Goal: Task Accomplishment & Management: Manage account settings

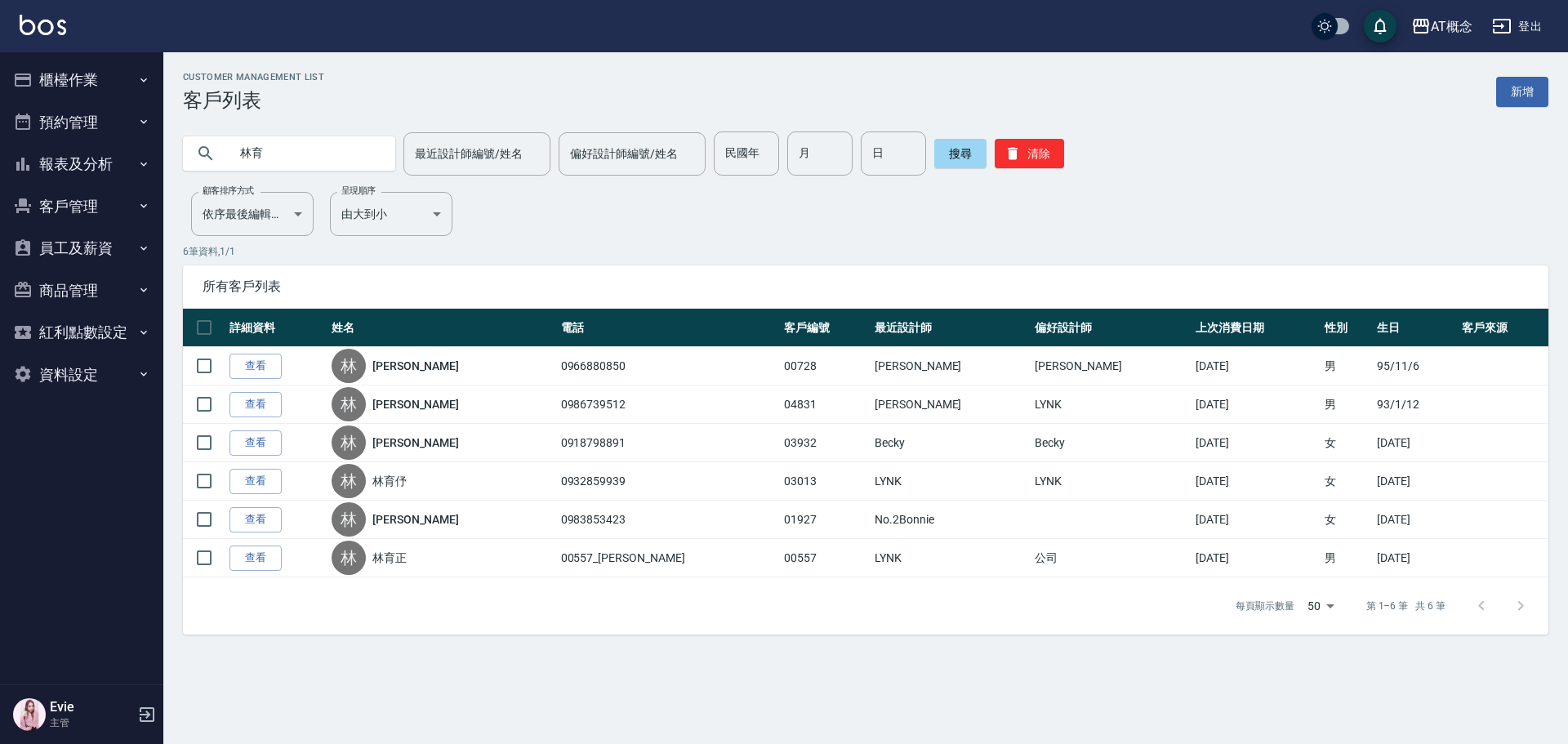
drag, startPoint x: 290, startPoint y: 141, endPoint x: 133, endPoint y: 171, distance: 159.8
click at [134, 171] on div "AT概念 登出 櫃檯作業 打帳單 帳單列表 現金收支登錄 高階收支登錄 材料自購登錄 每日結帳 排班表 現場電腦打卡 預約管理 預約管理 單日預約紀錄 單週預…" at bounding box center [784, 372] width 1568 height 744
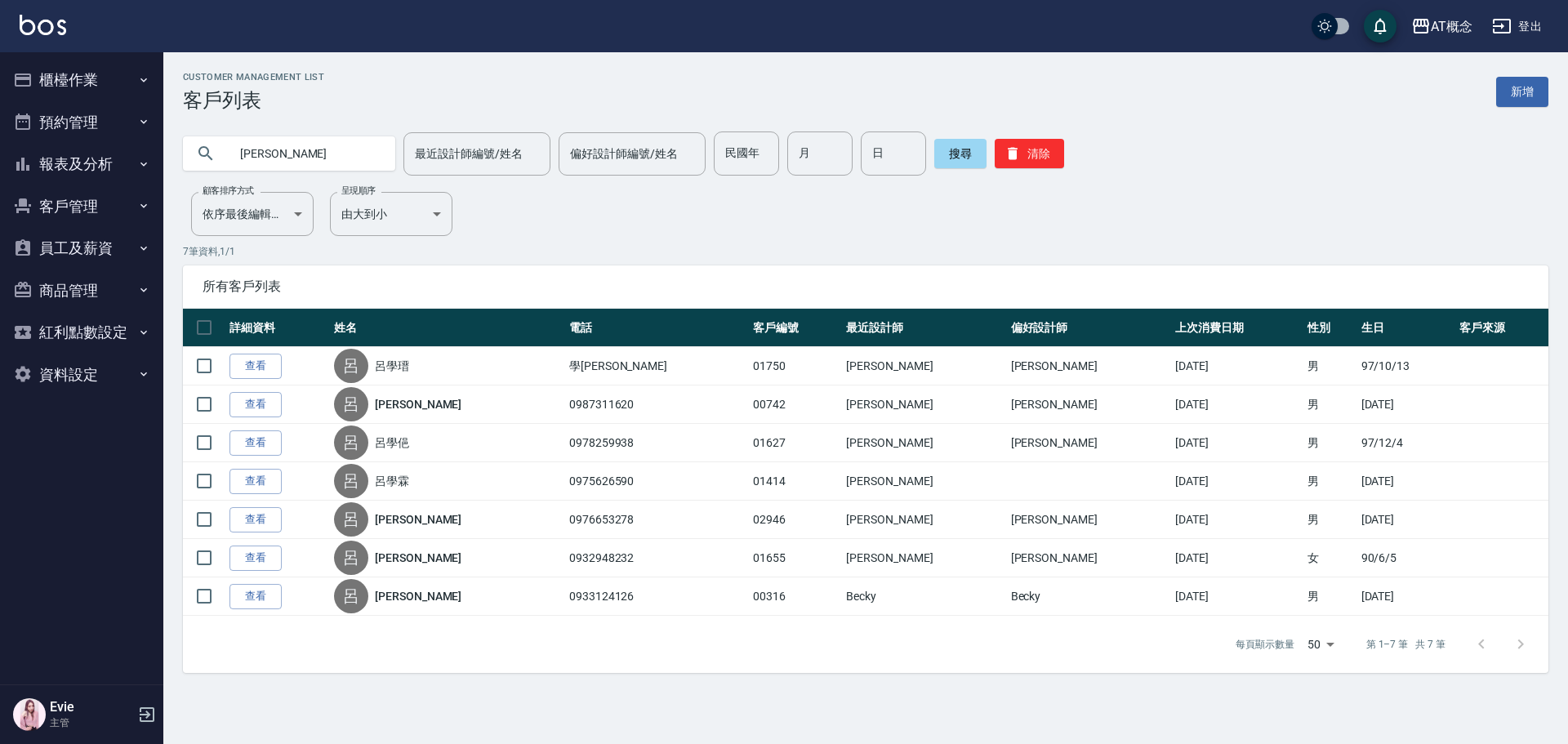
type input "呂"
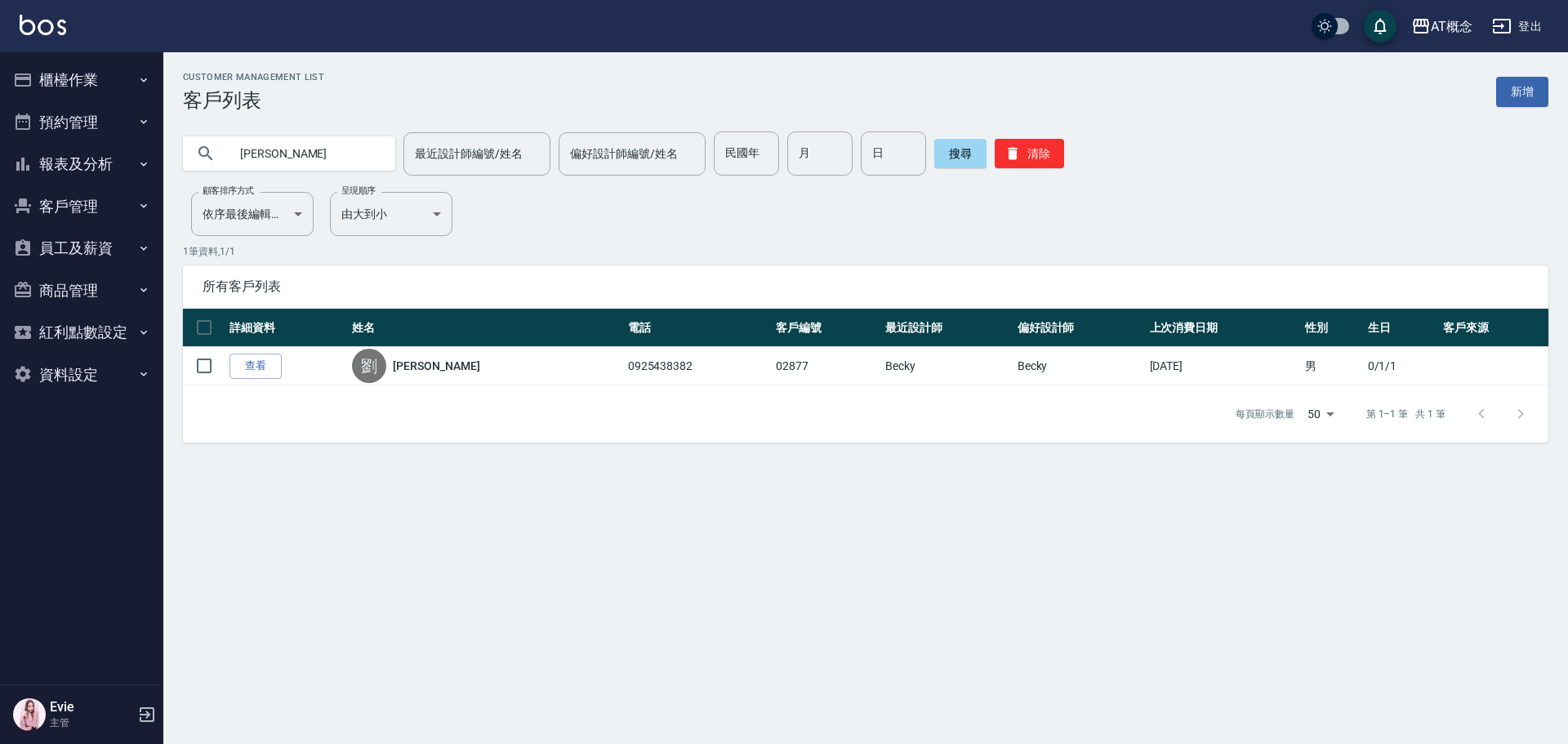
type input "劉定"
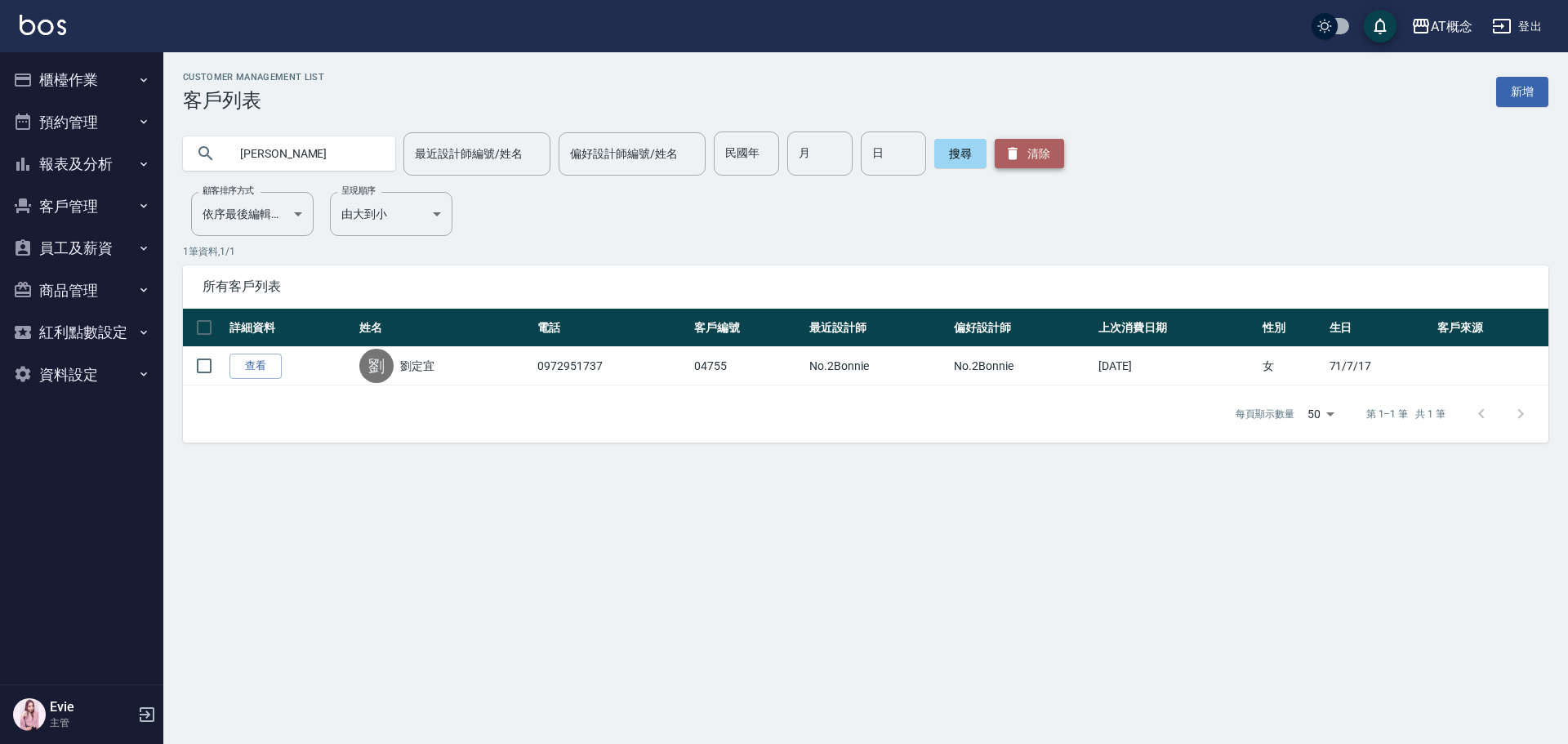
click at [1014, 162] on icon "button" at bounding box center [1013, 153] width 16 height 16
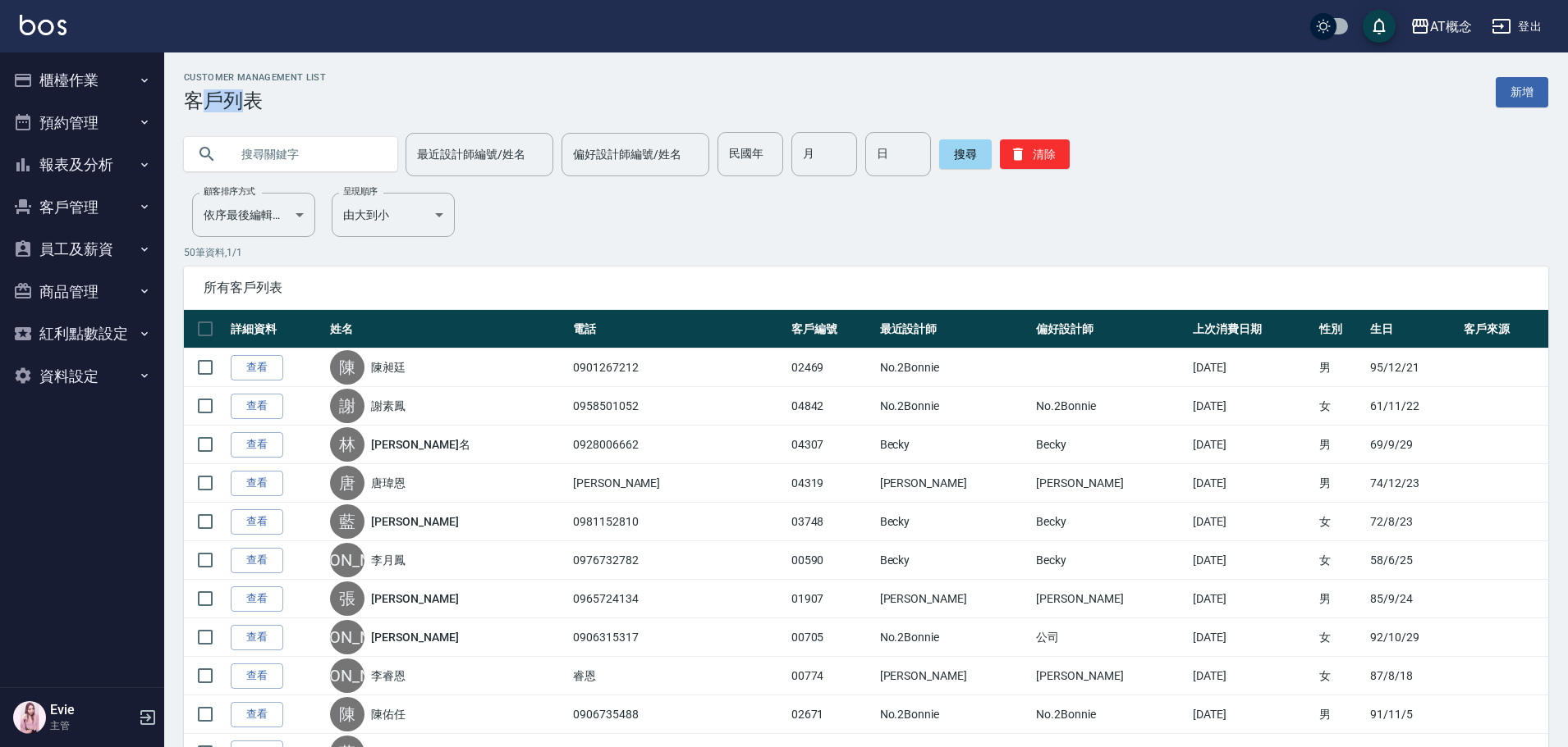
drag, startPoint x: 209, startPoint y: 95, endPoint x: 241, endPoint y: 104, distance: 33.2
click at [241, 104] on h3 "客戶列表" at bounding box center [254, 101] width 142 height 23
click at [344, 105] on div "Customer Management List 客戶列表 新增" at bounding box center [865, 92] width 1364 height 40
click at [85, 84] on button "櫃檯作業" at bounding box center [82, 80] width 151 height 42
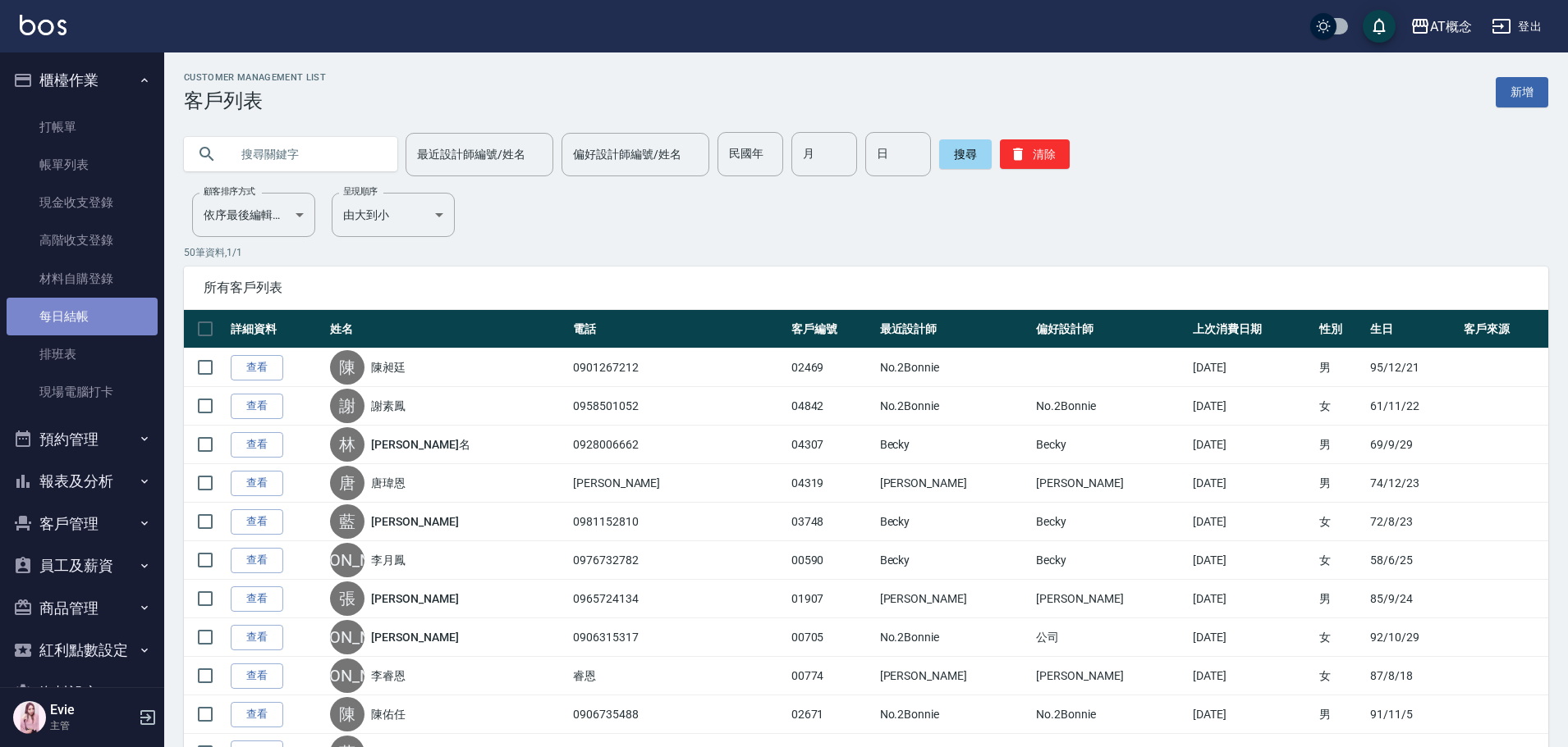
click at [93, 318] on link "每日結帳" at bounding box center [82, 317] width 151 height 38
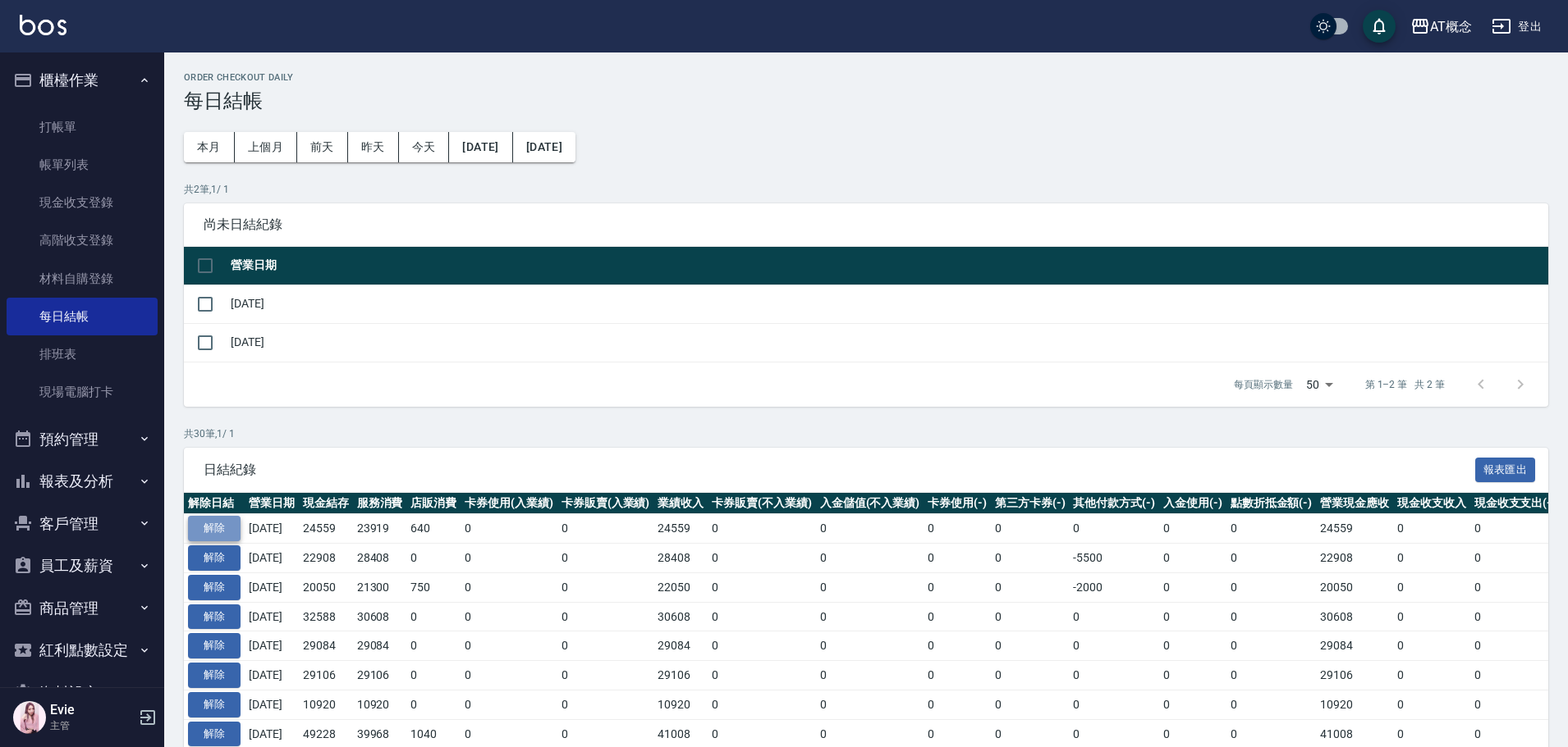
click at [222, 529] on button "解除" at bounding box center [215, 529] width 53 height 25
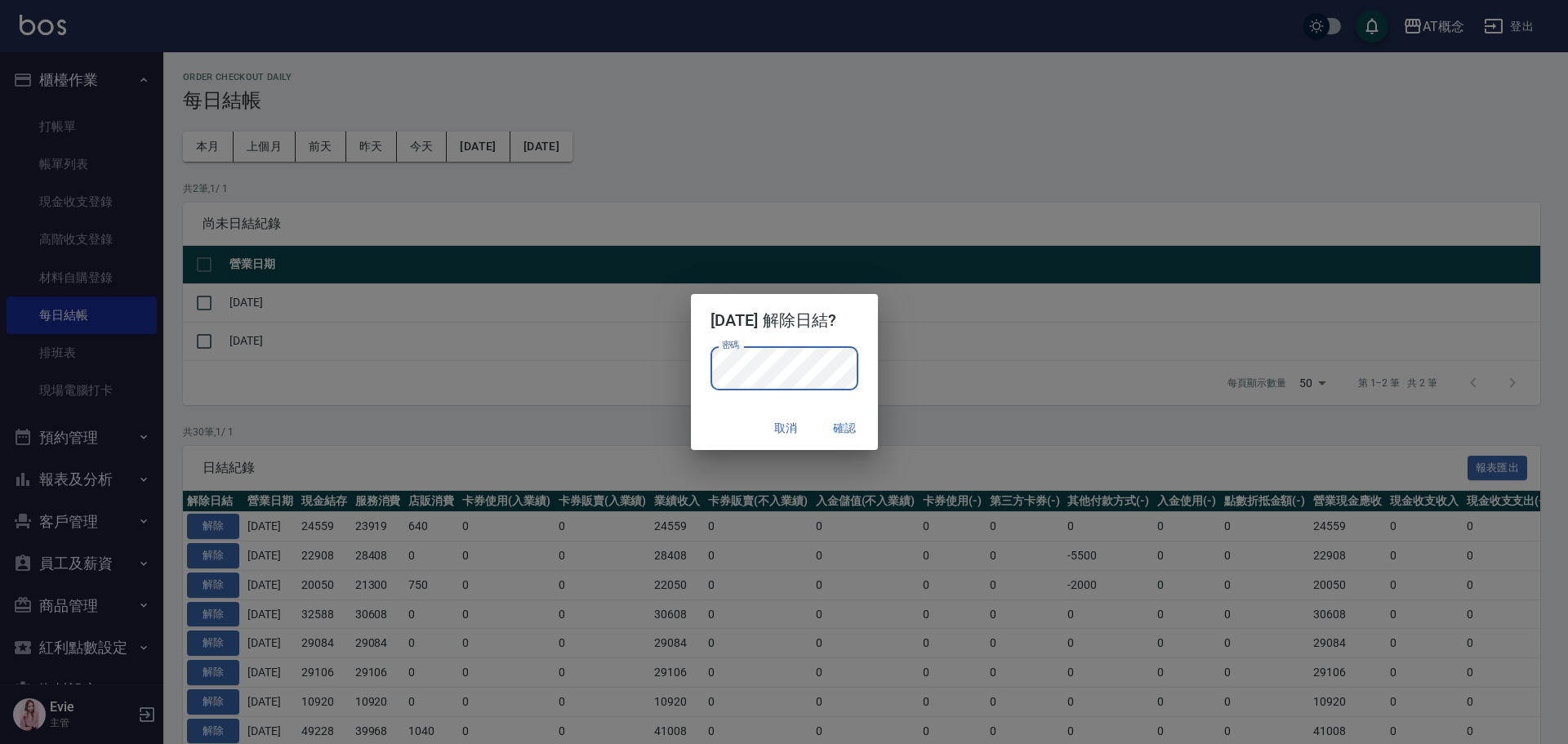
drag, startPoint x: 716, startPoint y: 426, endPoint x: 747, endPoint y: 416, distance: 32.6
click at [716, 425] on div "取消 確認" at bounding box center [785, 428] width 187 height 43
click at [862, 427] on button "確認" at bounding box center [846, 428] width 52 height 30
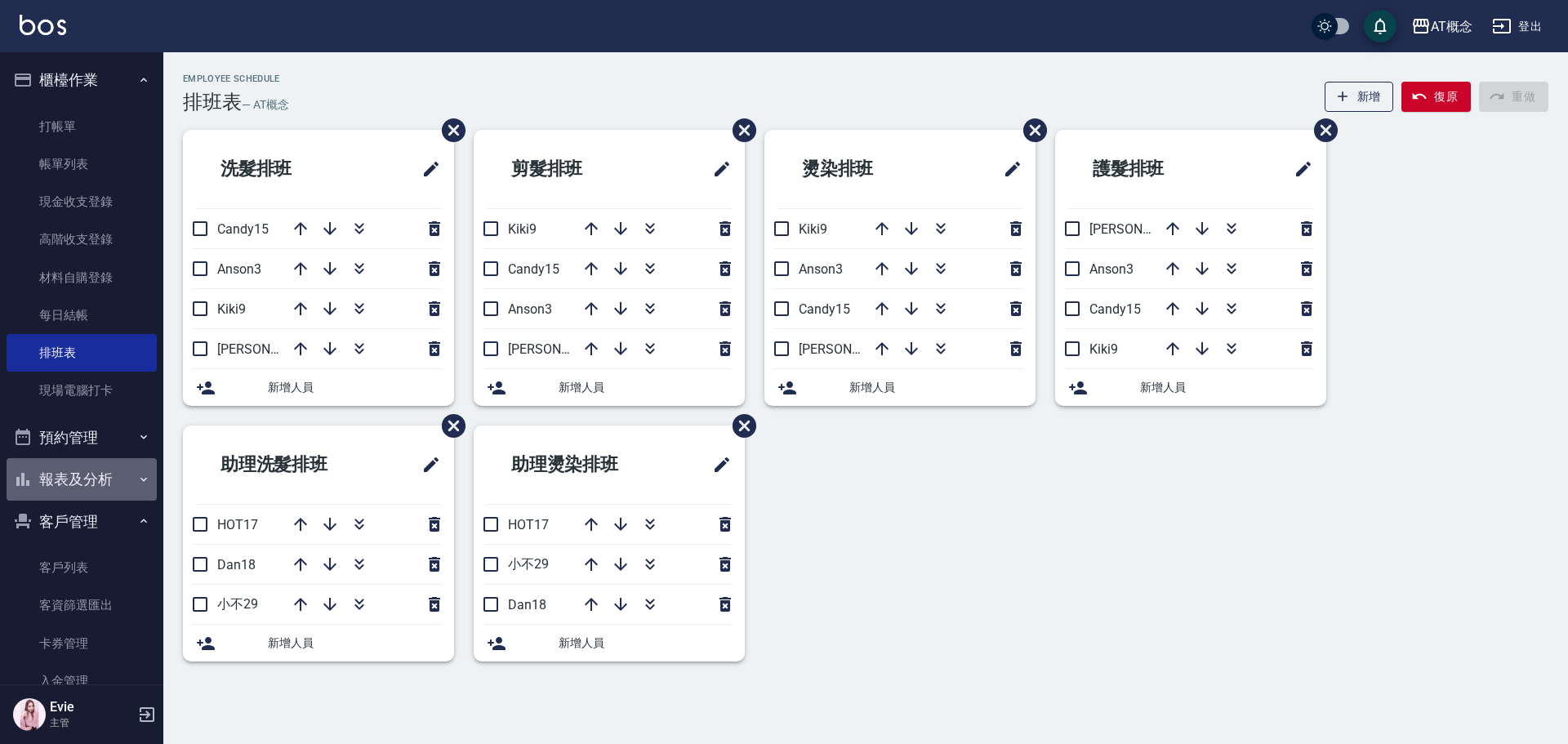
drag, startPoint x: 81, startPoint y: 469, endPoint x: 100, endPoint y: 470, distance: 19.0
click at [92, 469] on button "報表及分析" at bounding box center [81, 479] width 150 height 42
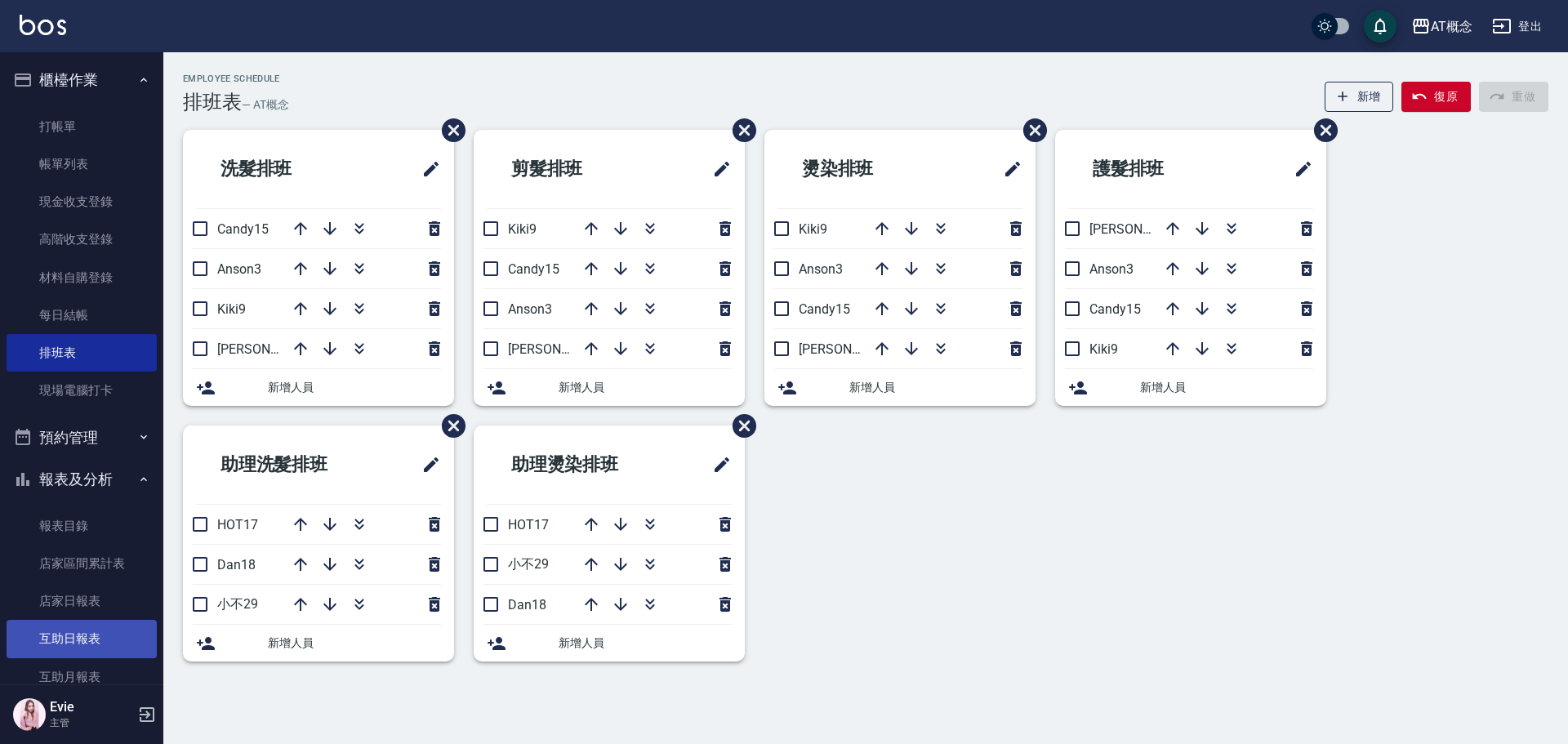
click at [58, 635] on link "互助日報表" at bounding box center [81, 639] width 150 height 37
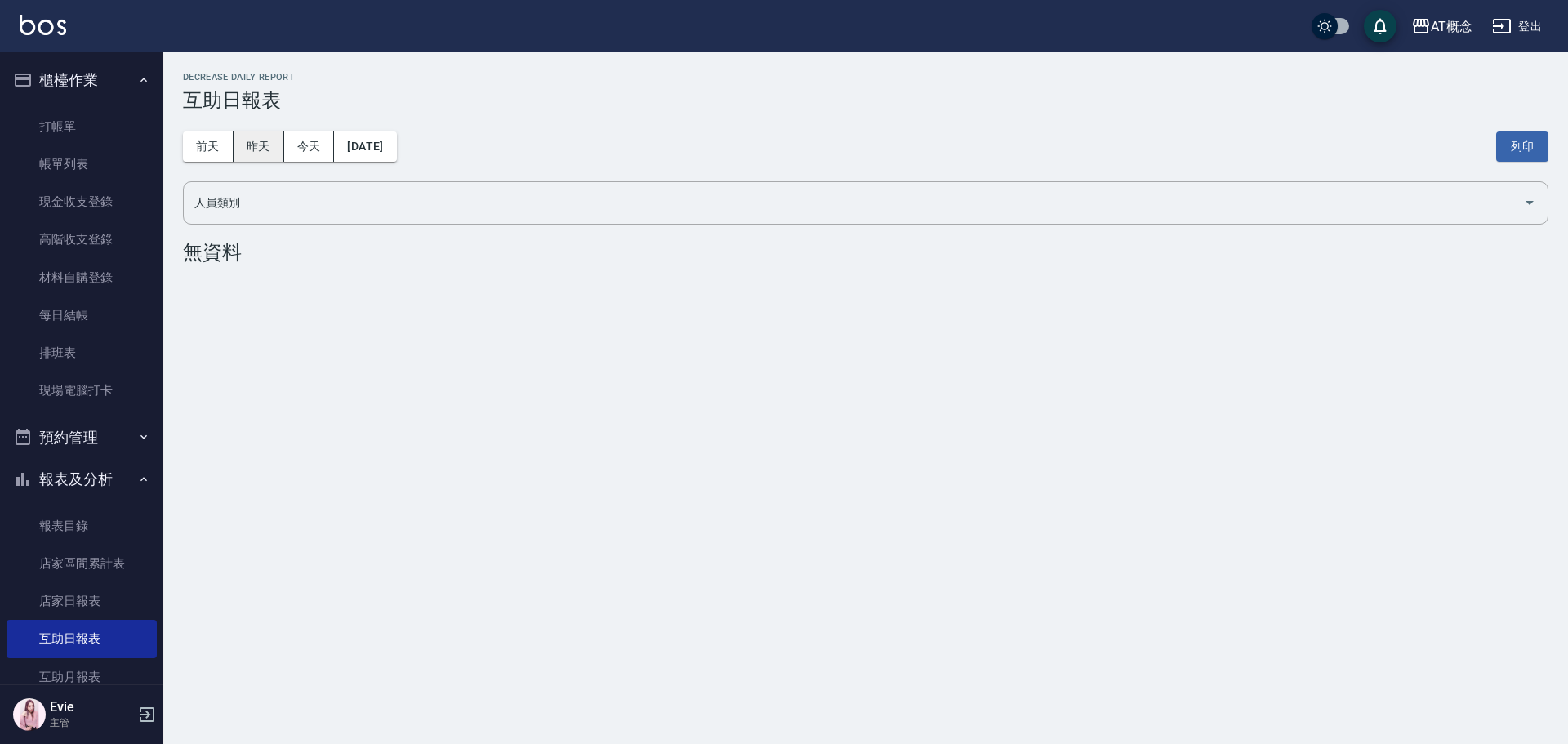
click at [260, 146] on button "昨天" at bounding box center [259, 146] width 51 height 30
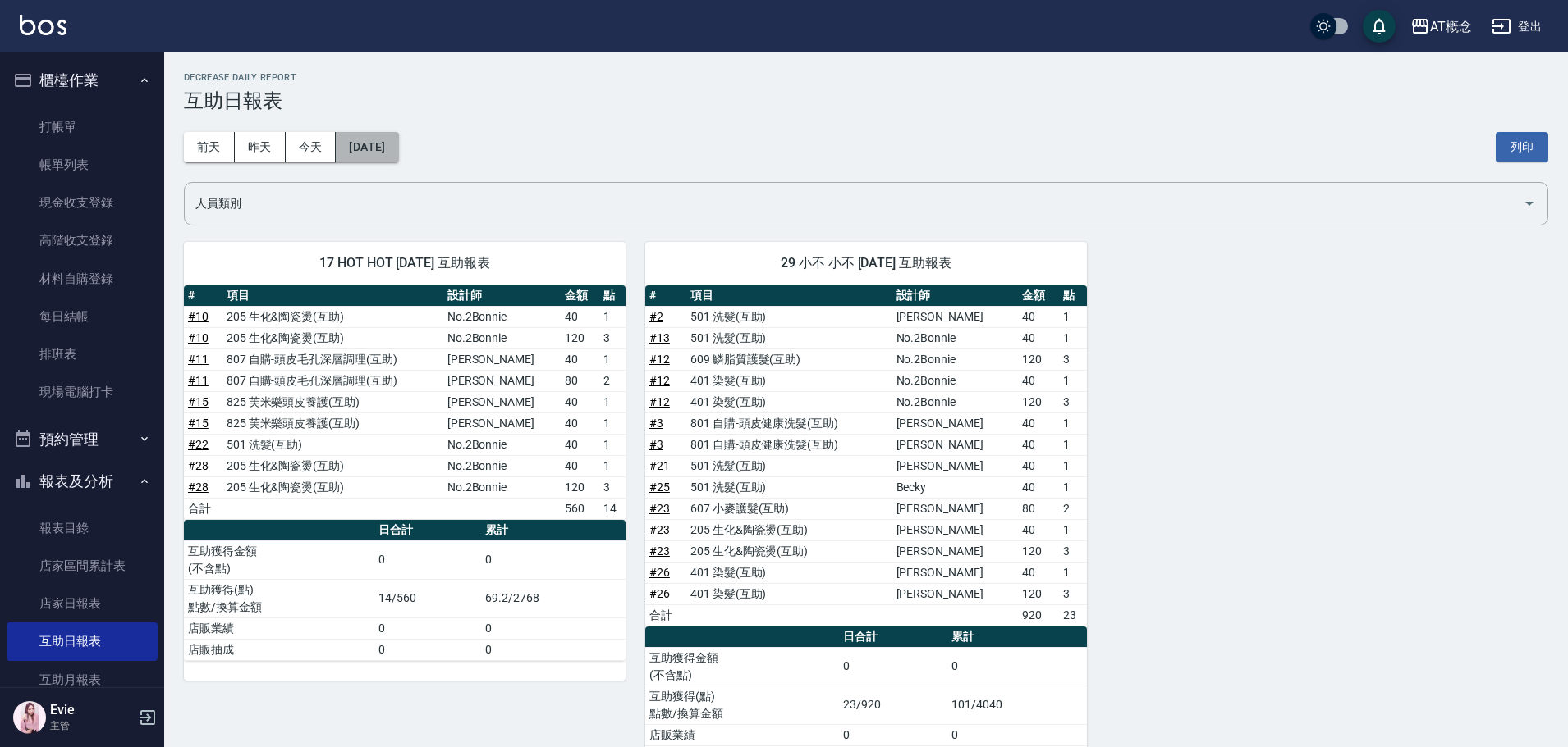
click at [383, 144] on button "[DATE]" at bounding box center [367, 147] width 62 height 30
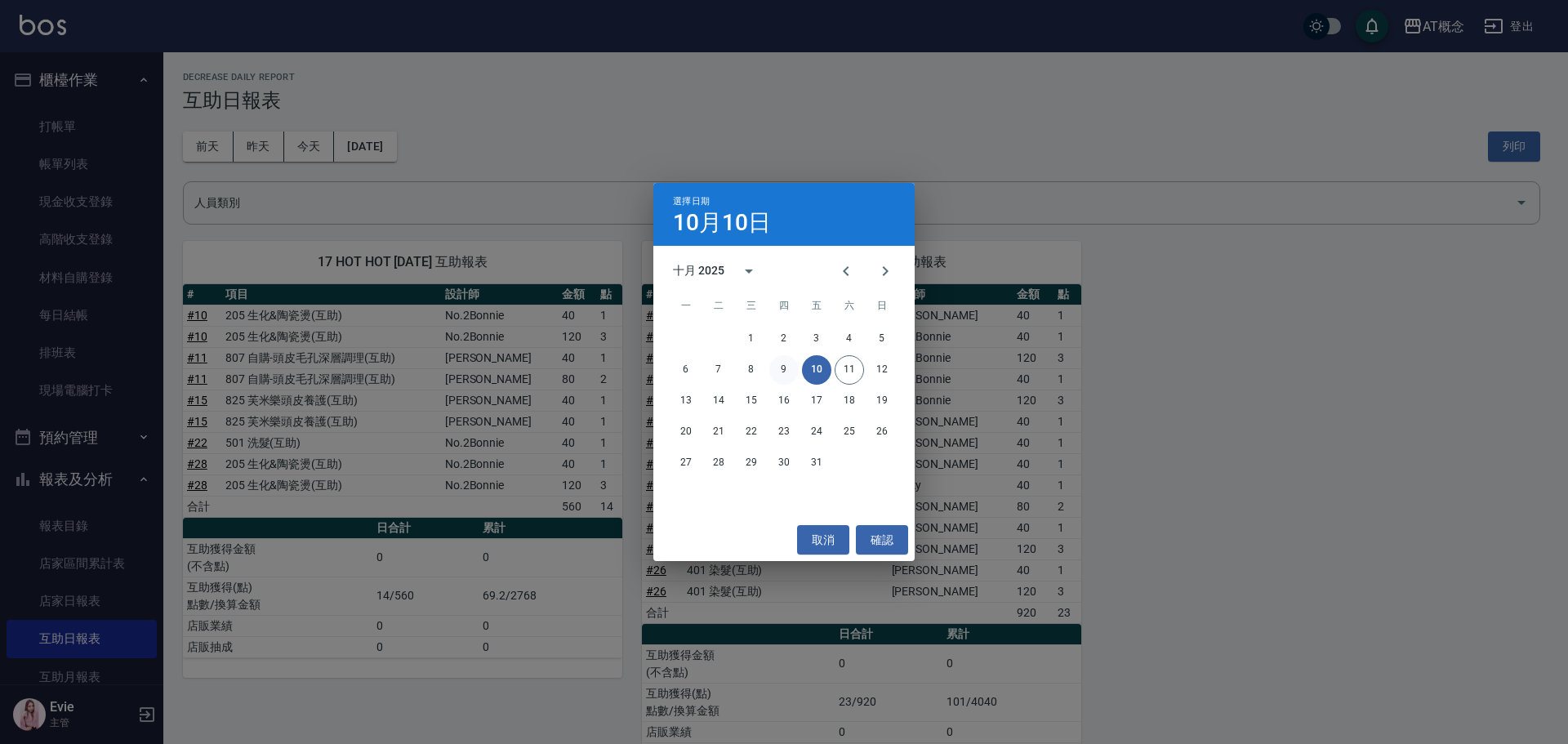
click at [789, 369] on button "9" at bounding box center [783, 369] width 29 height 29
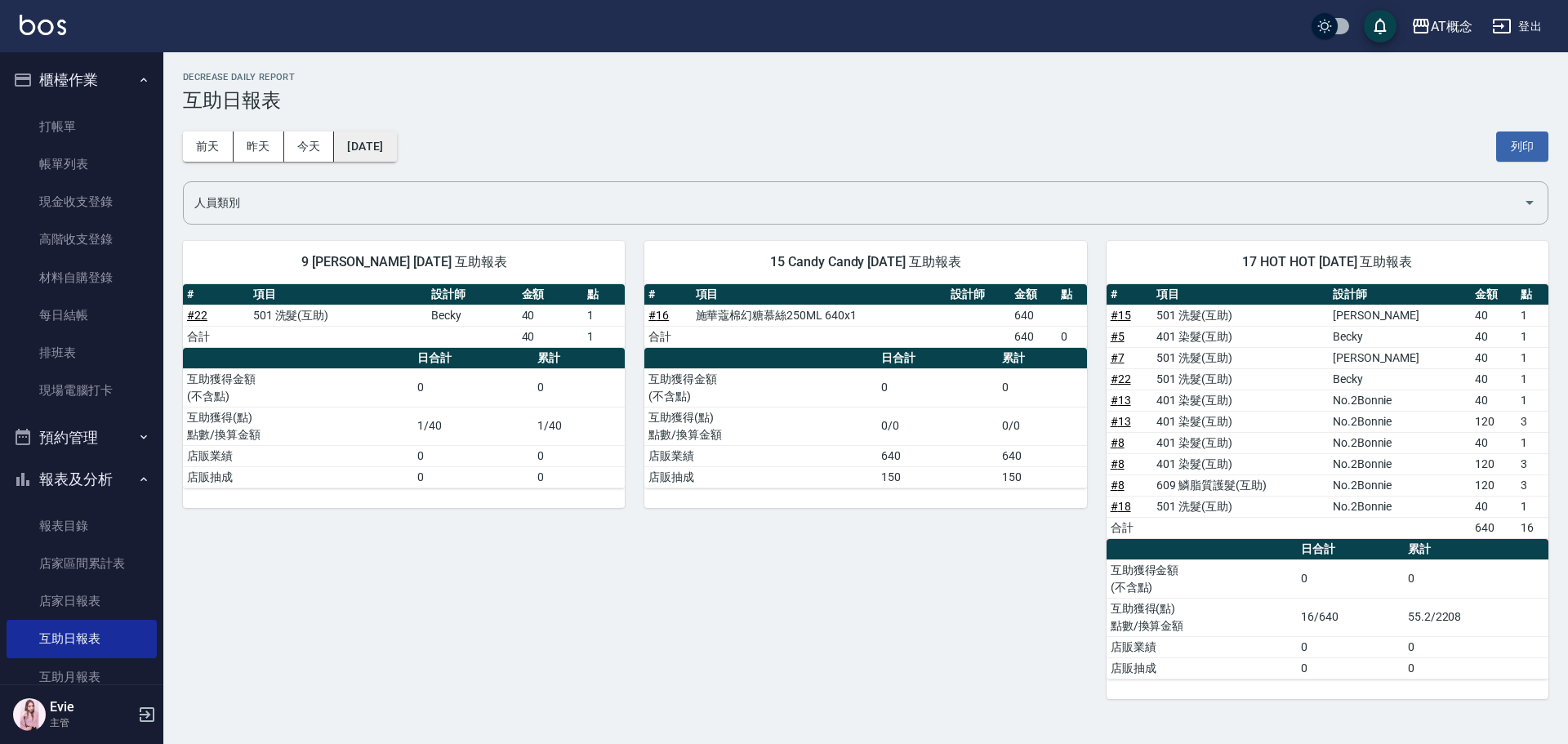
click at [377, 148] on button "[DATE]" at bounding box center [365, 146] width 62 height 30
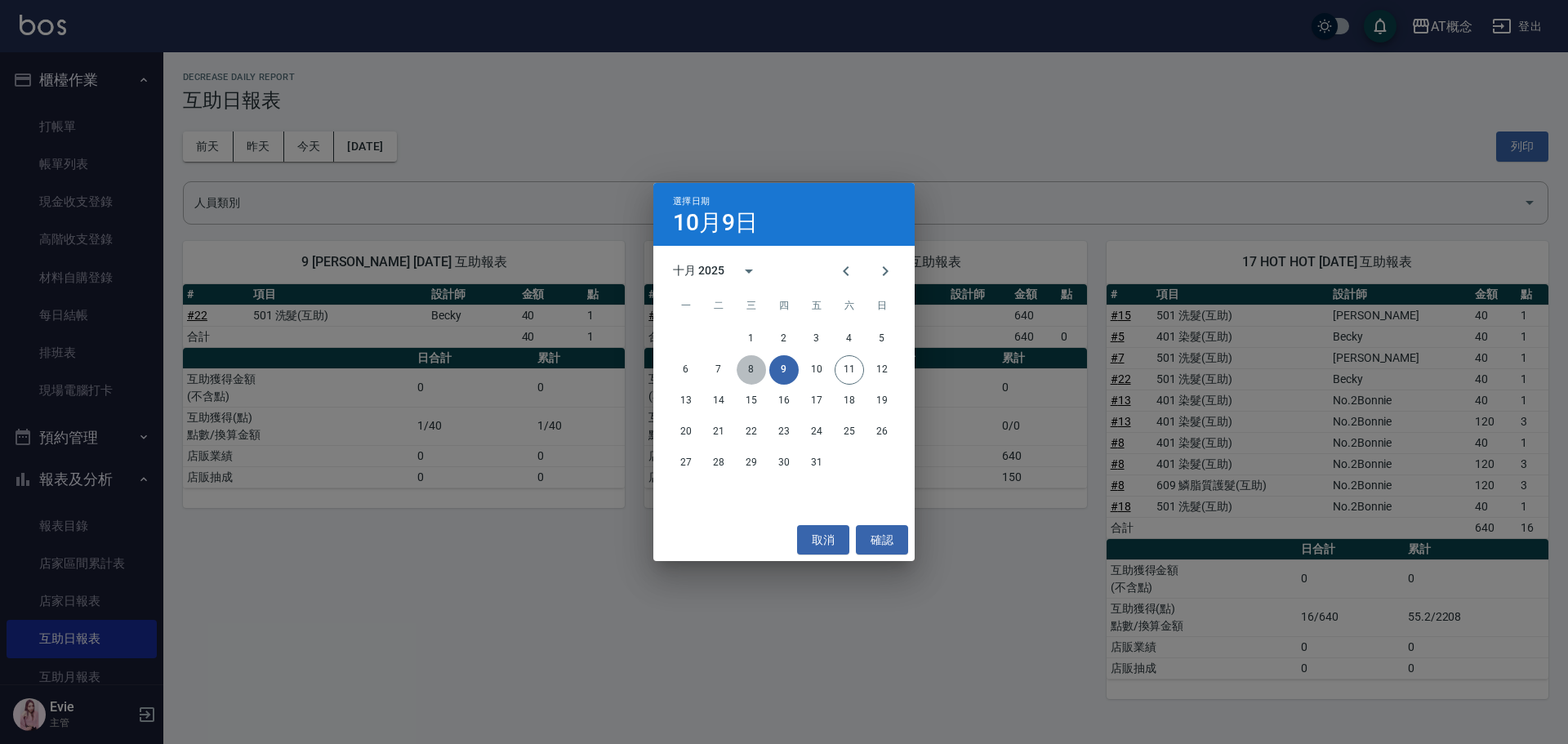
click at [755, 367] on button "8" at bounding box center [751, 369] width 29 height 29
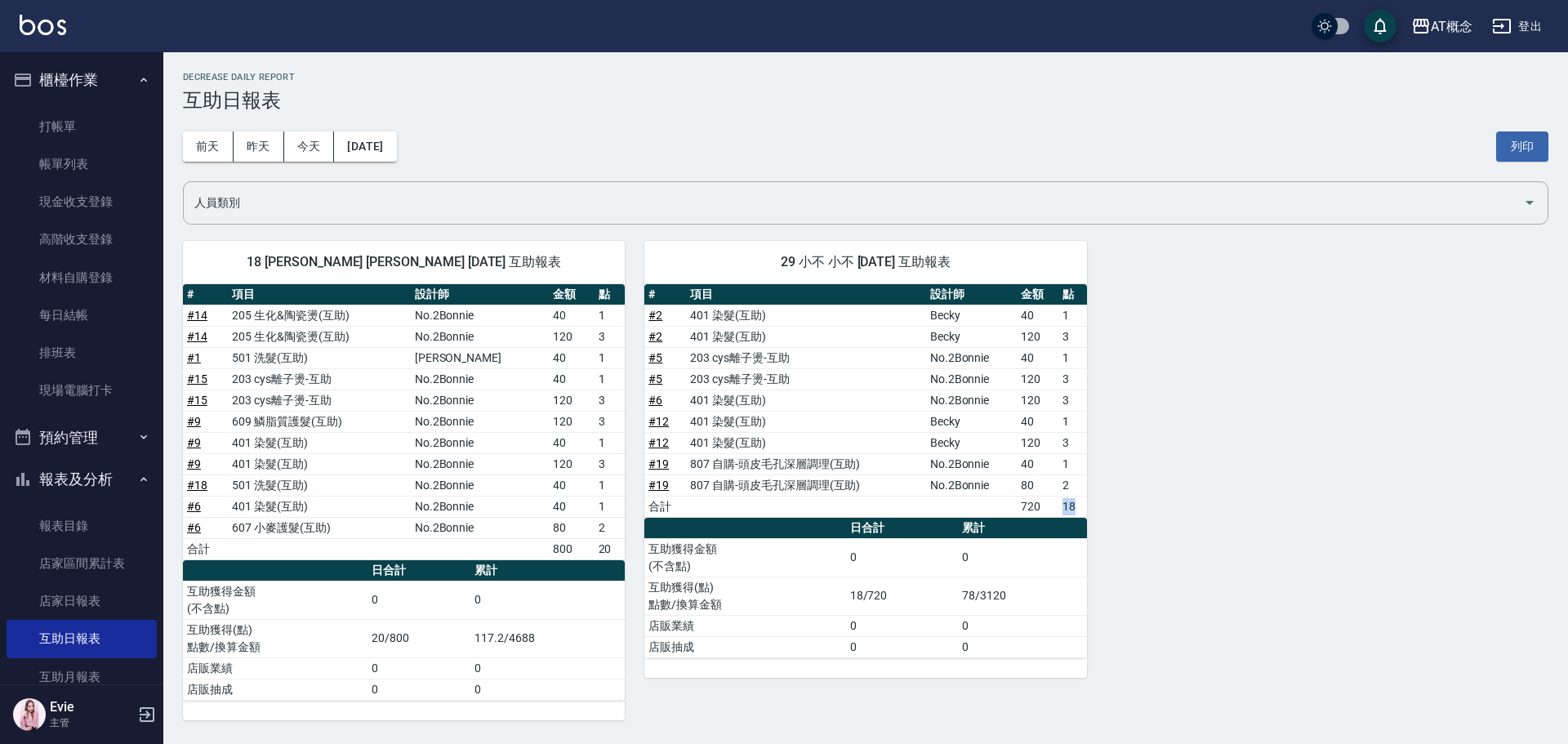
drag, startPoint x: 1063, startPoint y: 506, endPoint x: 1076, endPoint y: 502, distance: 13.6
click at [1076, 502] on td "18" at bounding box center [1072, 506] width 29 height 22
click at [376, 147] on button "[DATE]" at bounding box center [365, 146] width 62 height 30
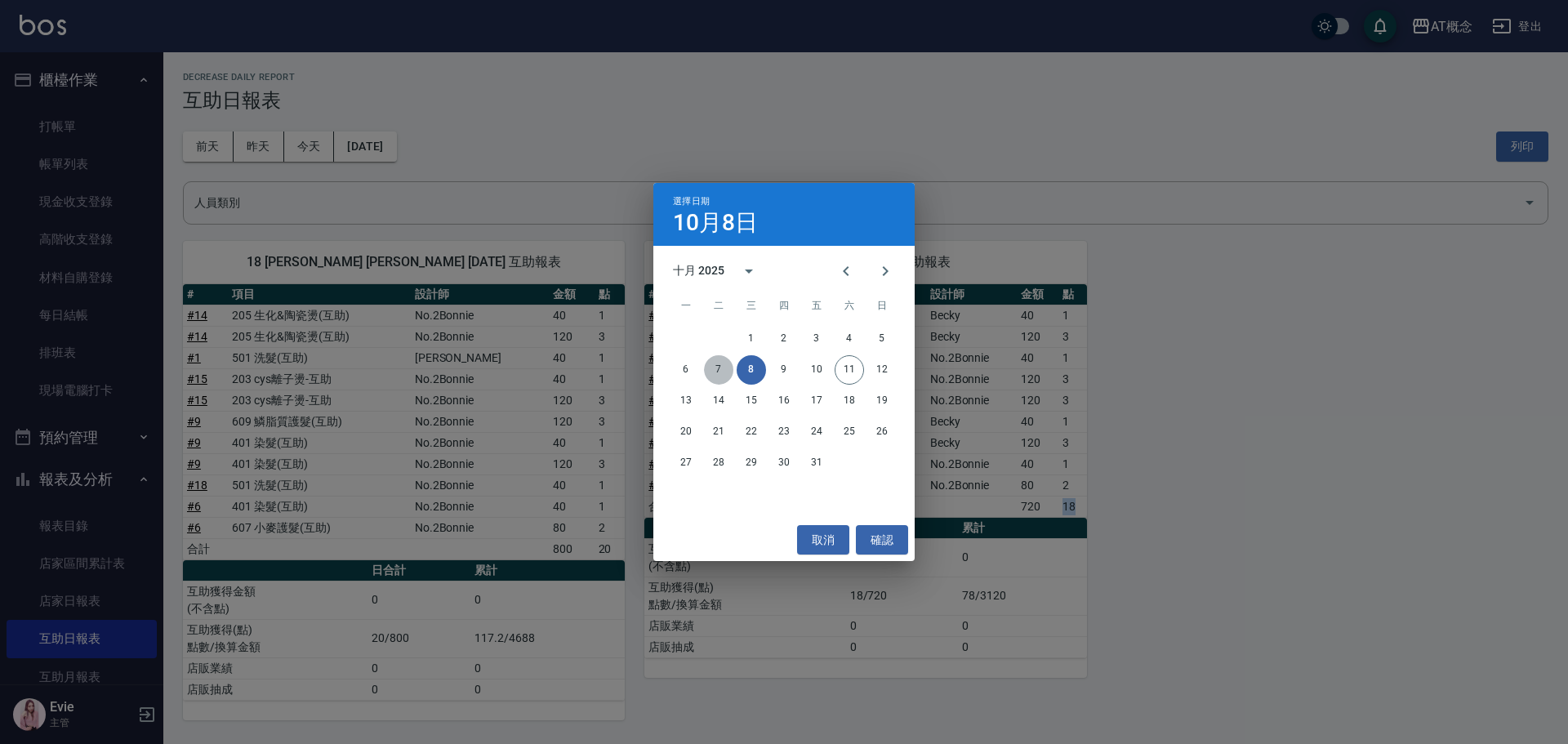
click at [723, 369] on button "7" at bounding box center [718, 369] width 29 height 29
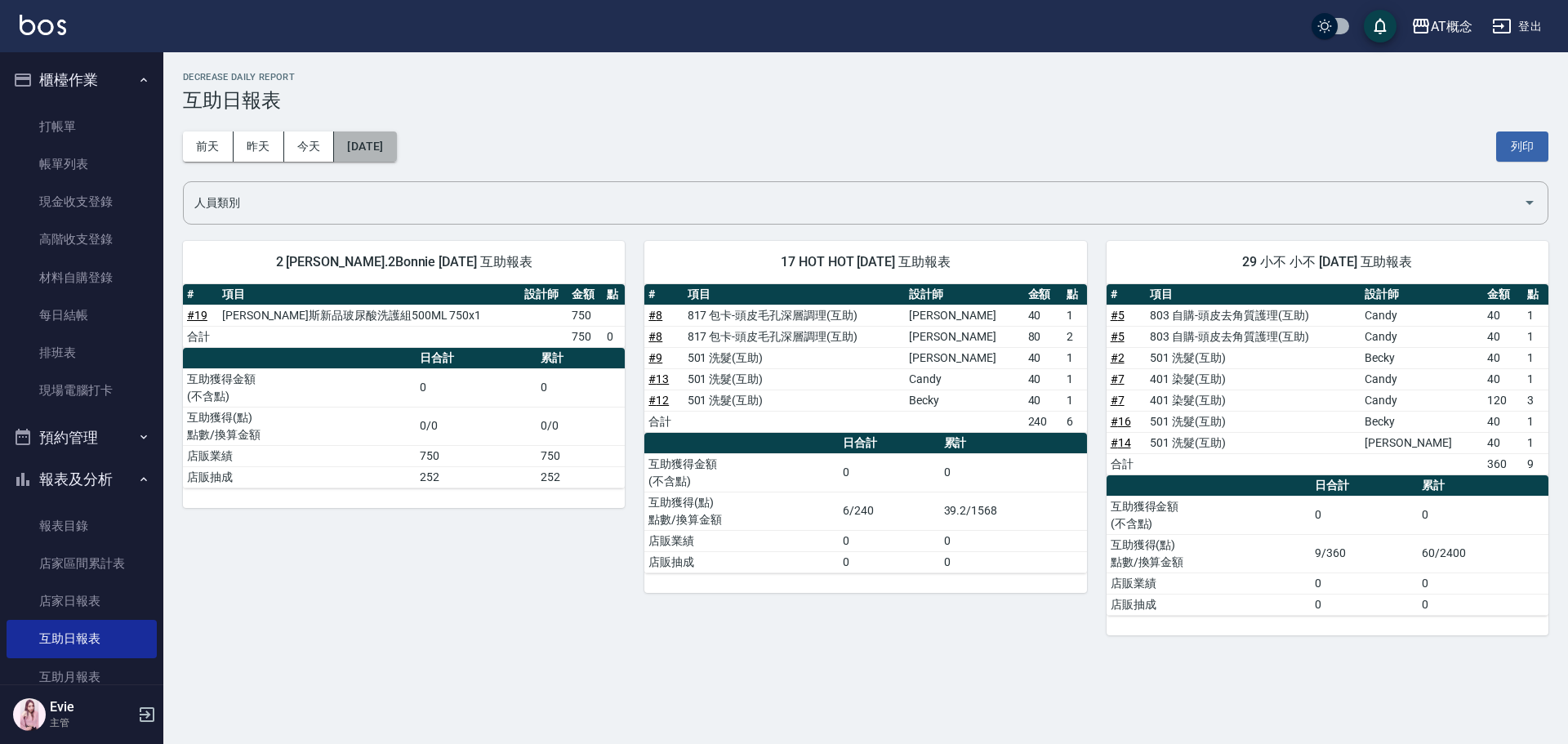
click at [391, 143] on button "[DATE]" at bounding box center [365, 146] width 62 height 30
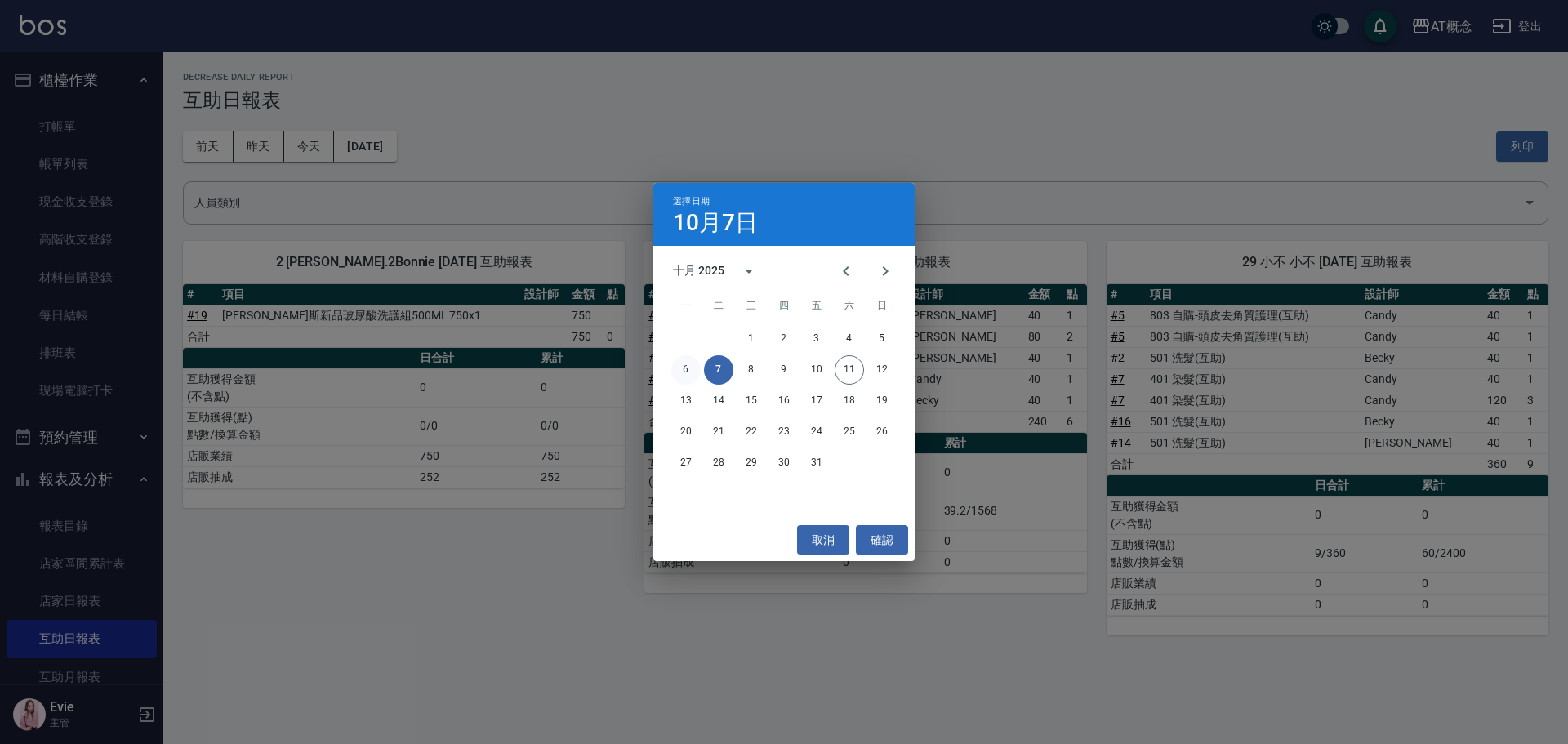
click at [686, 371] on button "6" at bounding box center [686, 369] width 29 height 29
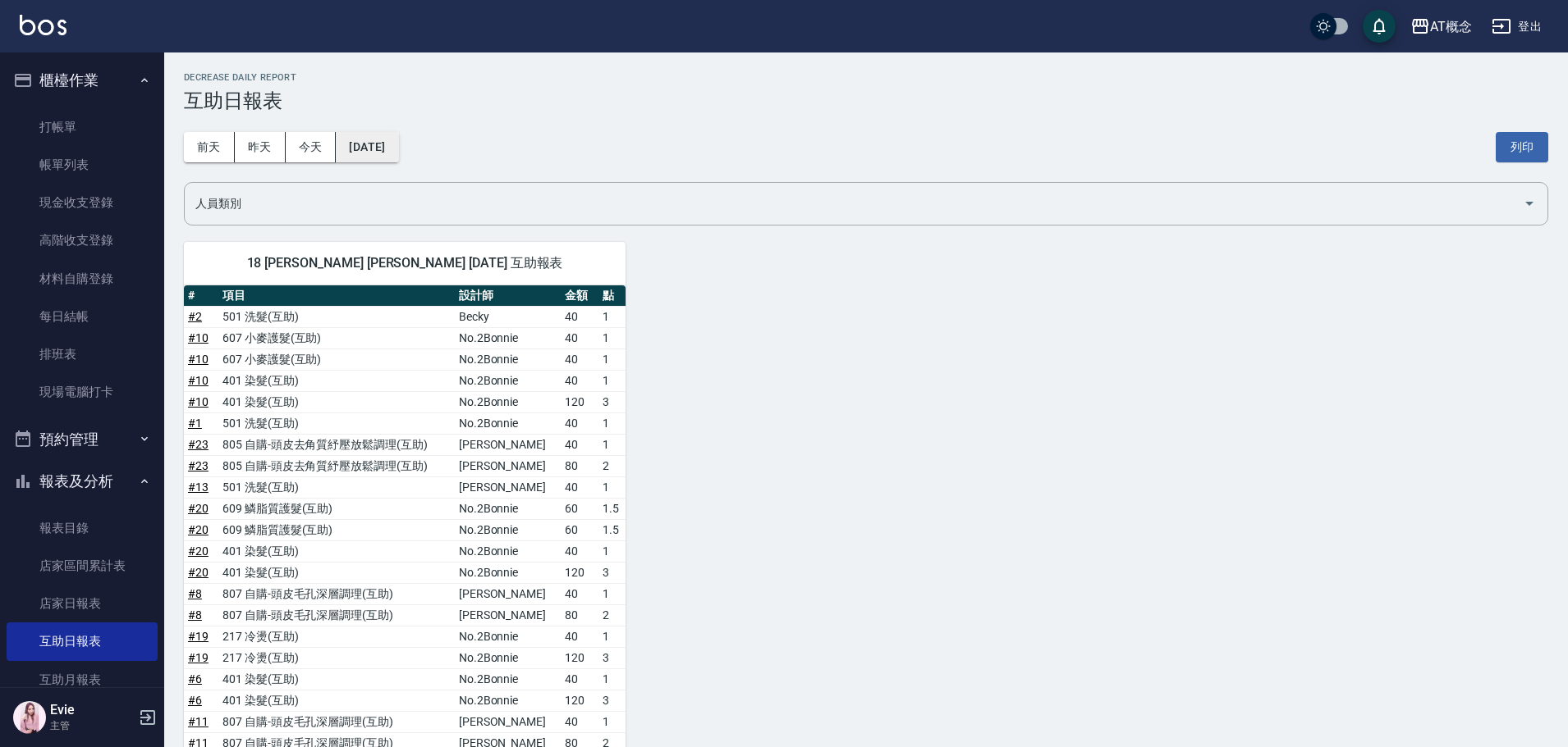
click at [395, 149] on button "[DATE]" at bounding box center [367, 147] width 62 height 30
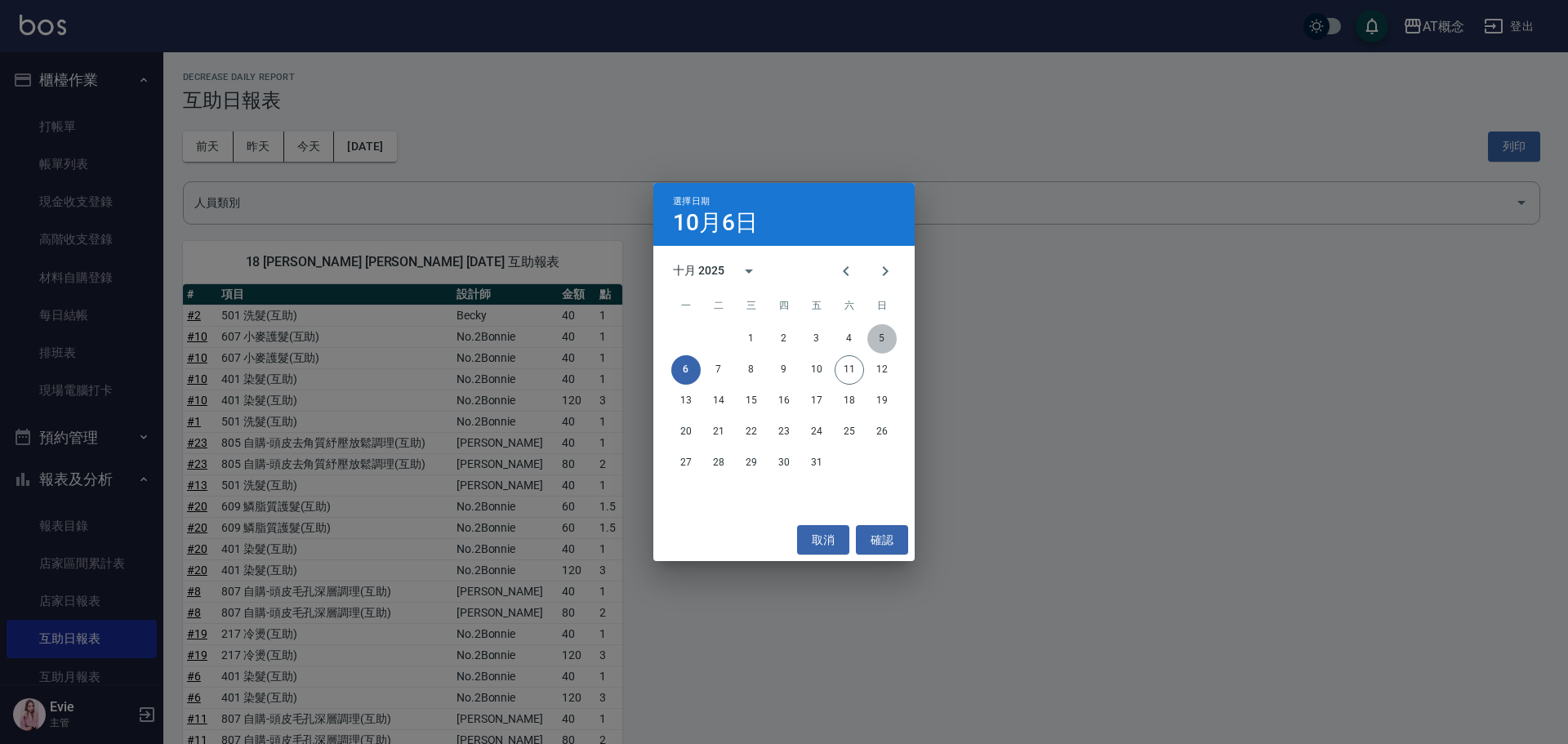
click at [885, 335] on button "5" at bounding box center [881, 338] width 29 height 29
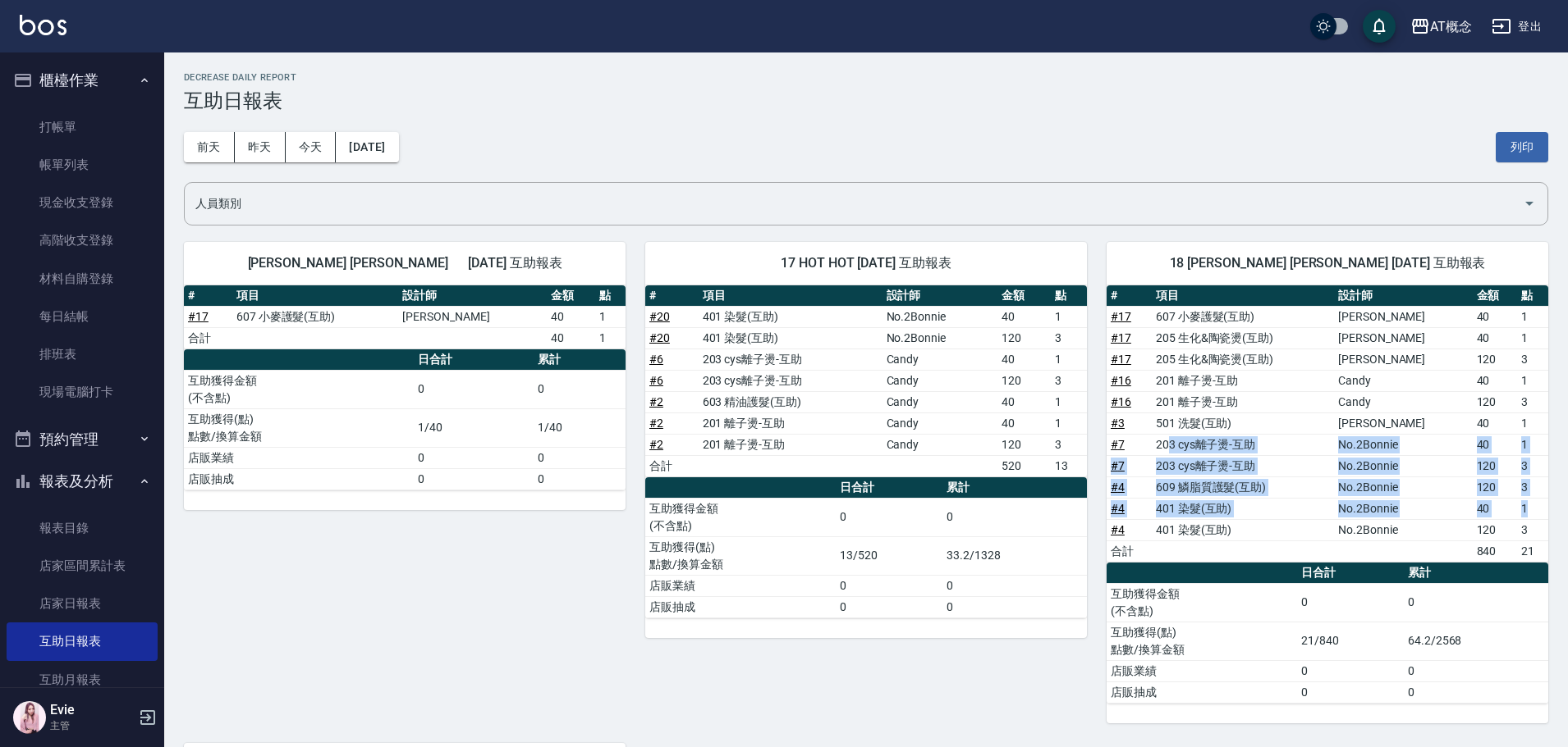
drag, startPoint x: 1173, startPoint y: 446, endPoint x: 1528, endPoint y: 502, distance: 359.4
click at [1528, 502] on tbody "# 17 607 小麥護髮(互助) 安森Anson 40 1 # 17 205 生化&陶瓷燙(互助) 安森Anson 40 1 # 17 205 生化&陶瓷燙…" at bounding box center [1326, 434] width 441 height 256
click at [1356, 480] on td "No.2Bonnie" at bounding box center [1402, 487] width 138 height 22
click at [1300, 478] on td "609 鱗脂質護髮(互助)" at bounding box center [1242, 487] width 183 height 22
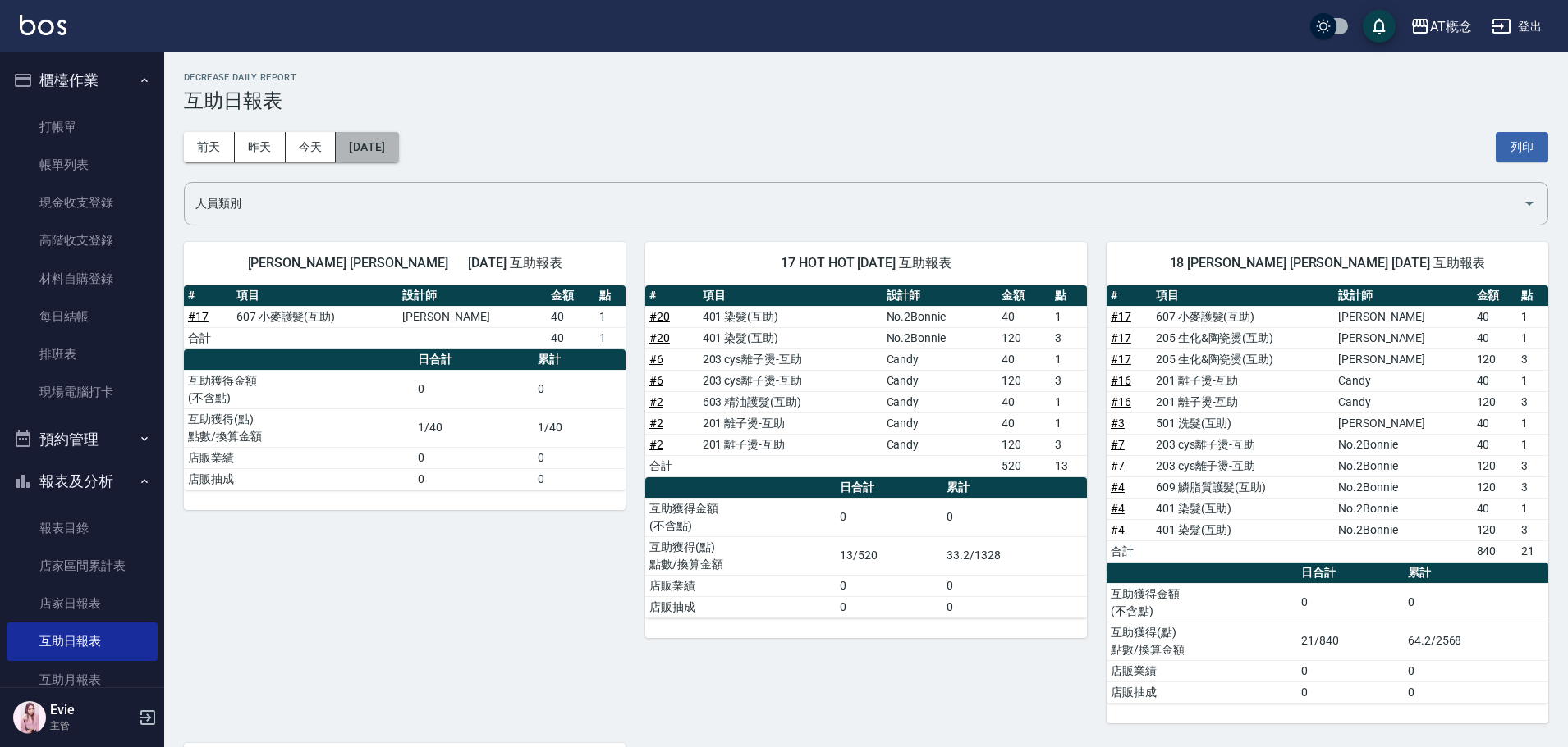
click at [391, 141] on button "2025/10/05" at bounding box center [367, 147] width 62 height 30
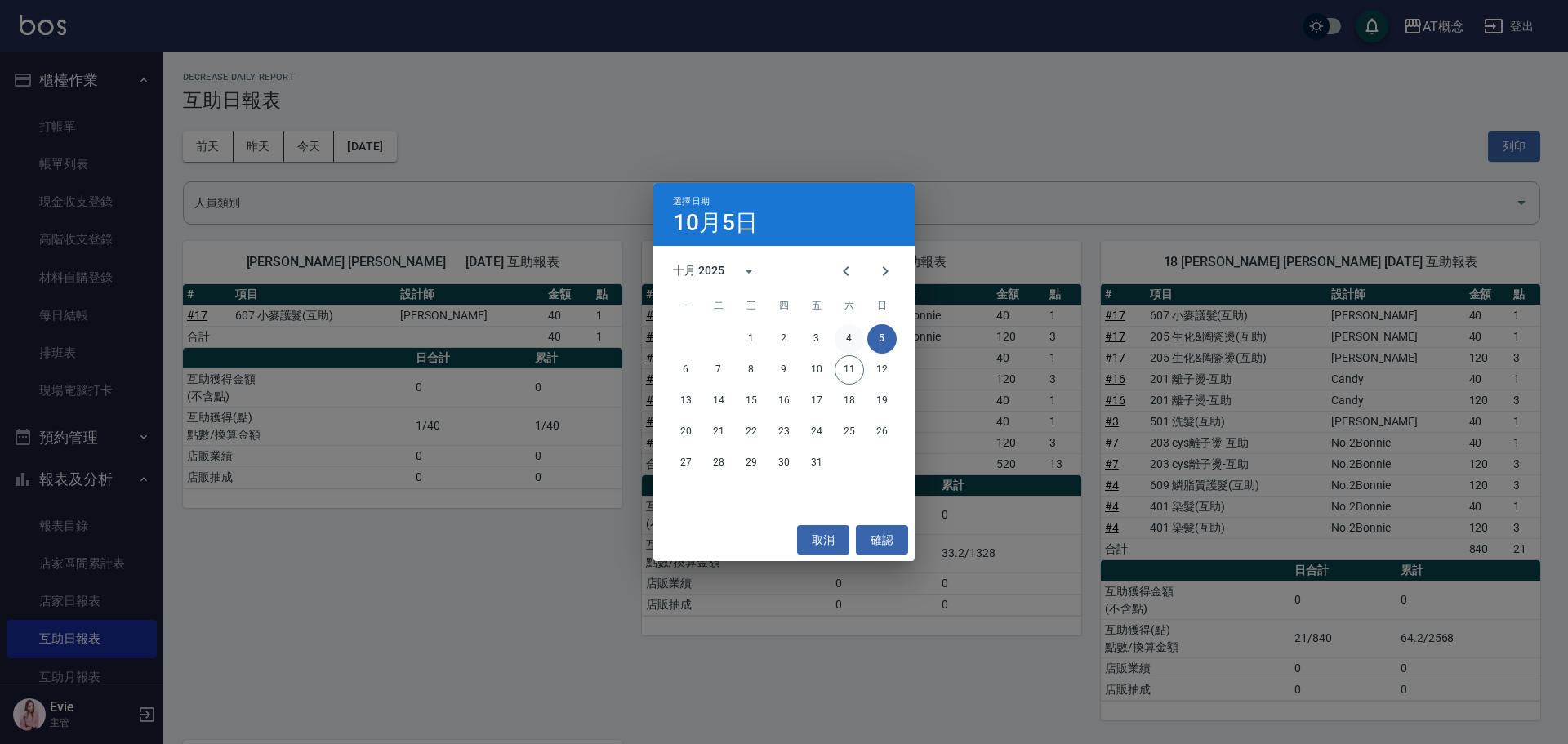
click at [846, 334] on button "4" at bounding box center [849, 338] width 29 height 29
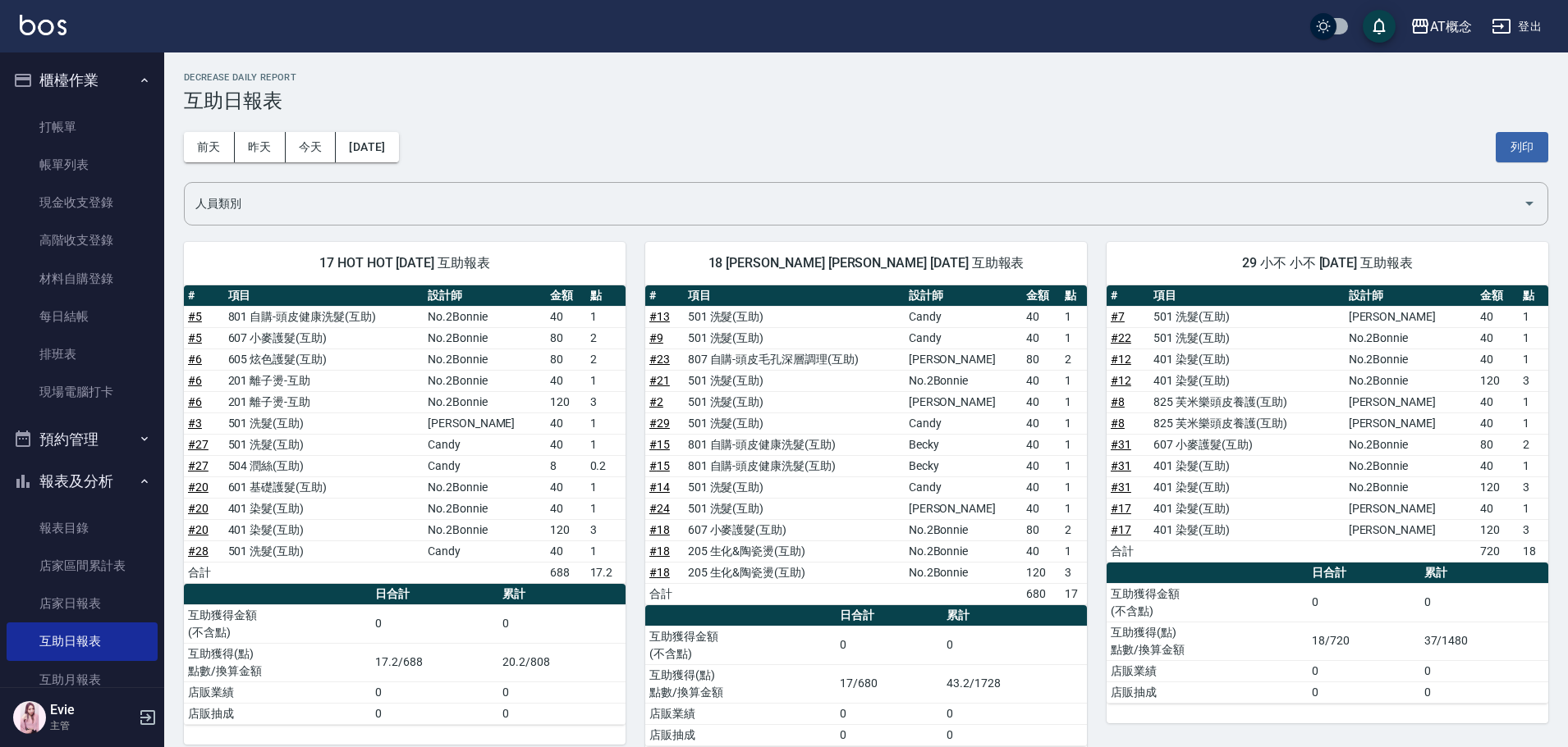
drag, startPoint x: 1225, startPoint y: 260, endPoint x: 1425, endPoint y: 253, distance: 200.1
click at [1432, 253] on div "29 小不 小不 10/04/2025 互助報表" at bounding box center [1326, 262] width 441 height 42
click at [1406, 267] on span "29 小不 小不 10/04/2025 互助報表" at bounding box center [1326, 262] width 402 height 16
click at [394, 142] on button "2025/10/04" at bounding box center [367, 147] width 62 height 30
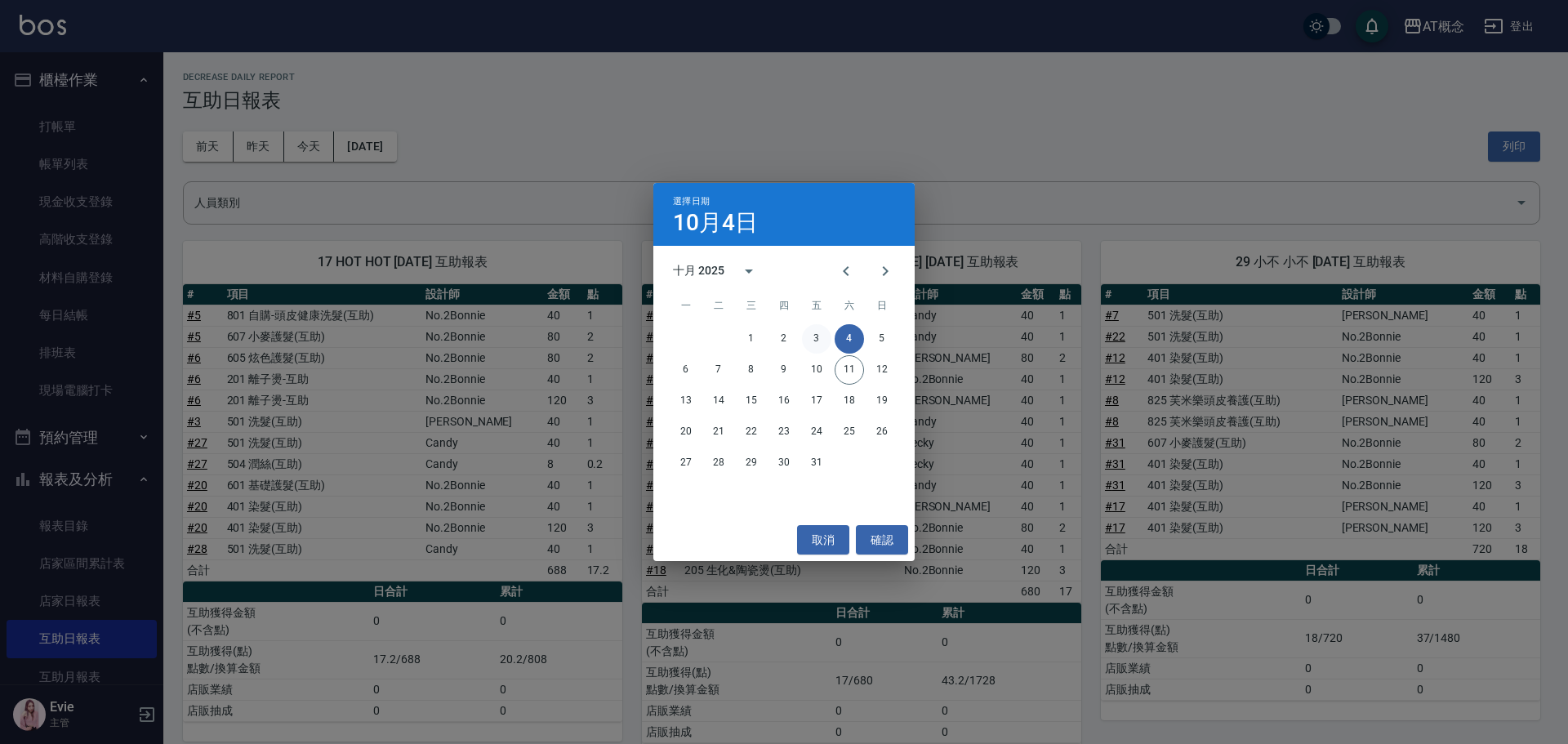
click at [814, 339] on button "3" at bounding box center [816, 338] width 29 height 29
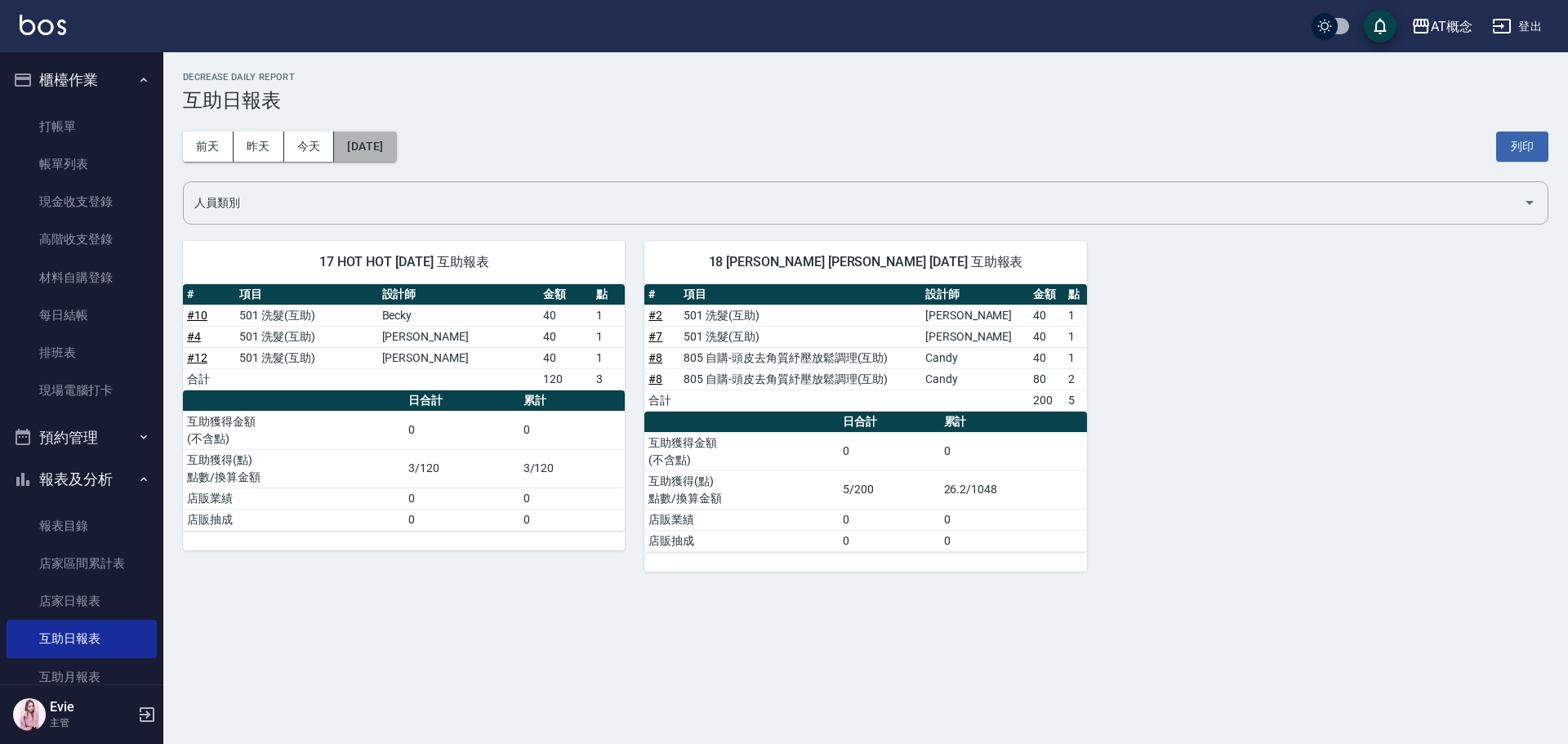
click at [396, 146] on button "2025/10/03" at bounding box center [365, 146] width 62 height 30
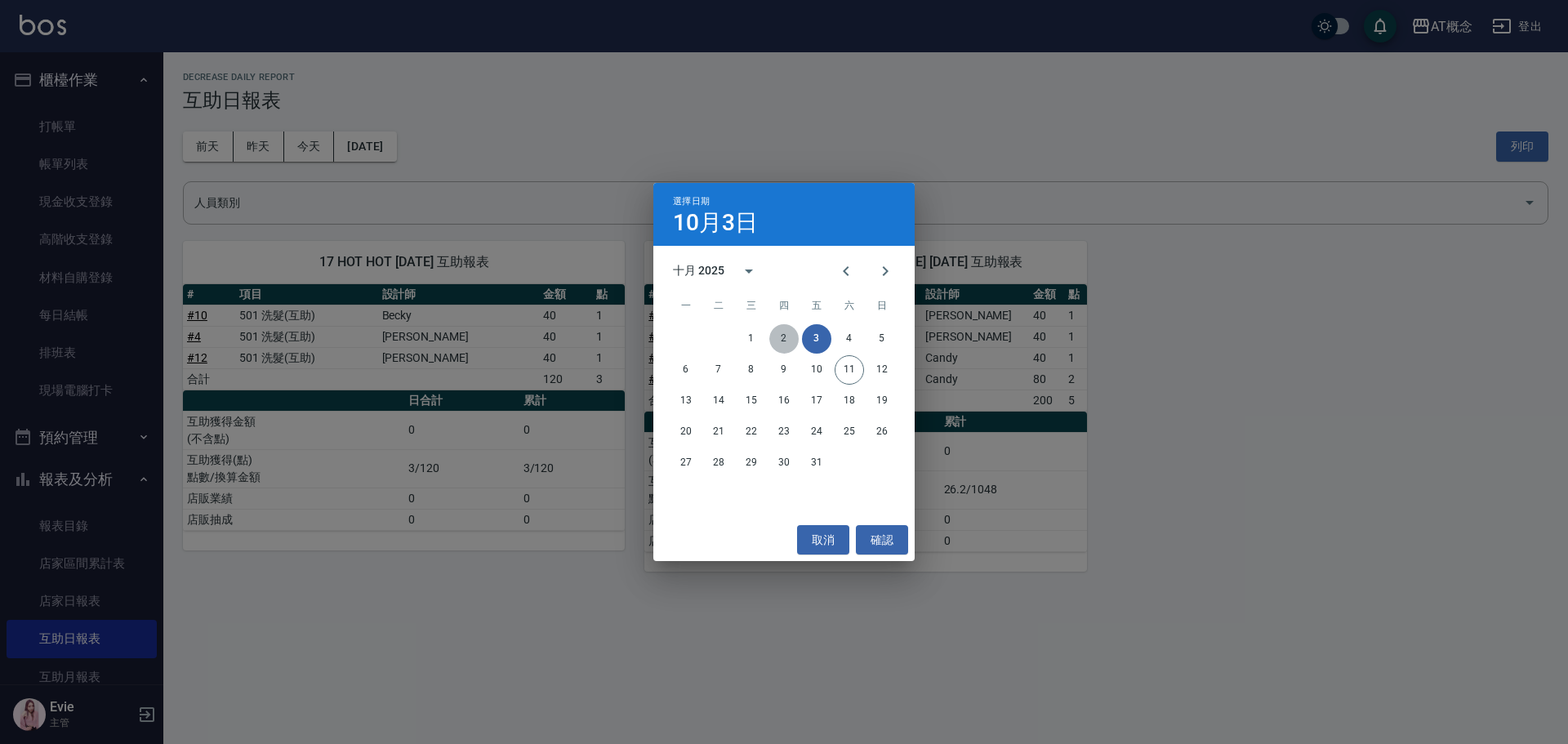
click at [785, 337] on button "2" at bounding box center [783, 338] width 29 height 29
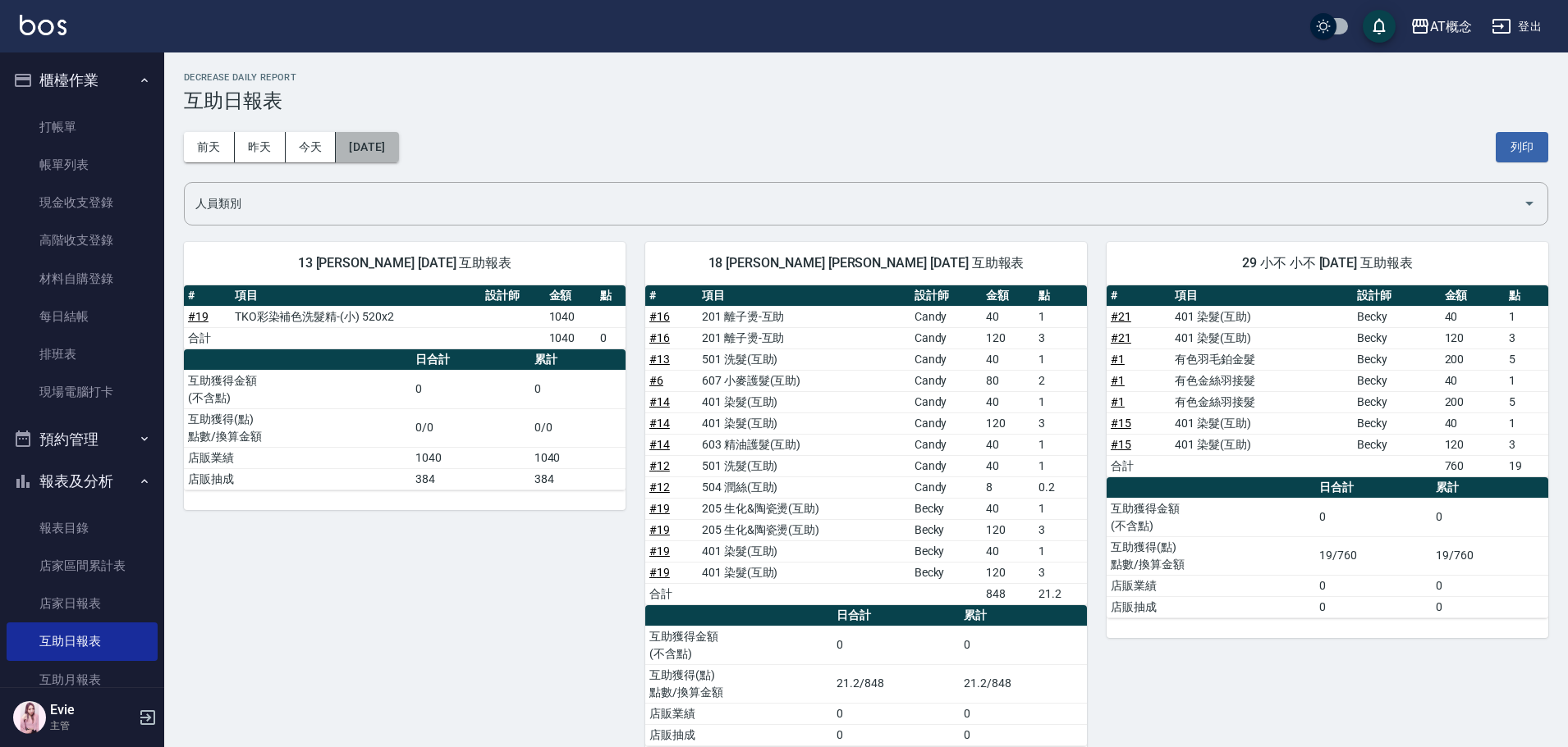
click at [395, 156] on button "2025/10/02" at bounding box center [367, 147] width 62 height 30
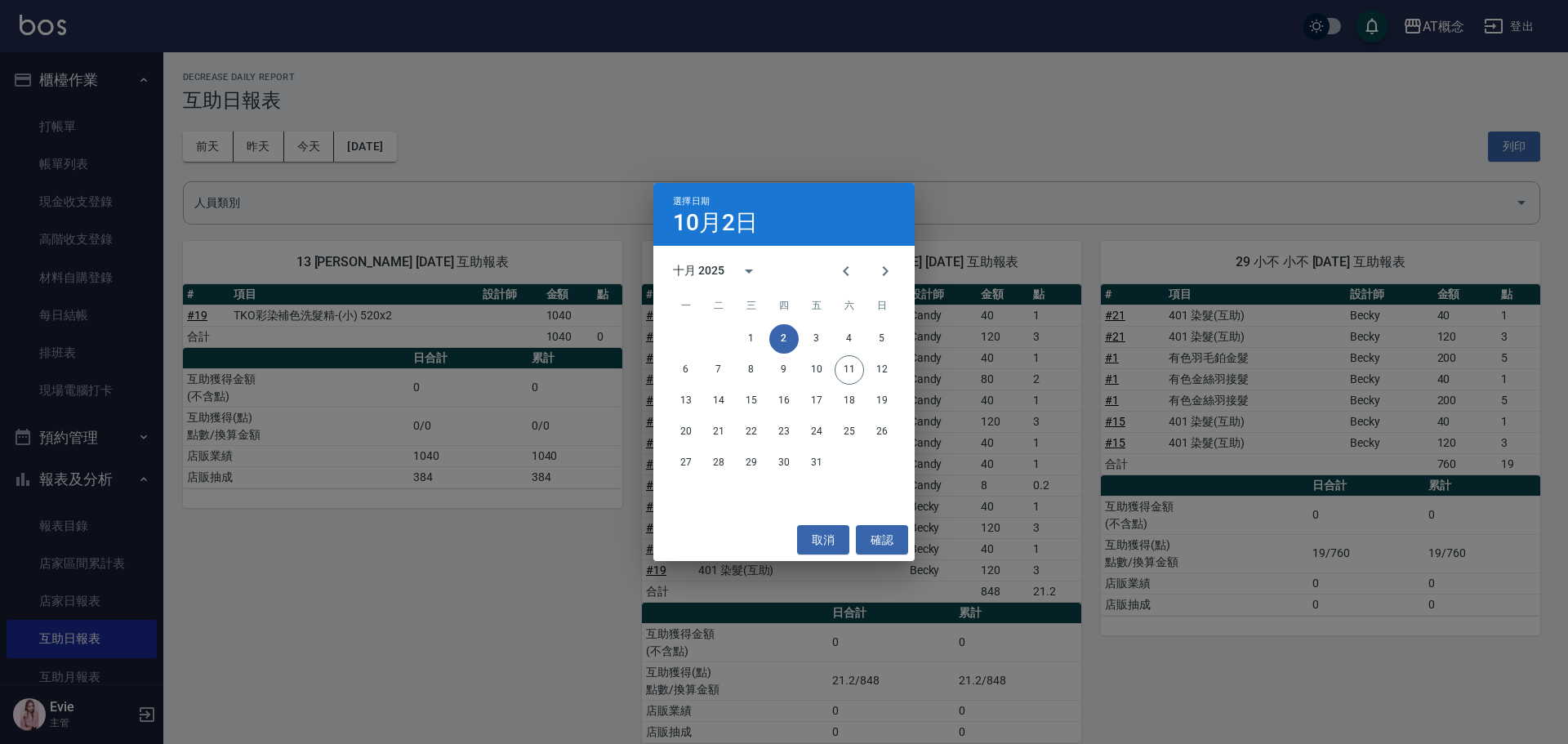
click at [954, 416] on div "選擇日期 10月2日 十月 2025 一 二 三 四 五 六 日 1 2 3 4 5 6 7 8 9 10 11 12 13 14 15 16 17 18 1…" at bounding box center [784, 372] width 1568 height 744
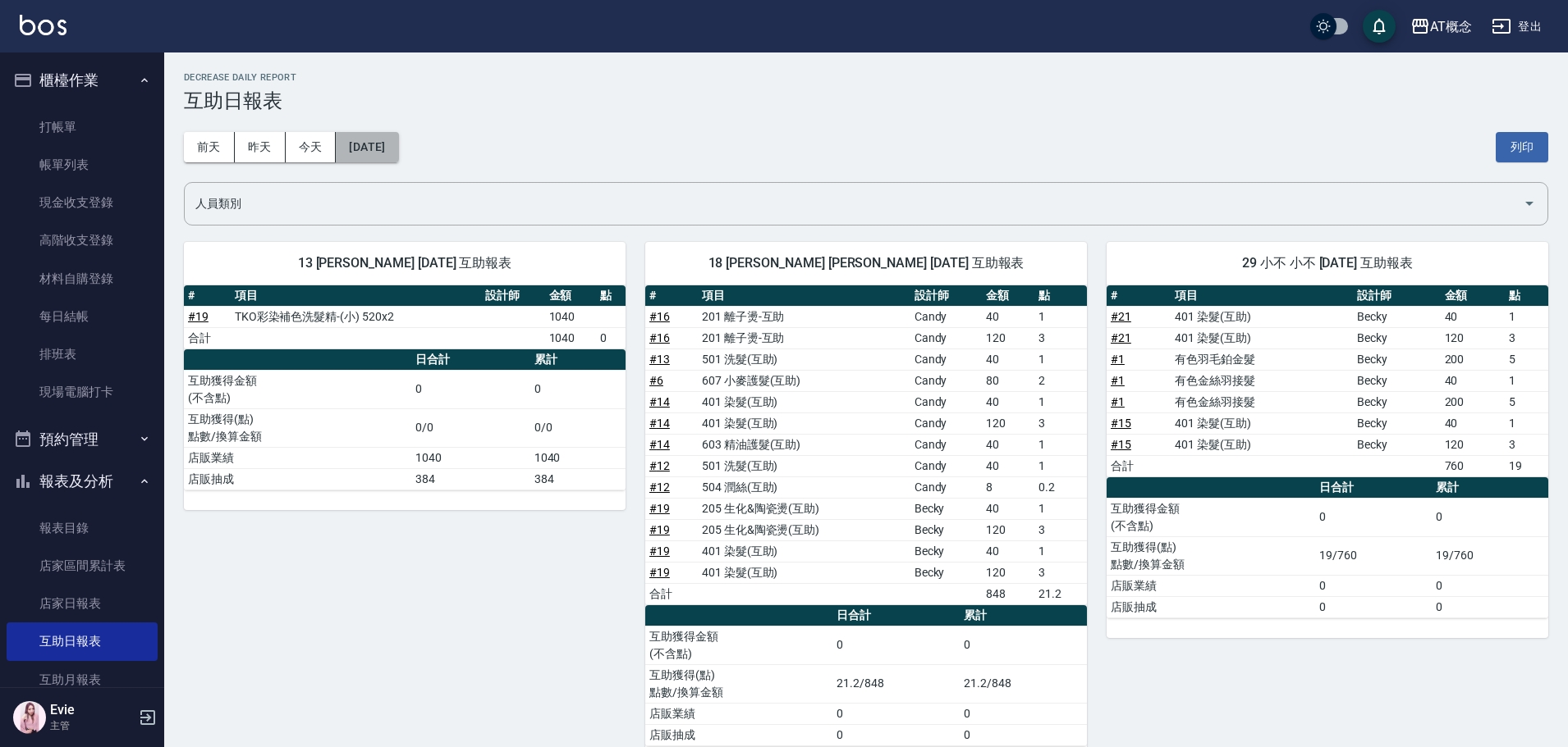
click at [396, 146] on button "2025/10/02" at bounding box center [367, 147] width 62 height 30
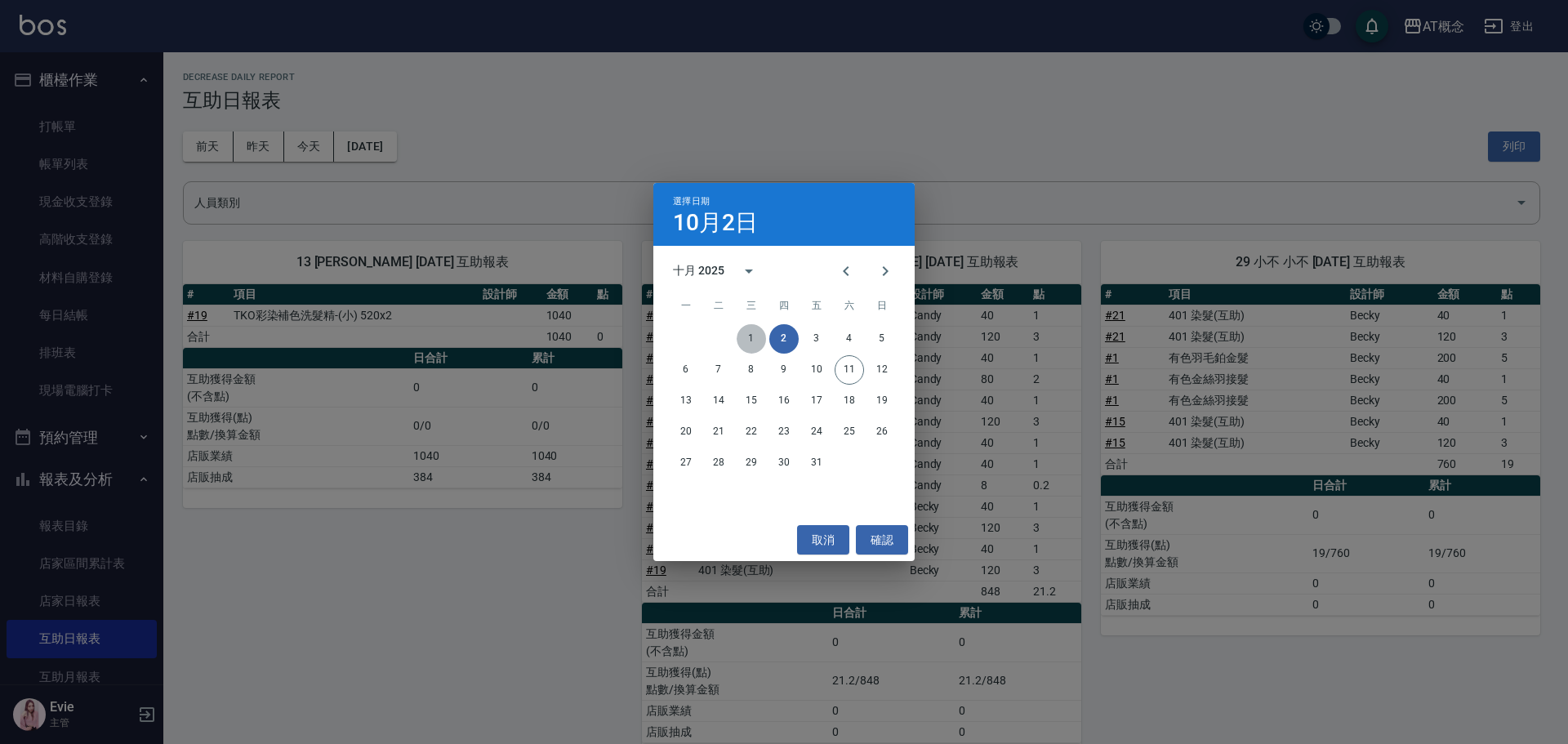
click at [759, 335] on button "1" at bounding box center [751, 338] width 29 height 29
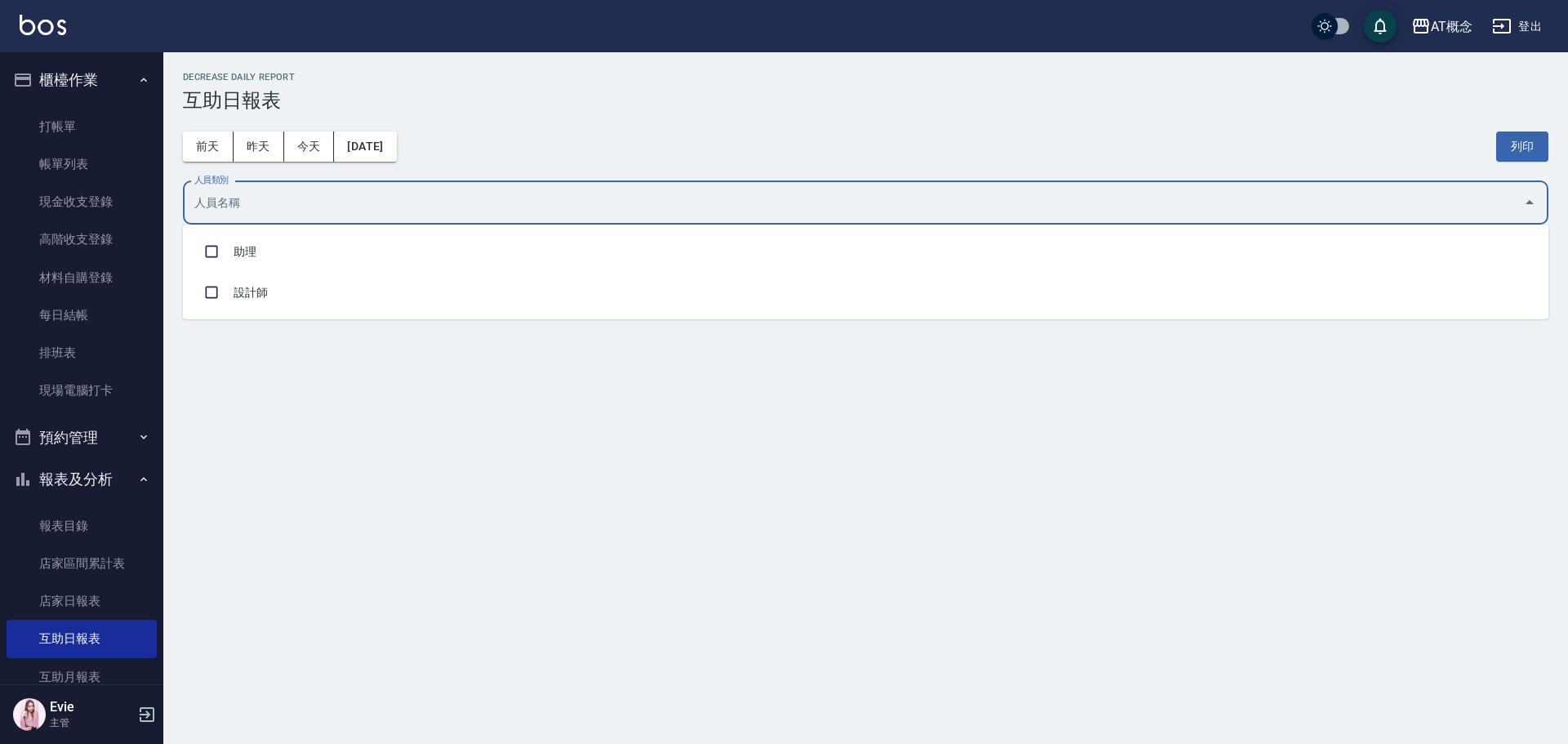
click at [392, 202] on input "人員類別" at bounding box center [853, 202] width 1326 height 29
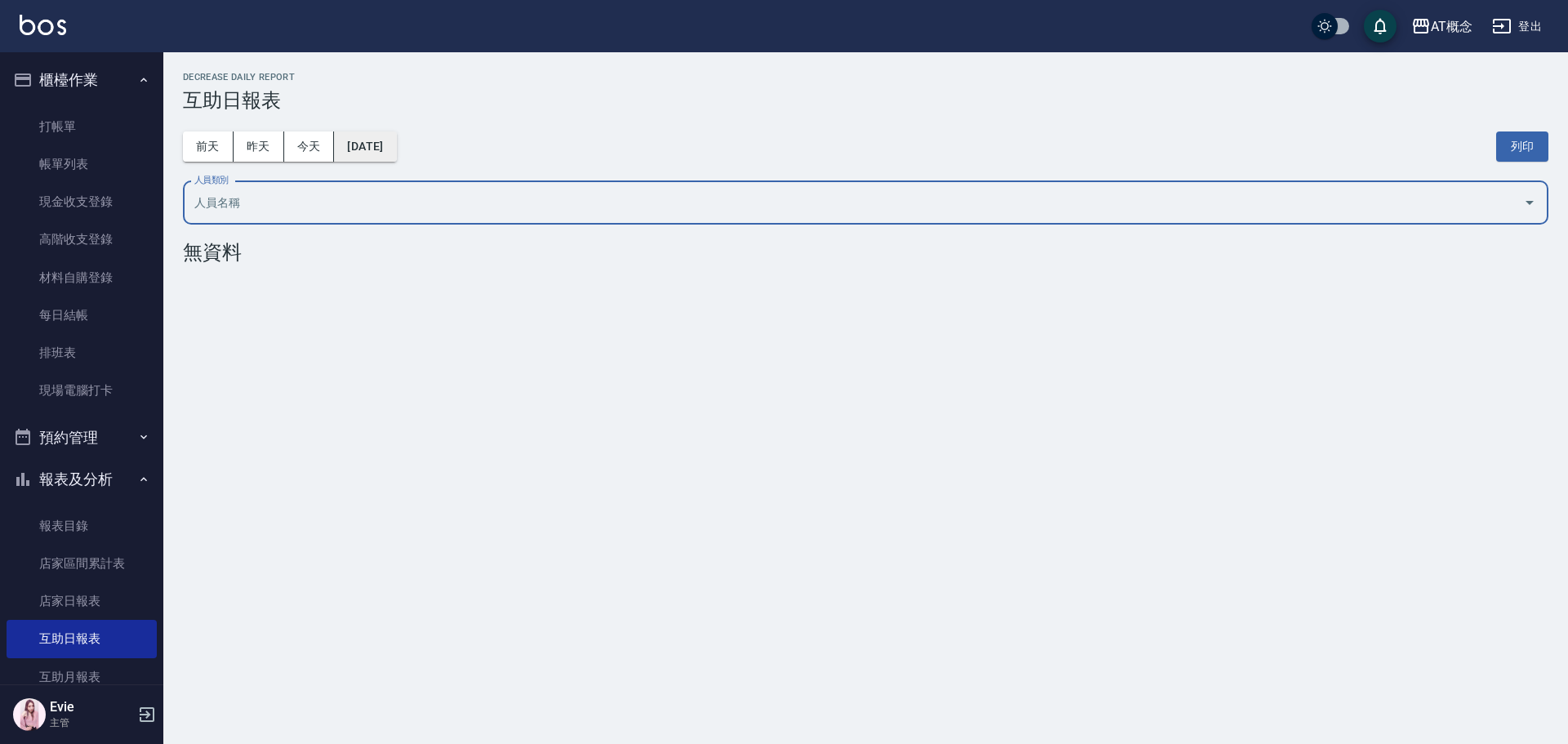
click at [392, 150] on button "2025/10/01" at bounding box center [365, 146] width 62 height 30
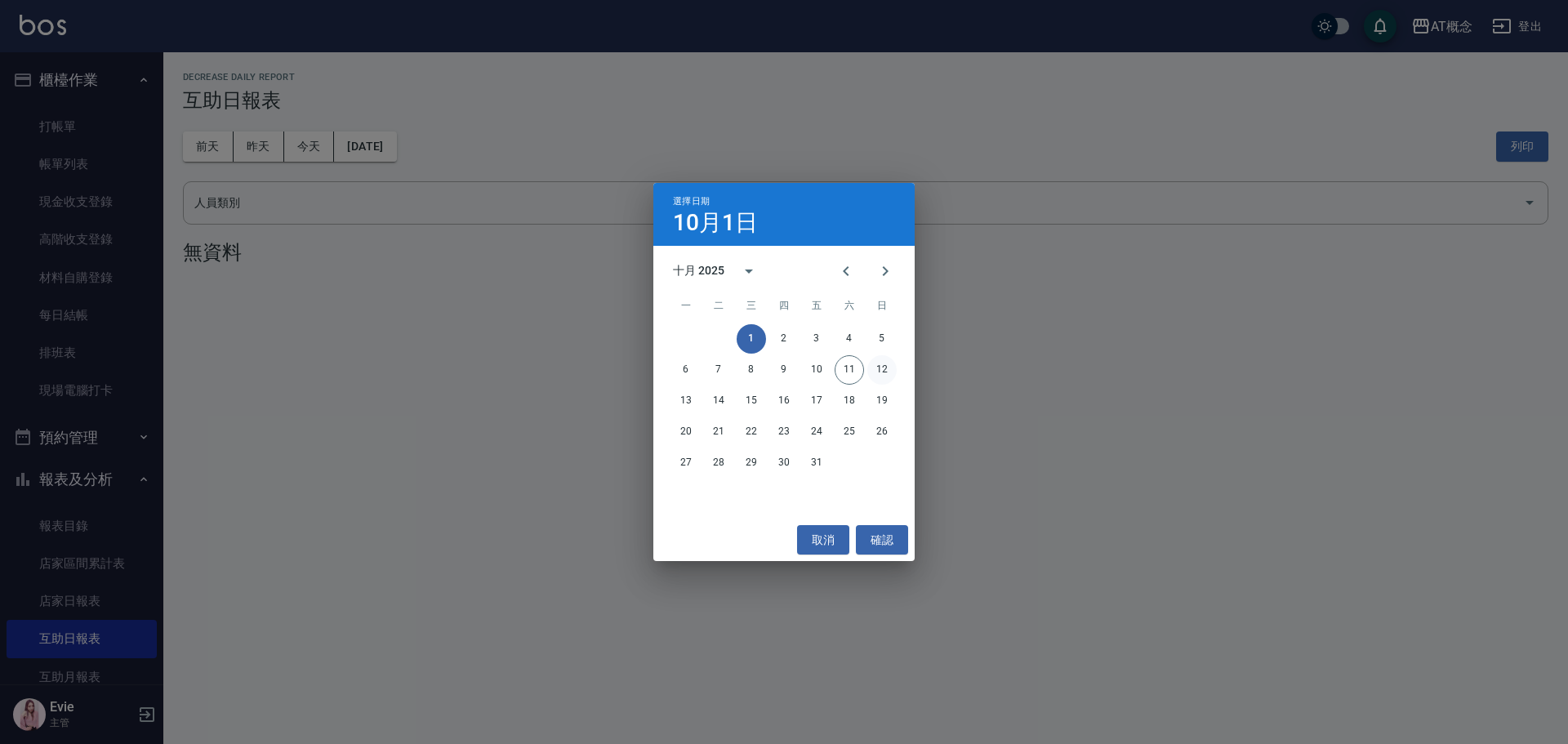
click at [886, 368] on button "12" at bounding box center [881, 369] width 29 height 29
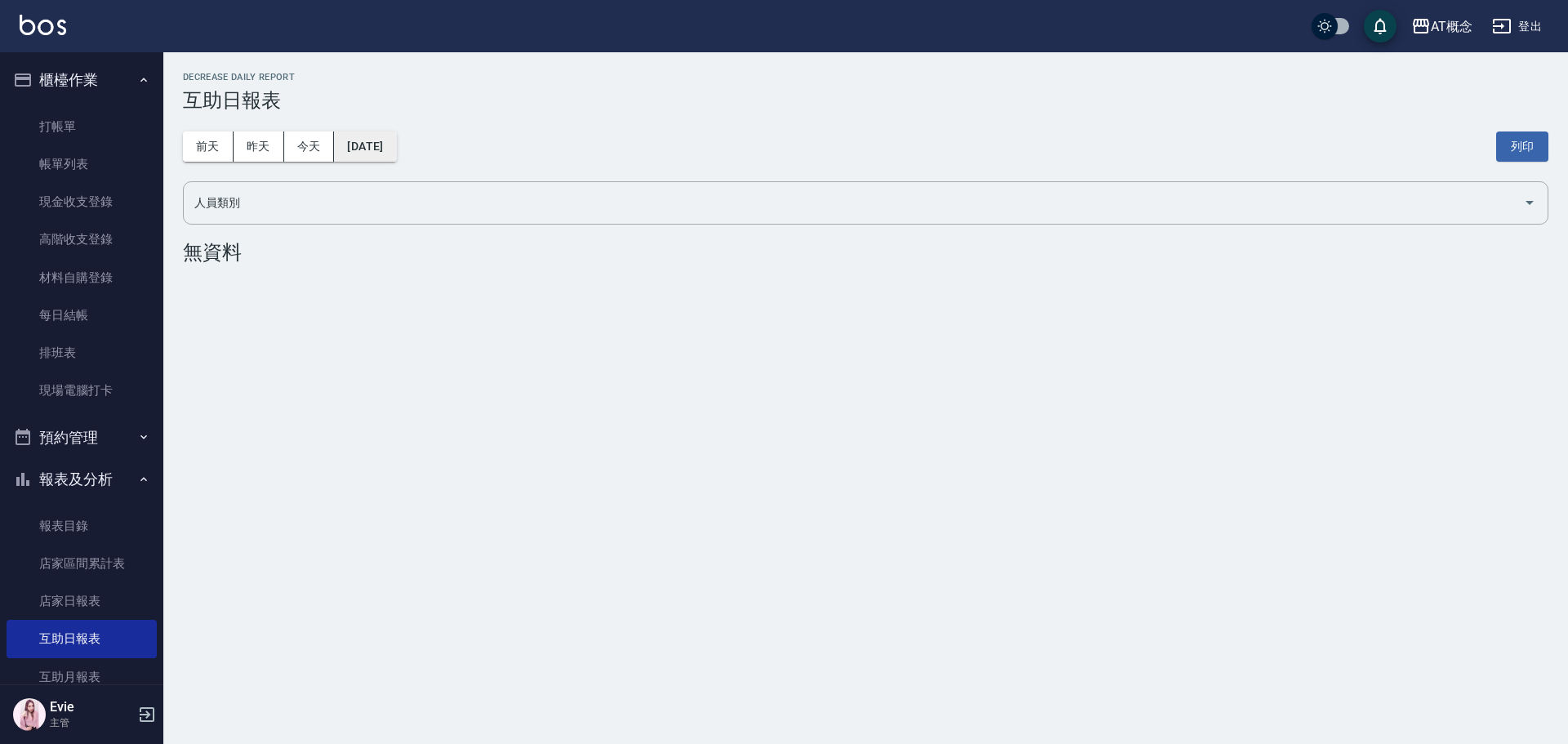
click at [396, 142] on button "2025/10/12" at bounding box center [365, 146] width 62 height 30
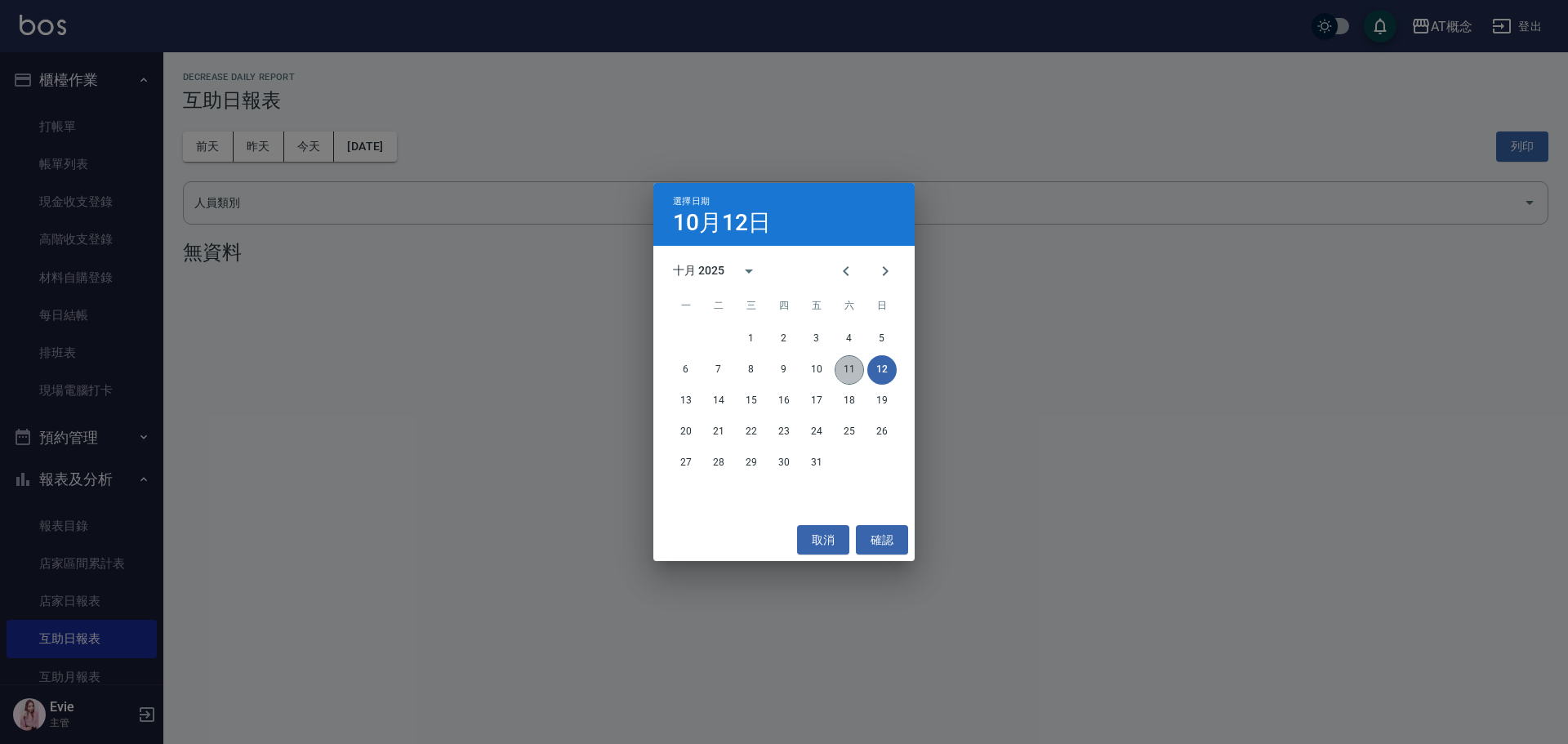
click at [850, 367] on button "11" at bounding box center [849, 369] width 29 height 29
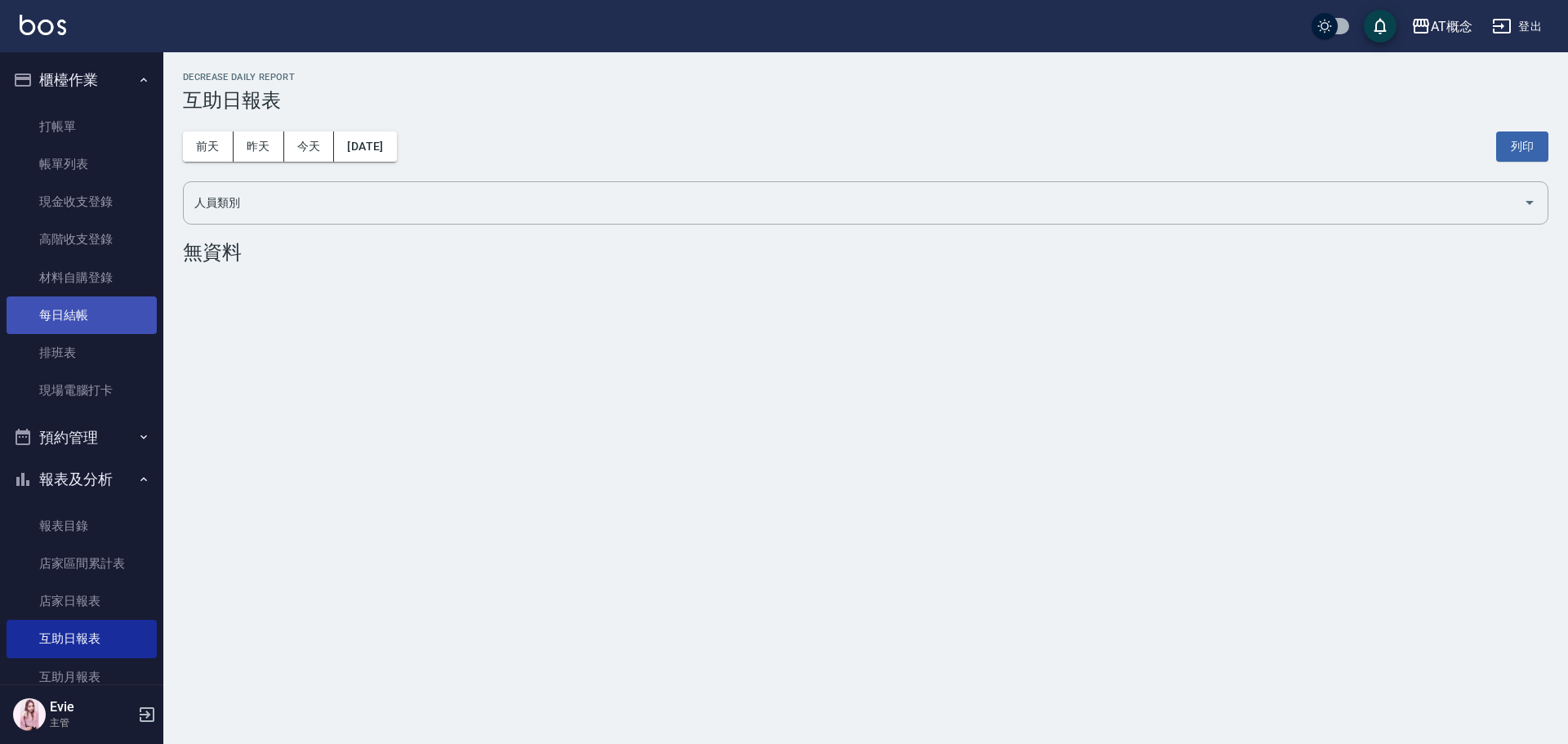
click at [69, 305] on link "每日結帳" at bounding box center [81, 316] width 150 height 37
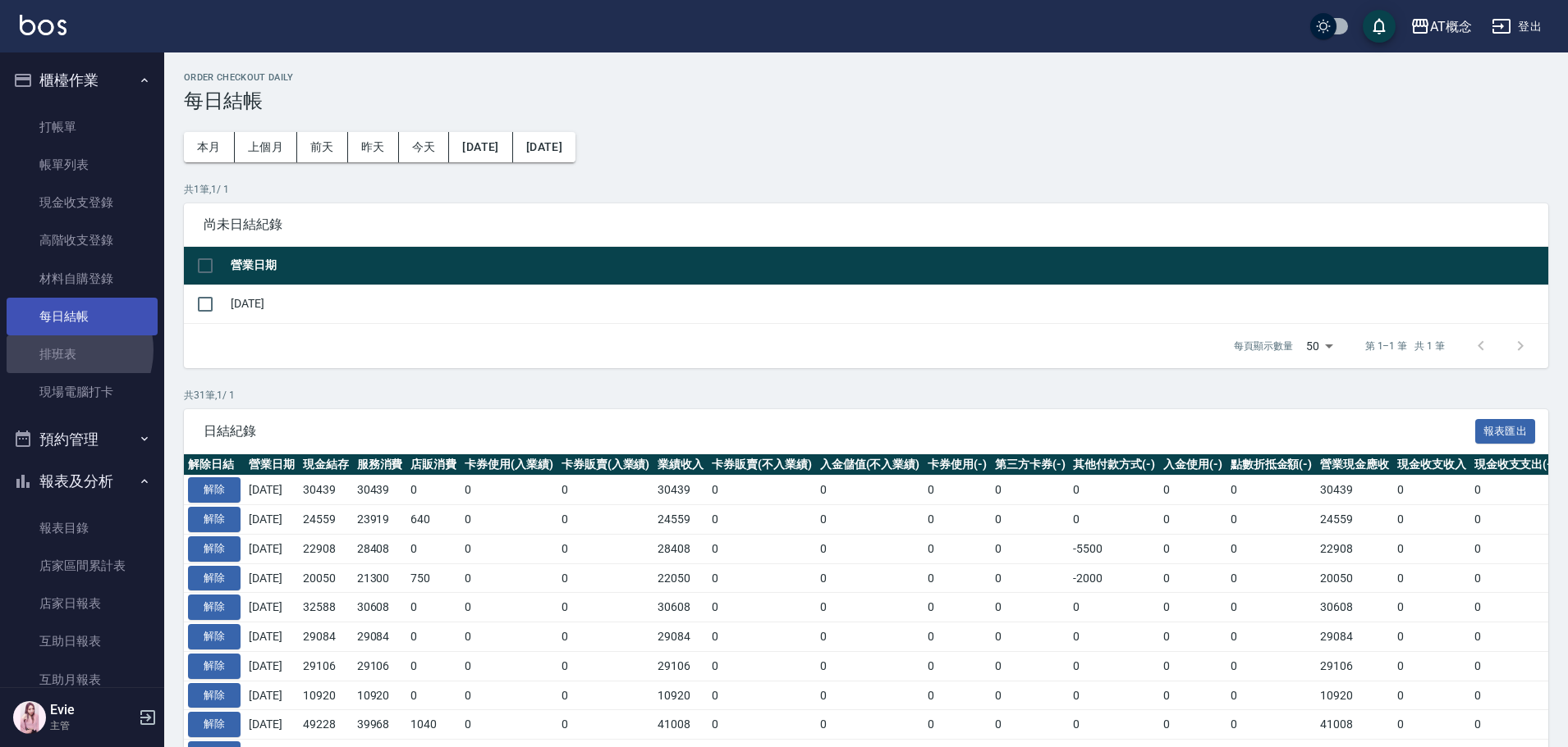
drag, startPoint x: 64, startPoint y: 350, endPoint x: 88, endPoint y: 324, distance: 35.4
click at [65, 350] on link "排班表" at bounding box center [82, 355] width 151 height 38
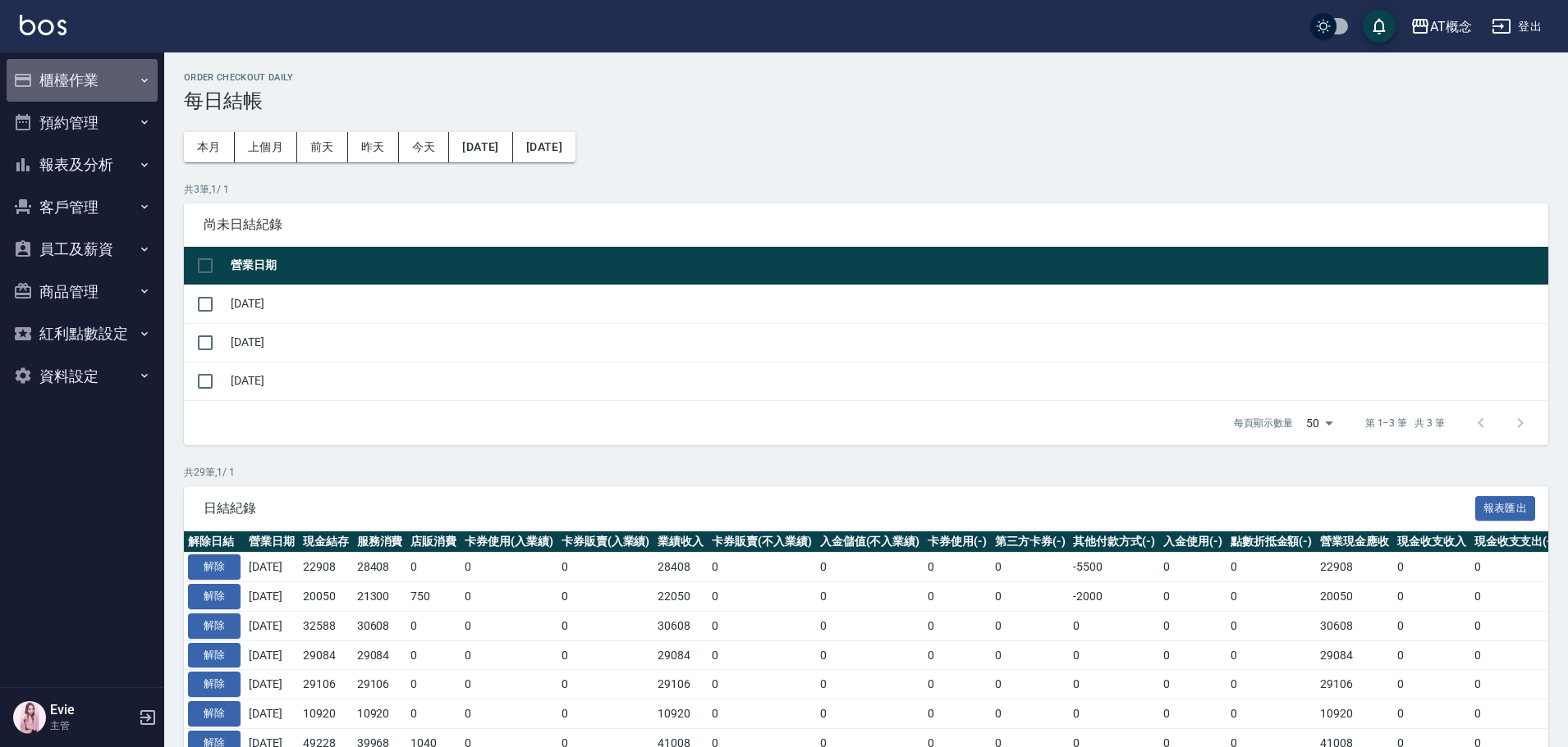
click at [83, 75] on button "櫃檯作業" at bounding box center [82, 80] width 151 height 42
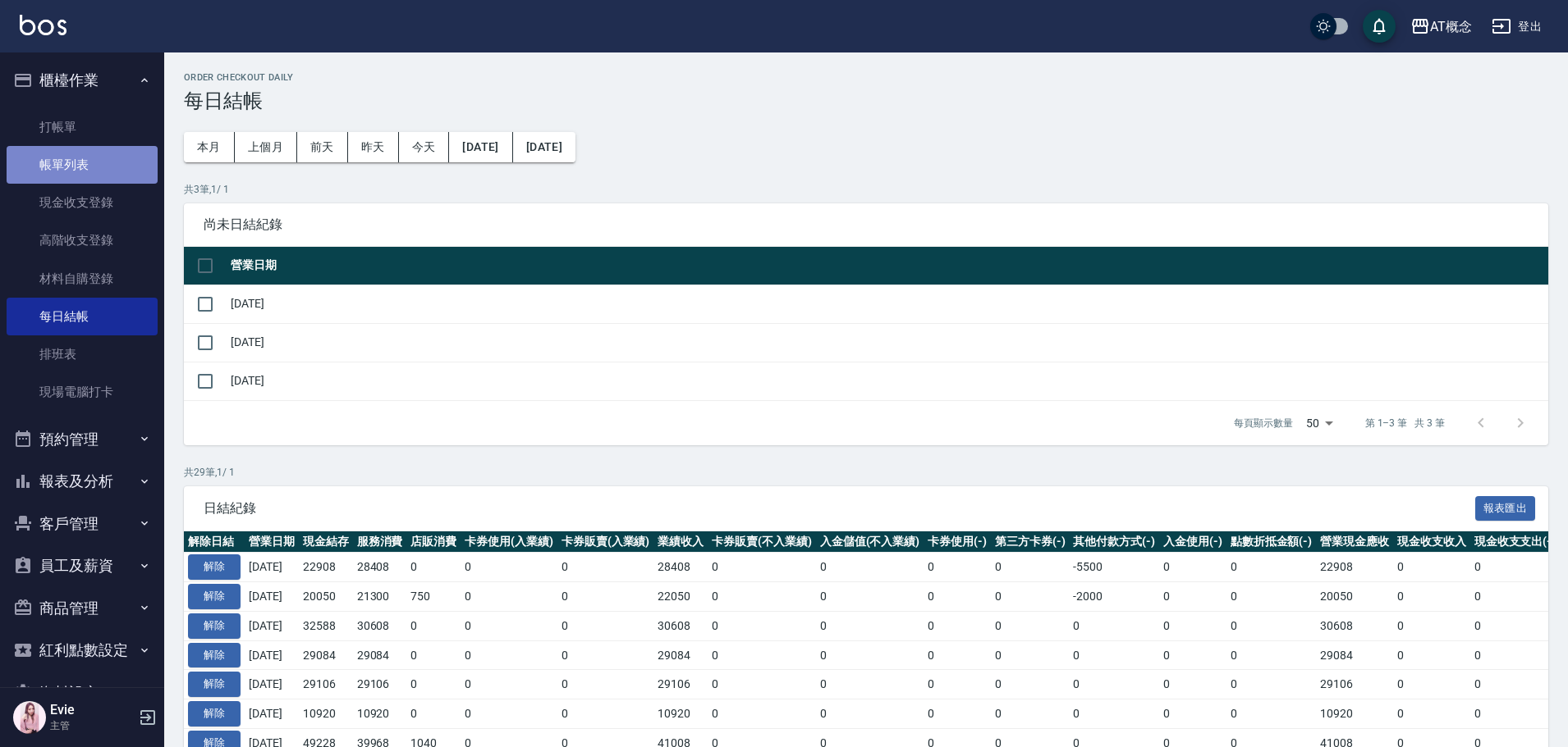
click at [86, 163] on link "帳單列表" at bounding box center [82, 165] width 151 height 38
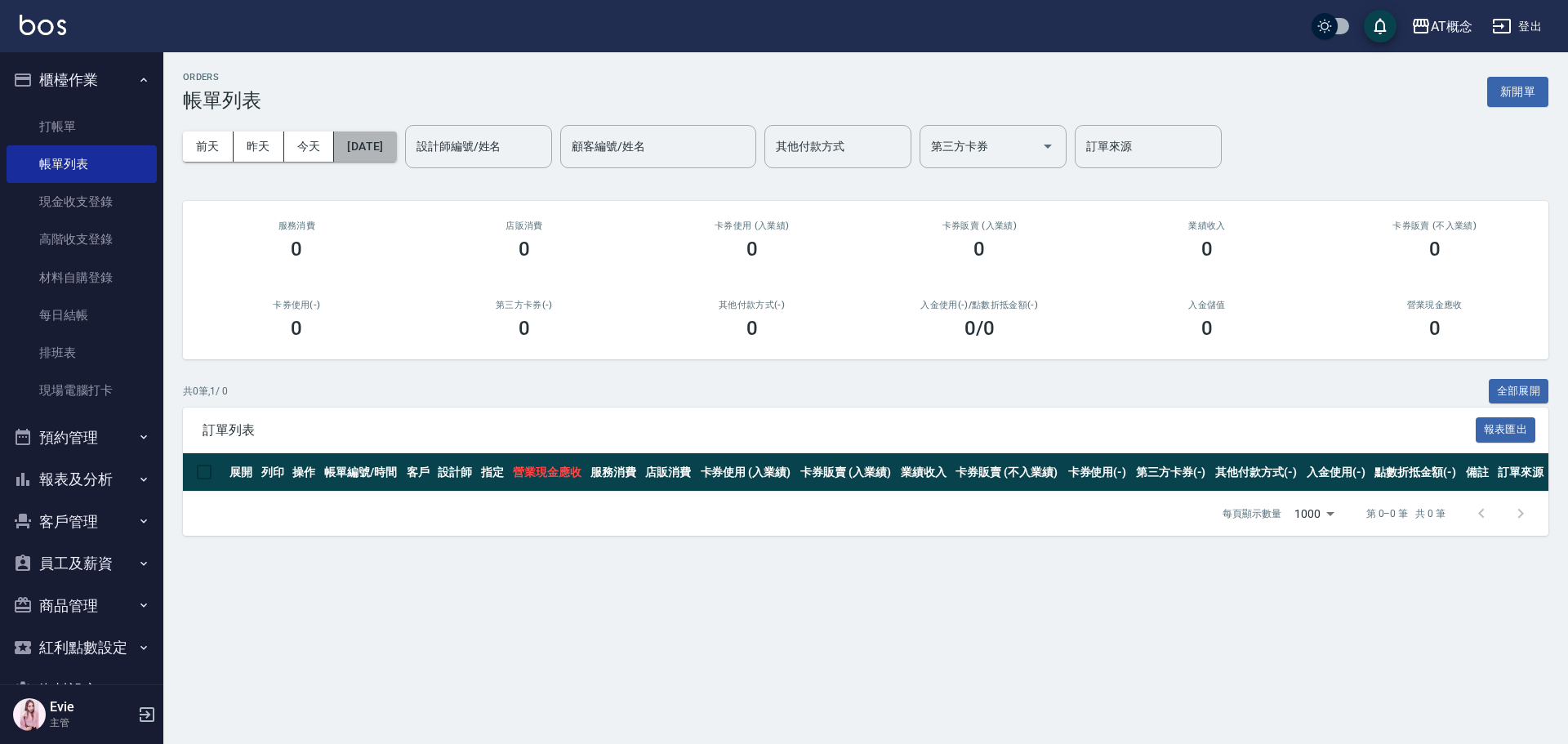
click at [378, 154] on button "[DATE]" at bounding box center [365, 146] width 62 height 30
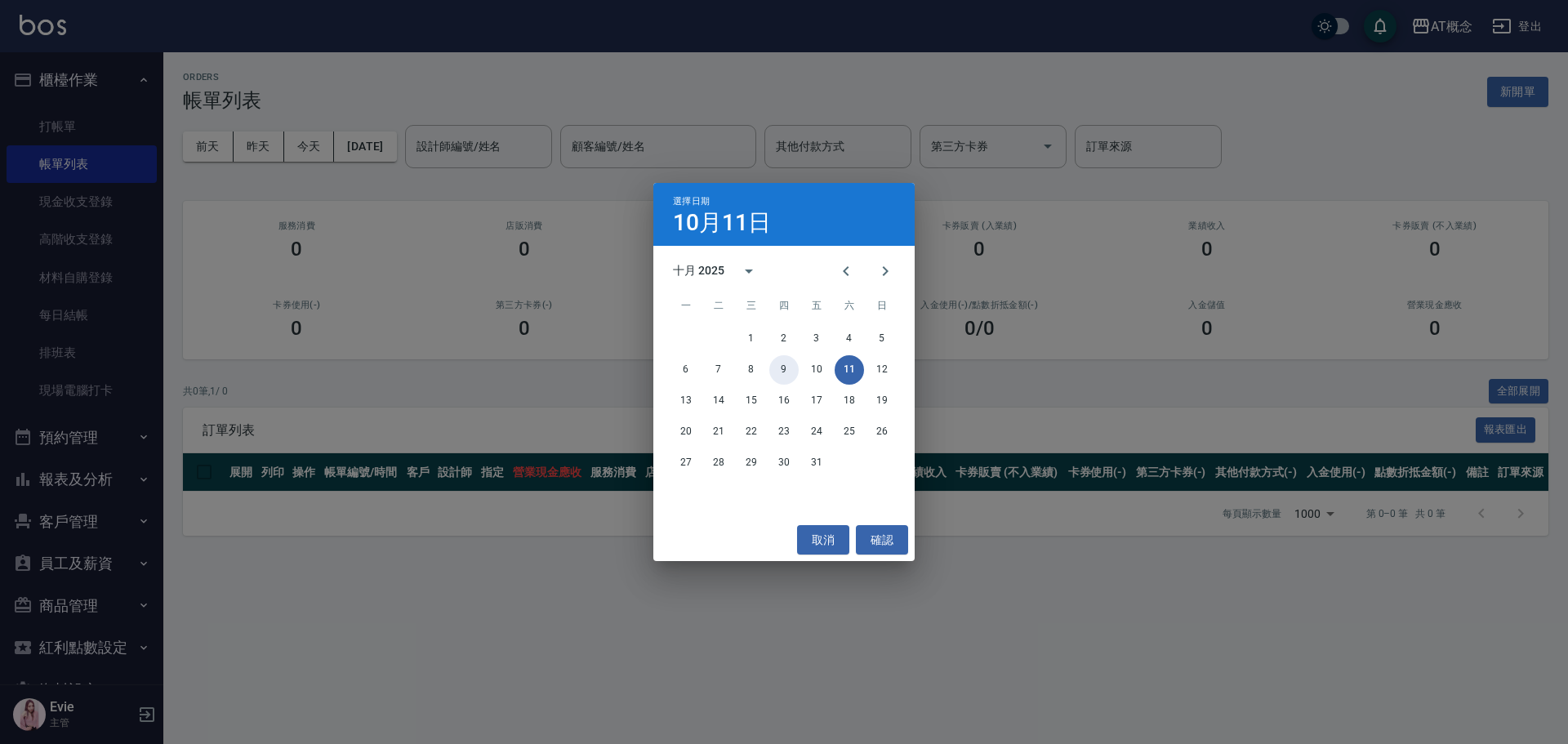
drag, startPoint x: 782, startPoint y: 363, endPoint x: 760, endPoint y: 361, distance: 22.1
click at [781, 364] on button "9" at bounding box center [783, 369] width 29 height 29
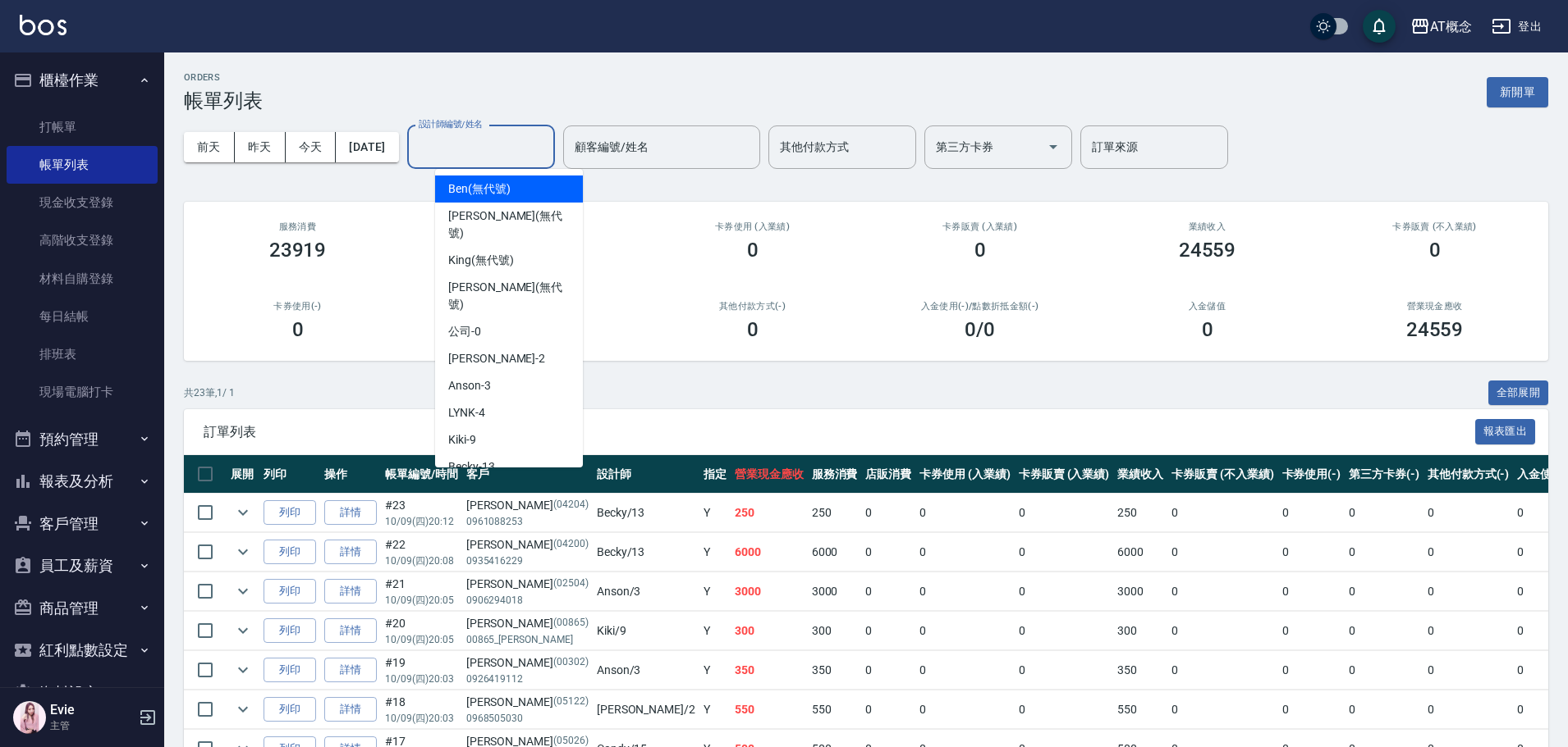
click at [508, 150] on input "設計師編號/姓名" at bounding box center [480, 147] width 133 height 29
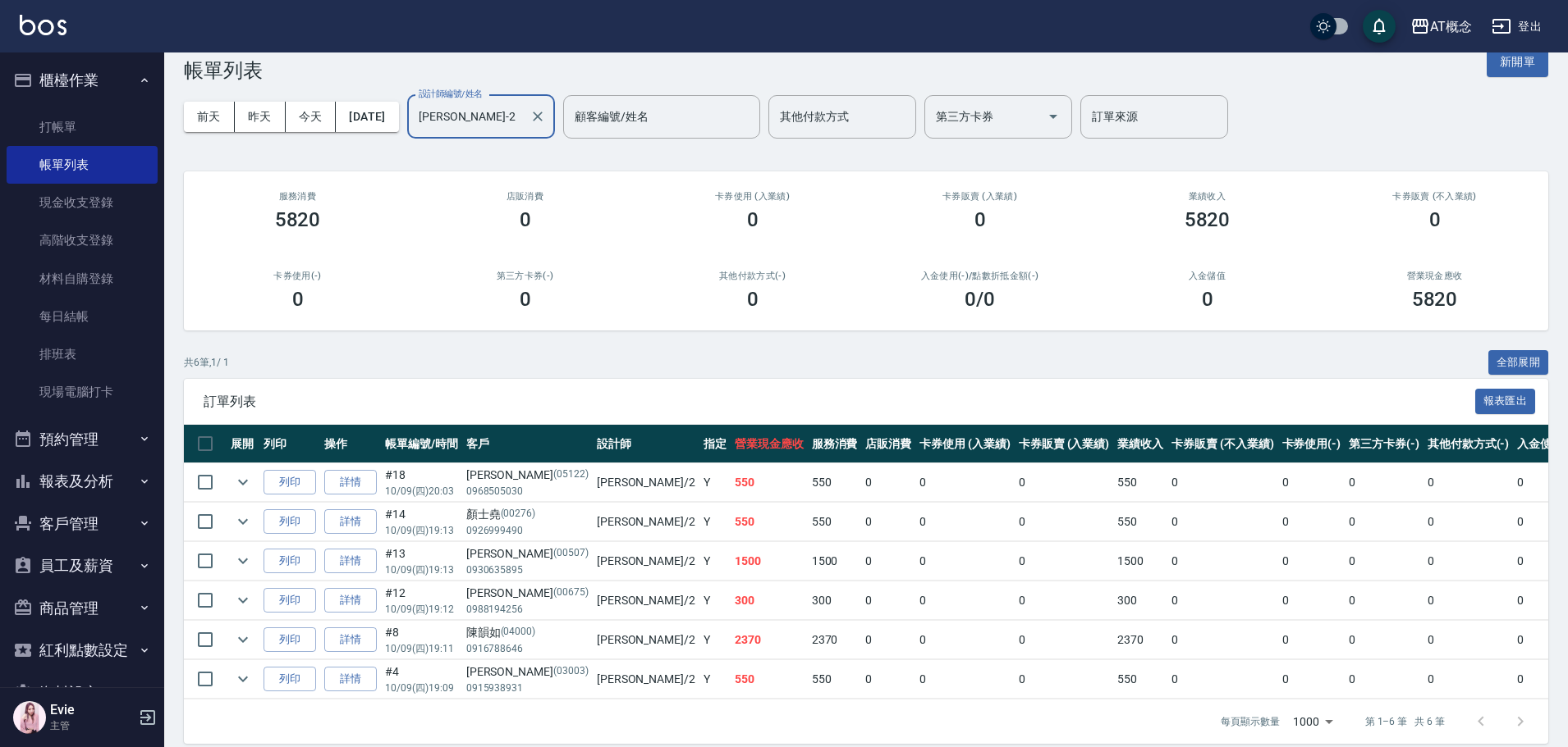
scroll to position [59, 0]
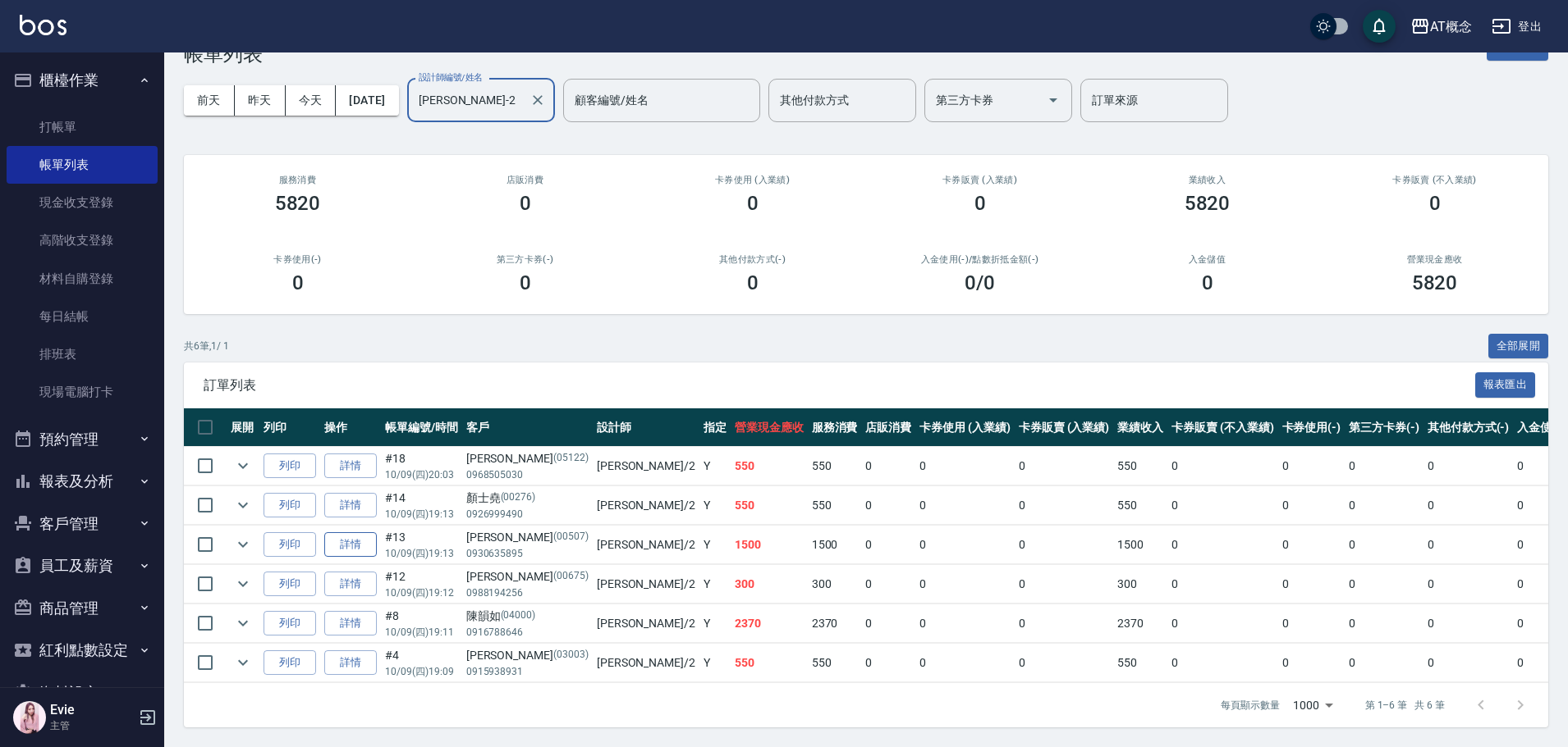
type input "邦妮-2"
click at [360, 532] on link "詳情" at bounding box center [350, 545] width 53 height 25
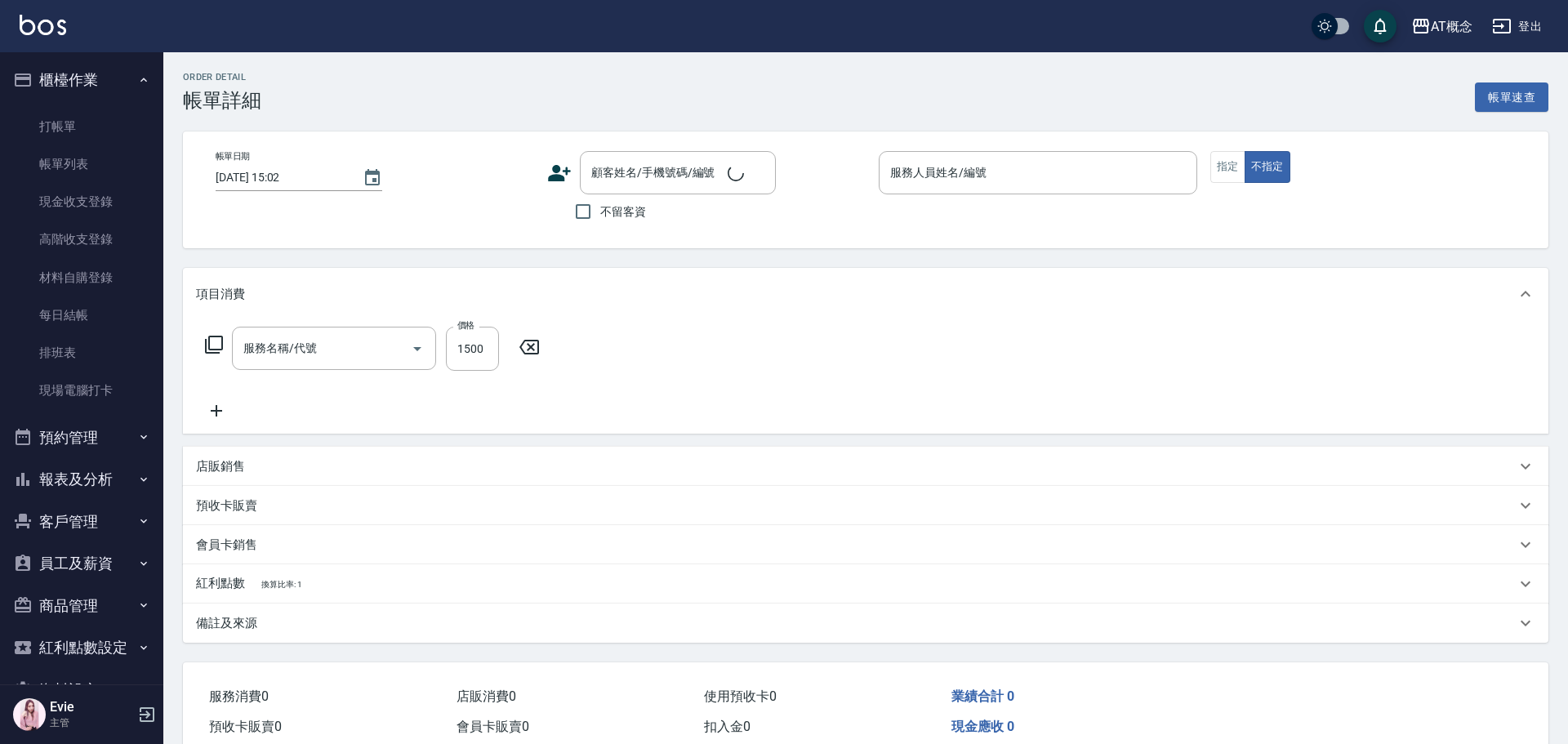
type input "2025/10/09 19:13"
type input "邦妮-2"
type input "150"
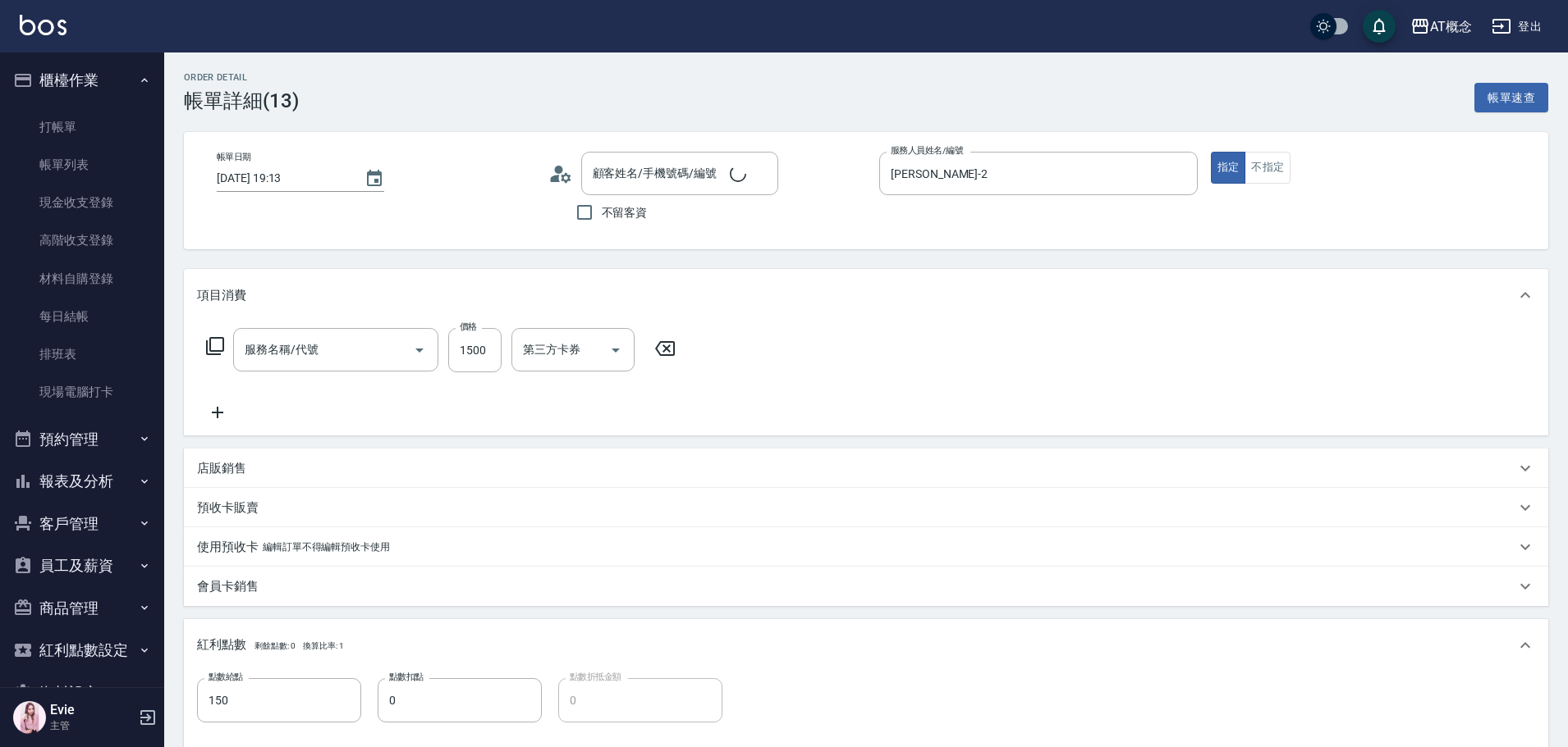
type input "401 染髮(互助)(401)"
type input "楊安娜/0930635895/00507"
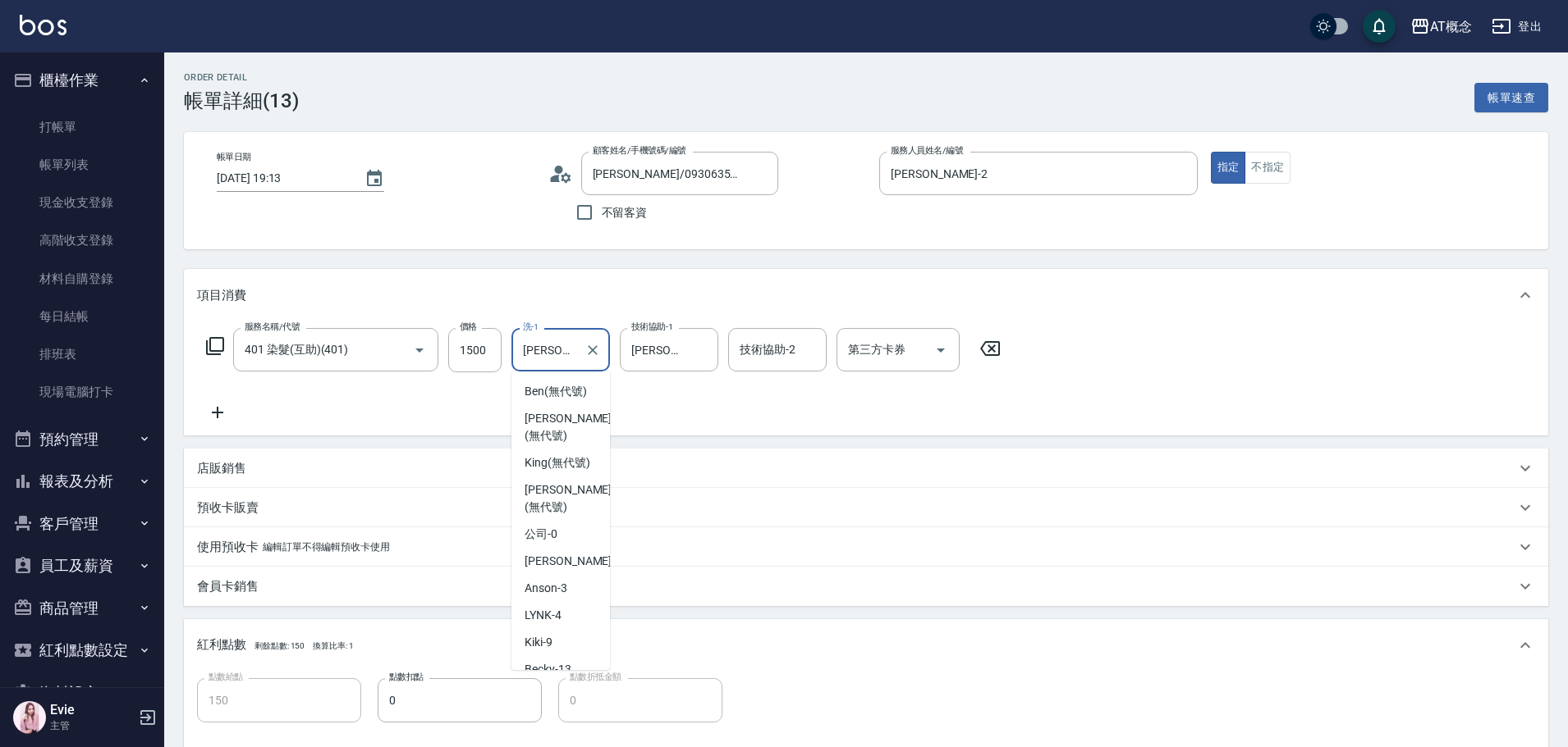
scroll to position [112, 0]
drag, startPoint x: 572, startPoint y: 349, endPoint x: 444, endPoint y: 344, distance: 128.1
click at [446, 345] on div "服務名稱/代號 401 染髮(互助)(401) 服務名稱/代號 價格 1500 價格 洗-1 Dan-18 洗-1 技術協助-1 Dan-18 技術協助-1 …" at bounding box center [603, 350] width 813 height 44
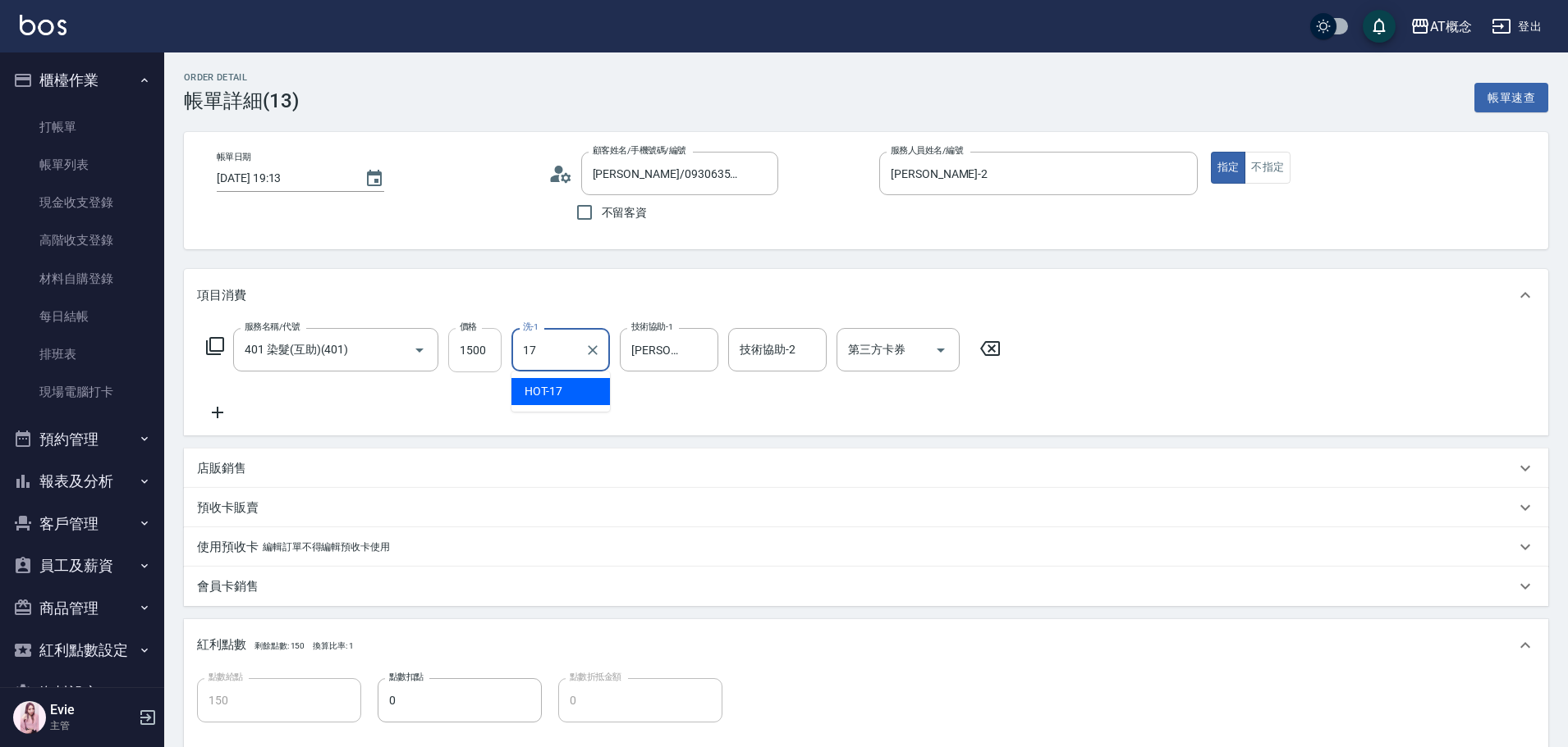
type input "HOT-17"
click at [700, 349] on icon "Clear" at bounding box center [700, 350] width 9 height 9
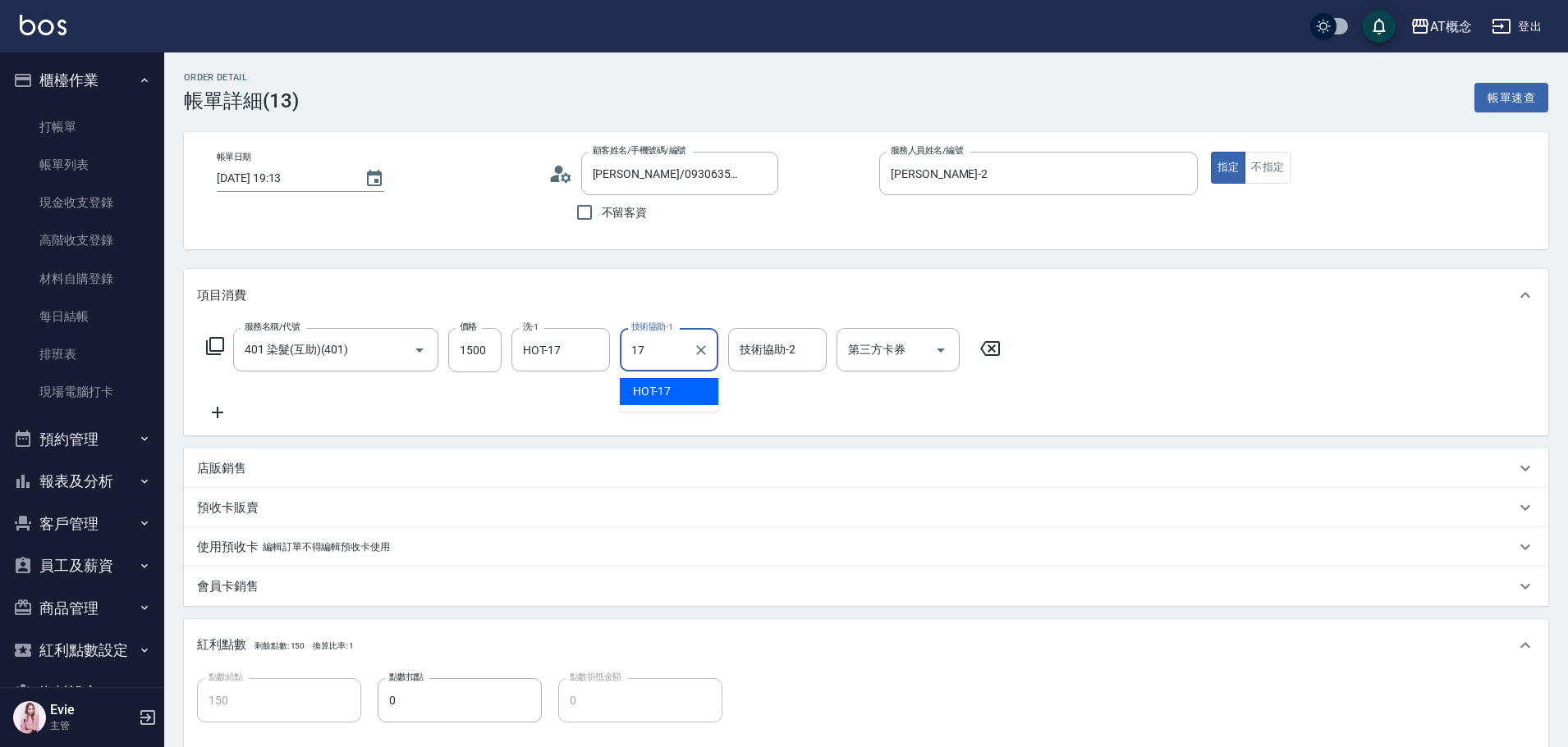
type input "HOT-17"
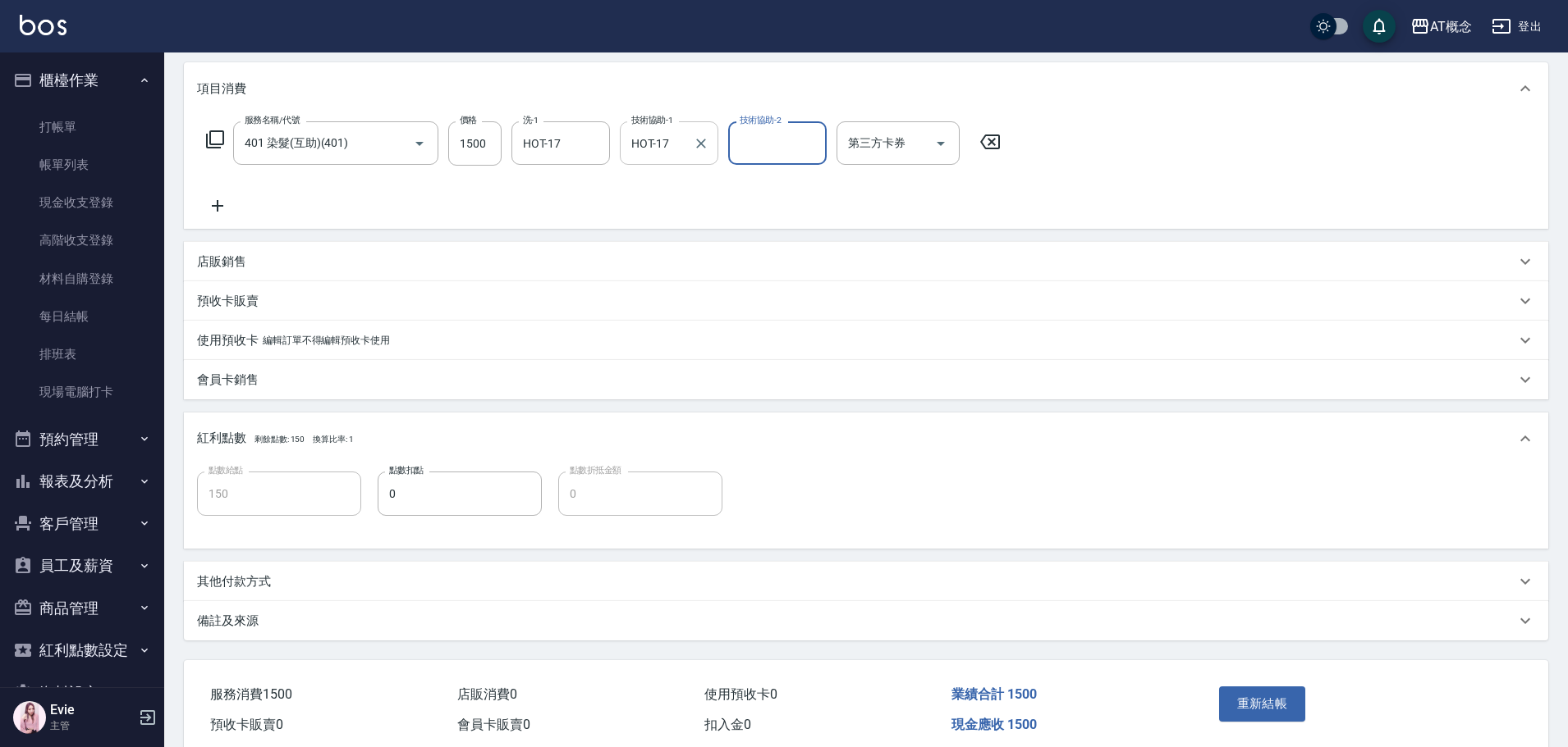
scroll to position [278, 0]
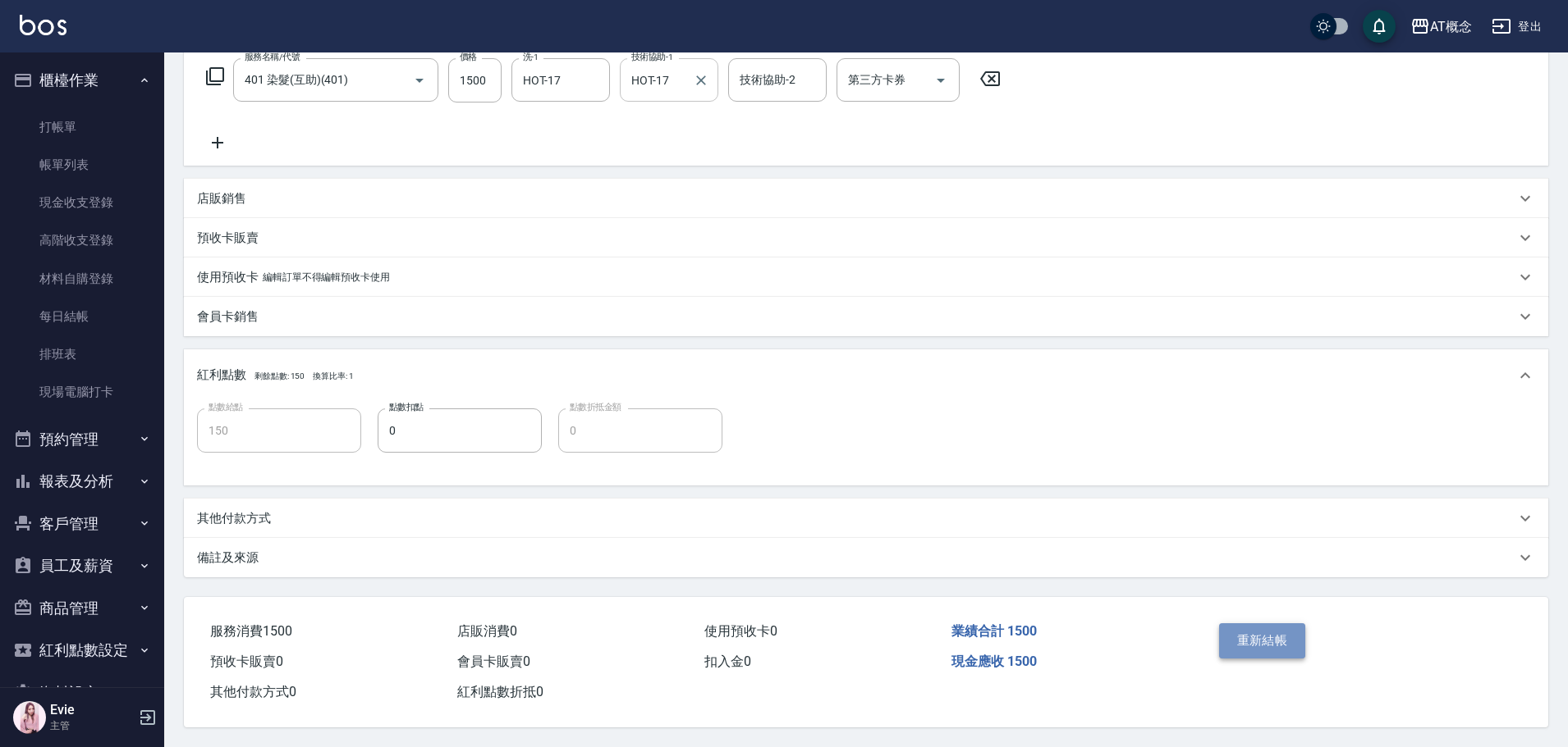
click at [1263, 639] on button "重新結帳" at bounding box center [1262, 641] width 87 height 35
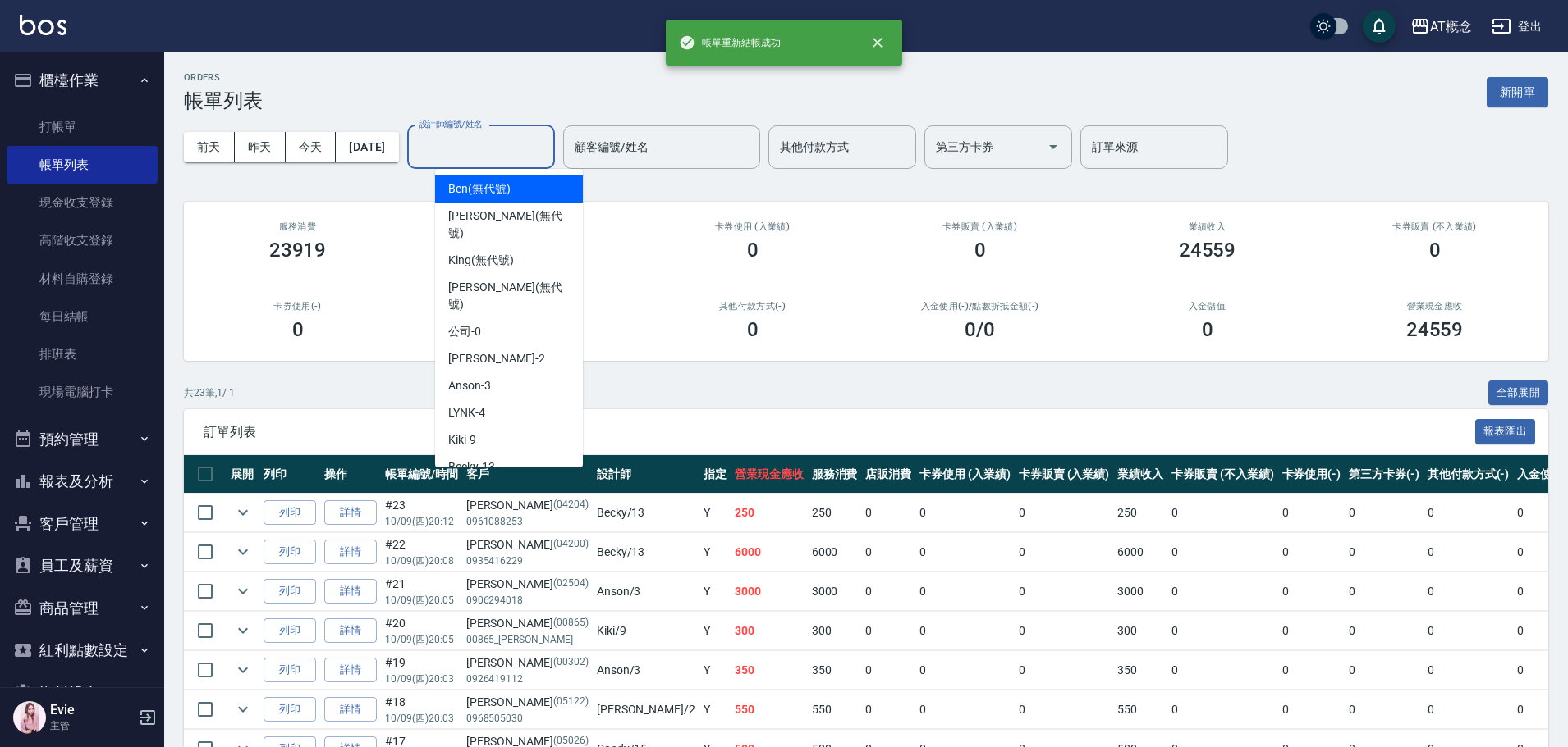
click at [518, 143] on input "設計師編號/姓名" at bounding box center [480, 147] width 133 height 29
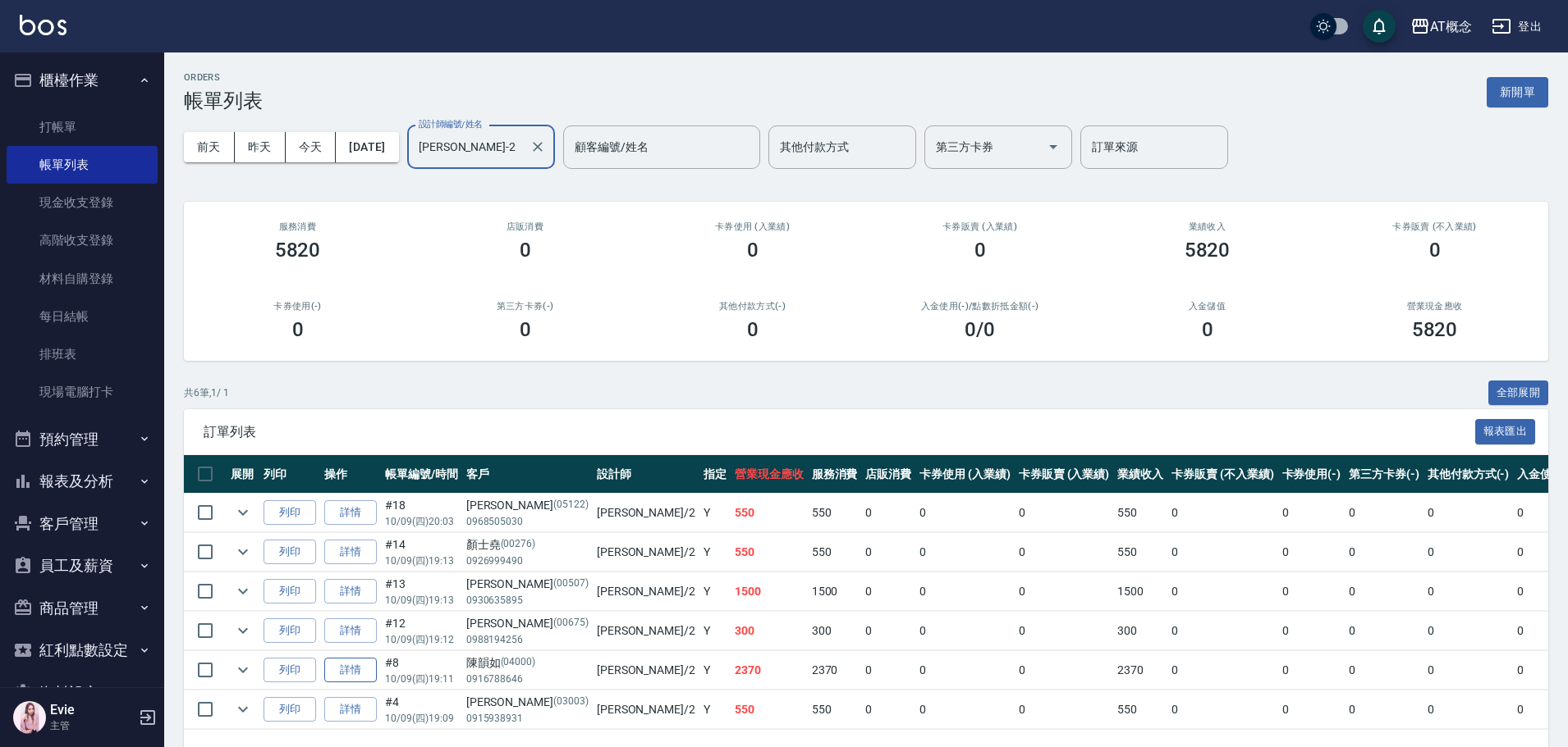
type input "邦妮-2"
click at [360, 667] on link "詳情" at bounding box center [350, 670] width 53 height 25
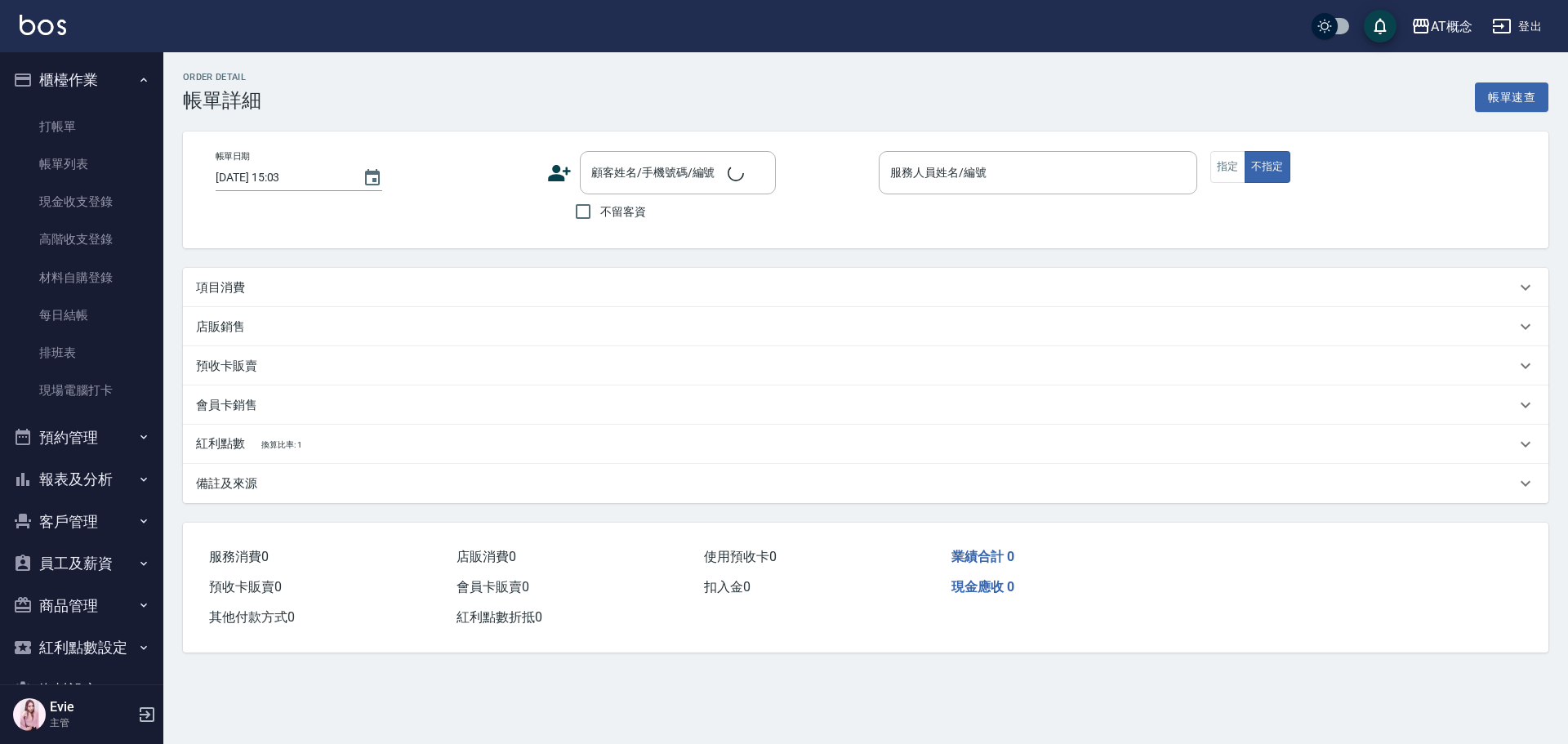
type input "2025/10/09 19:11"
type input "邦妮-2"
type input "230"
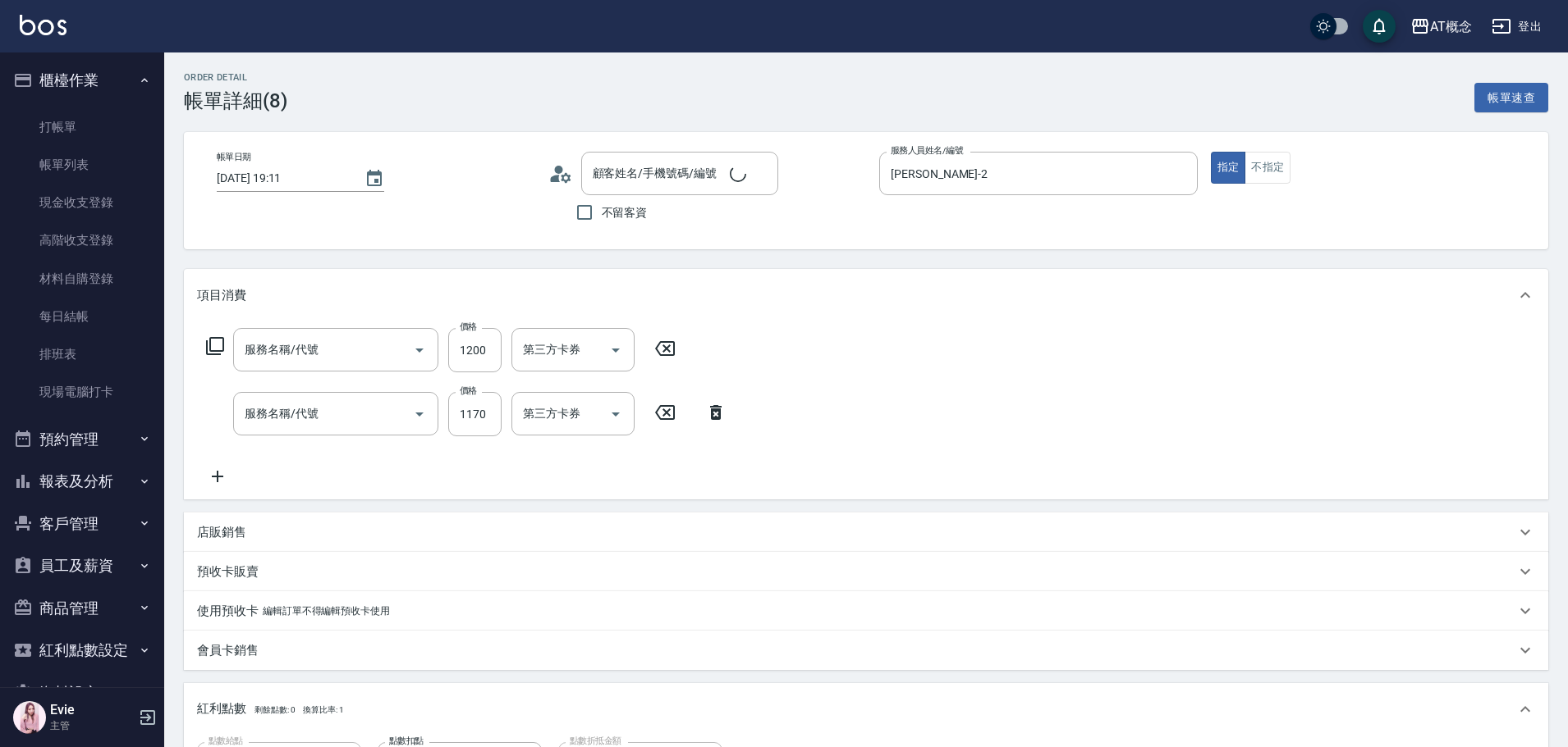
type input "陳韻如/0916788646/04000"
type input "401 染髮(互助)(401)"
type input "609 鱗脂質護髮(互助)(609)"
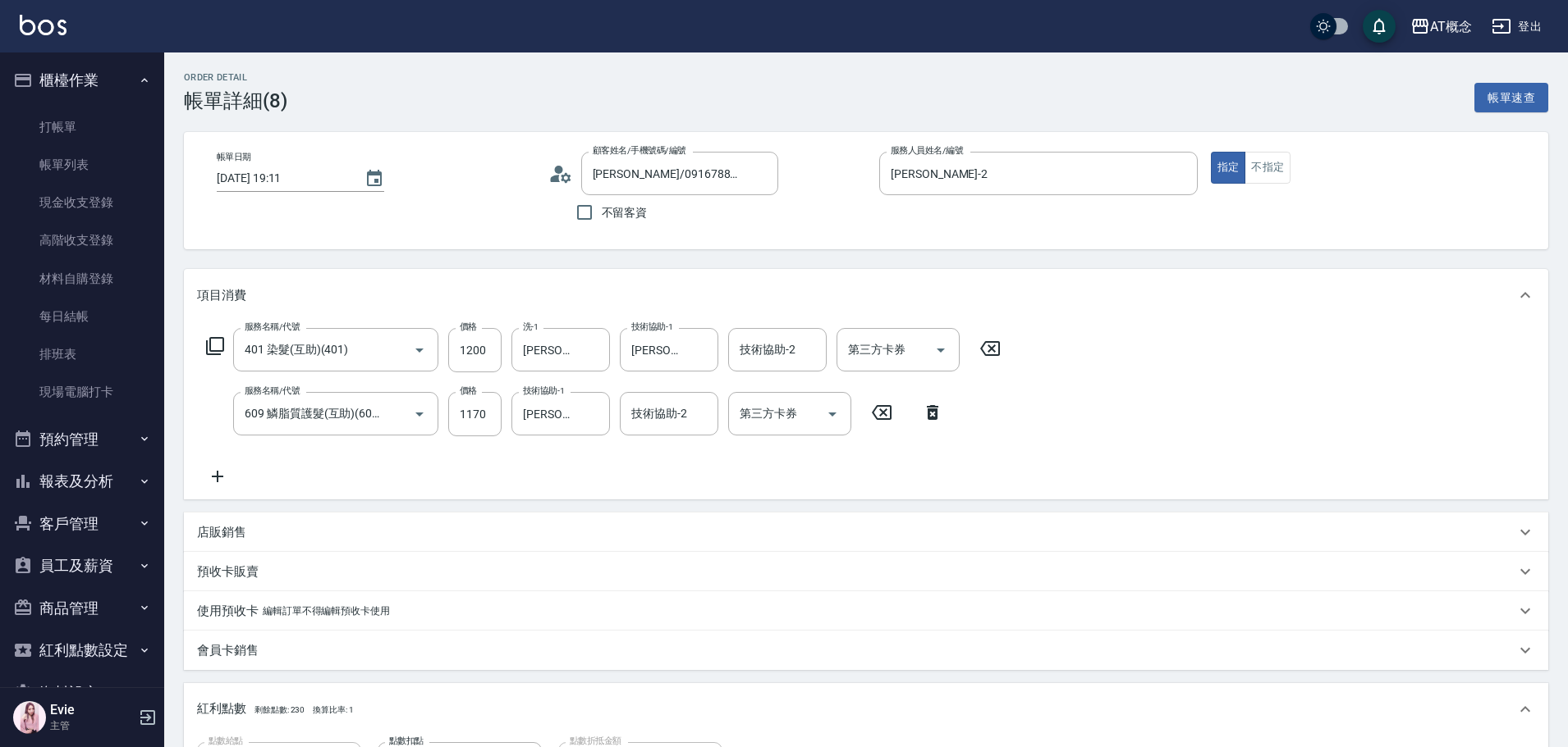
drag, startPoint x: 525, startPoint y: 360, endPoint x: 347, endPoint y: 375, distance: 178.6
click at [334, 373] on div "服務名稱/代號 401 染髮(互助)(401) 服務名稱/代號 價格 1200 價格 洗-1 Dan-18 洗-1 技術協助-1 Dan-18 技術協助-1 …" at bounding box center [603, 350] width 813 height 44
click at [591, 354] on icon "Clear" at bounding box center [592, 350] width 16 height 16
type input "HOT-17"
type input "D"
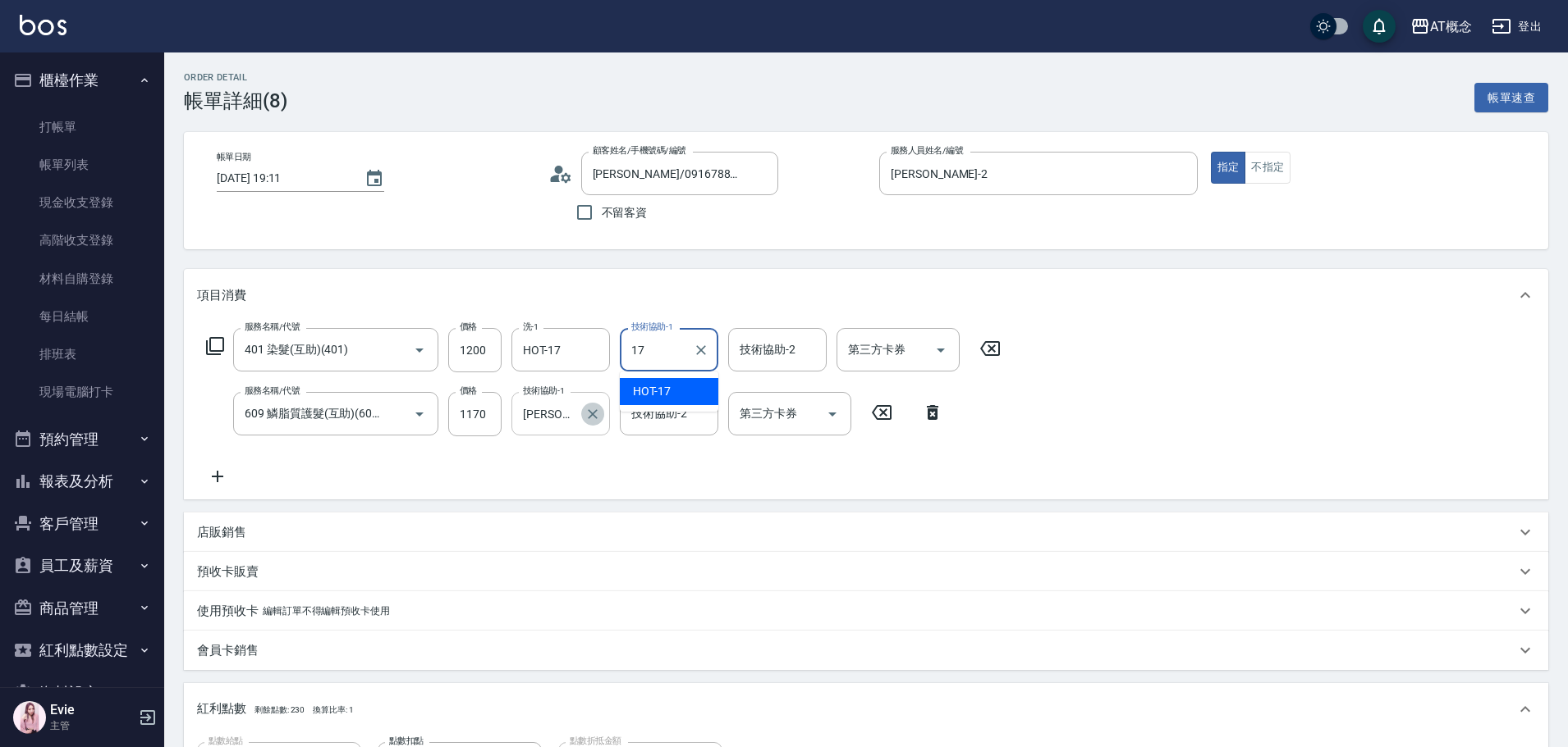
click at [582, 417] on button "Clear" at bounding box center [592, 414] width 23 height 23
type input "17"
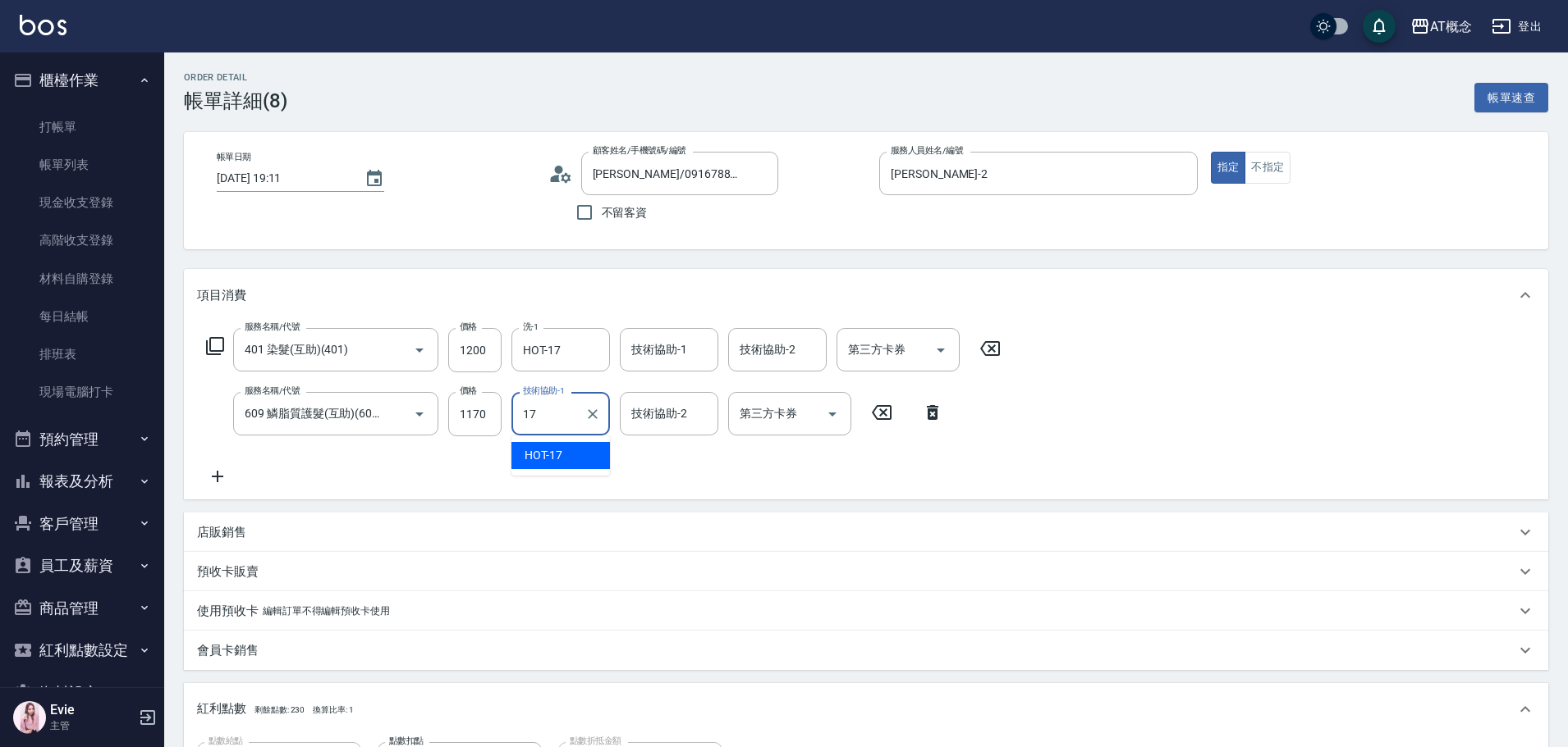
type input "HOT-17"
click at [680, 348] on input "技術協助-1" at bounding box center [668, 350] width 84 height 29
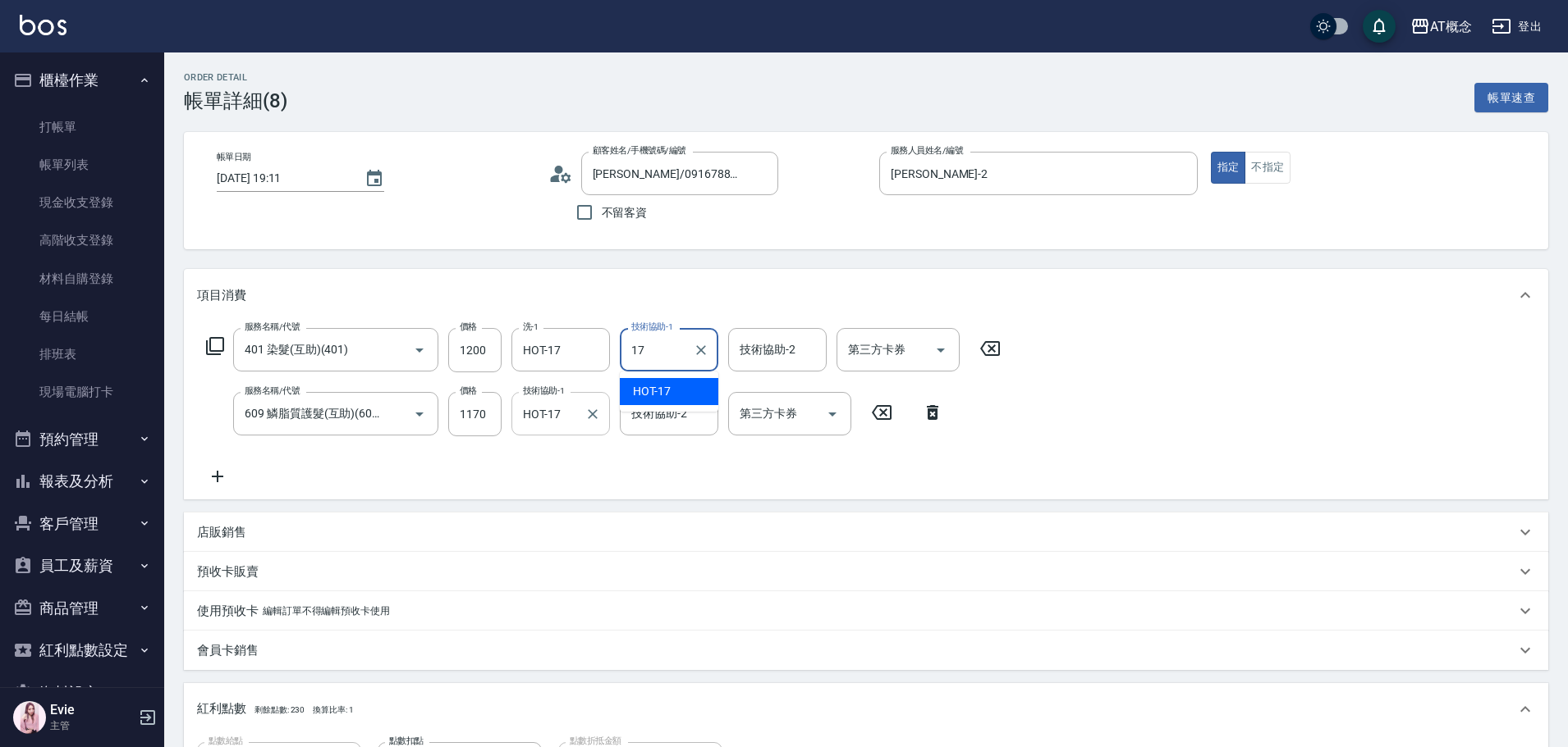
type input "HOT-17"
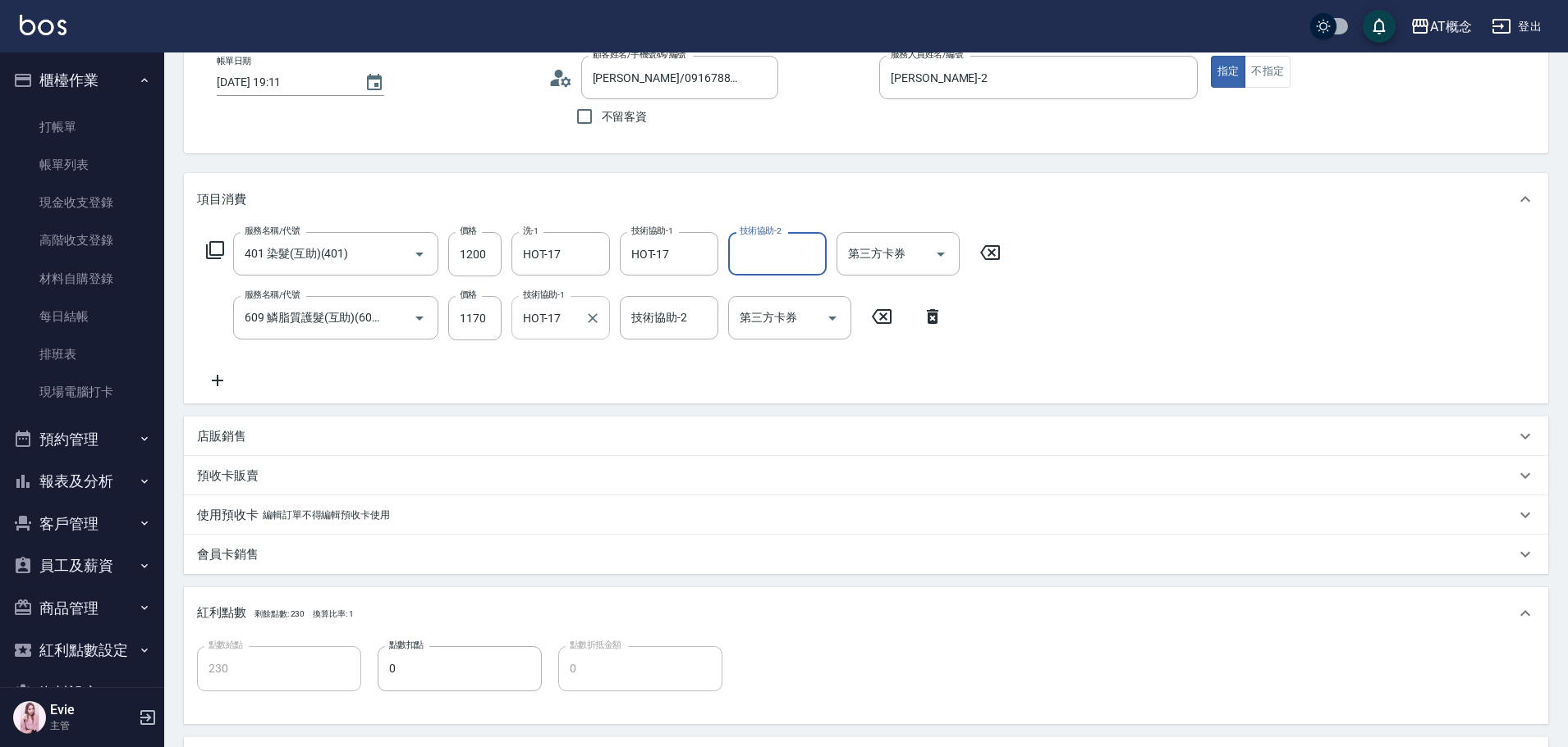
scroll to position [246, 0]
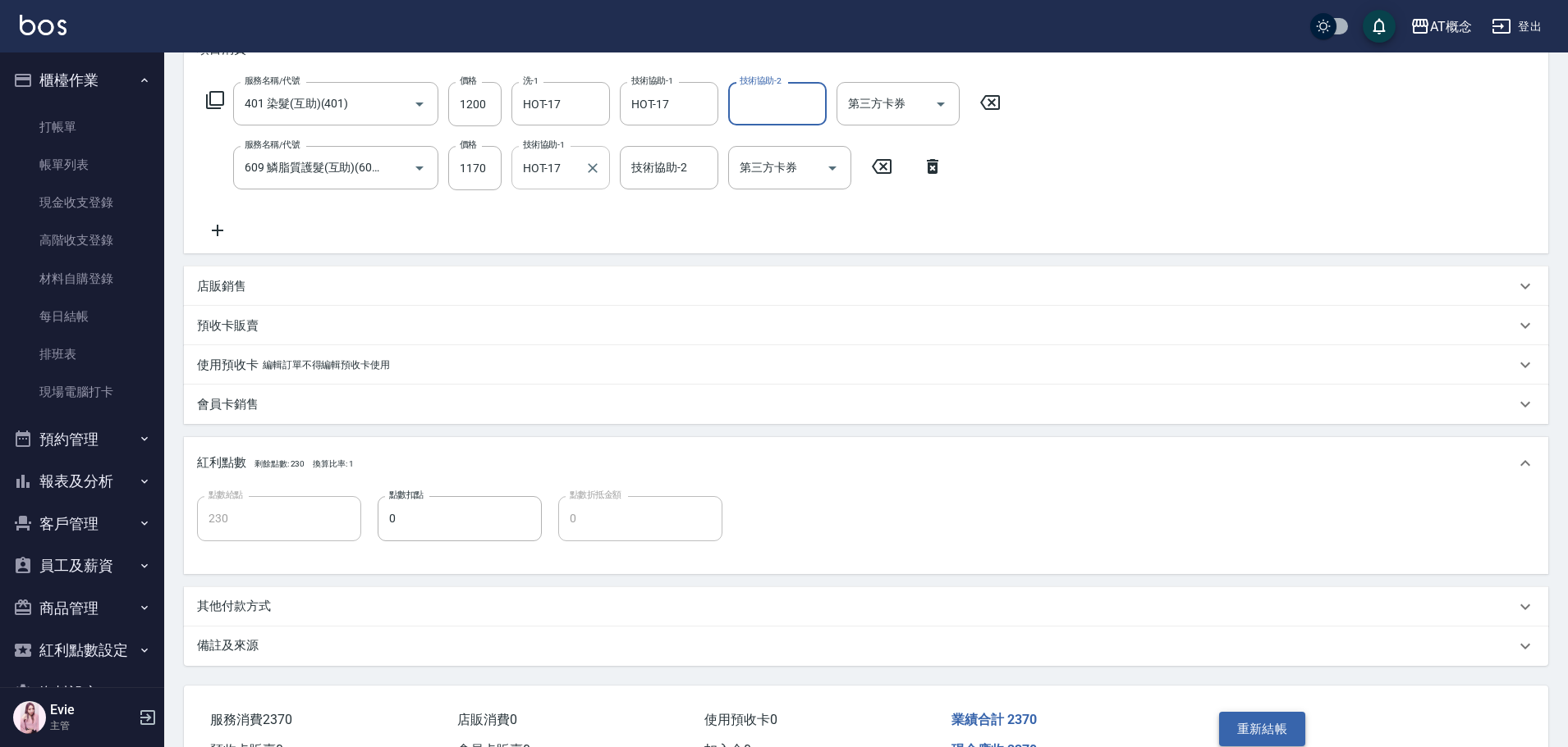
click at [1279, 726] on button "重新結帳" at bounding box center [1262, 729] width 87 height 35
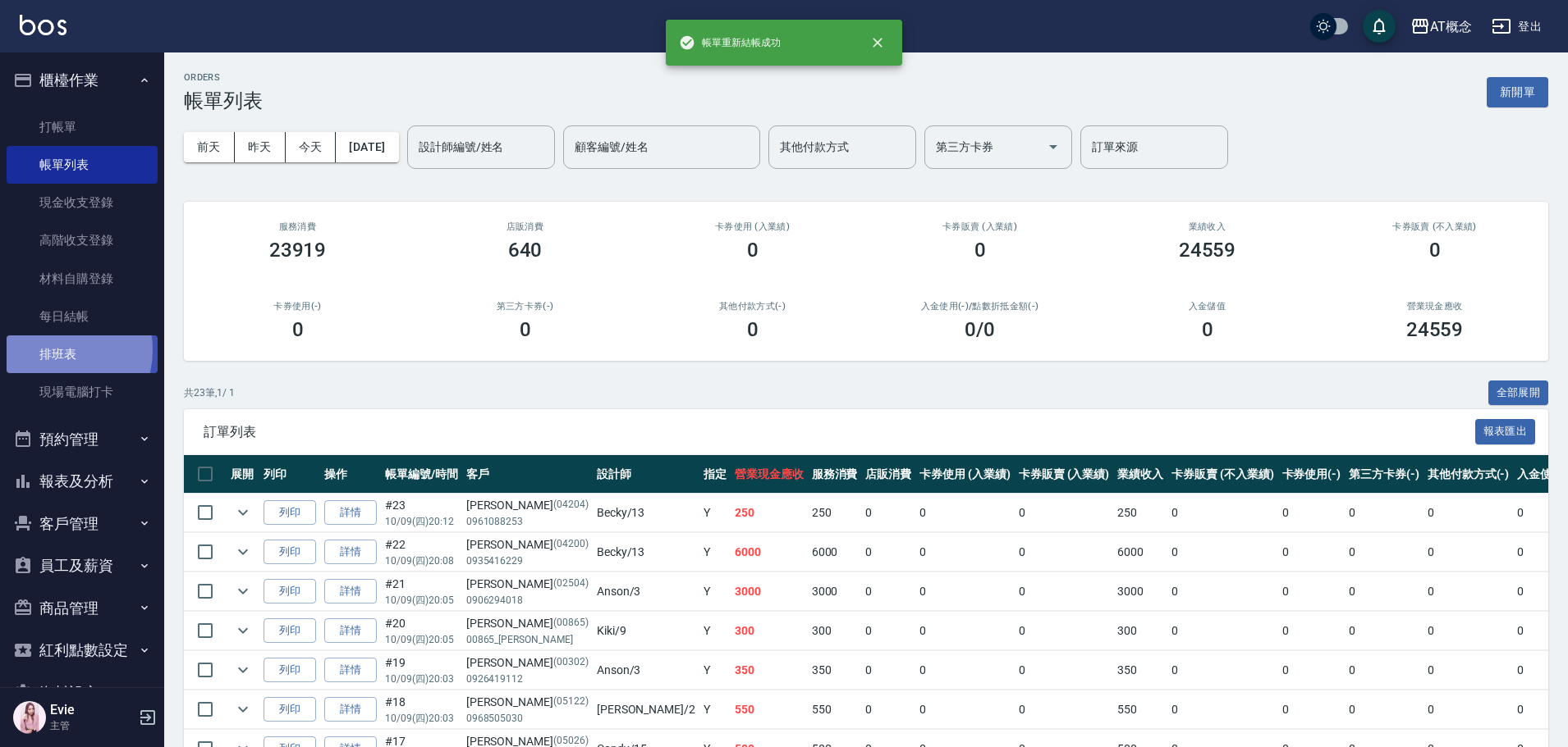
click at [53, 350] on link "排班表" at bounding box center [82, 355] width 151 height 38
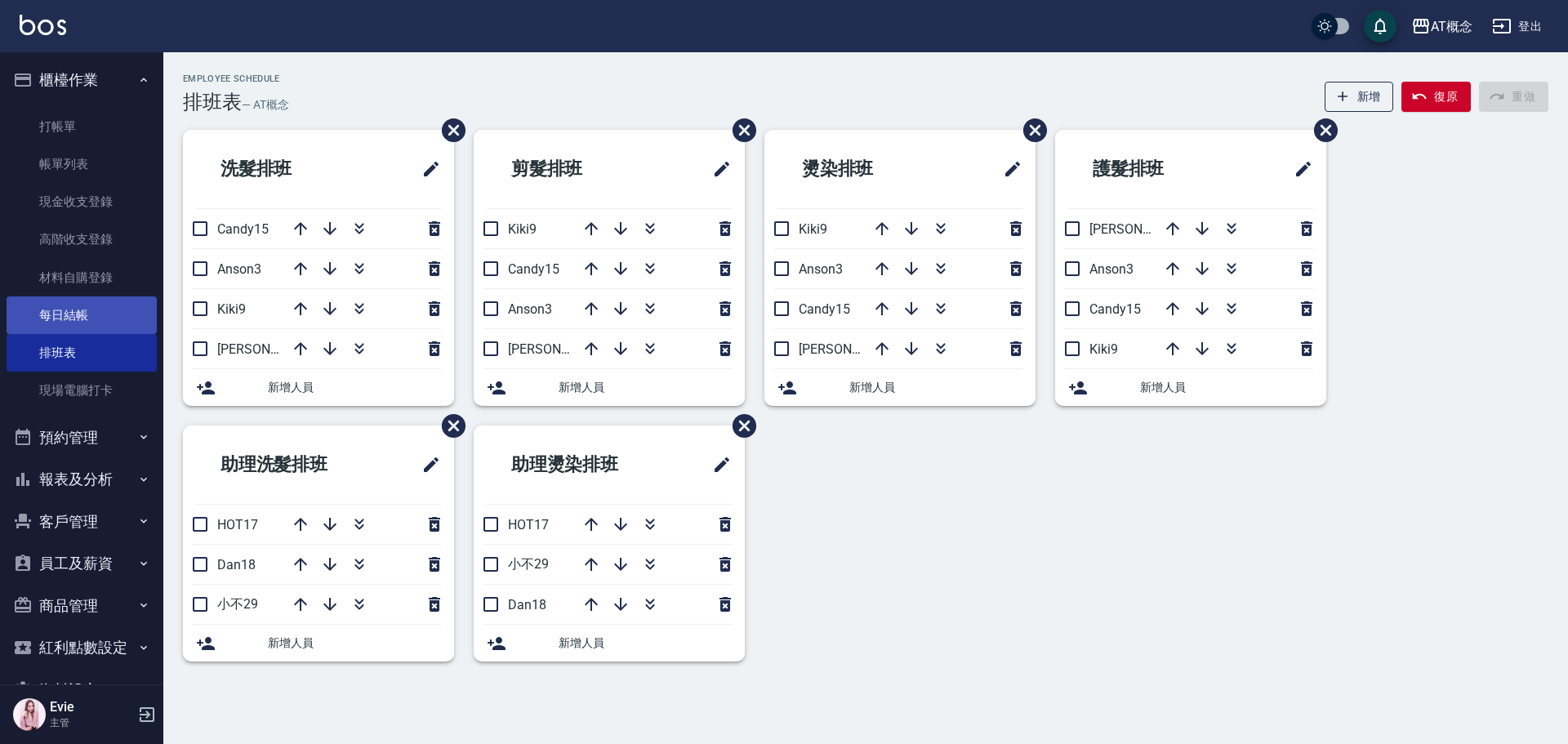
click at [68, 309] on link "每日結帳" at bounding box center [81, 316] width 150 height 37
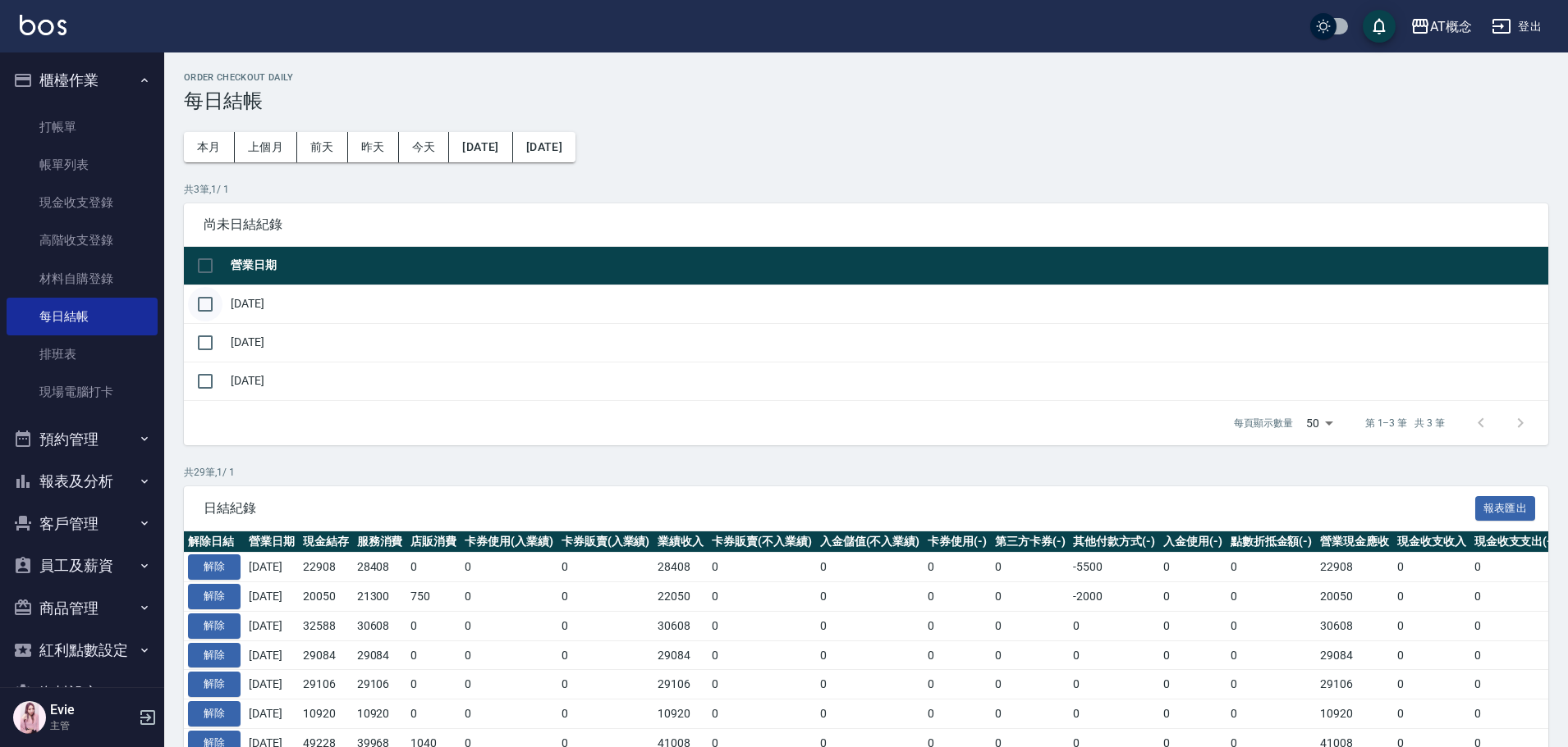
click at [202, 299] on input "checkbox" at bounding box center [205, 304] width 35 height 35
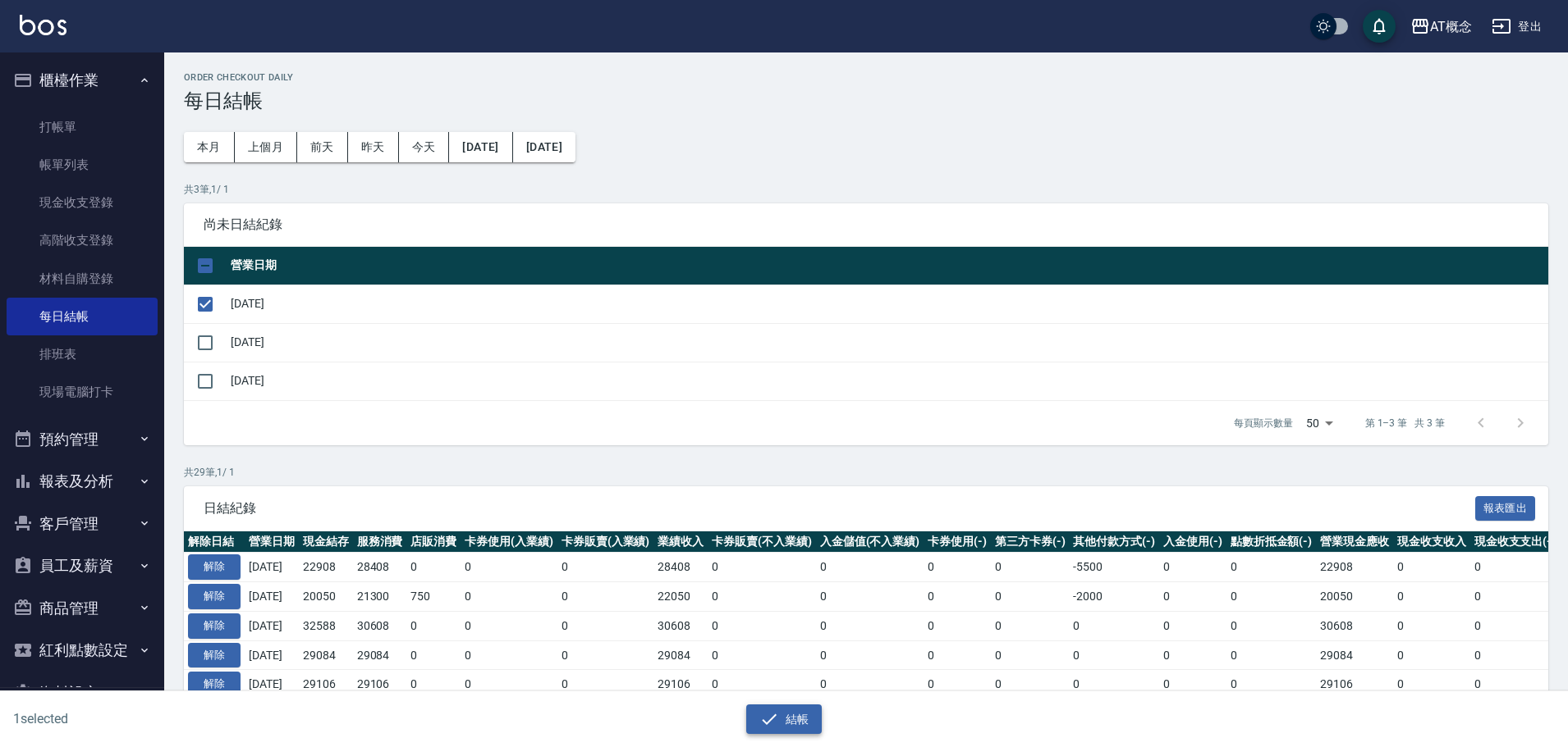
click at [778, 723] on icon "button" at bounding box center [769, 719] width 20 height 20
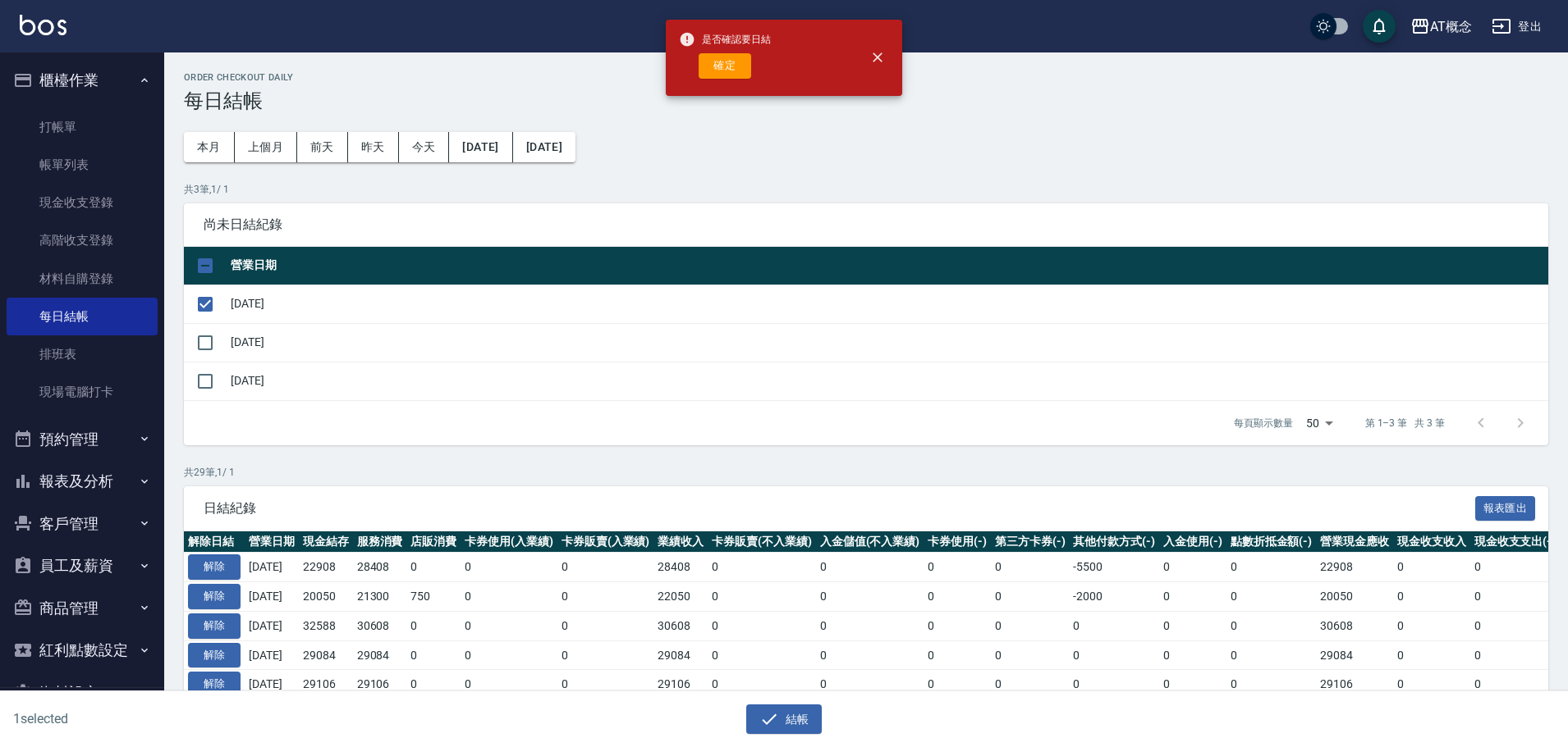
drag, startPoint x: 740, startPoint y: 55, endPoint x: 726, endPoint y: 101, distance: 48.1
click at [742, 60] on button "確定" at bounding box center [725, 66] width 53 height 25
checkbox input "false"
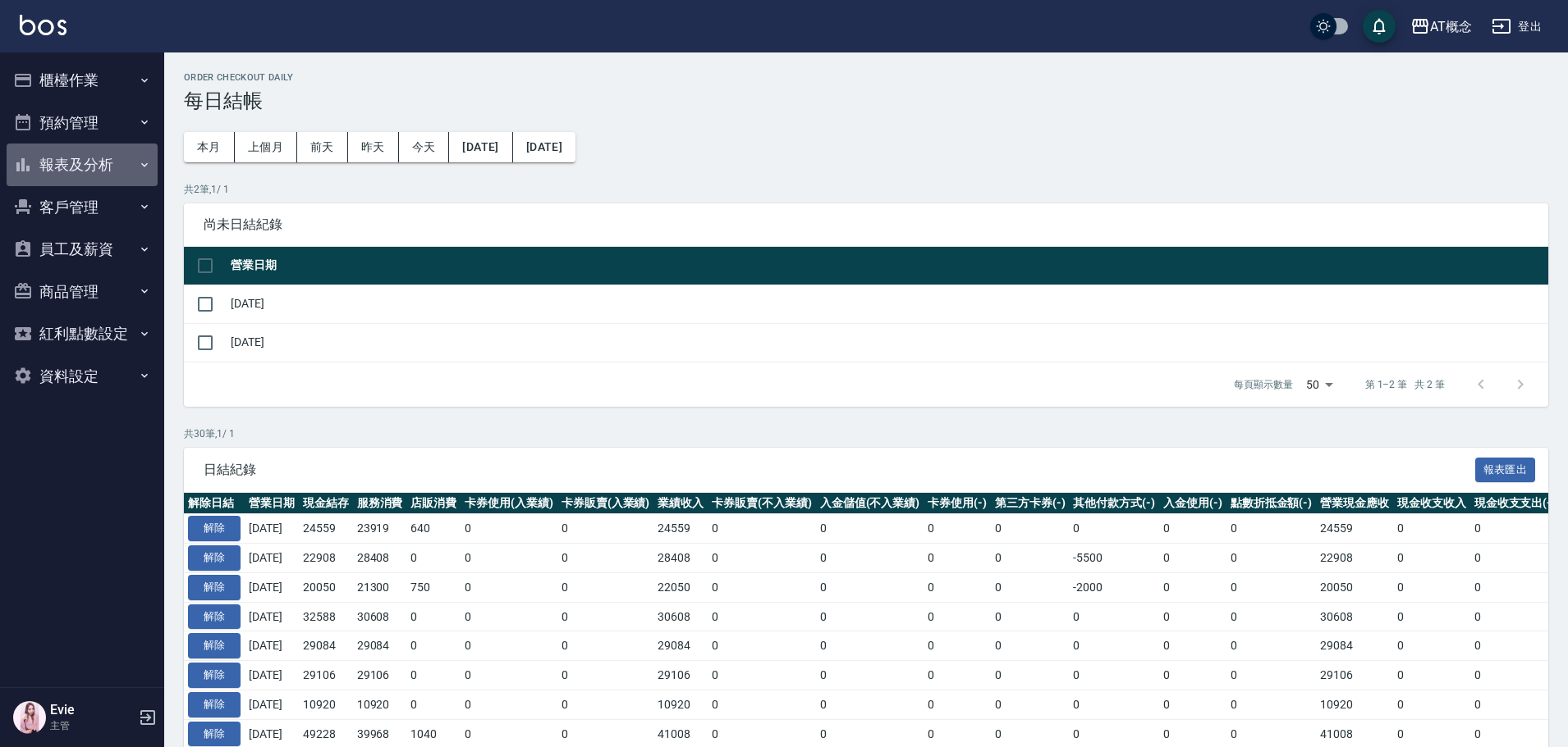
click at [80, 167] on button "報表及分析" at bounding box center [82, 165] width 151 height 42
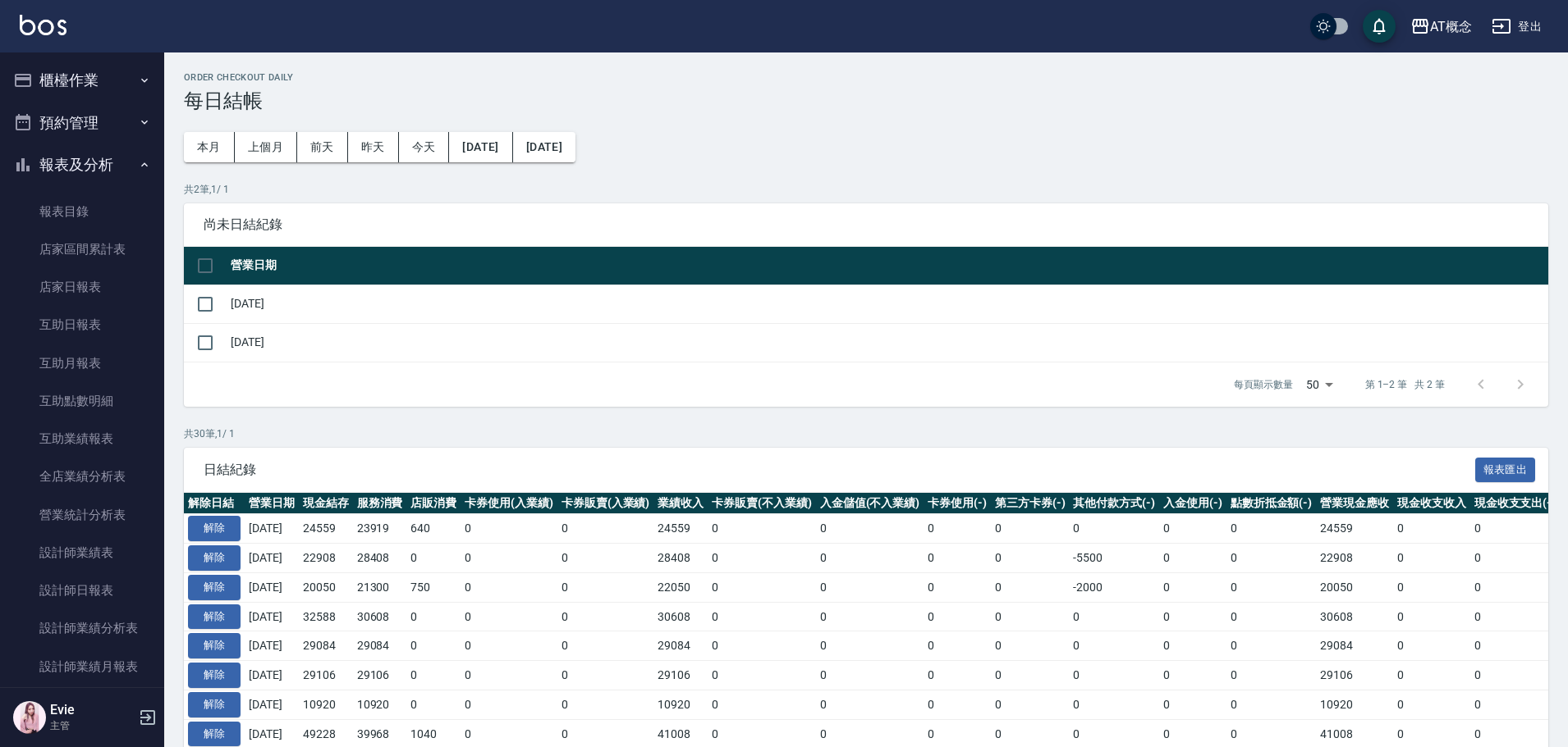
click at [675, 249] on th "營業日期" at bounding box center [888, 265] width 1321 height 39
drag, startPoint x: 214, startPoint y: 312, endPoint x: 204, endPoint y: 309, distance: 10.4
click at [209, 311] on input "checkbox" at bounding box center [205, 304] width 35 height 35
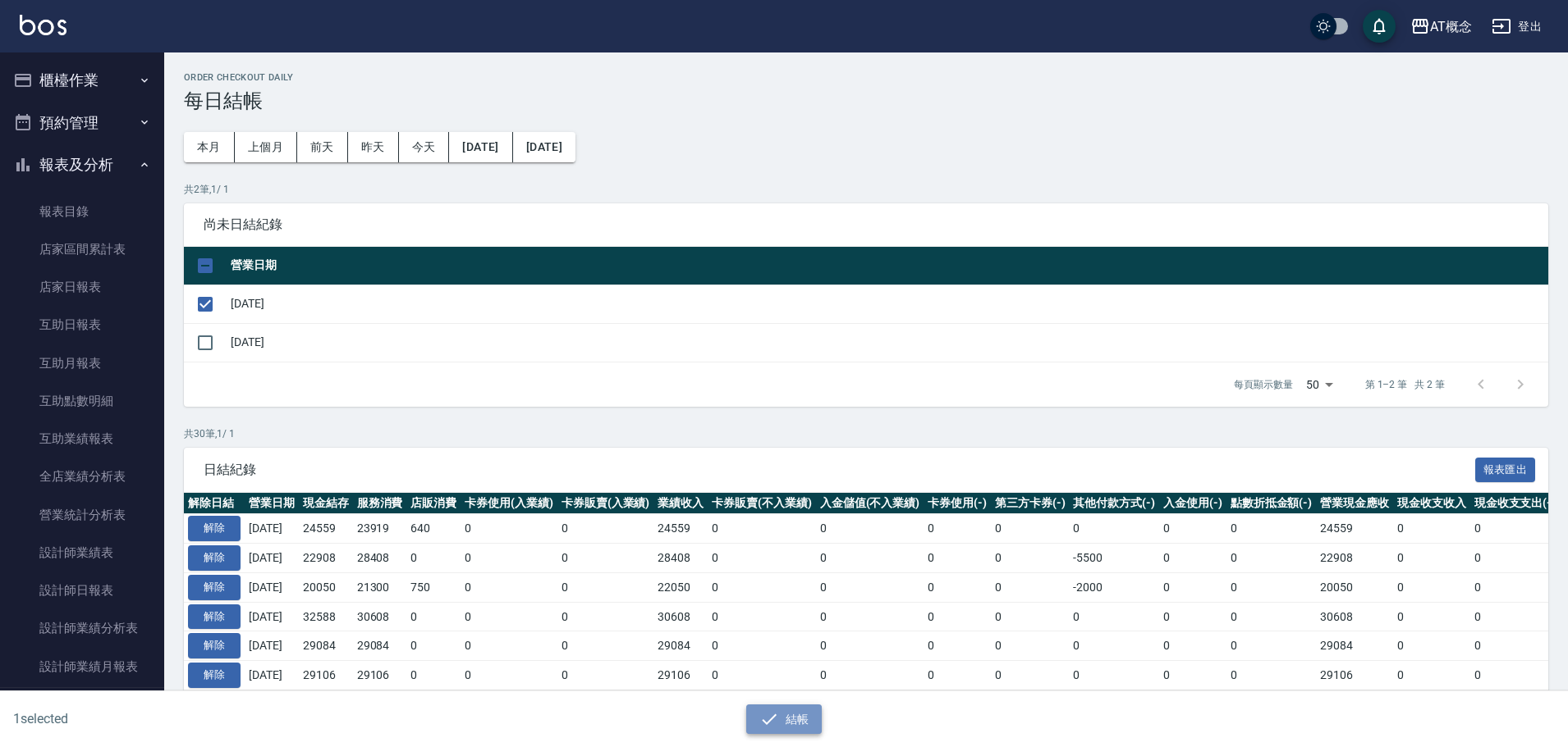
click at [786, 718] on button "結帳" at bounding box center [784, 720] width 76 height 30
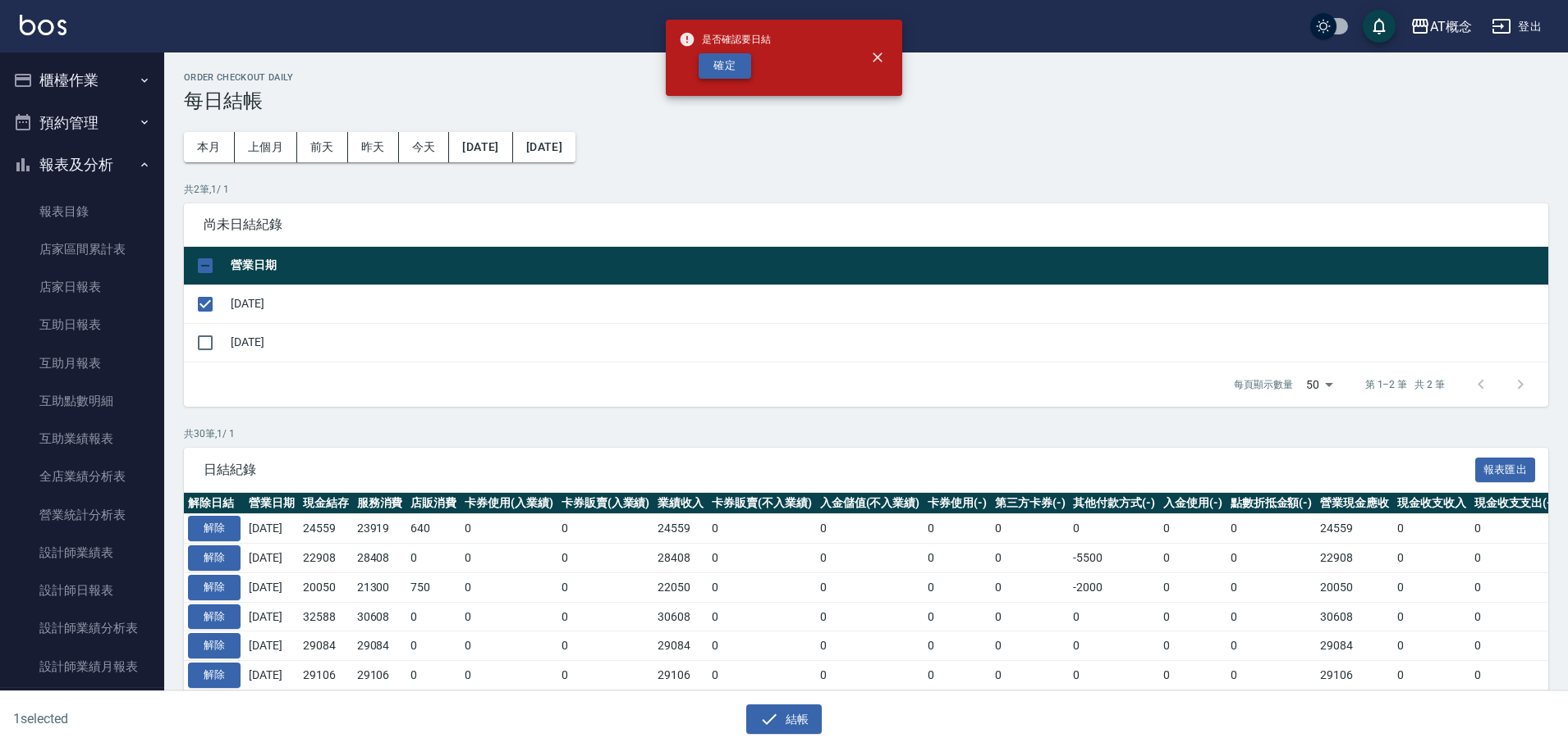
click at [721, 66] on button "確定" at bounding box center [725, 66] width 53 height 25
checkbox input "false"
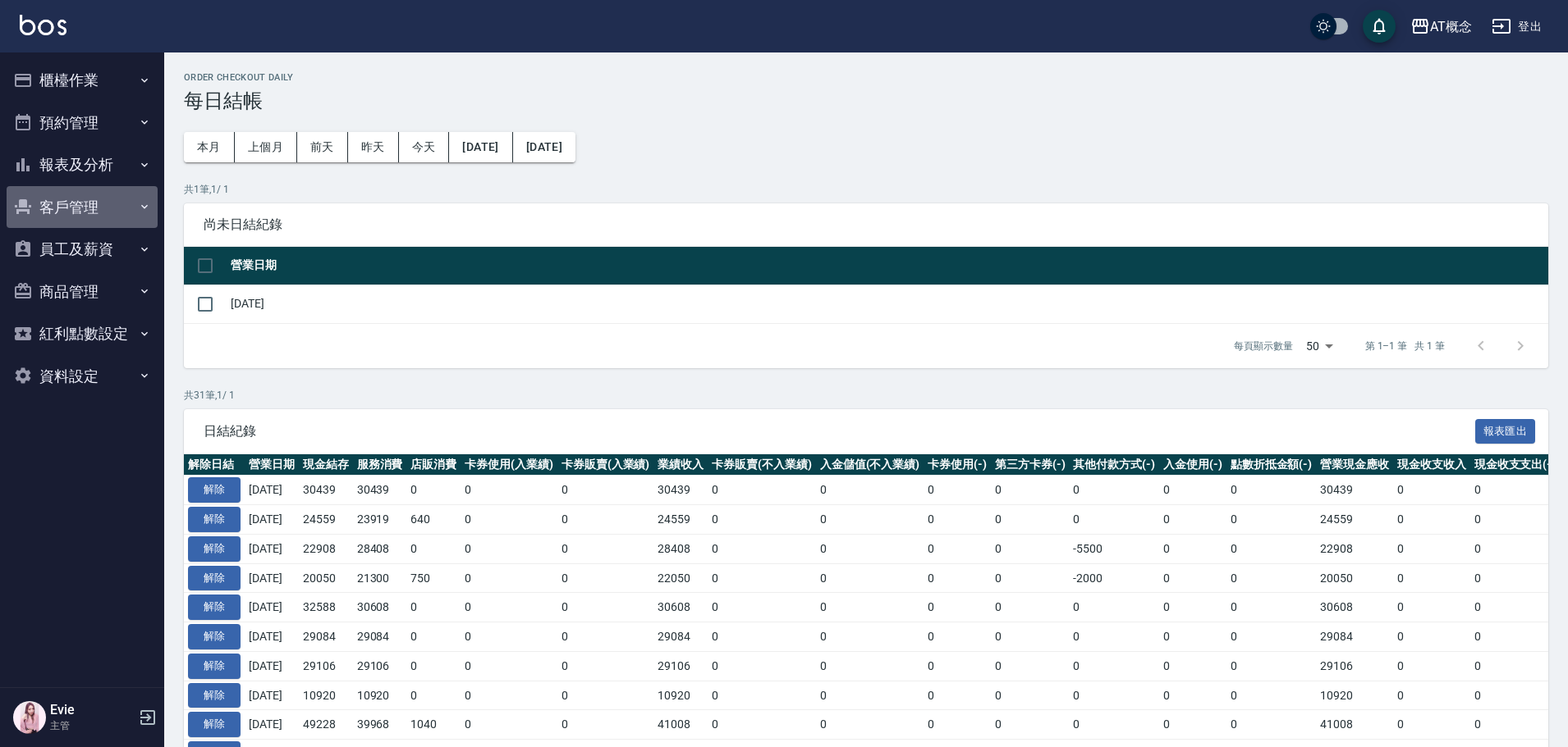
click at [84, 202] on button "客戶管理" at bounding box center [82, 207] width 151 height 42
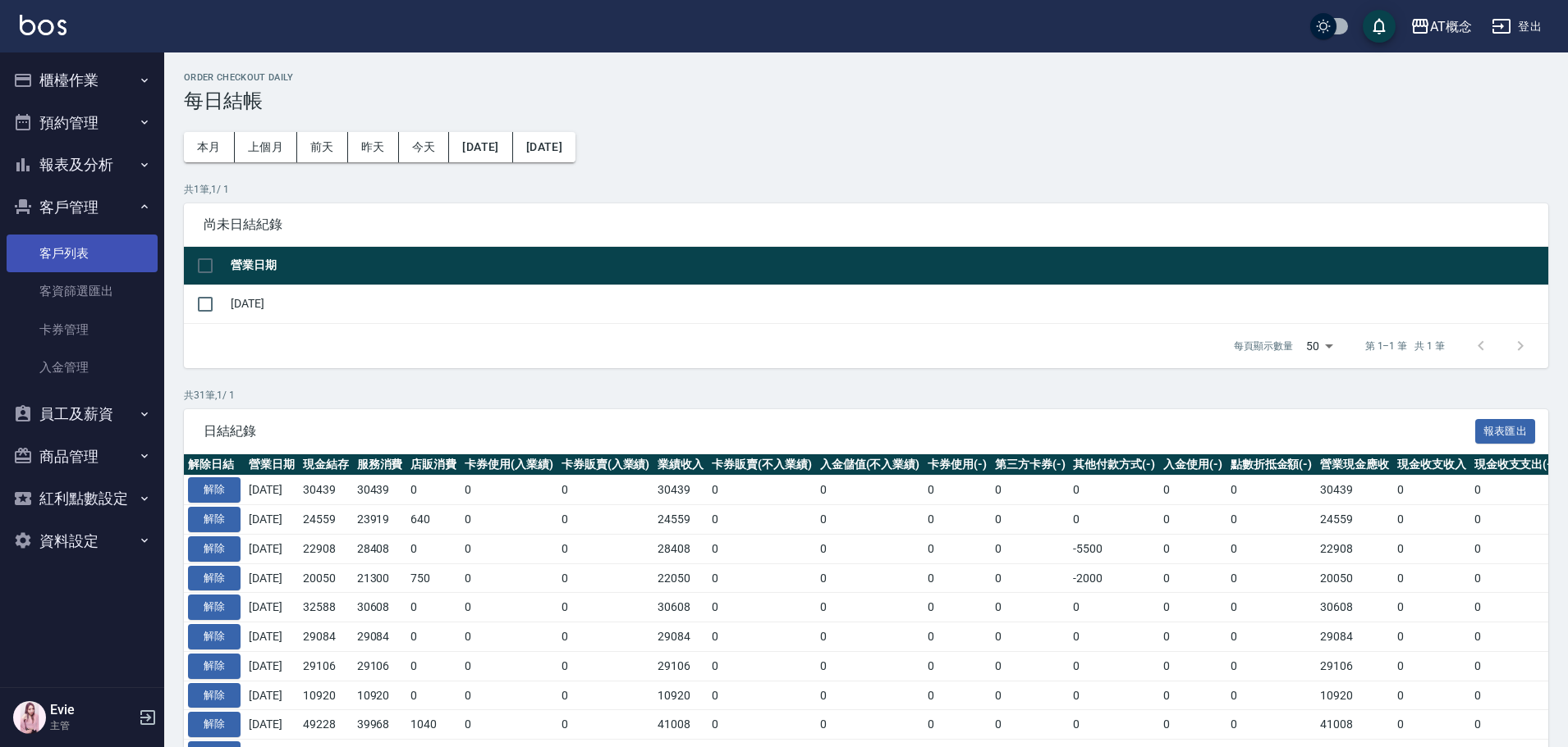
click at [95, 252] on link "客戶列表" at bounding box center [82, 253] width 151 height 38
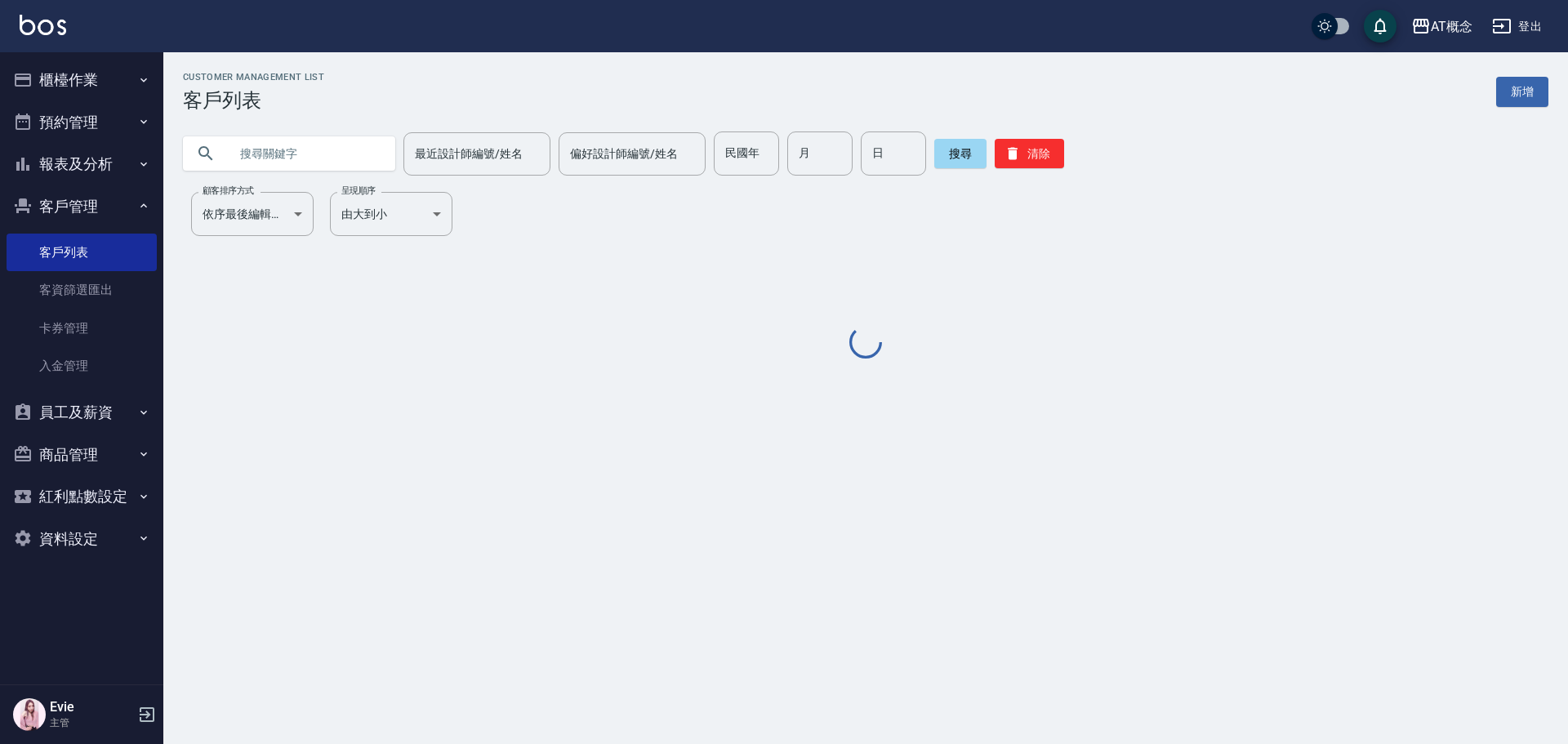
click at [303, 160] on input "text" at bounding box center [305, 153] width 154 height 44
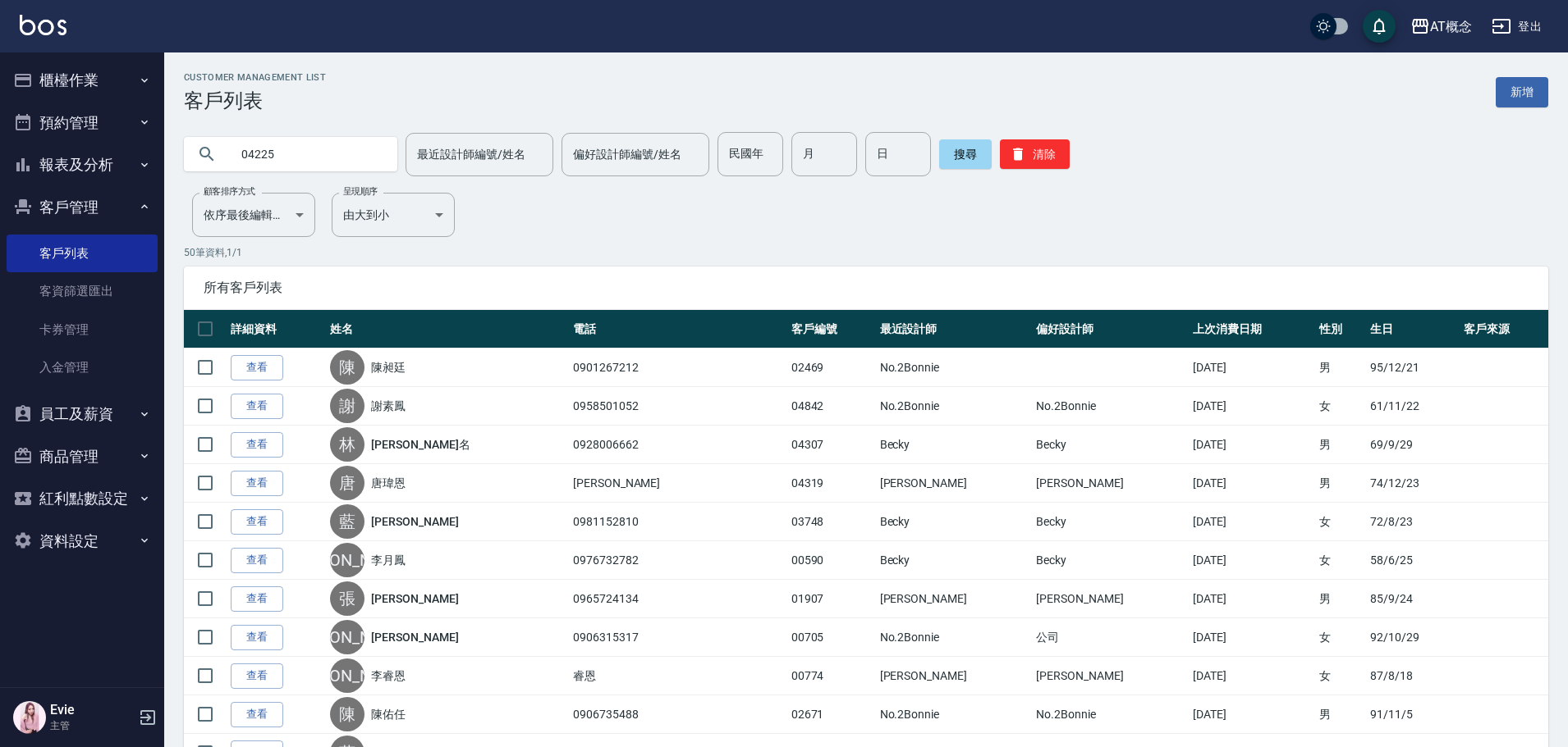
type input "04225"
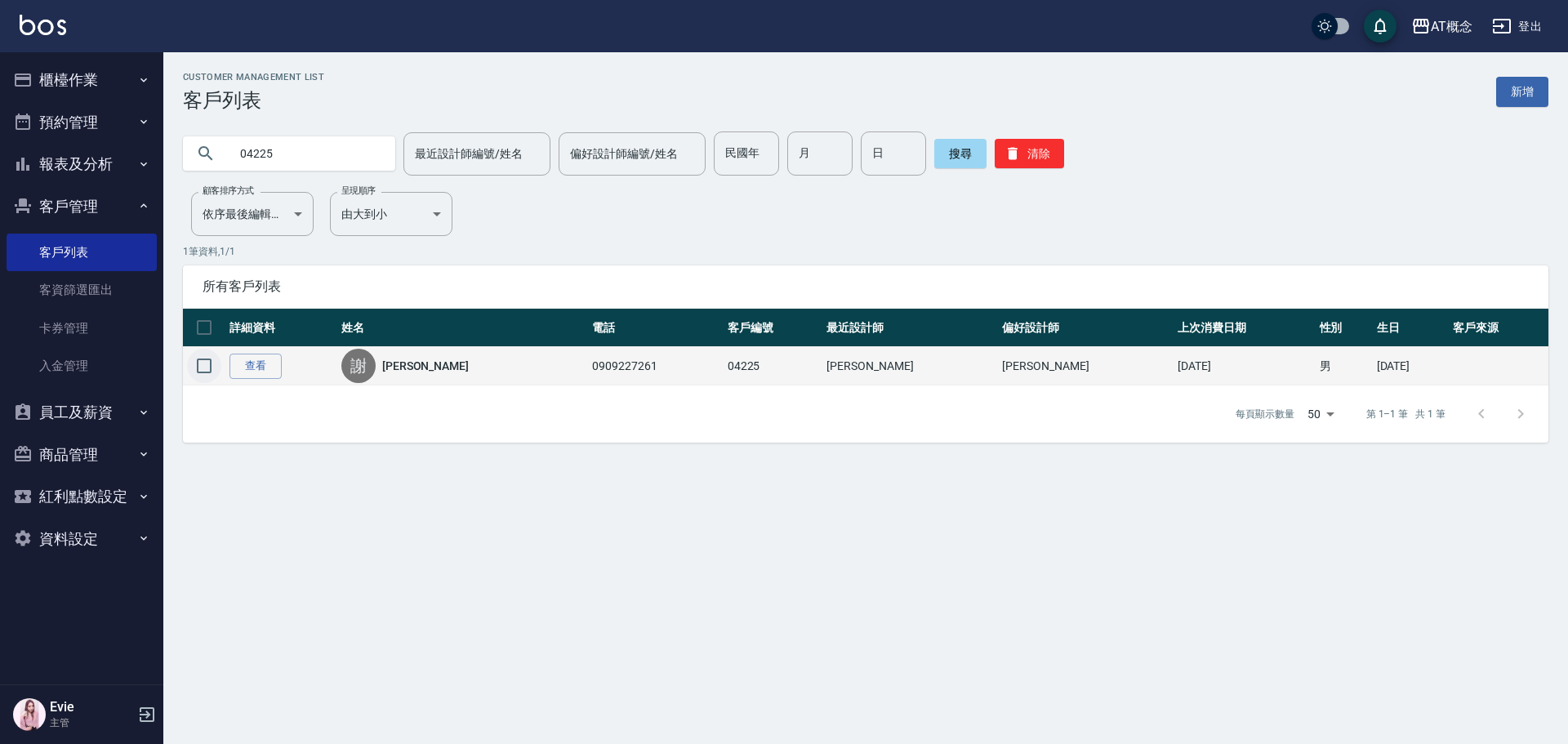
click at [204, 361] on input "checkbox" at bounding box center [204, 365] width 35 height 35
checkbox input "true"
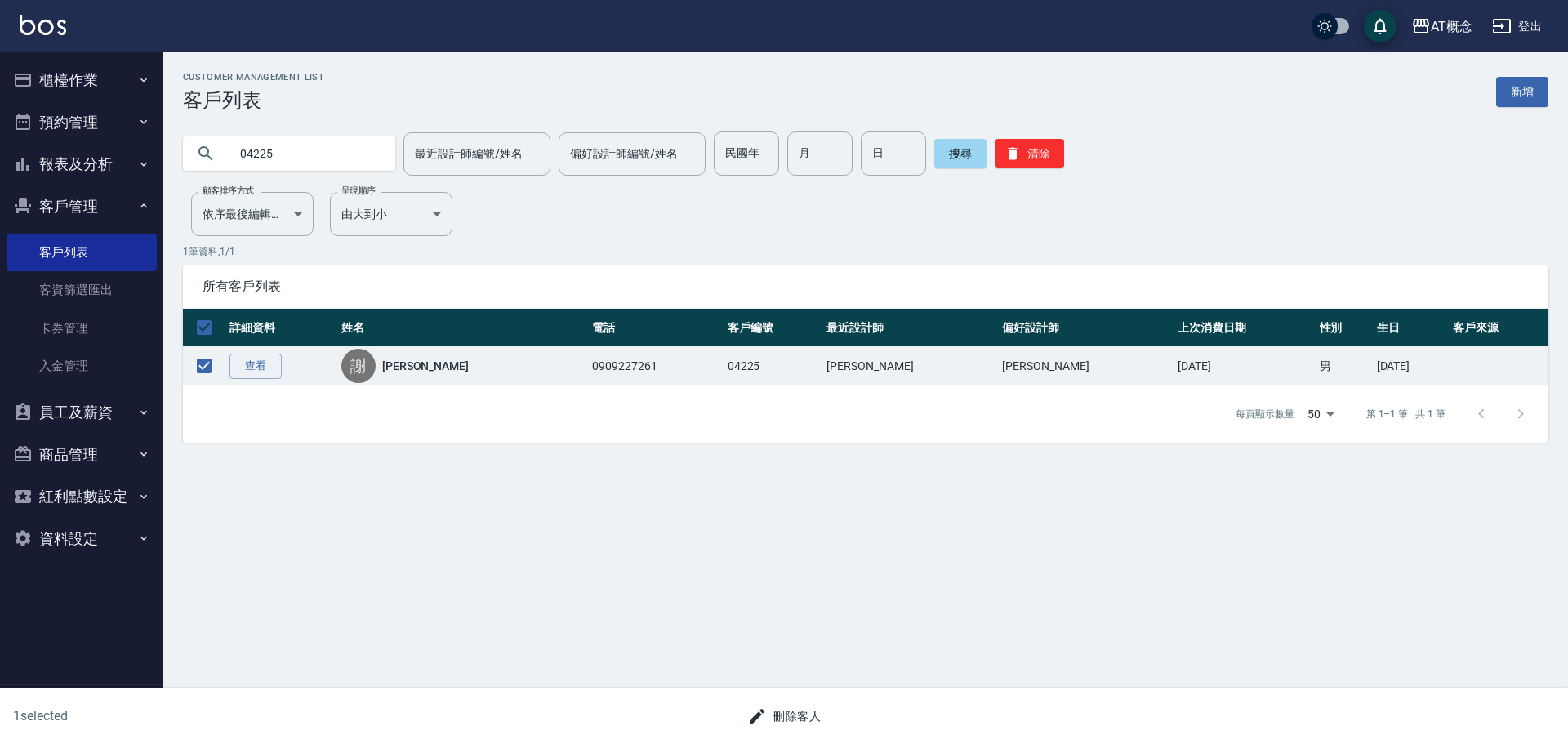
click at [795, 720] on button "刪除客人" at bounding box center [784, 717] width 86 height 30
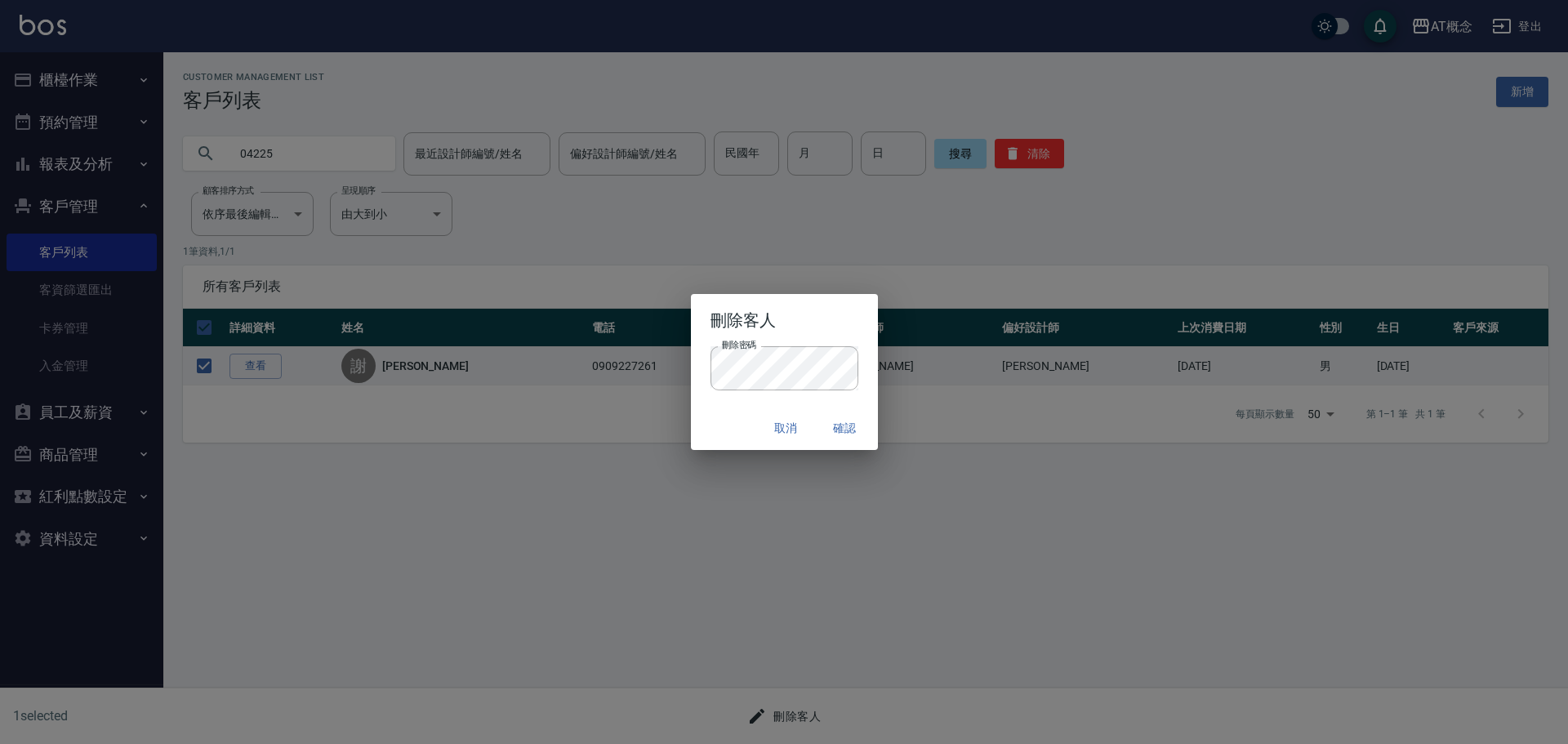
click at [748, 401] on div "刪除密碼 刪除密碼" at bounding box center [785, 377] width 187 height 61
click at [859, 433] on button "確認" at bounding box center [846, 428] width 52 height 30
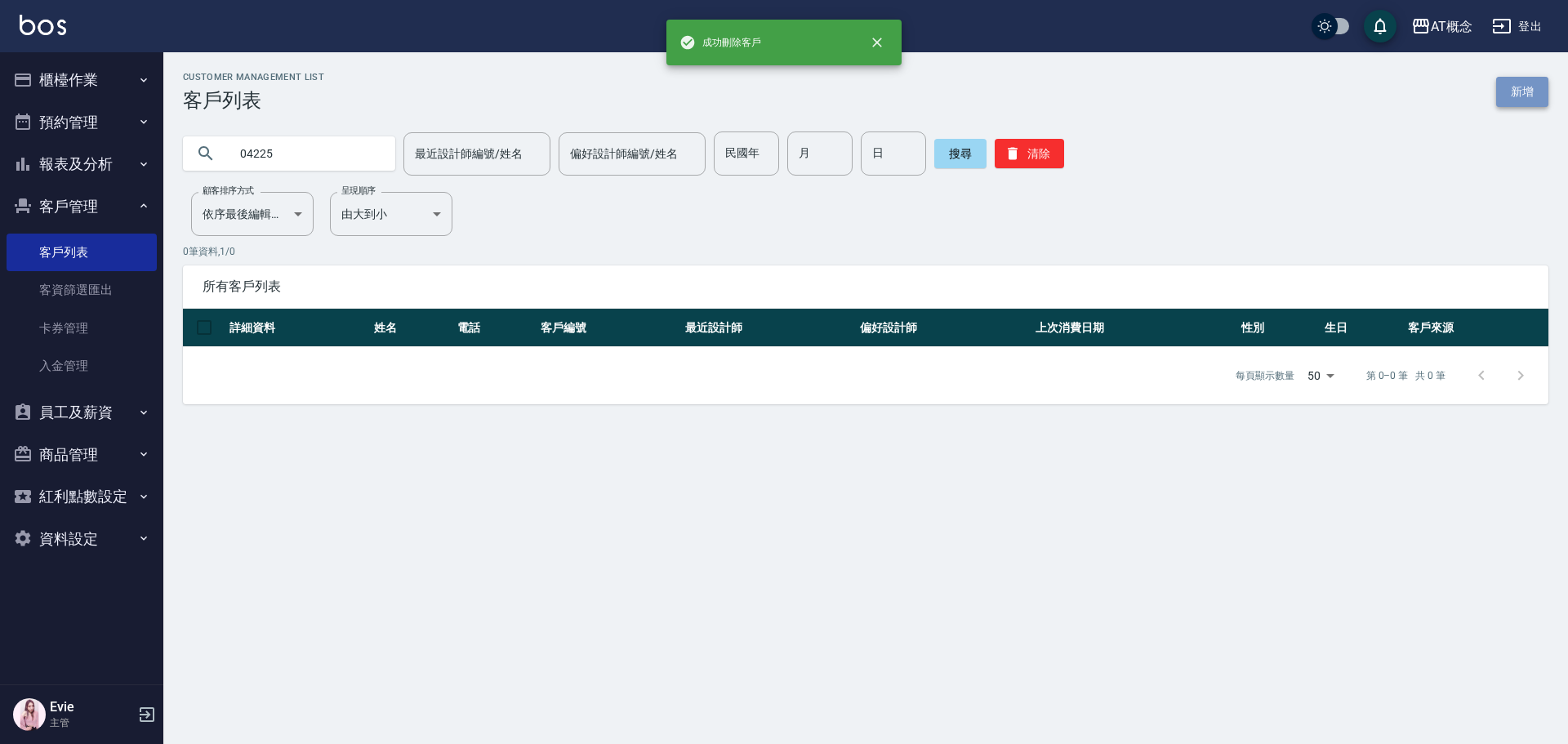
click at [1515, 80] on link "新增" at bounding box center [1523, 92] width 52 height 30
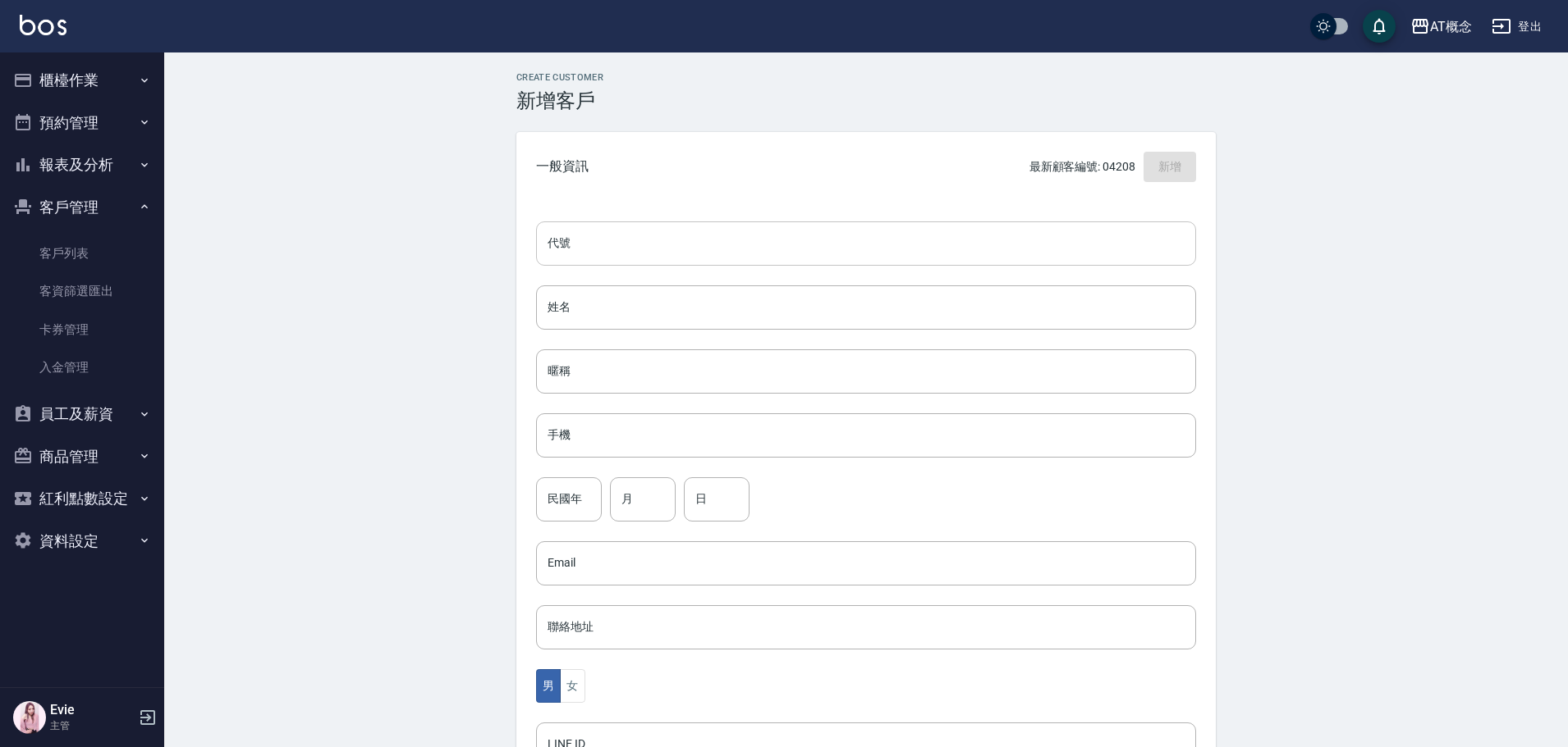
click at [642, 242] on input "代號" at bounding box center [865, 243] width 660 height 44
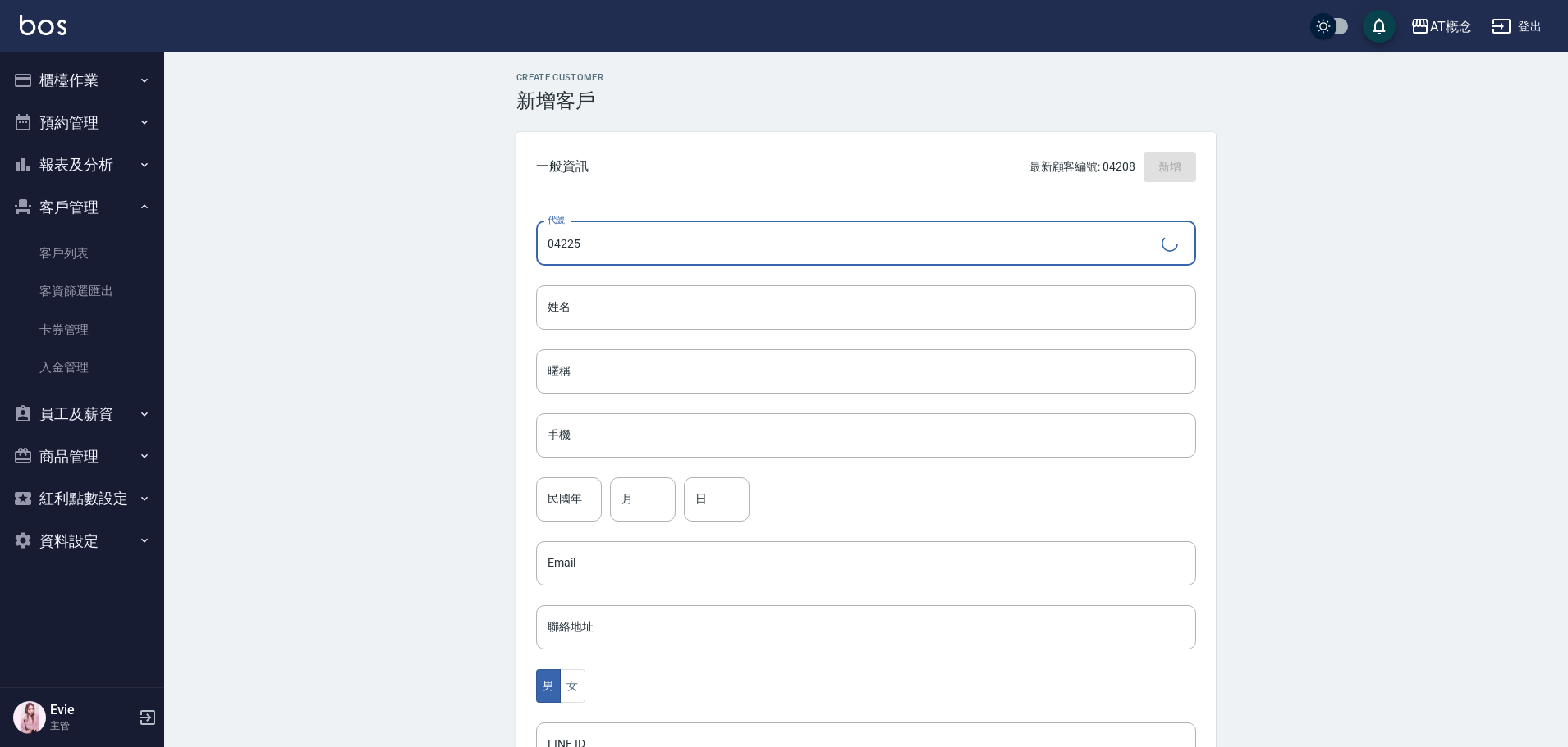
type input "04225"
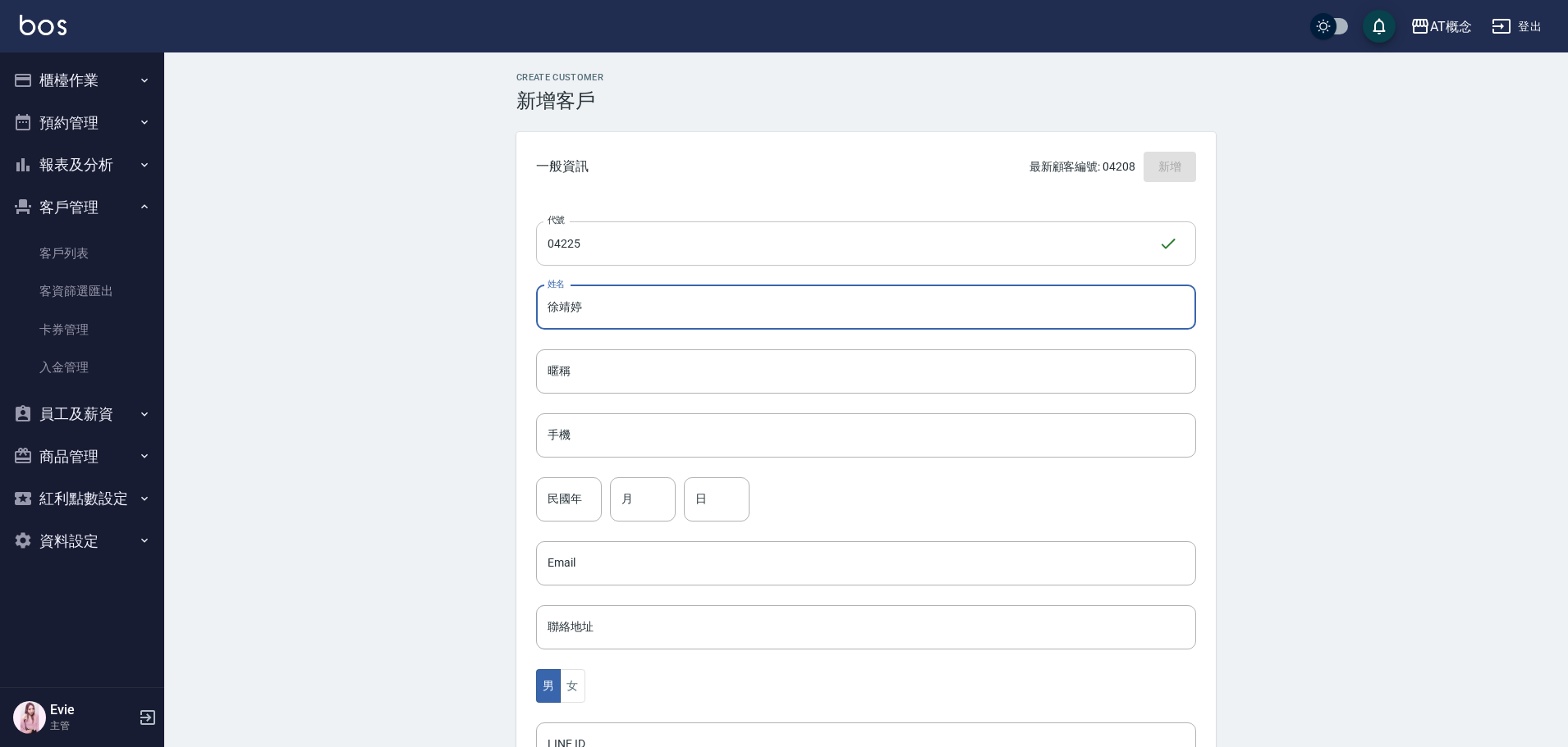
type input "徐靖婷"
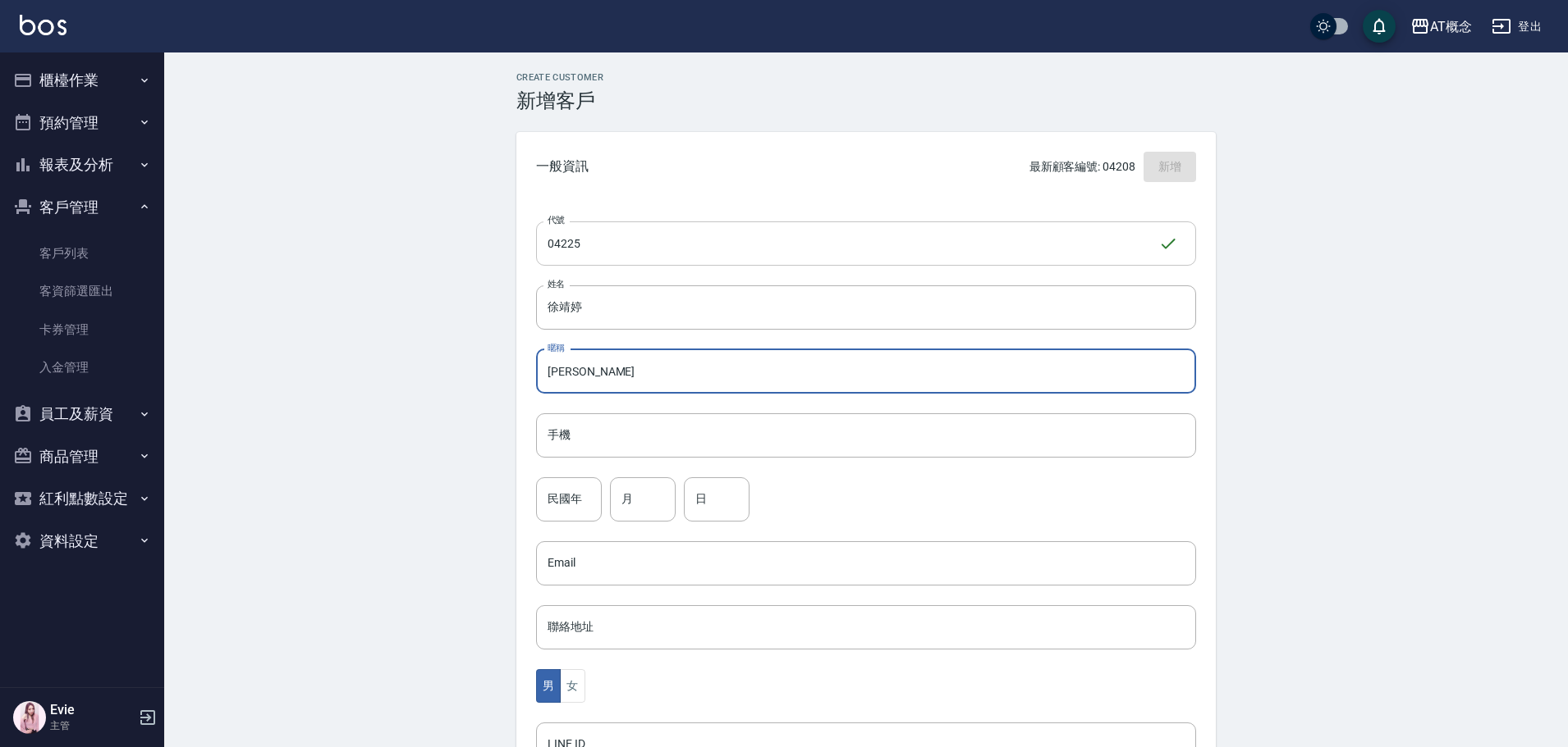
type input "[PERSON_NAME]"
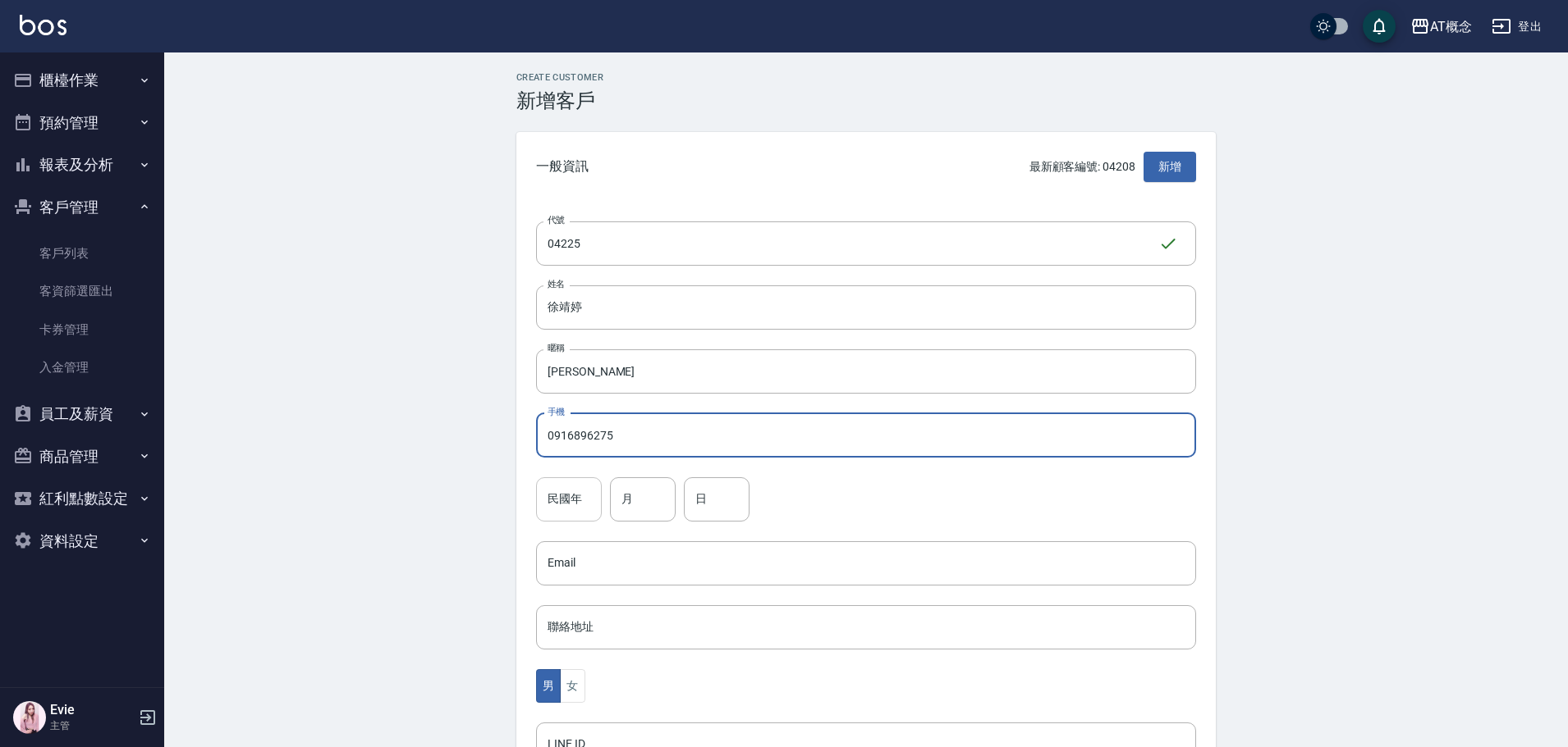
type input "0916896275"
click at [569, 494] on input "民國年" at bounding box center [568, 500] width 66 height 44
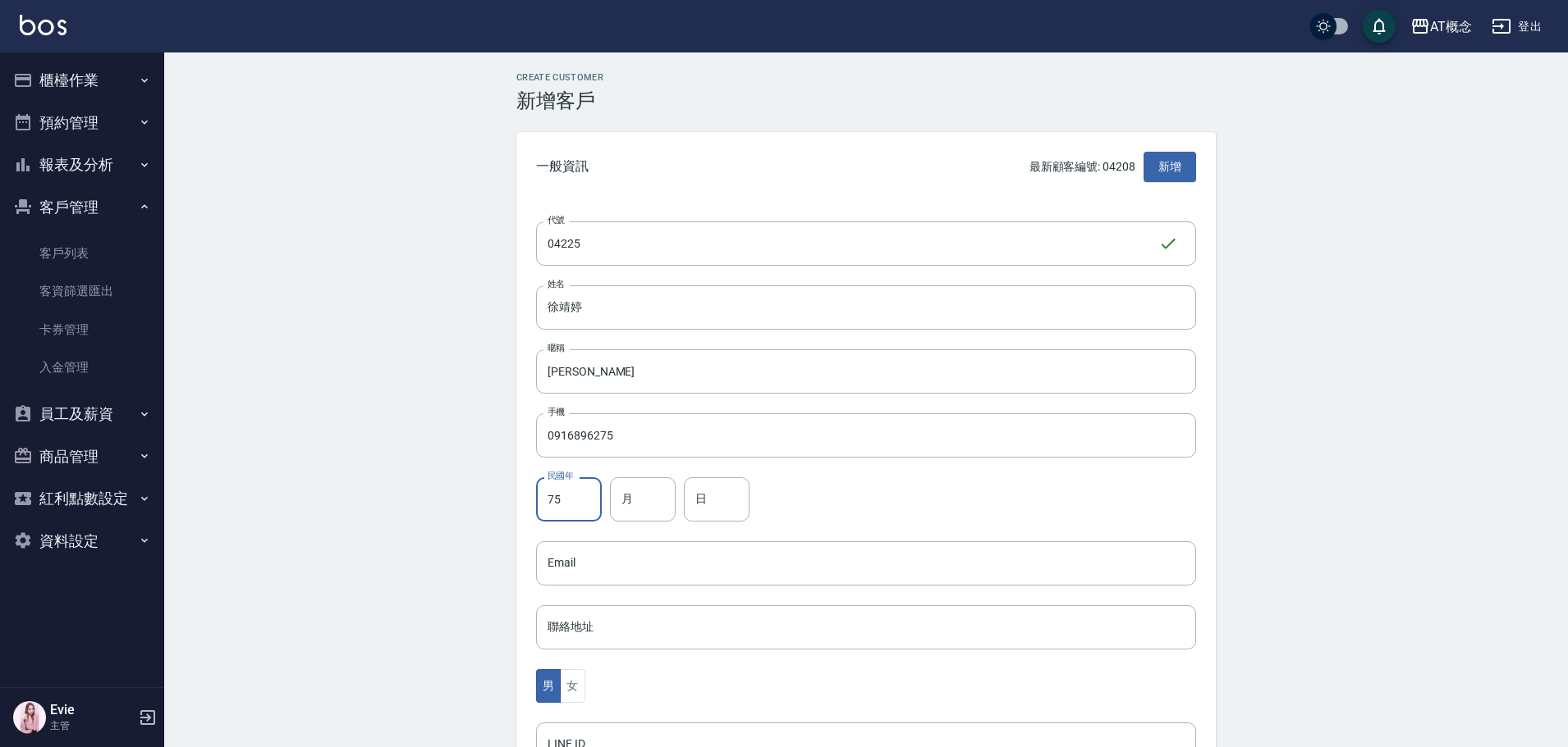
type input "75"
type input "4"
type input "18"
click at [423, 610] on div "Create Customer 新增客戶 一般資訊 最新顧客編號: 04208 新增 代號 04225 ​ 代號 姓名 徐靖婷 姓名 暱稱 靖婷 暱稱 手機 …" at bounding box center [865, 561] width 1403 height 1016
click at [578, 689] on button "女" at bounding box center [572, 687] width 24 height 34
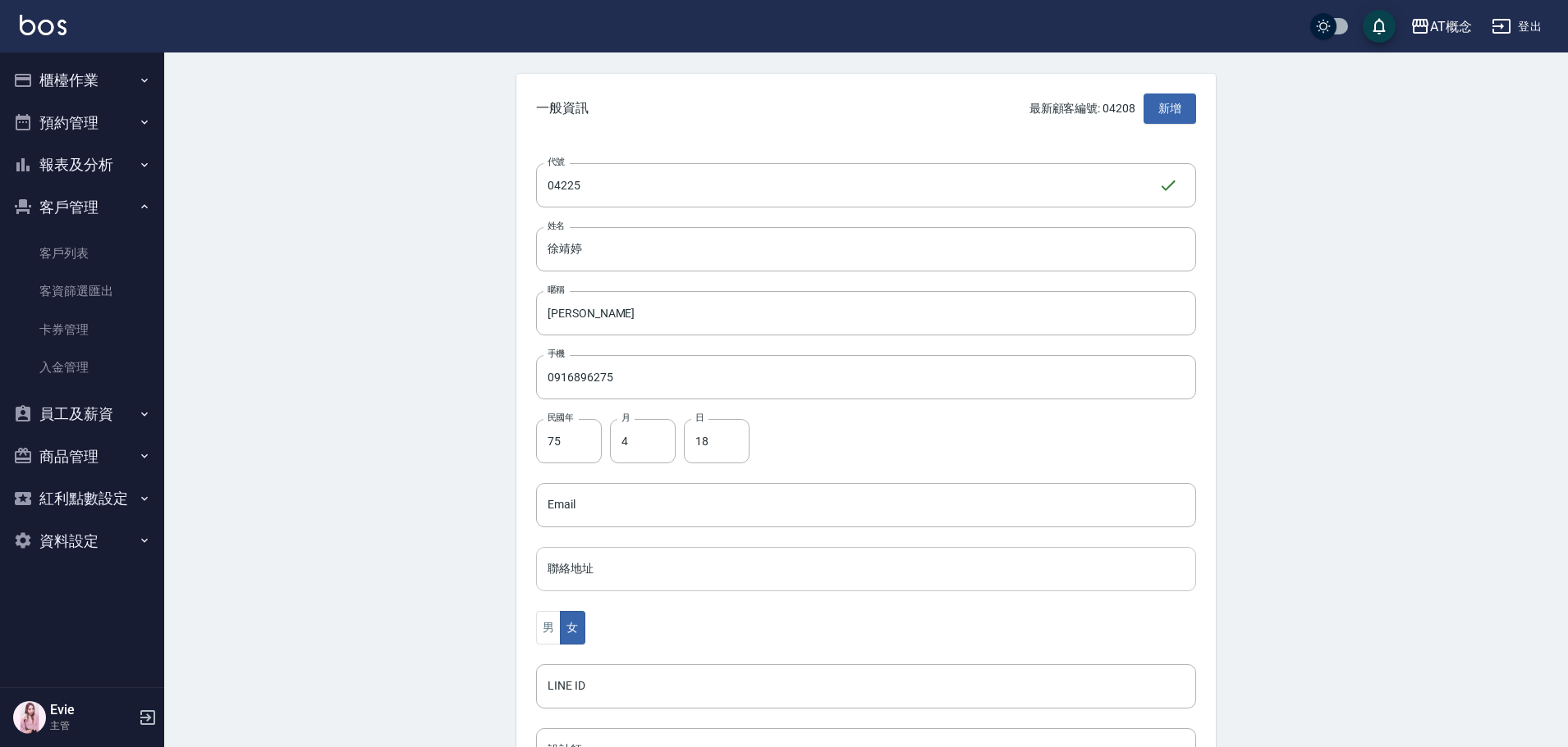
scroll to position [321, 0]
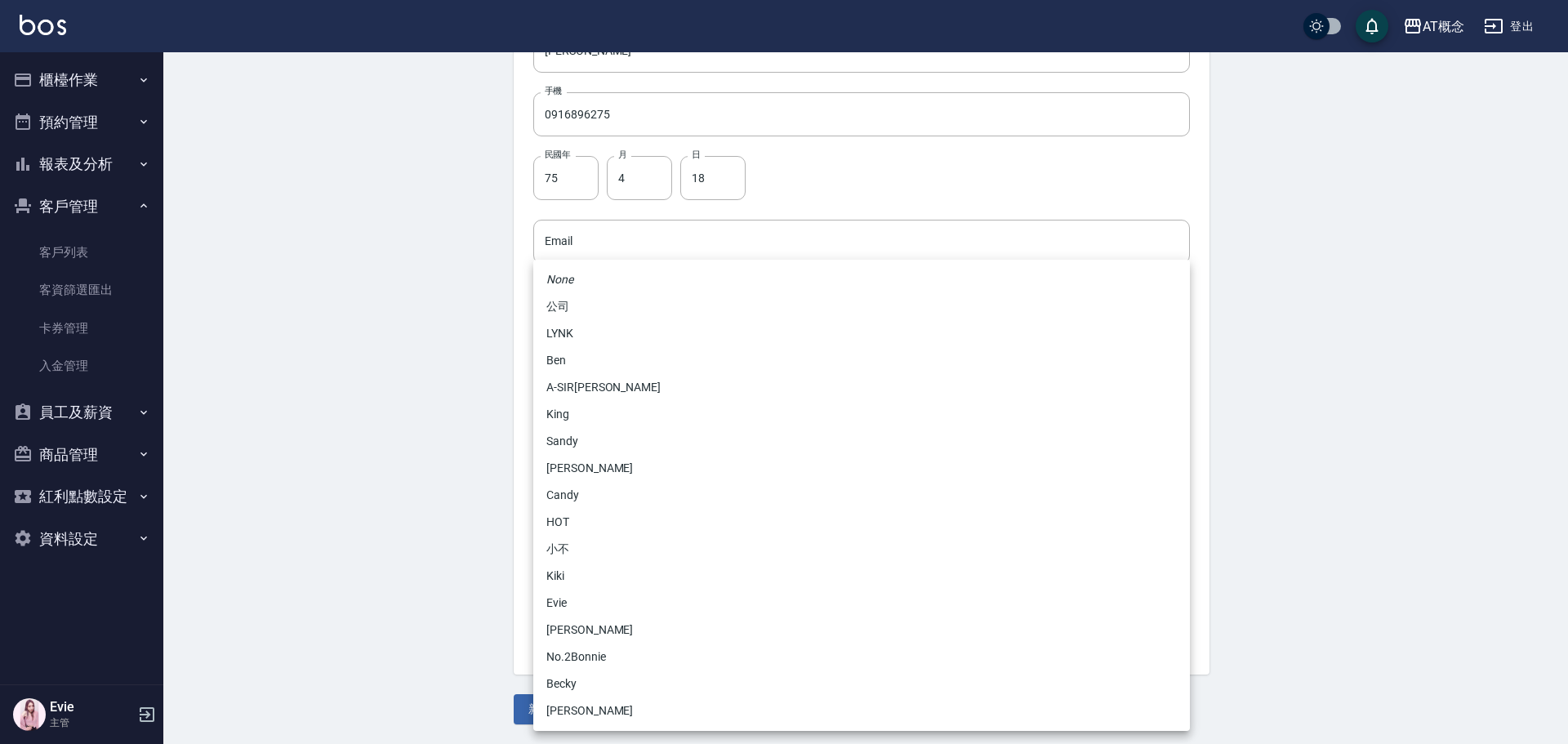
click at [603, 490] on body "AT概念 登出 櫃檯作業 打帳單 帳單列表 現金收支登錄 高階收支登錄 材料自購登錄 每日結帳 排班表 現場電腦打卡 預約管理 預約管理 單日預約紀錄 單週預…" at bounding box center [784, 212] width 1568 height 1064
click at [564, 685] on li "Becky" at bounding box center [861, 684] width 657 height 27
type input "cba30a16-5009-42c6-9a58-f7249137d387"
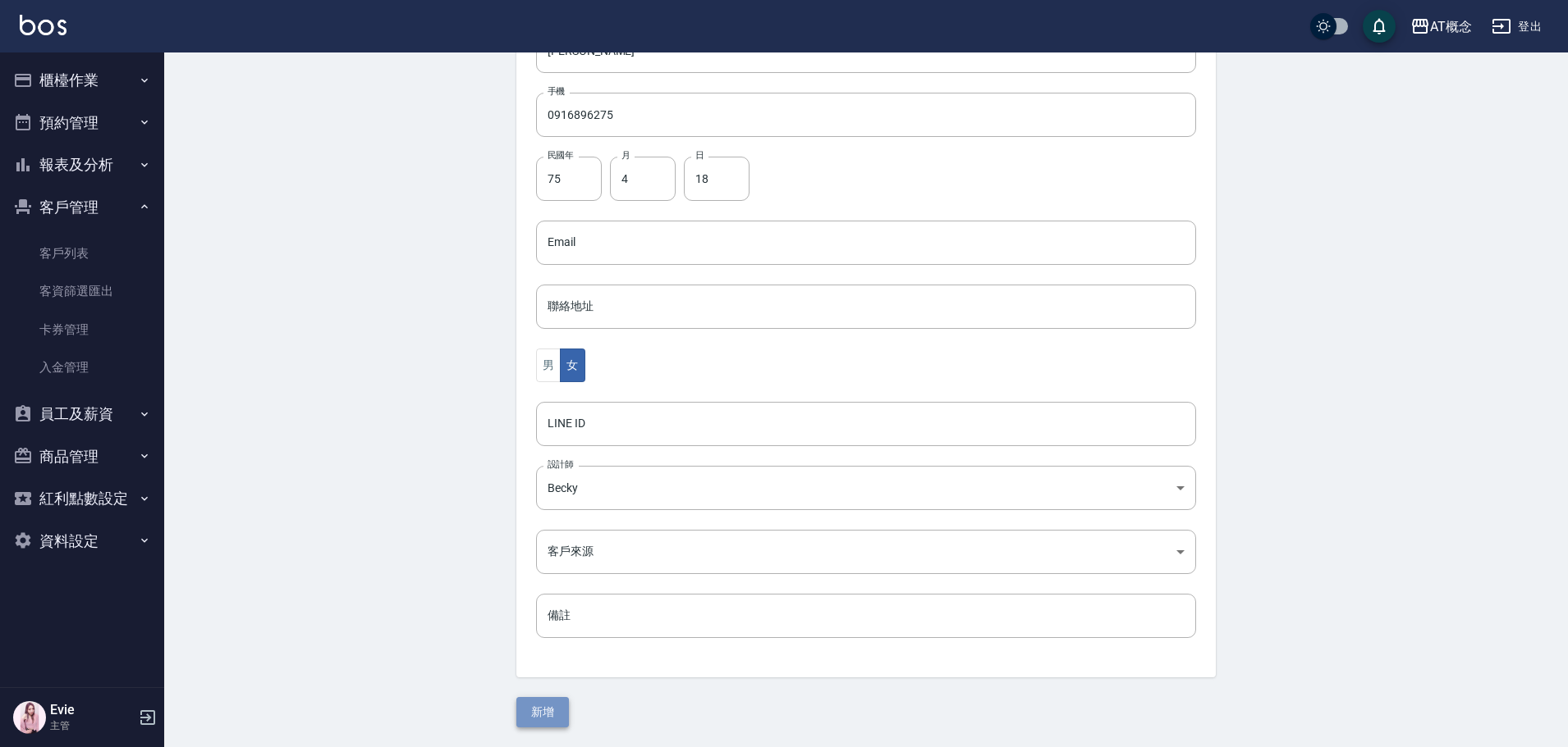
click at [561, 712] on button "新增" at bounding box center [543, 712] width 53 height 30
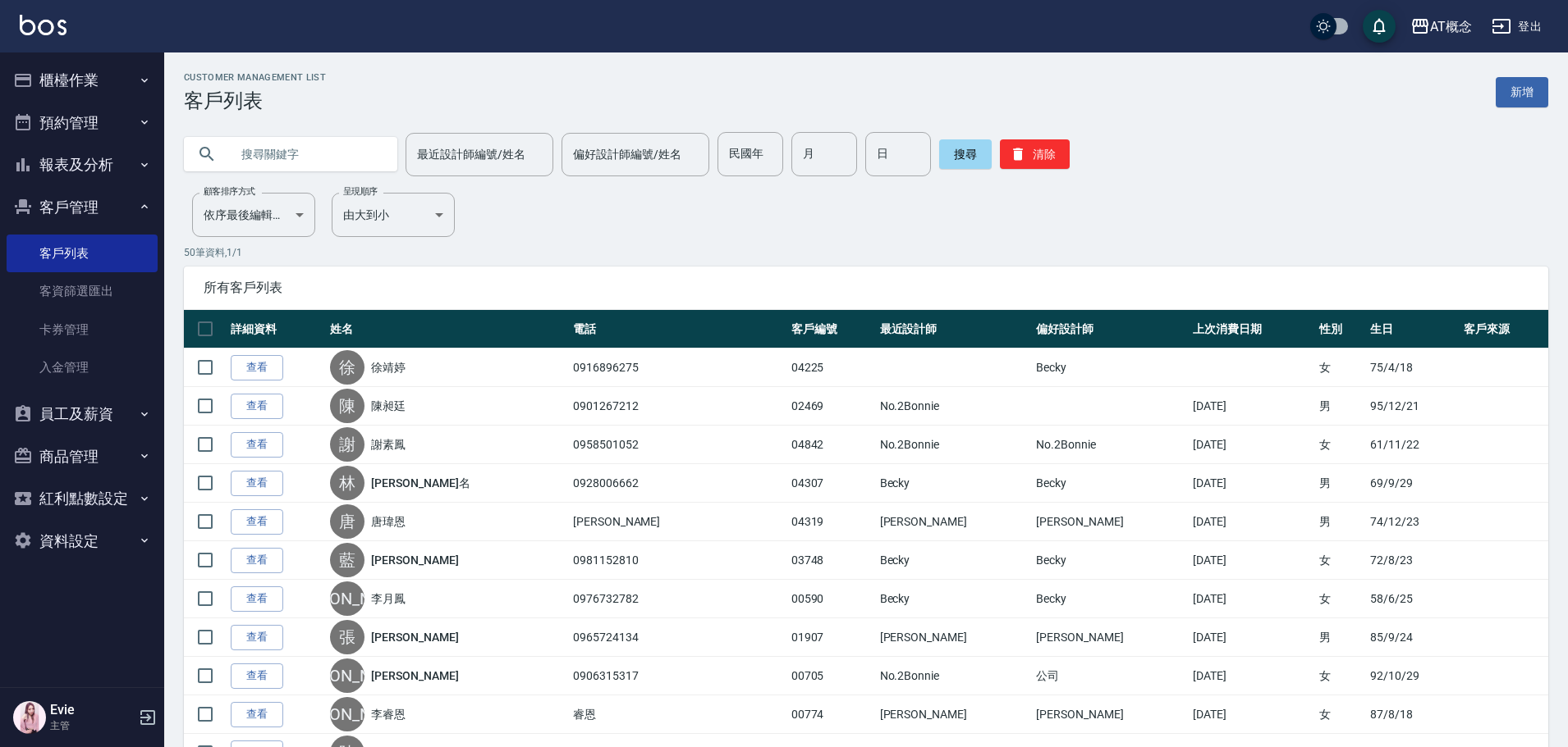
click at [53, 157] on button "報表及分析" at bounding box center [82, 165] width 151 height 42
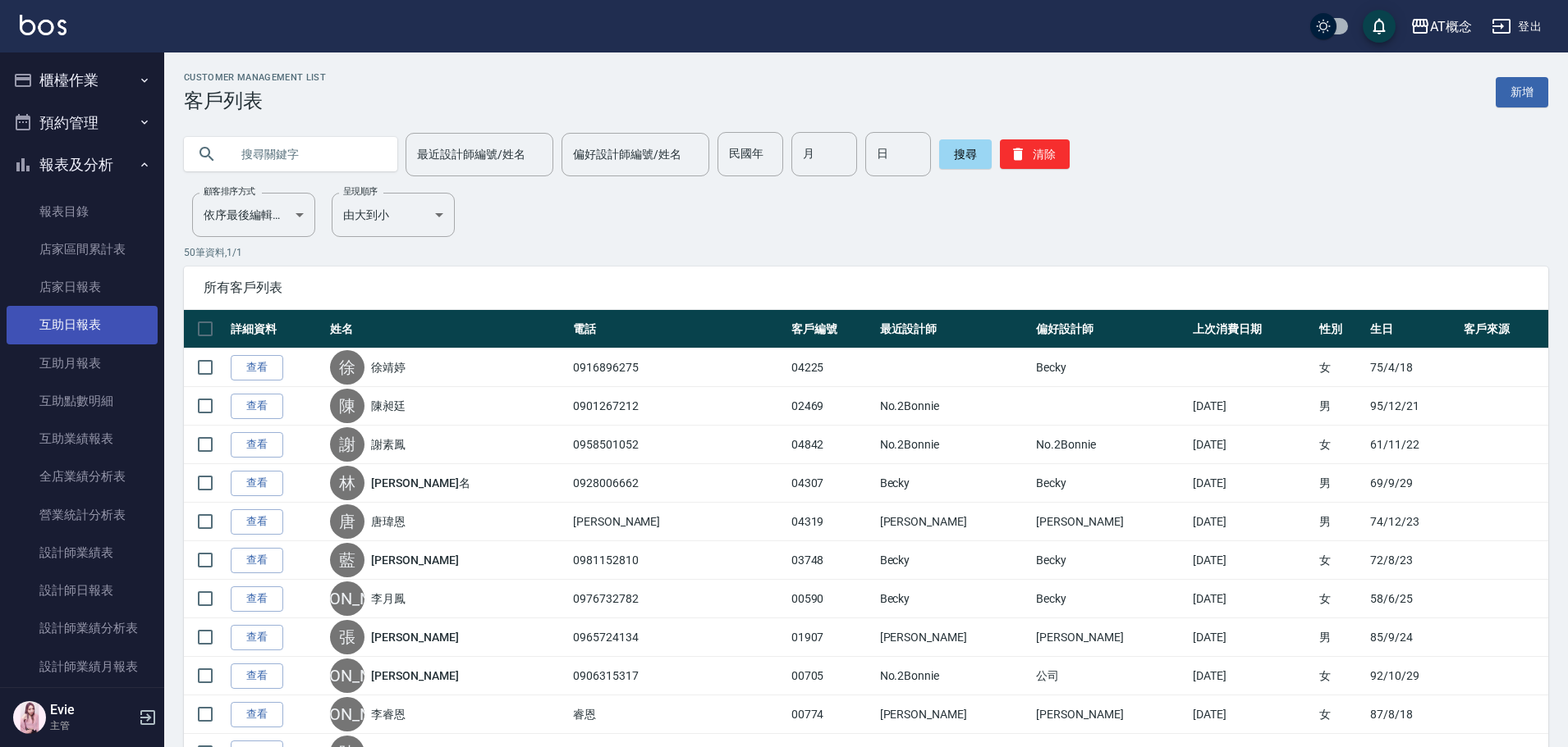
click at [79, 329] on link "互助日報表" at bounding box center [82, 325] width 151 height 38
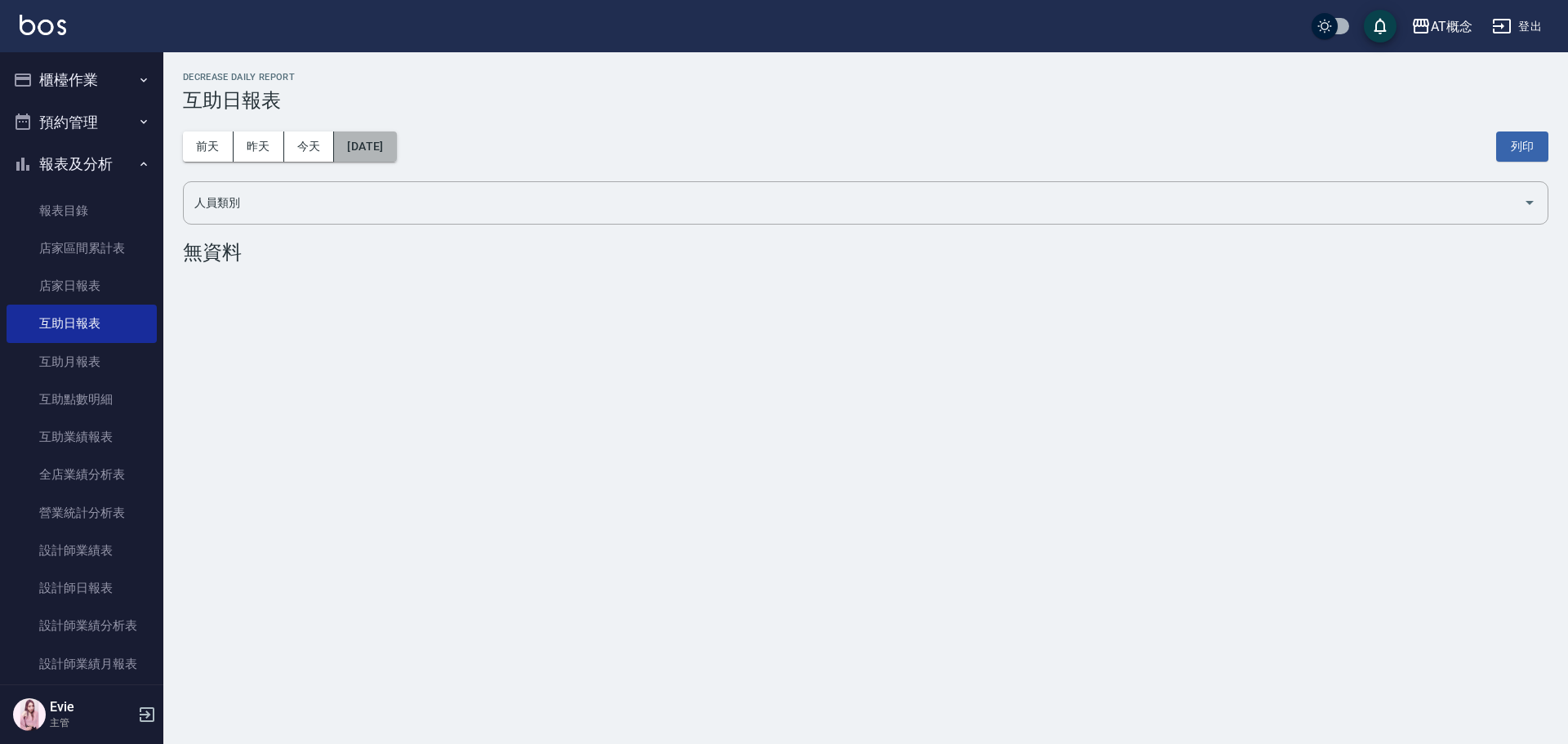
click at [389, 142] on button "[DATE]" at bounding box center [365, 146] width 62 height 30
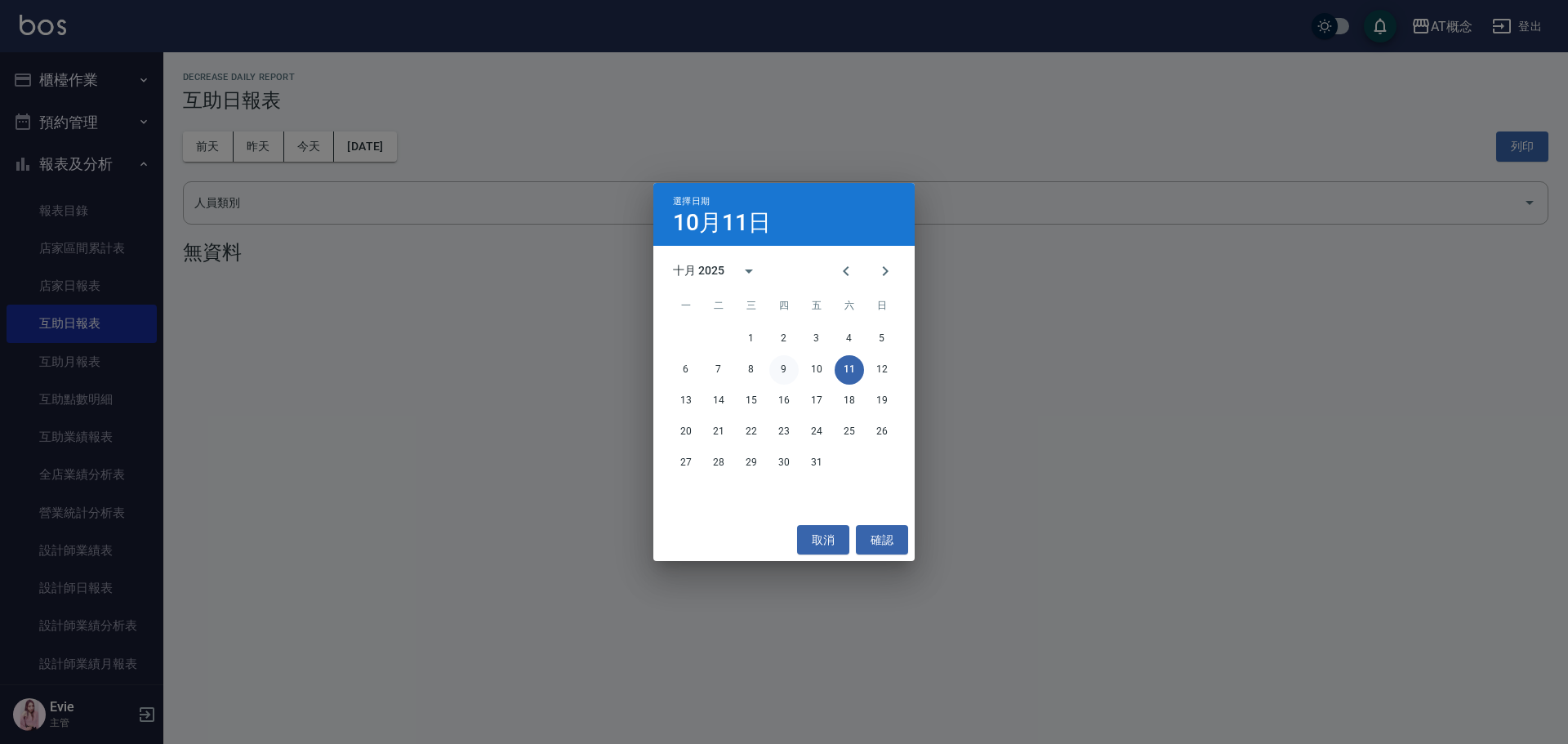
click at [782, 368] on button "9" at bounding box center [783, 369] width 29 height 29
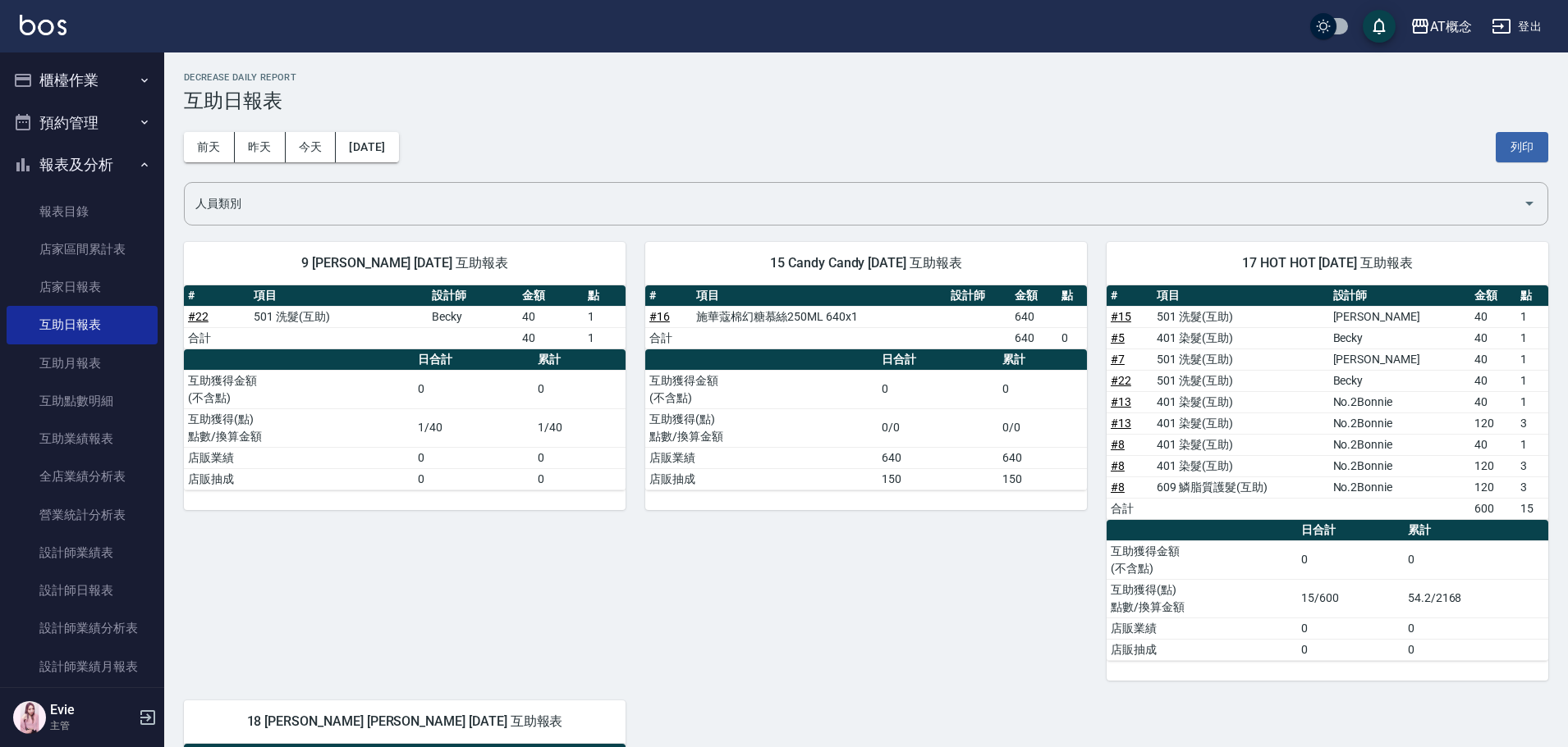
drag, startPoint x: 78, startPoint y: 83, endPoint x: 82, endPoint y: 125, distance: 42.2
click at [78, 84] on button "櫃檯作業" at bounding box center [82, 80] width 151 height 42
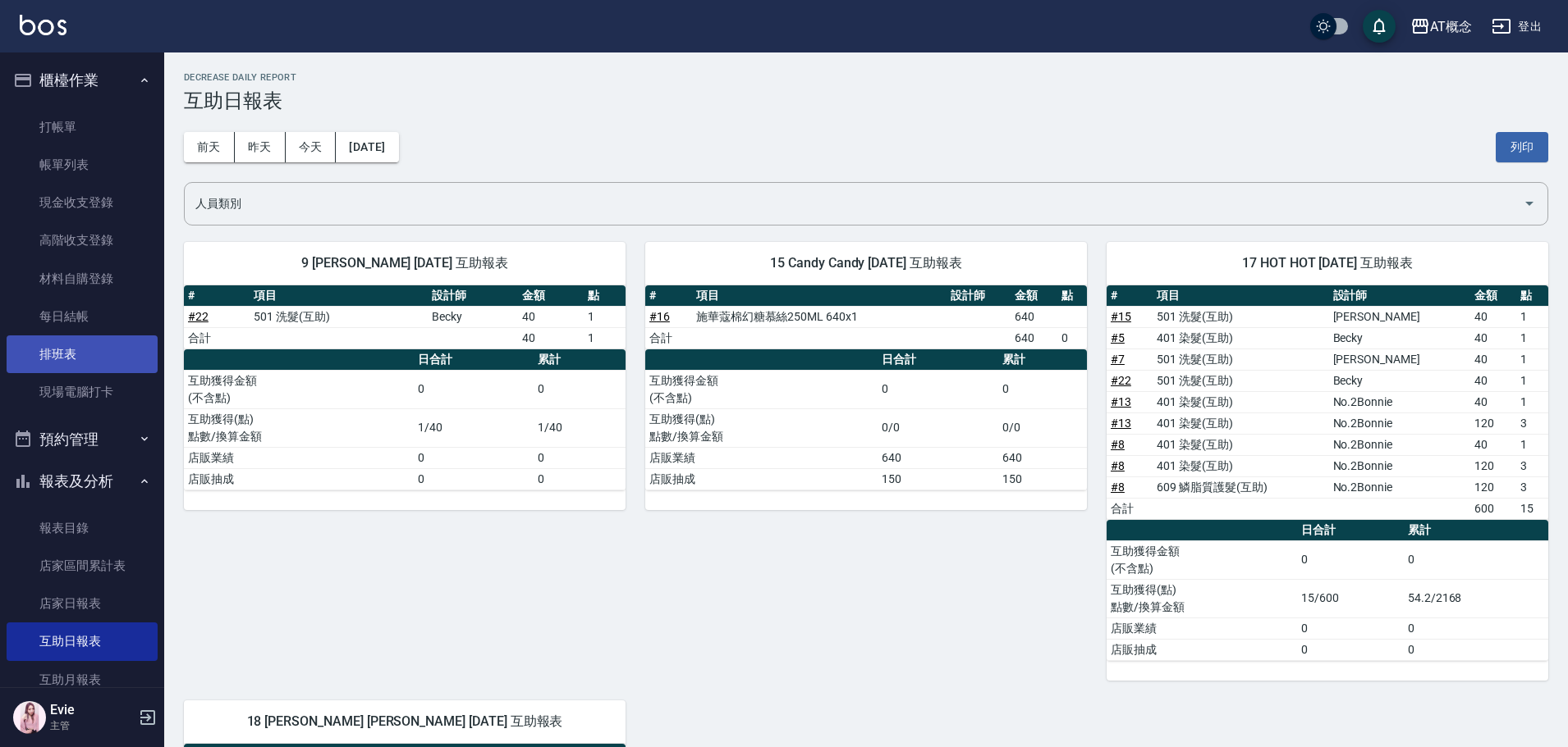
click at [47, 350] on link "排班表" at bounding box center [82, 355] width 151 height 38
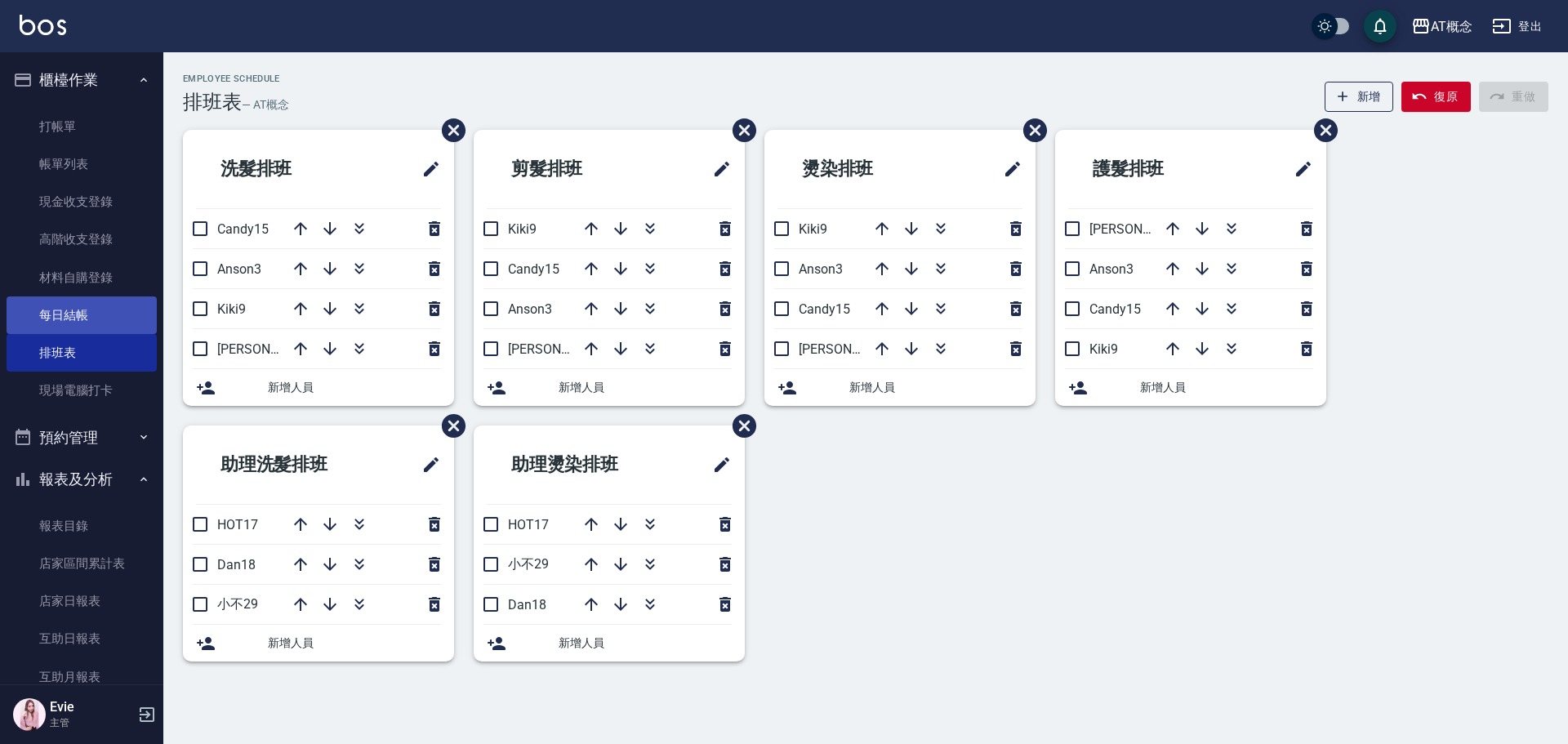
click at [72, 306] on link "每日結帳" at bounding box center [81, 316] width 150 height 37
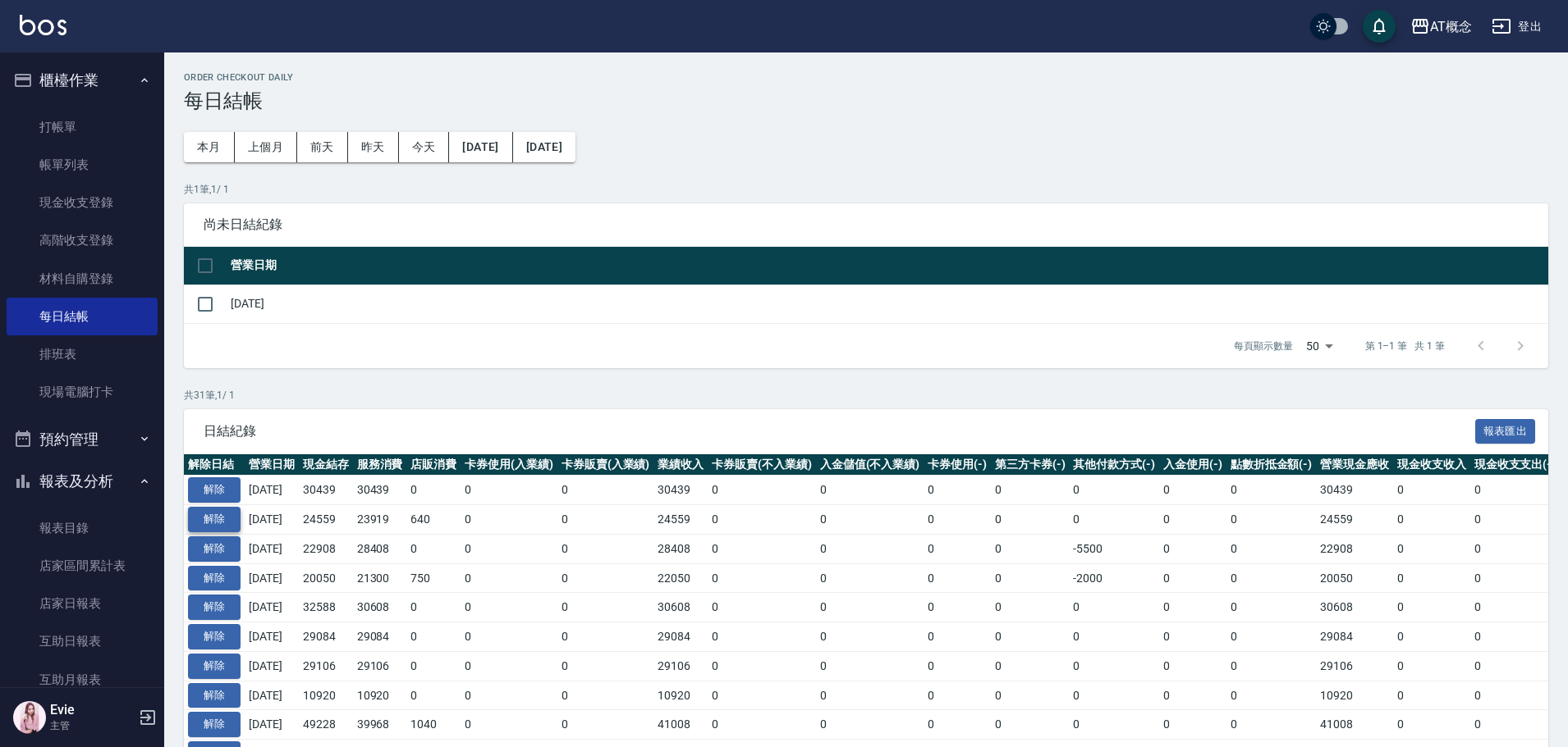
click at [208, 519] on button "解除" at bounding box center [215, 519] width 53 height 25
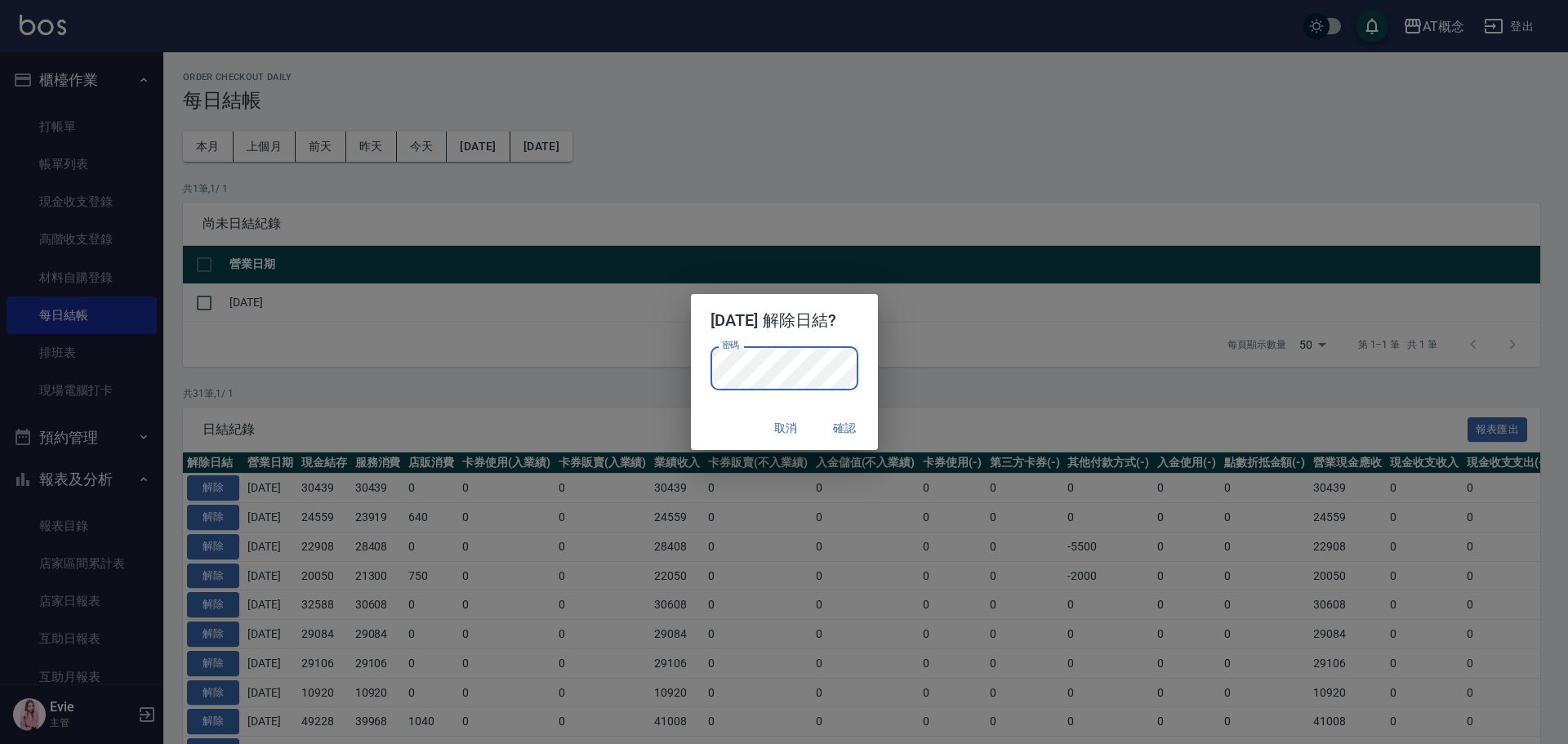
drag, startPoint x: 698, startPoint y: 412, endPoint x: 763, endPoint y: 462, distance: 82.0
click at [698, 412] on div "取消 確認" at bounding box center [785, 428] width 187 height 43
click at [851, 417] on button "確認" at bounding box center [846, 428] width 52 height 30
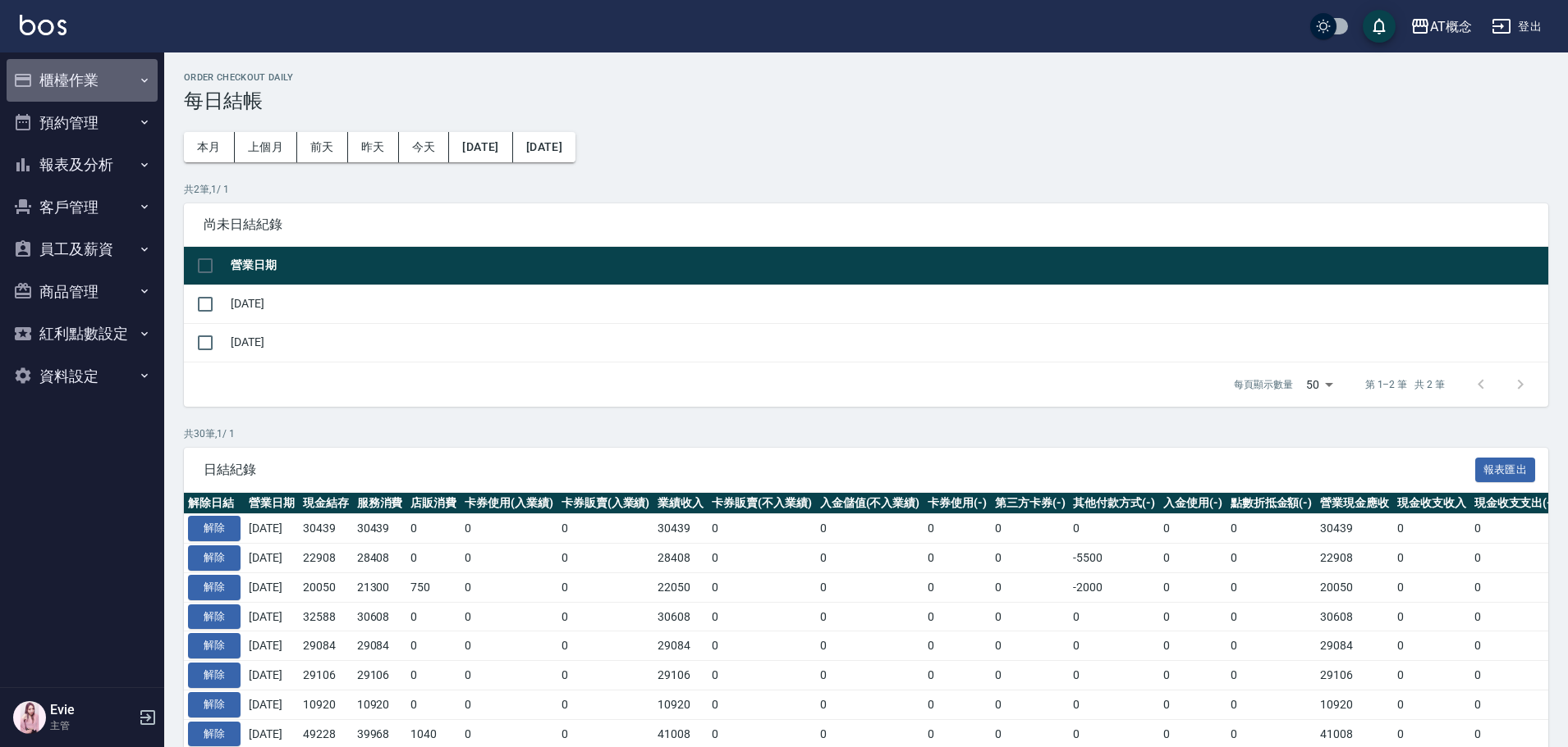
click at [60, 73] on button "櫃檯作業" at bounding box center [82, 80] width 151 height 42
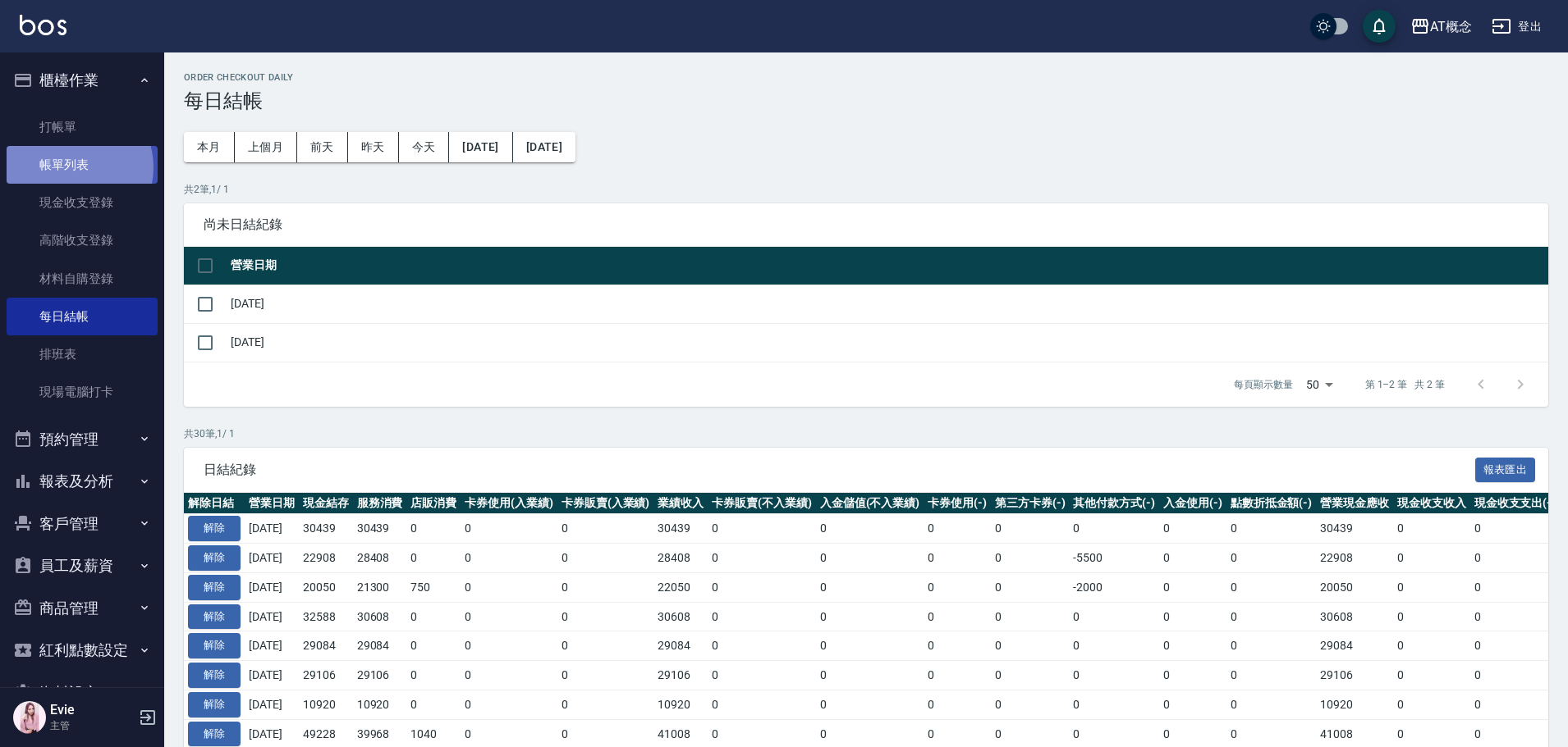
click at [72, 167] on link "帳單列表" at bounding box center [82, 165] width 151 height 38
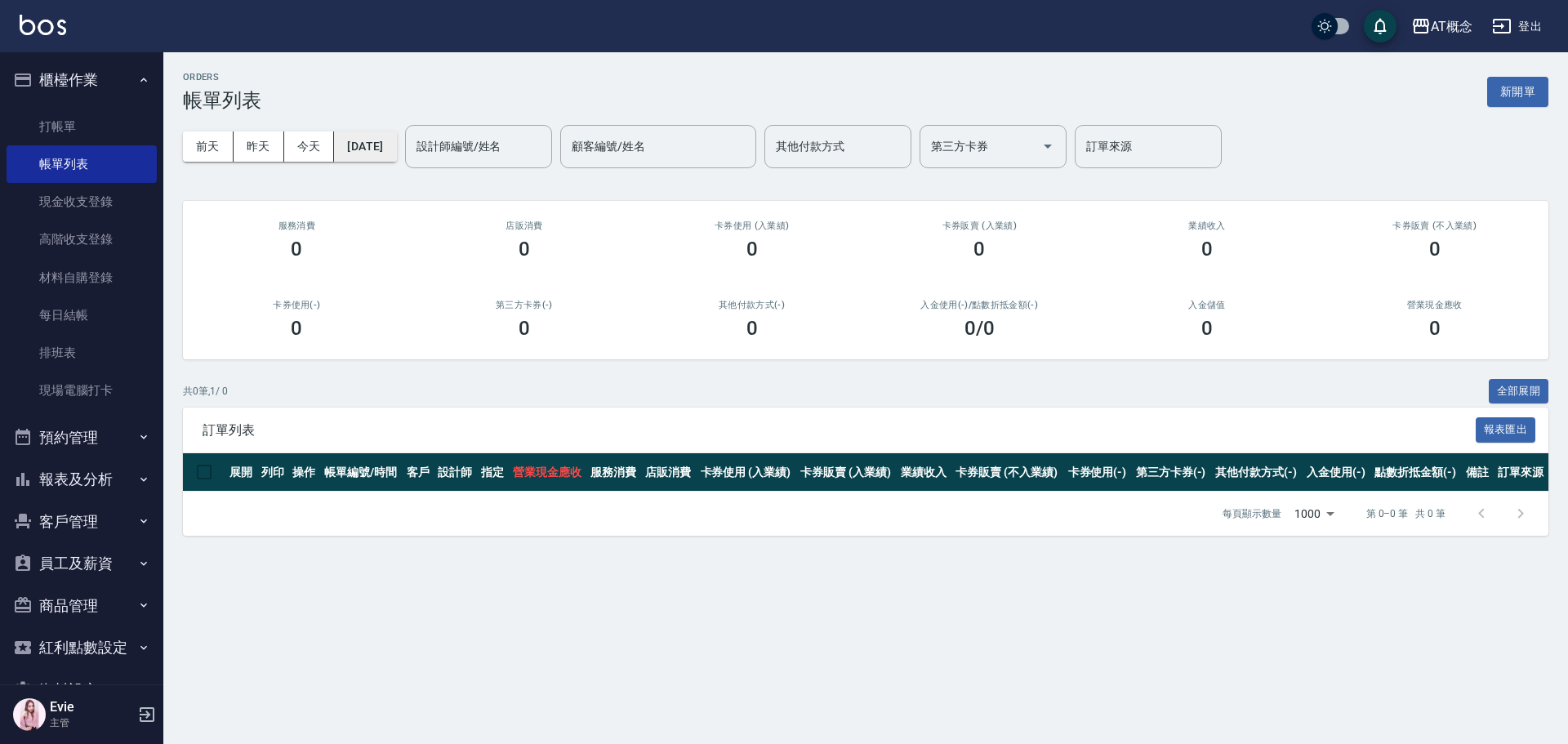
click at [385, 150] on button "[DATE]" at bounding box center [365, 146] width 62 height 30
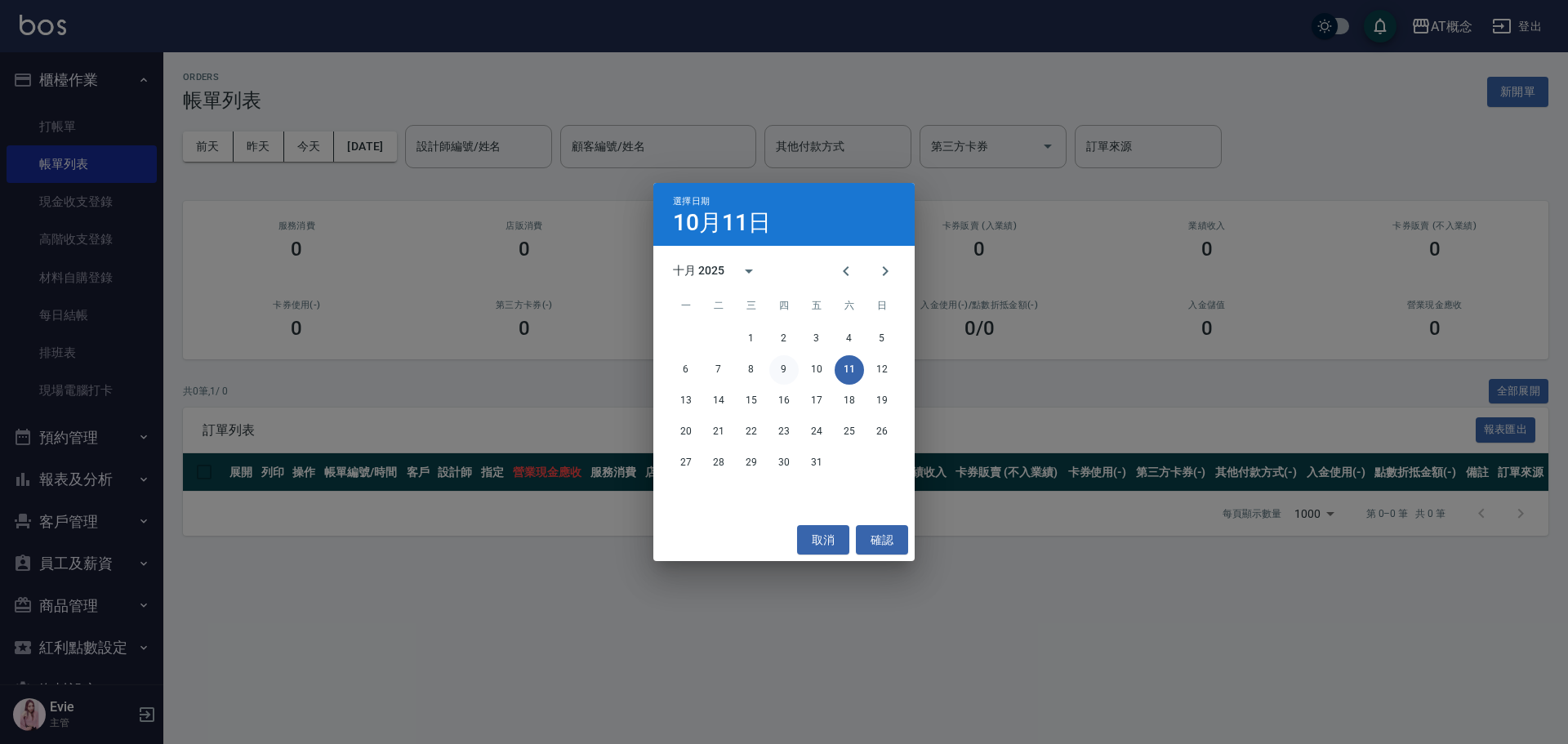
click at [775, 370] on button "9" at bounding box center [783, 369] width 29 height 29
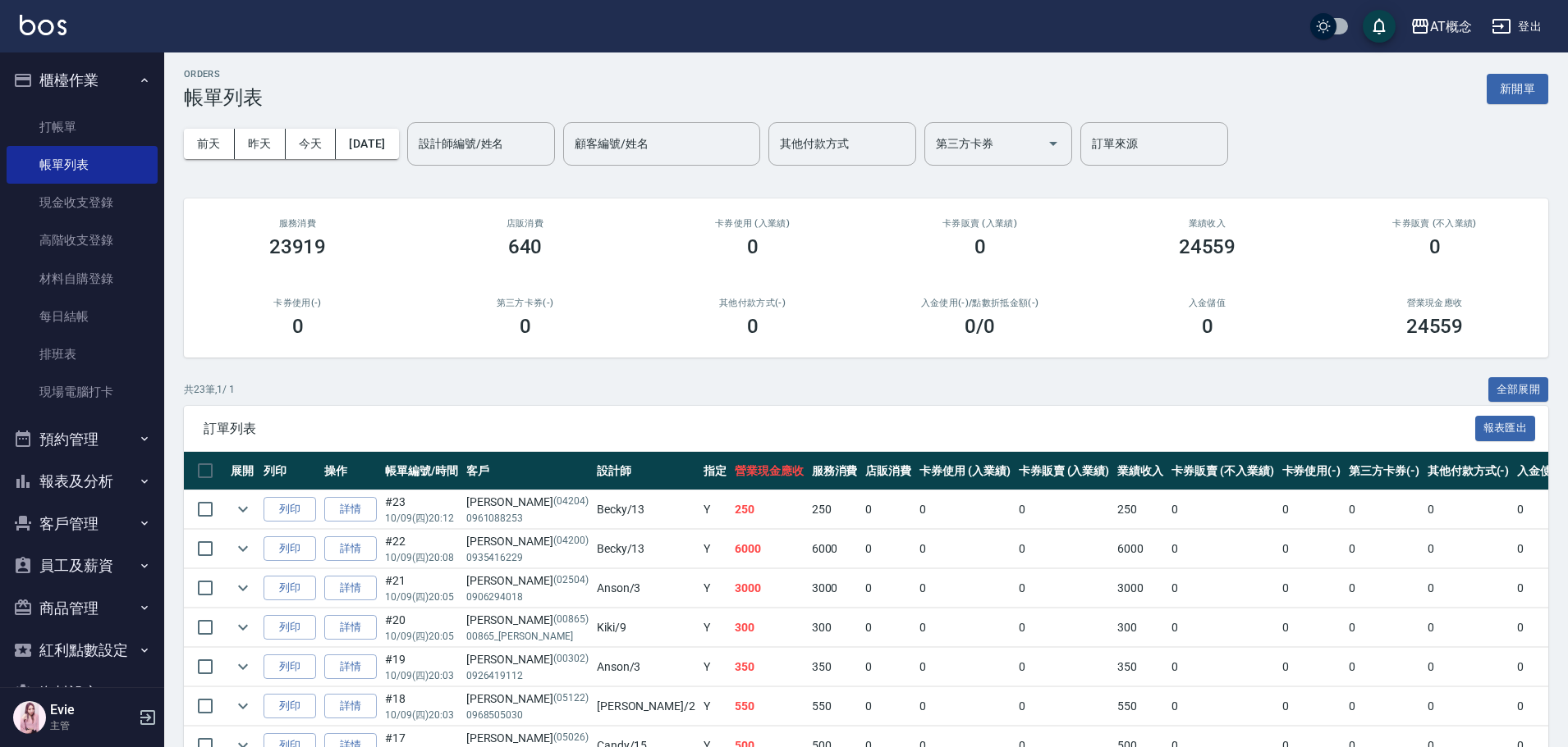
scroll to position [410, 0]
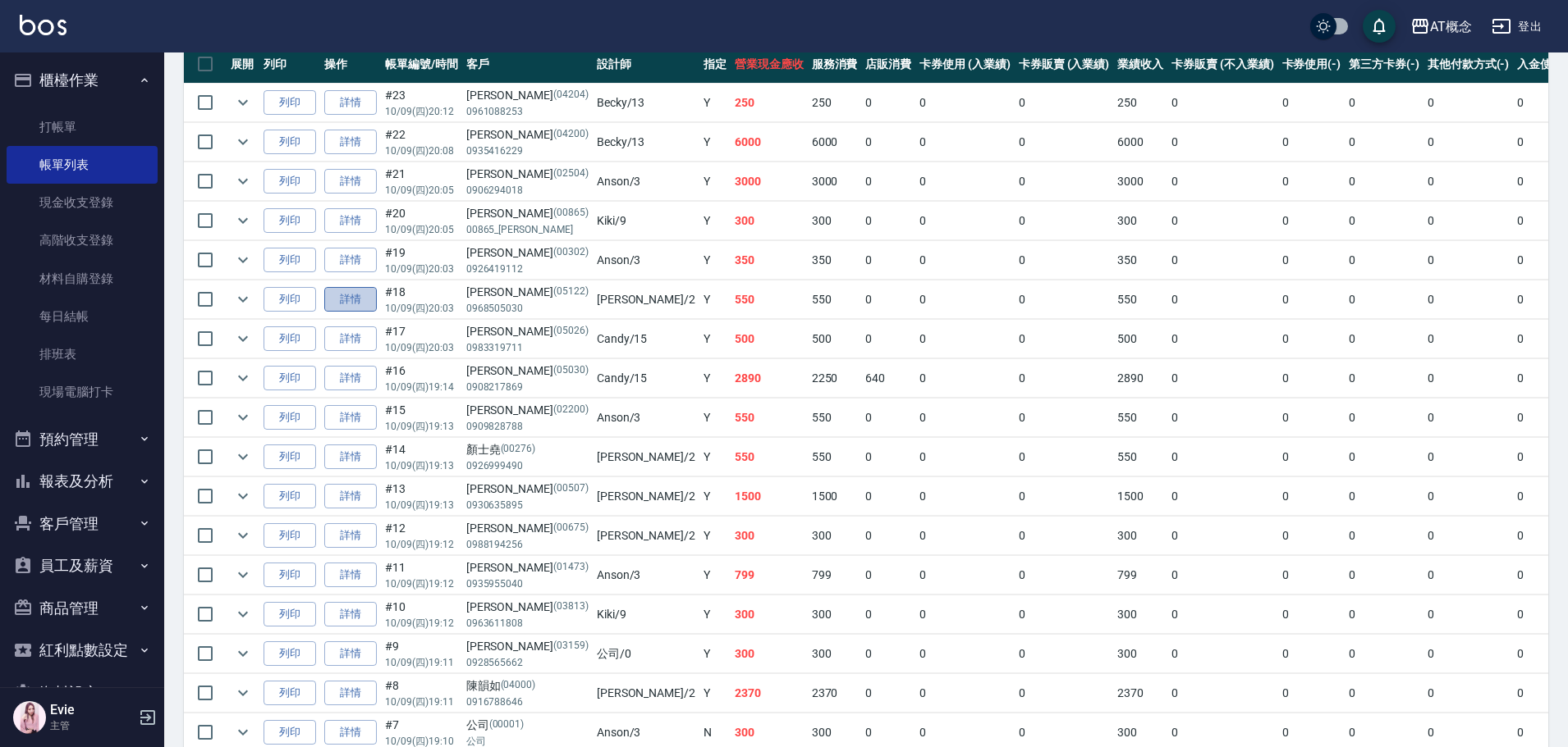
click at [358, 300] on link "詳情" at bounding box center [350, 299] width 53 height 25
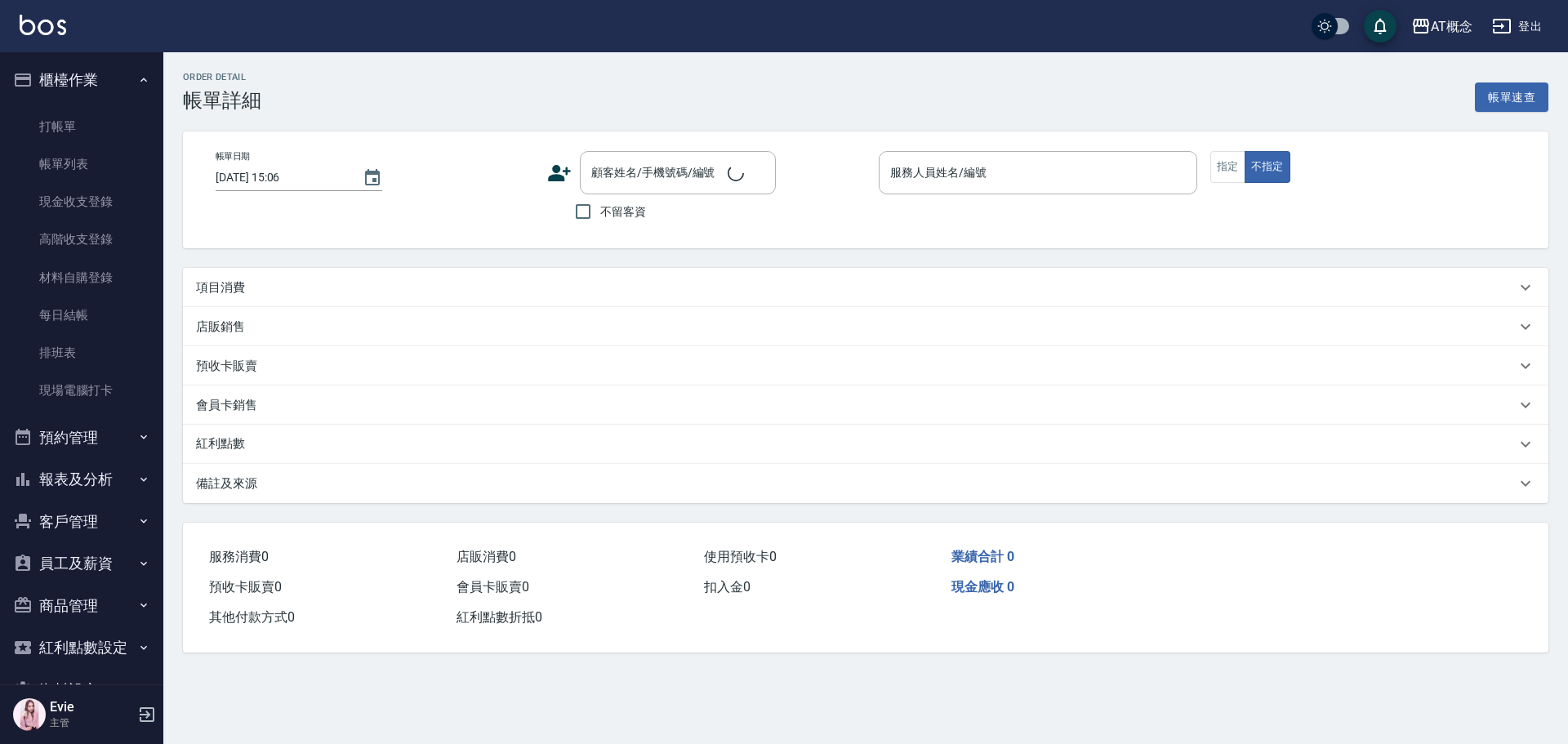
type input "[DATE] 20:03"
type input "[PERSON_NAME]-2"
type input "50"
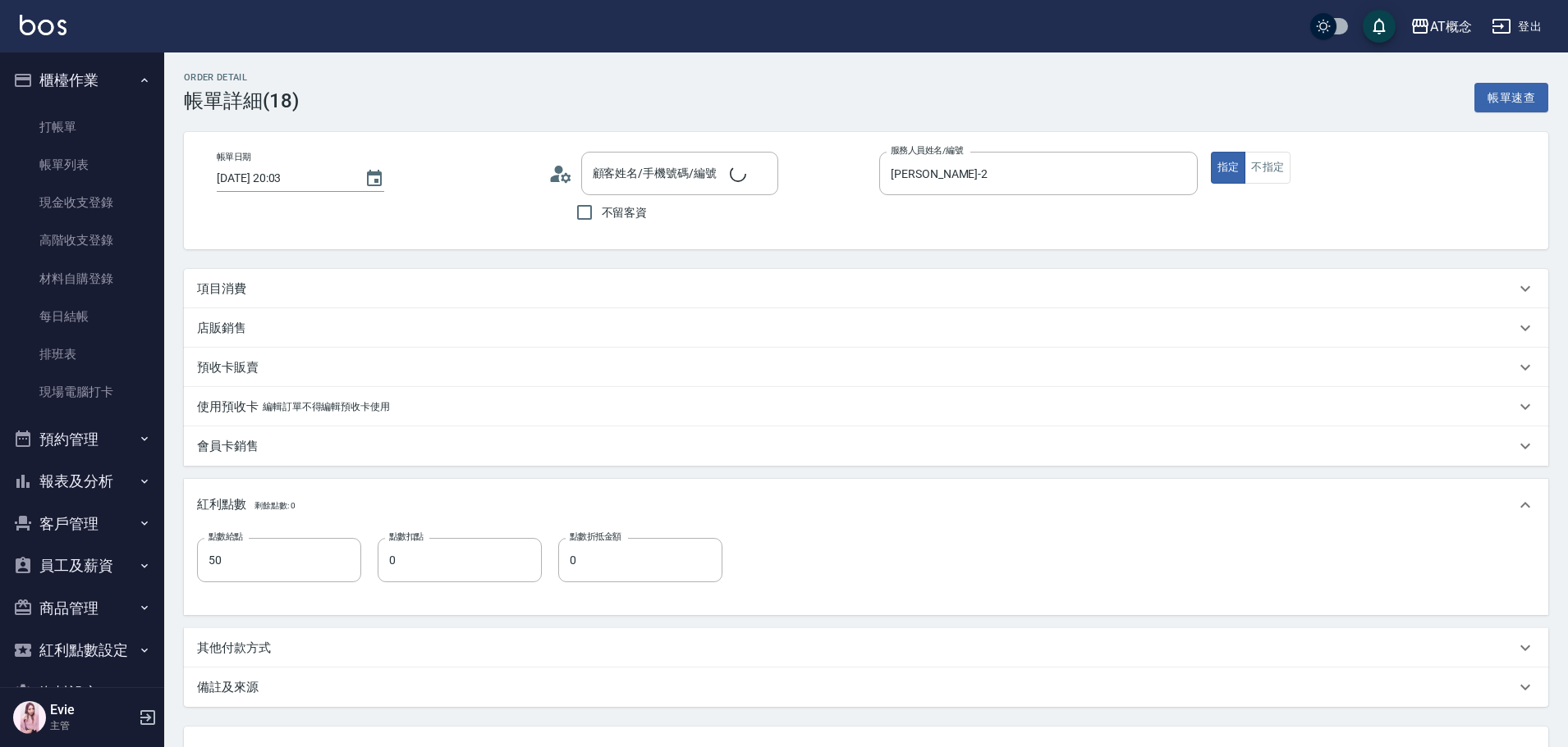
type input "[PERSON_NAME]/0968505030/05122"
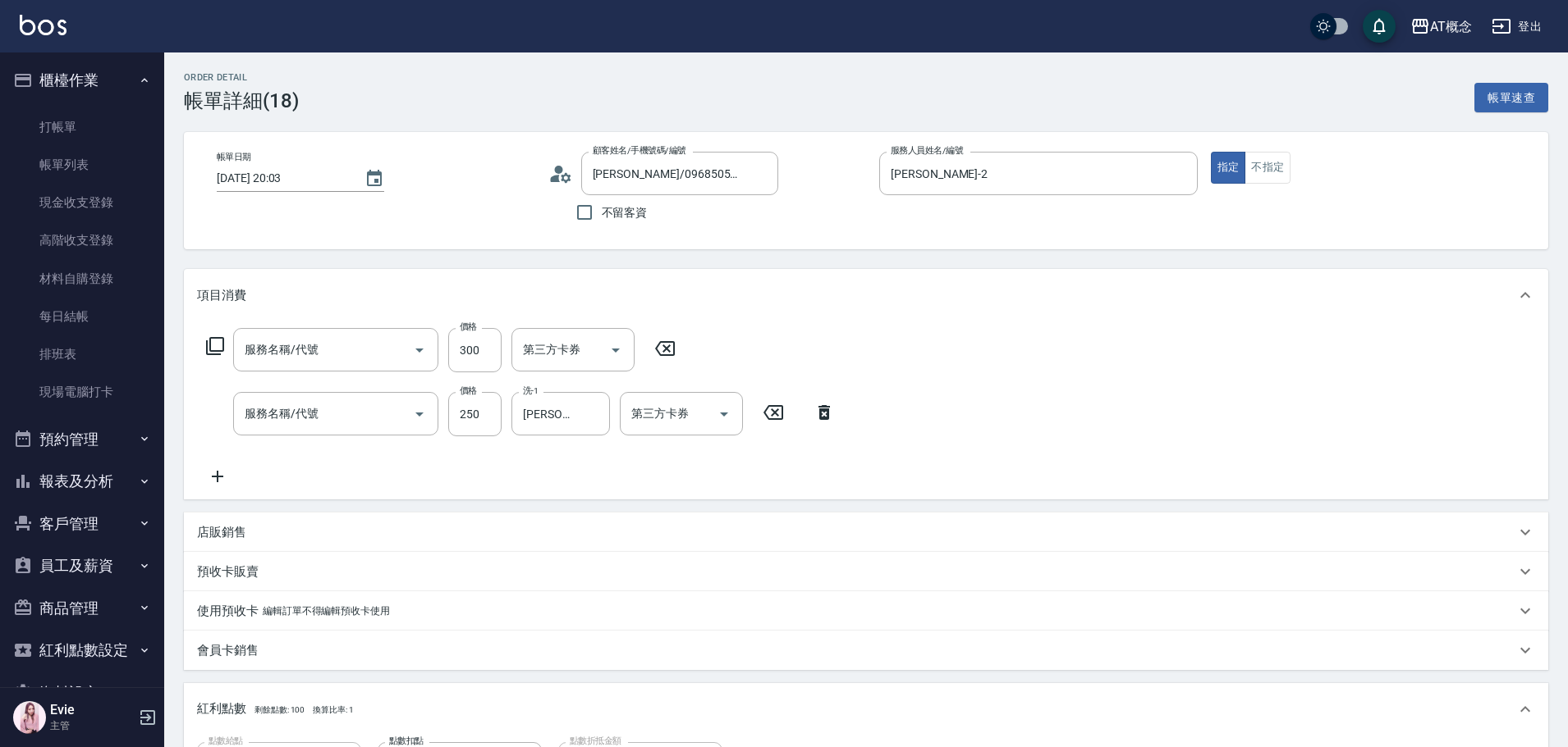
type input "303 A級剪髮(303)"
type input "501 洗髮(互助)(501)"
click at [600, 368] on div "第三方卡券" at bounding box center [572, 350] width 123 height 43
click at [469, 509] on div "項目消費 服務名稱/代號 303 A級剪髮(303) 服務名稱/代號 價格 300 價格 第三方卡券 第三方卡券 服務名稱/代號 501 洗髮(互助)(501…" at bounding box center [865, 590] width 1364 height 643
click at [600, 416] on icon "Clear" at bounding box center [592, 414] width 16 height 16
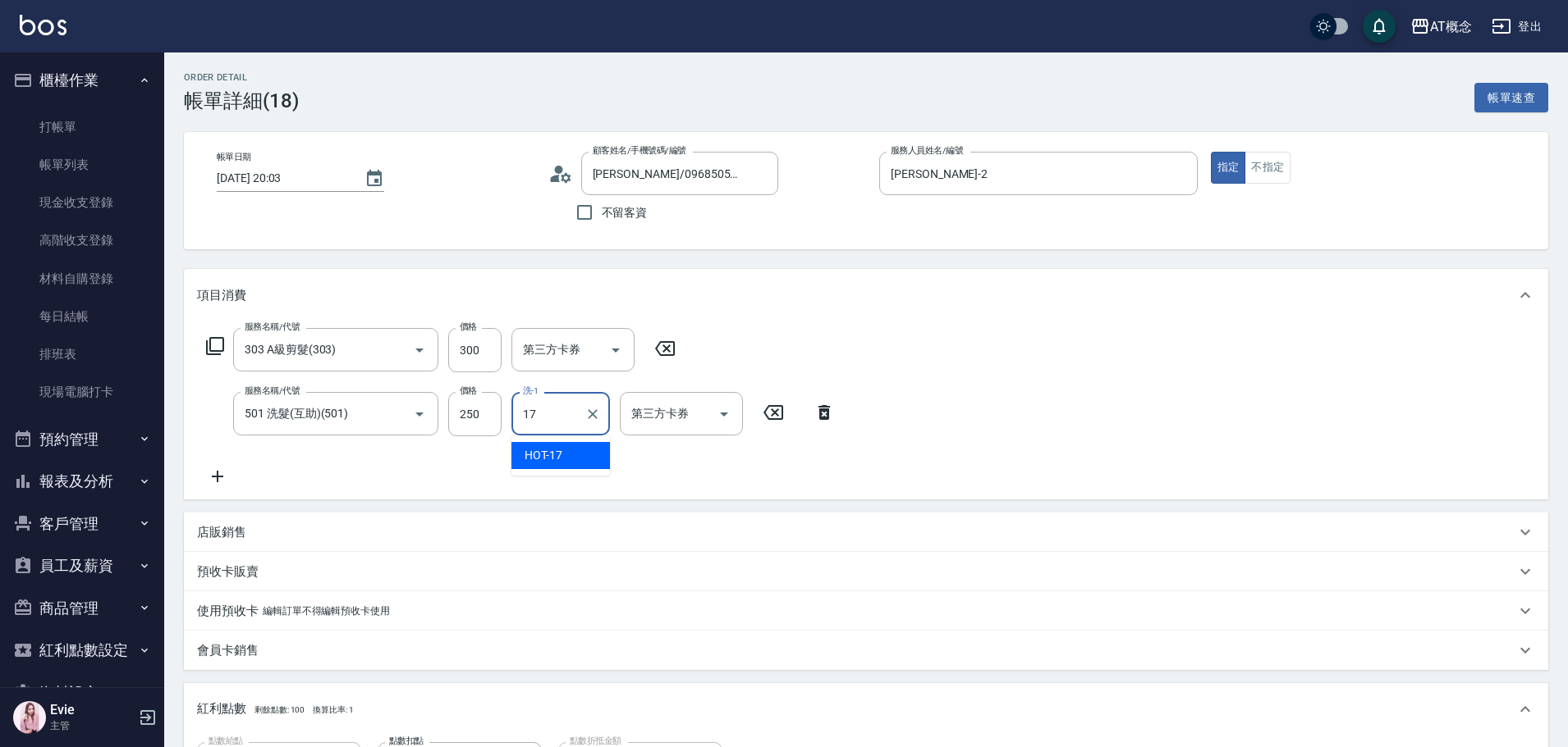
type input "HOT-17"
click at [766, 552] on div "預收卡販賣 卡券名稱/代號 卡券名稱/代號" at bounding box center [865, 572] width 1364 height 40
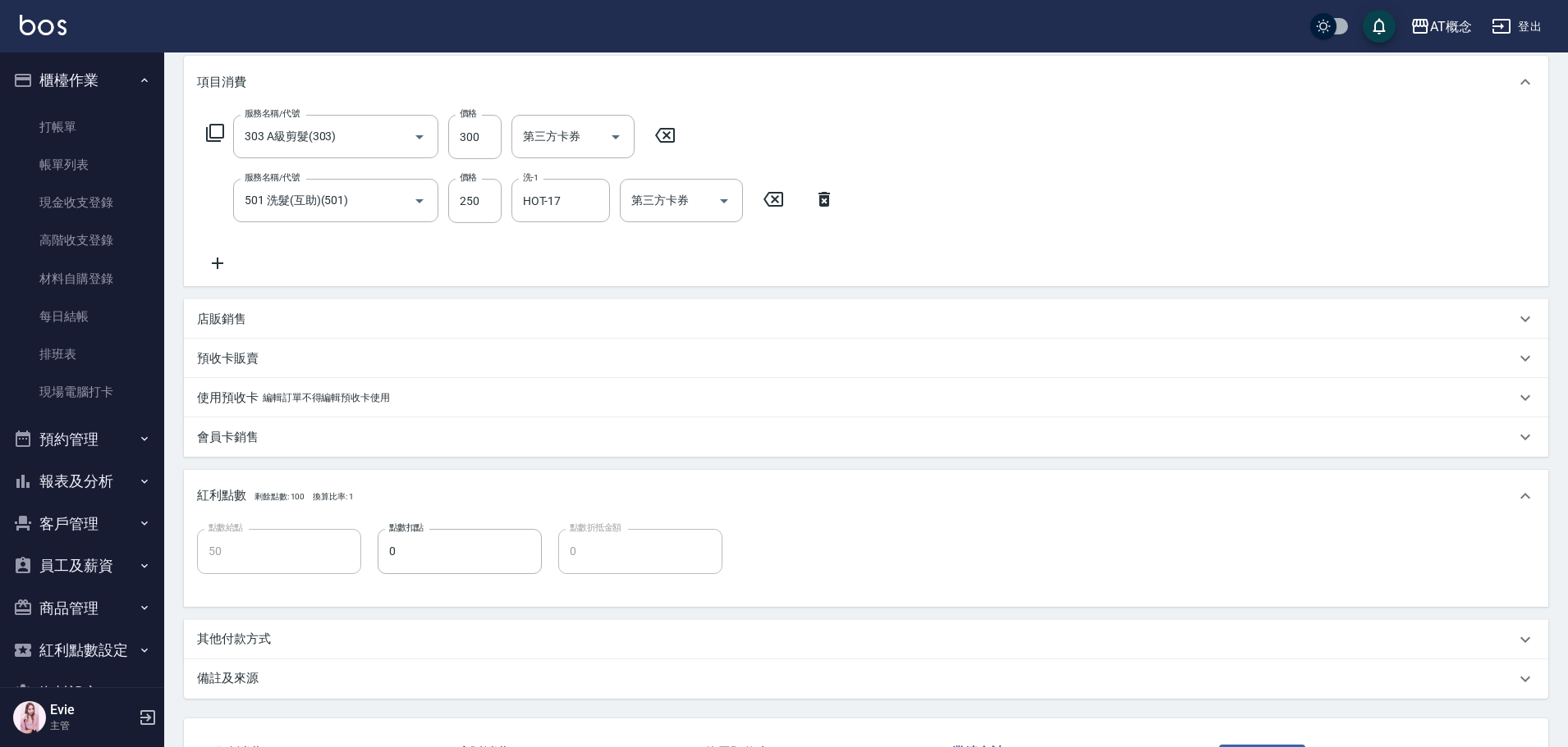
scroll to position [246, 0]
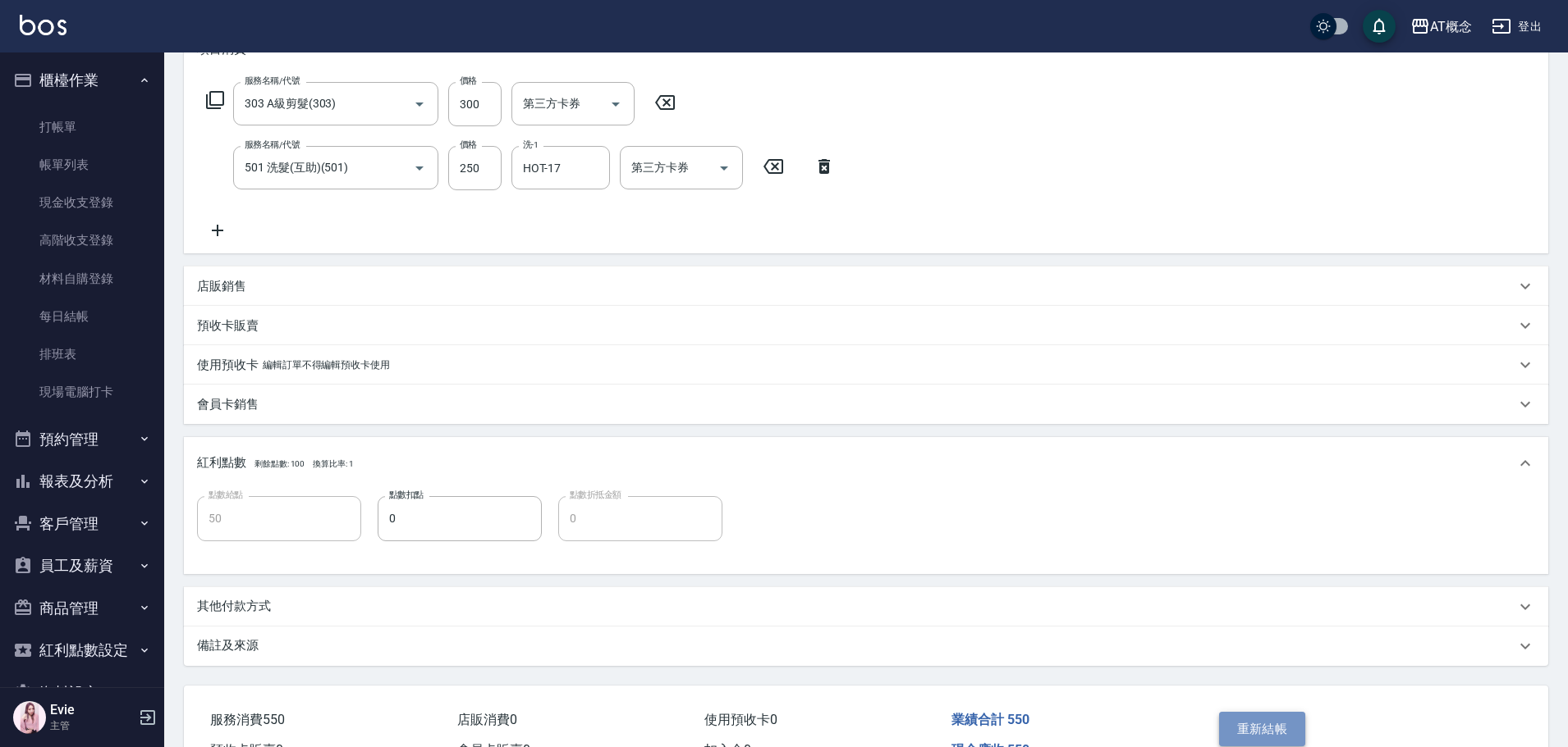
click at [1273, 725] on button "重新結帳" at bounding box center [1262, 729] width 87 height 35
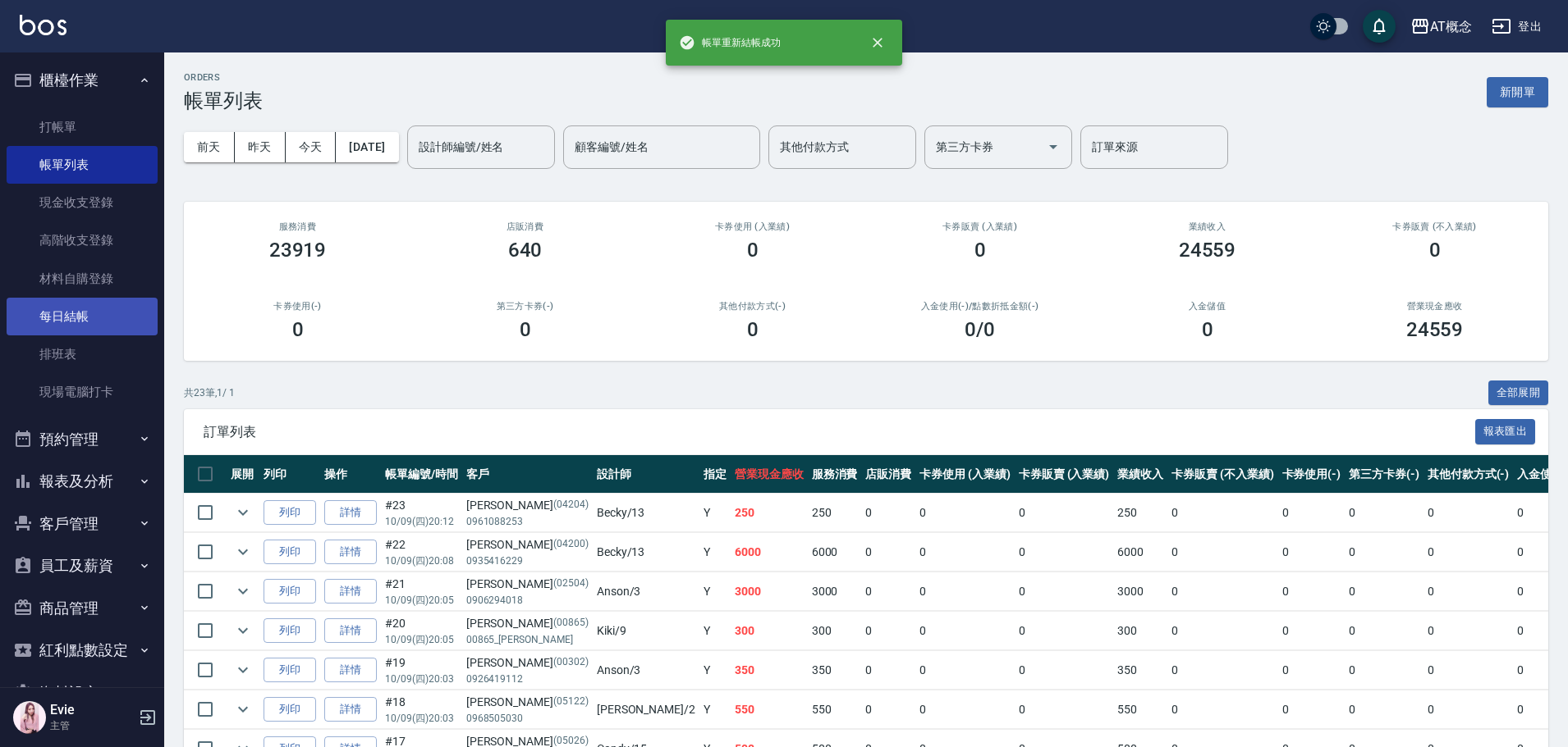
click at [66, 314] on link "每日結帳" at bounding box center [82, 317] width 151 height 38
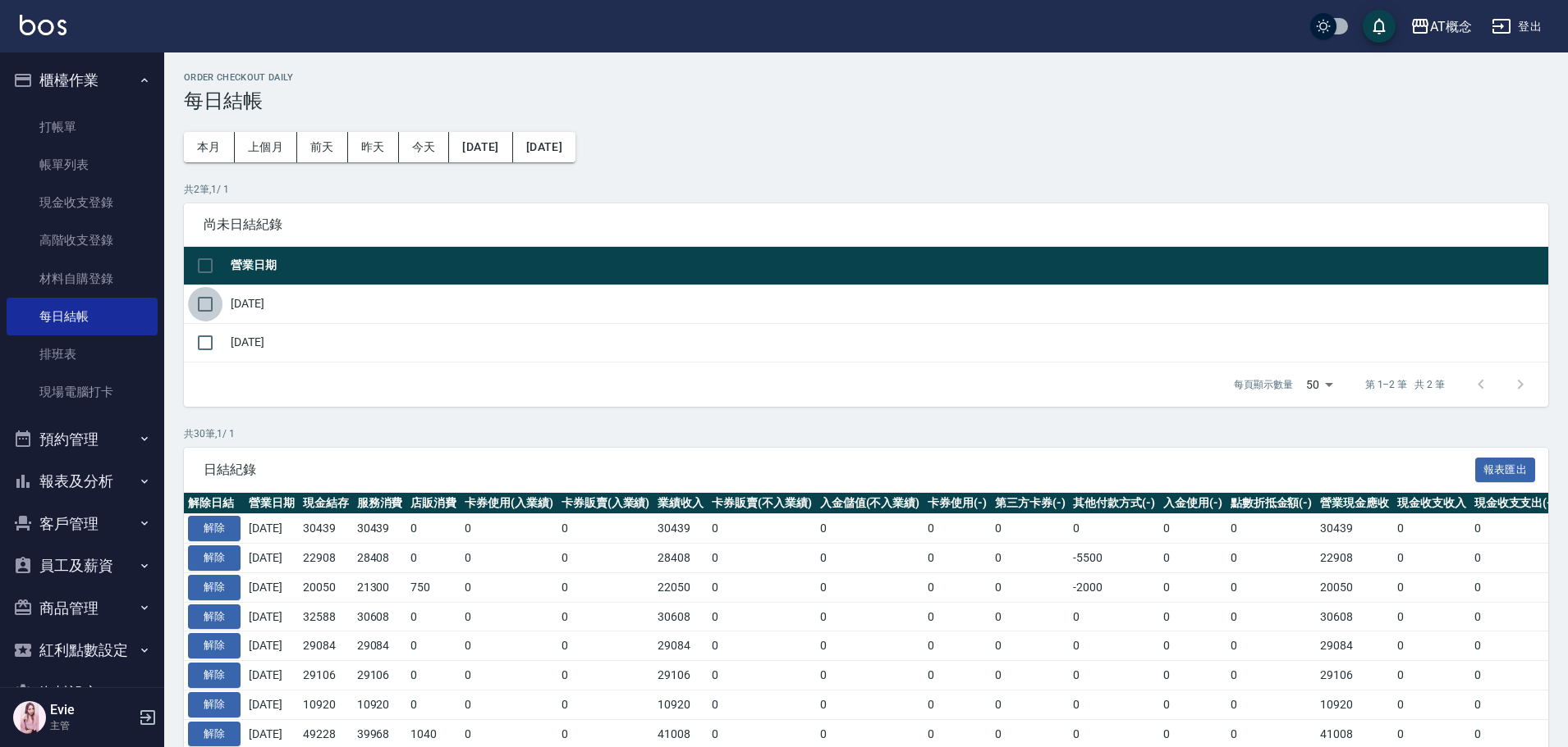
click at [200, 304] on input "checkbox" at bounding box center [205, 304] width 35 height 35
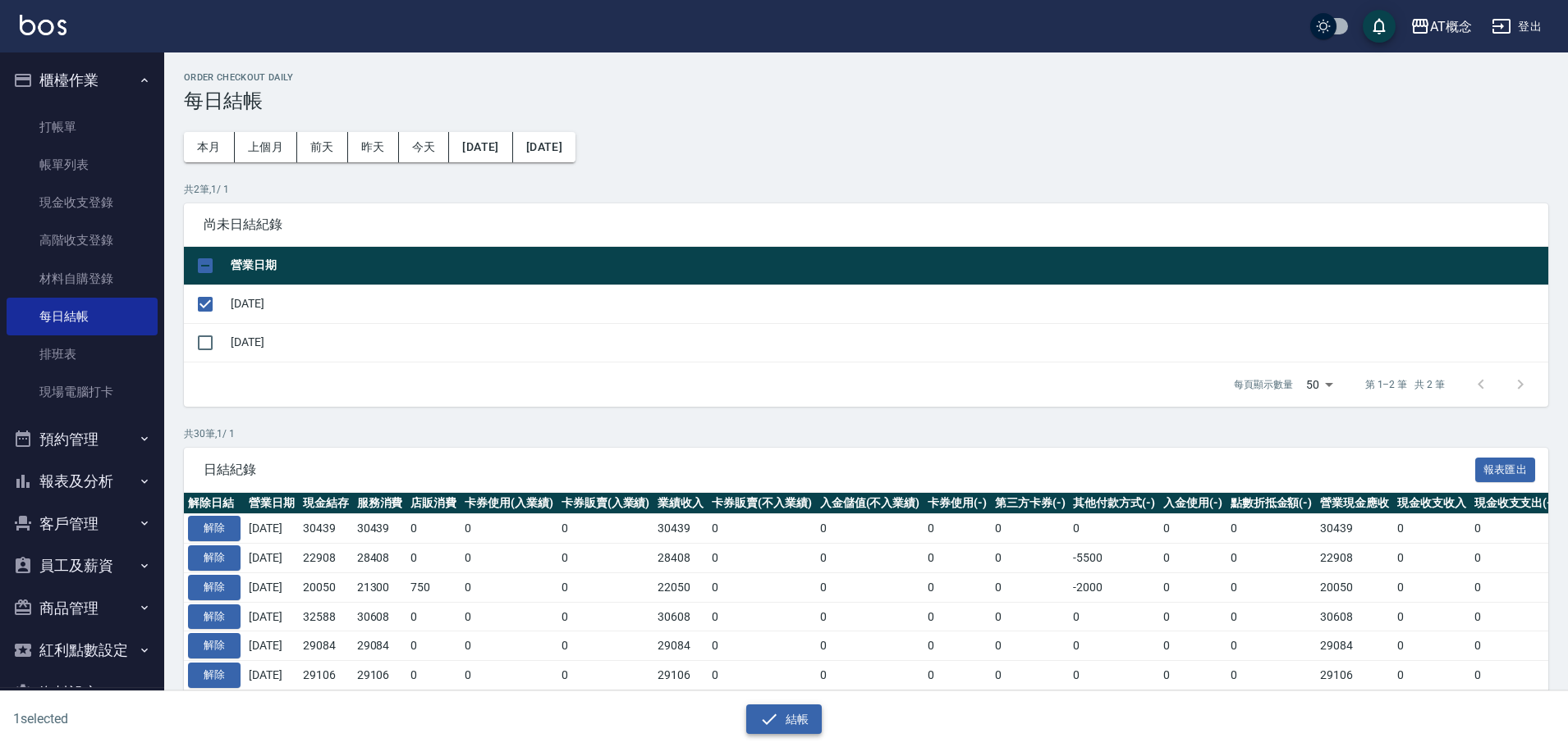
click at [809, 727] on button "結帳" at bounding box center [784, 720] width 76 height 30
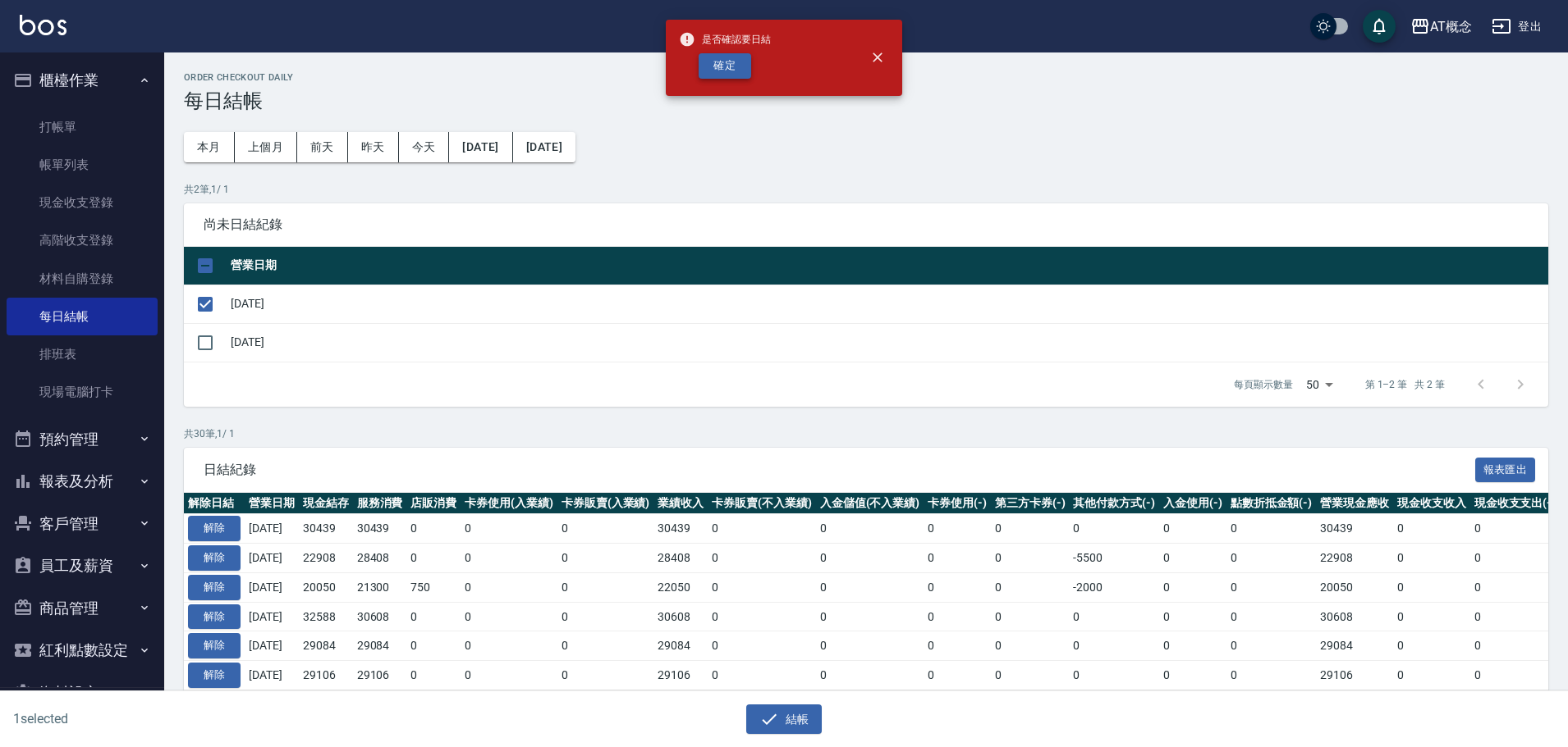
click at [730, 74] on button "確定" at bounding box center [725, 66] width 53 height 25
checkbox input "false"
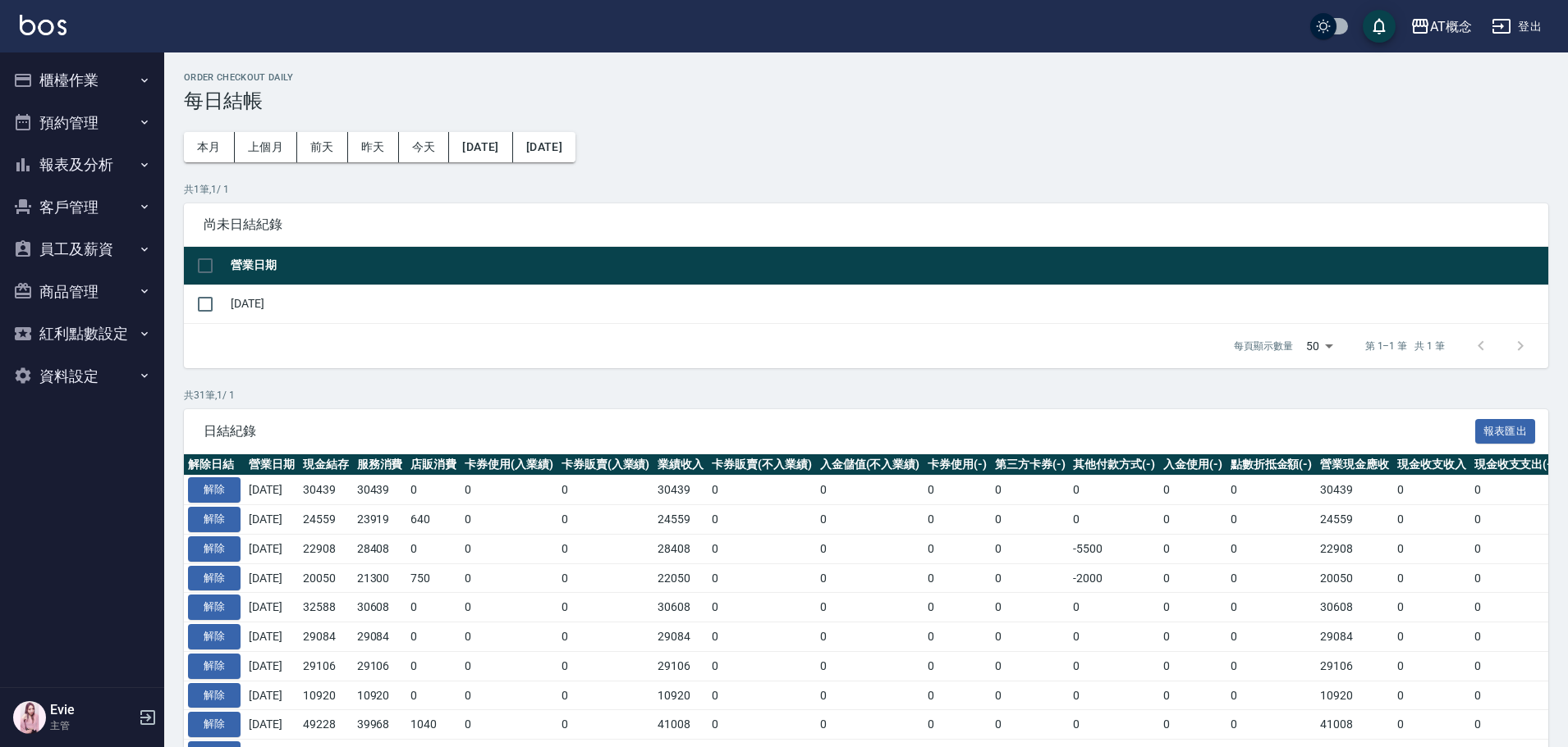
click at [72, 197] on button "客戶管理" at bounding box center [82, 207] width 151 height 42
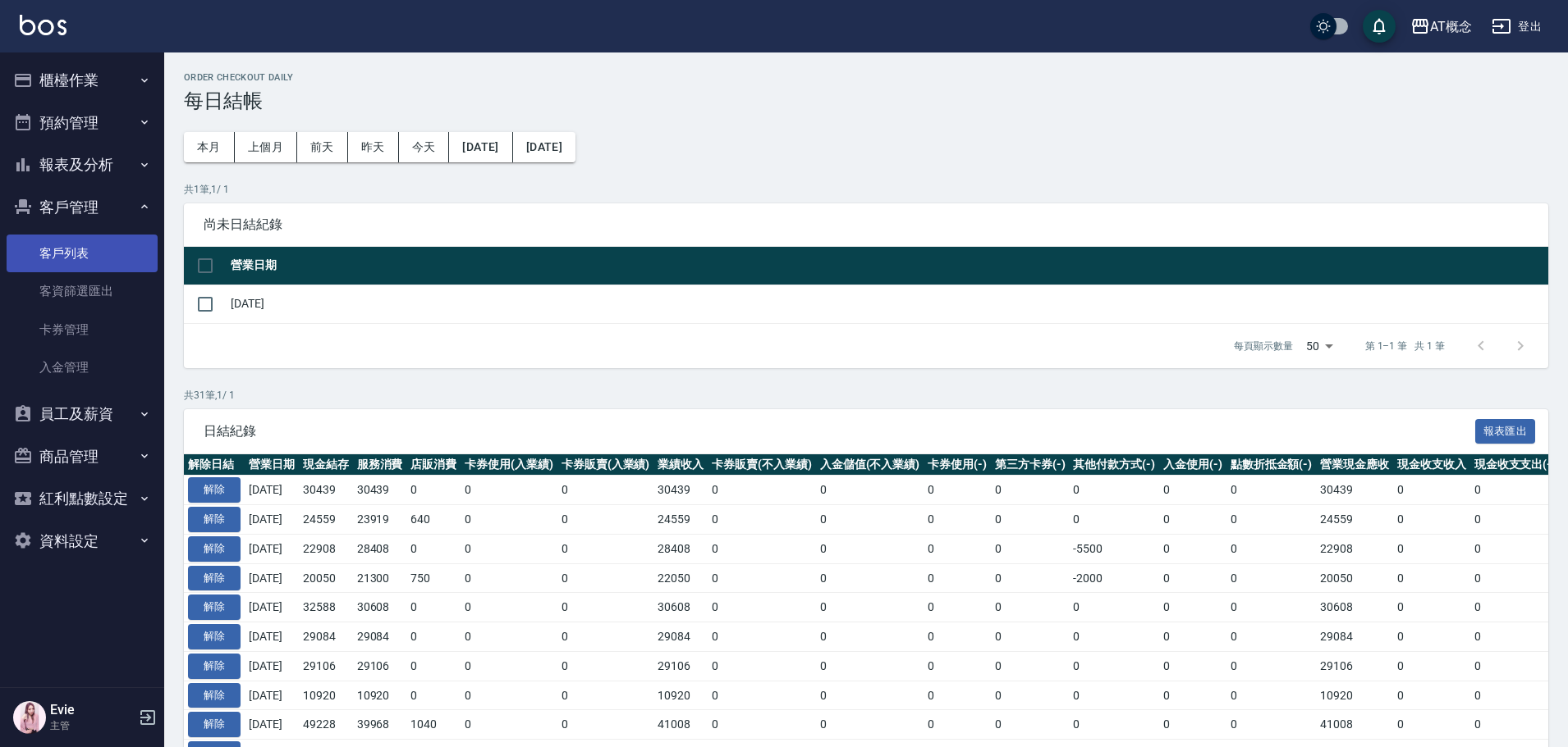
click at [55, 257] on link "客戶列表" at bounding box center [82, 253] width 151 height 38
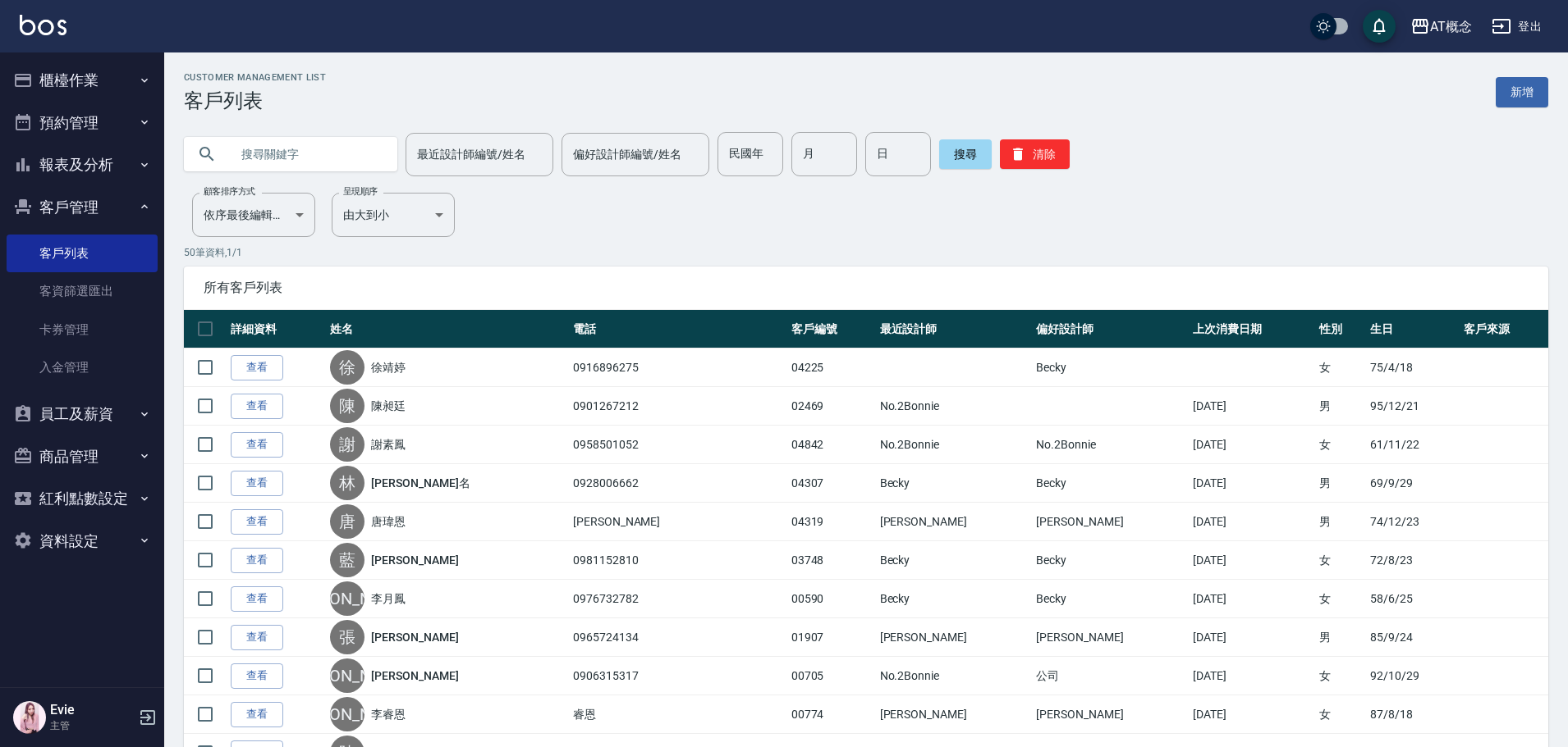
click at [278, 165] on input "text" at bounding box center [307, 153] width 154 height 44
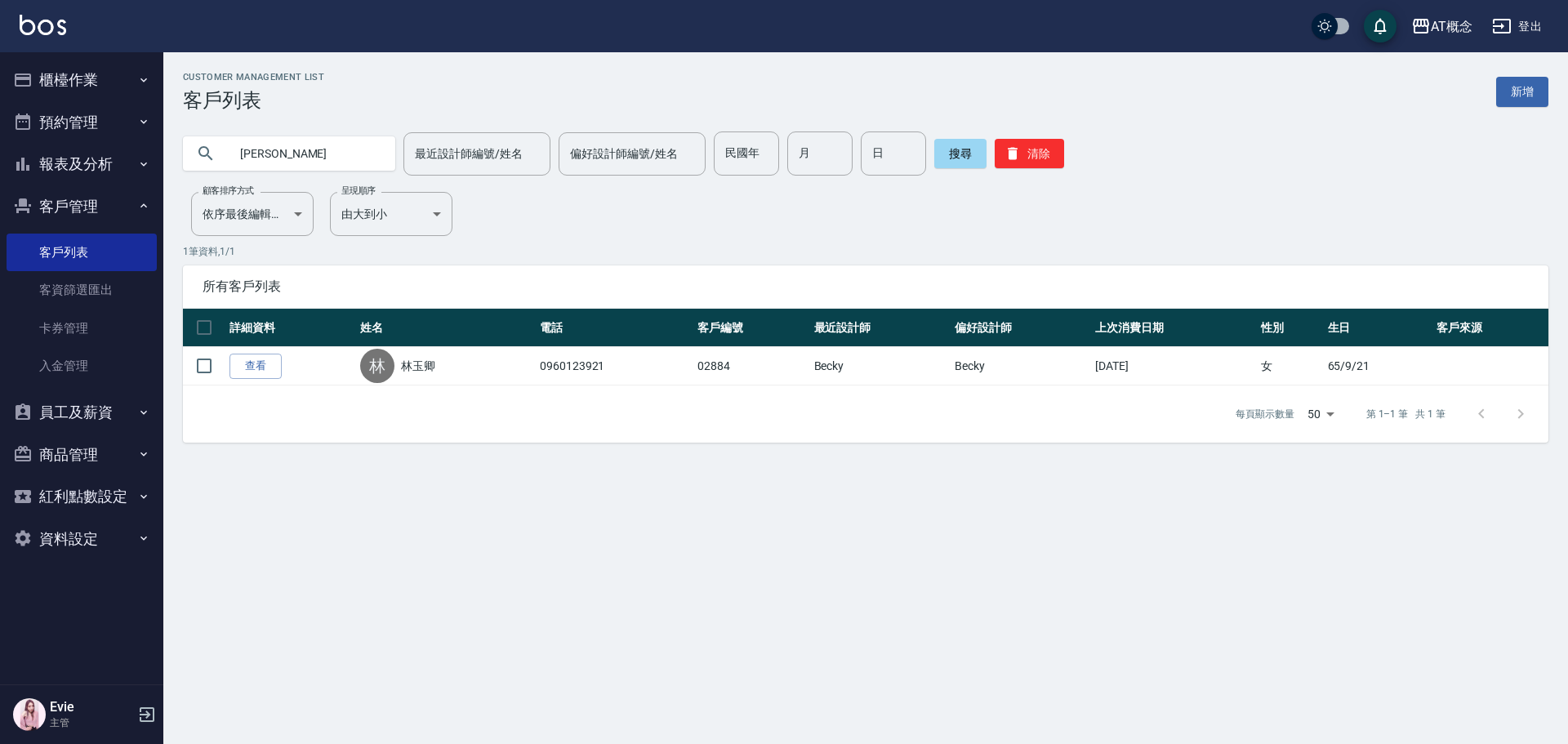
type input "林"
type input "張"
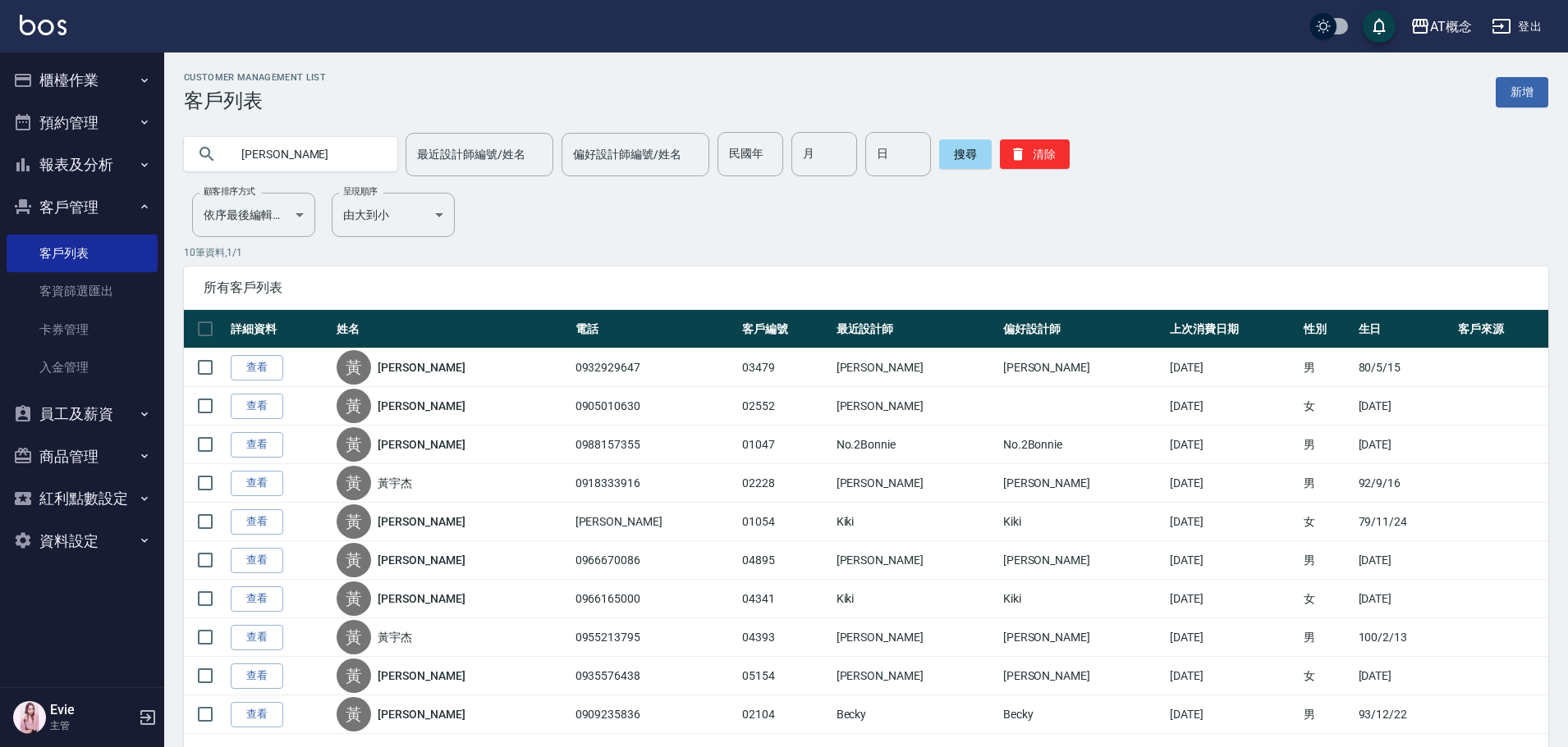
type input "黃"
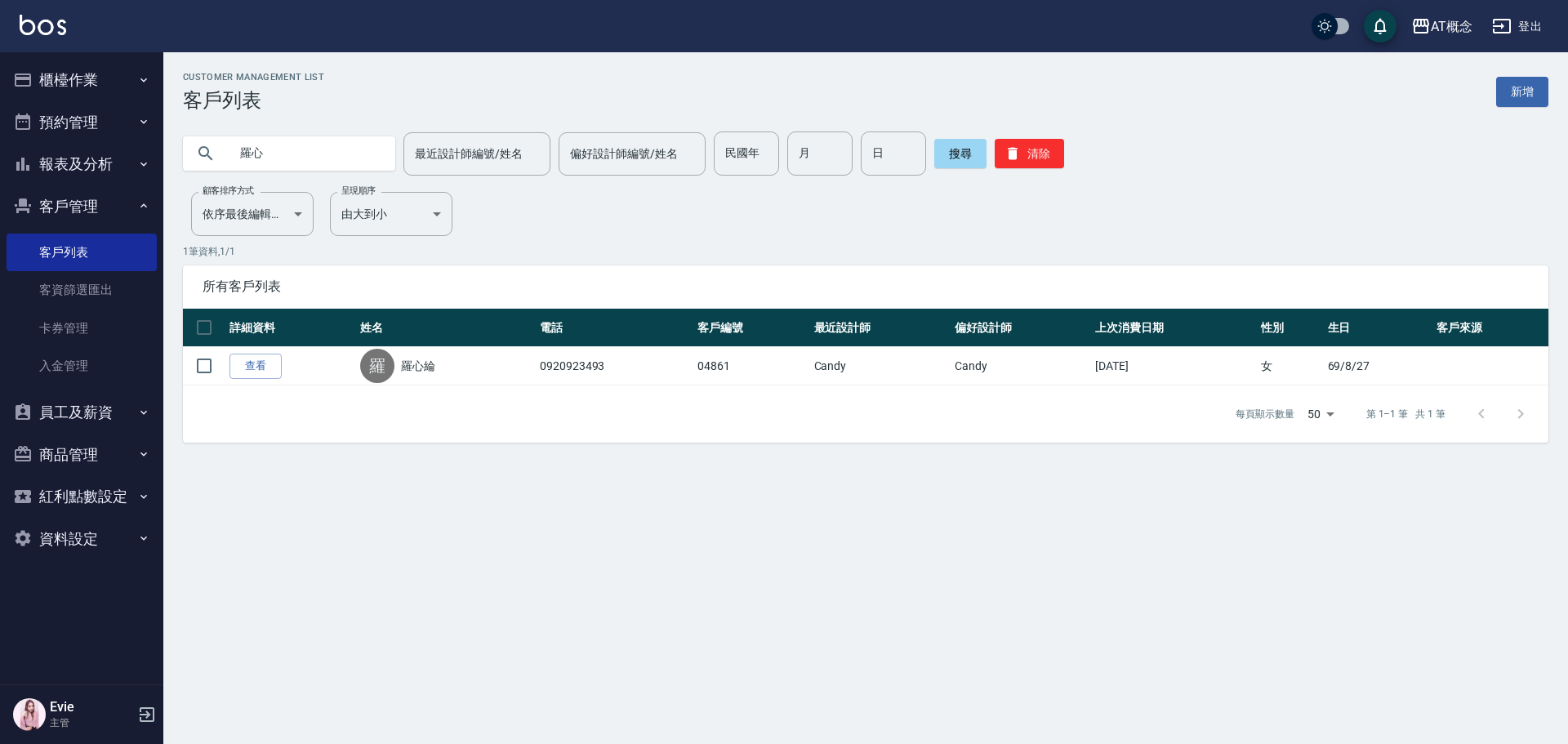
type input "羅"
type input "04209"
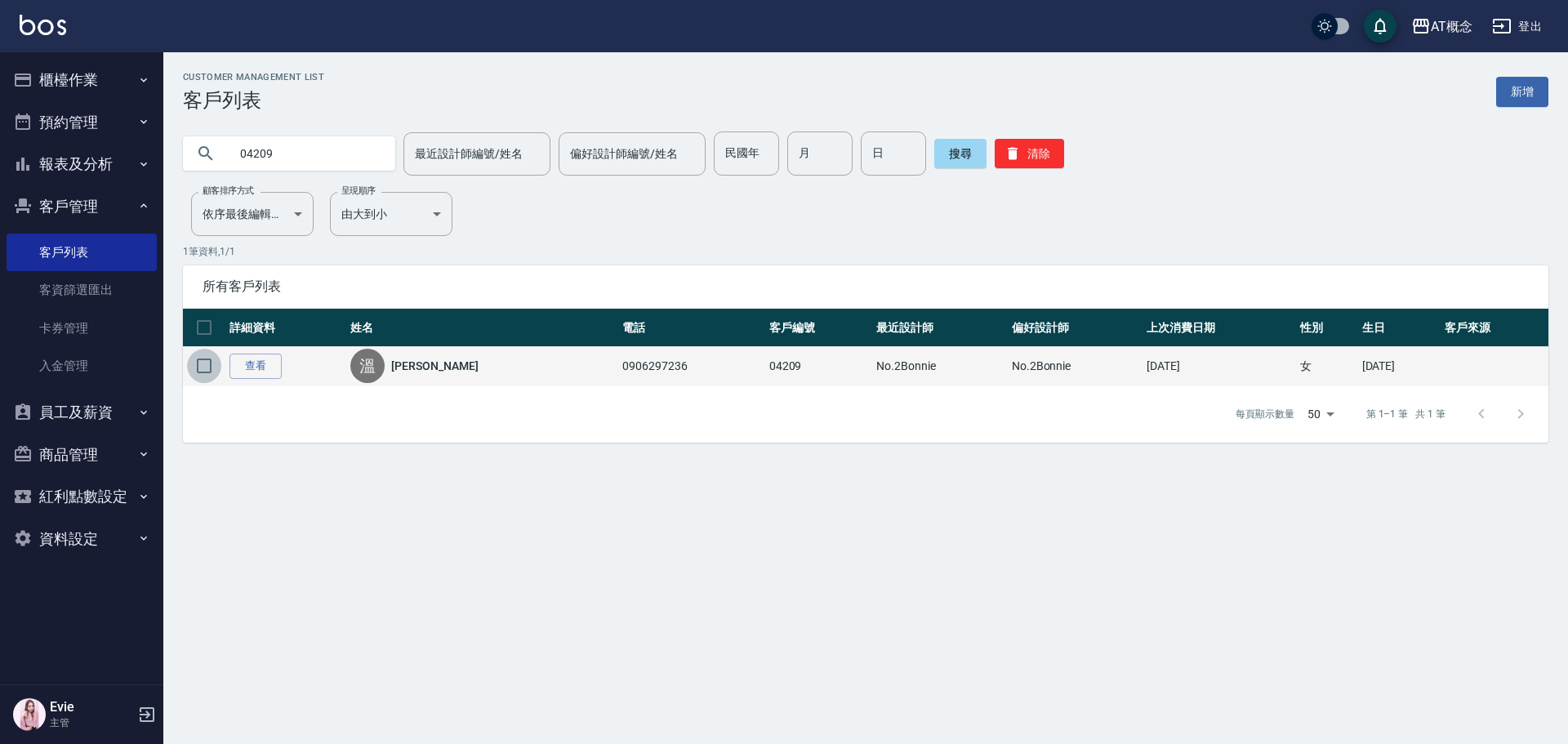
click at [201, 370] on input "checkbox" at bounding box center [204, 365] width 35 height 35
checkbox input "true"
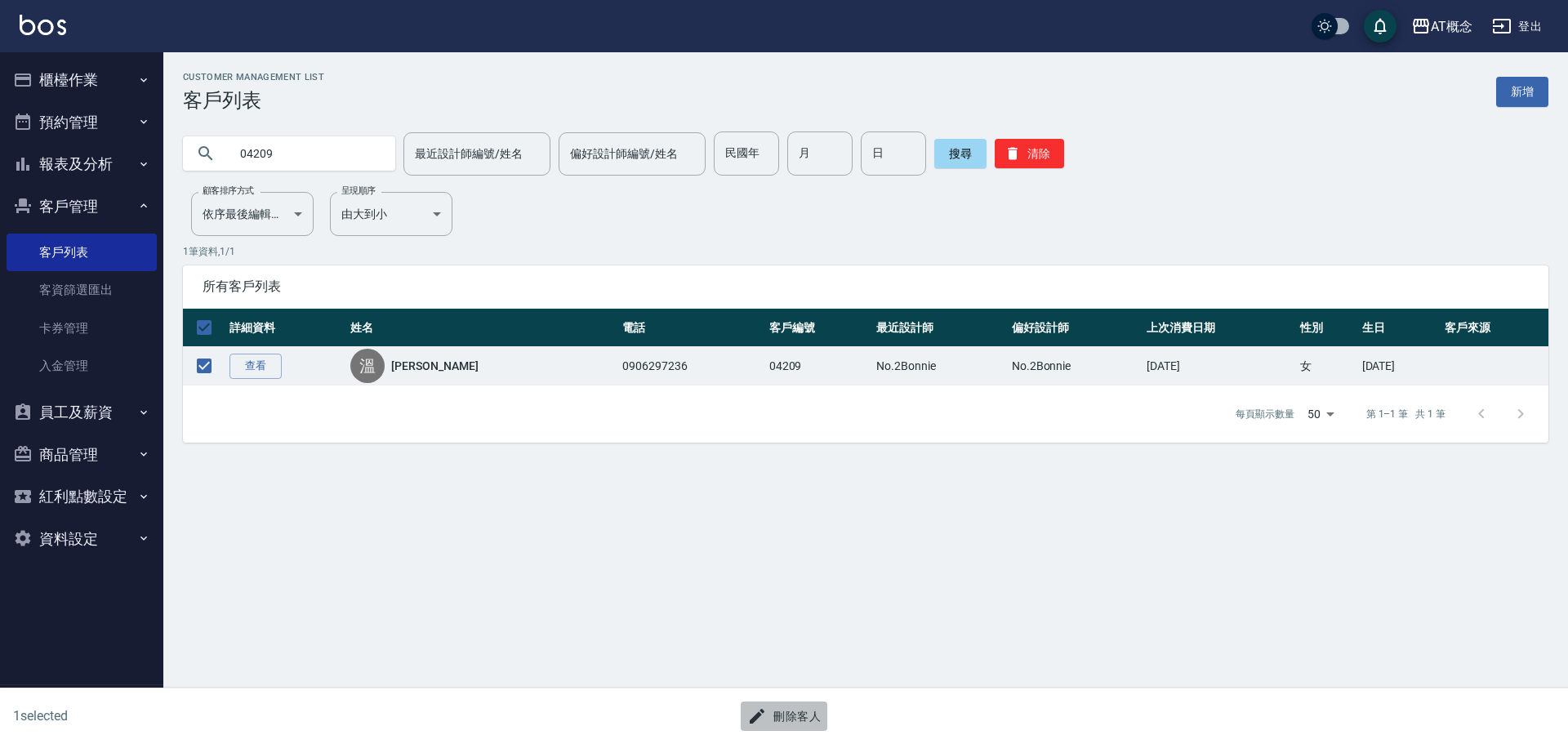
click at [800, 721] on button "刪除客人" at bounding box center [784, 717] width 86 height 30
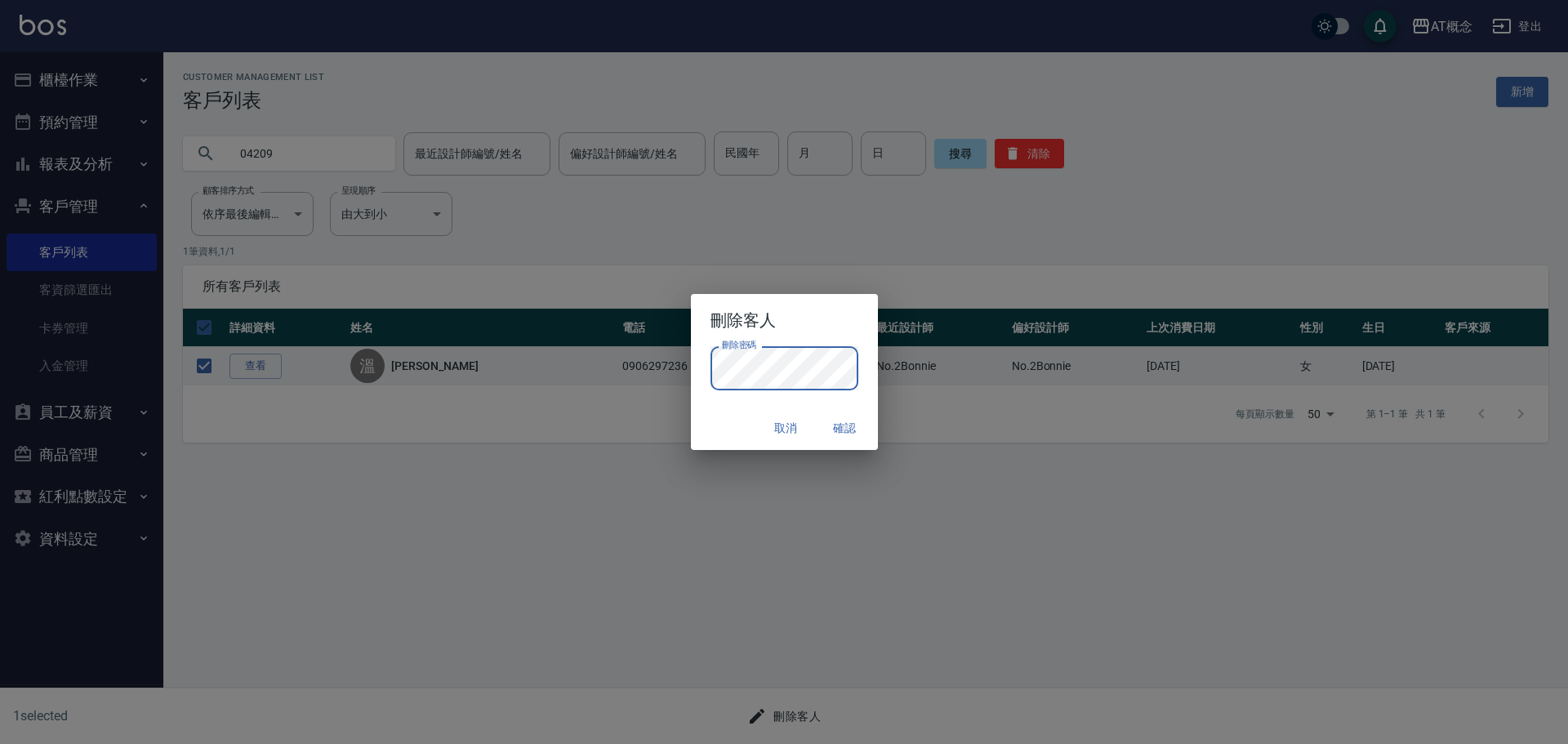
click at [726, 426] on div "取消 確認" at bounding box center [785, 428] width 187 height 43
click at [853, 424] on button "確認" at bounding box center [846, 428] width 52 height 30
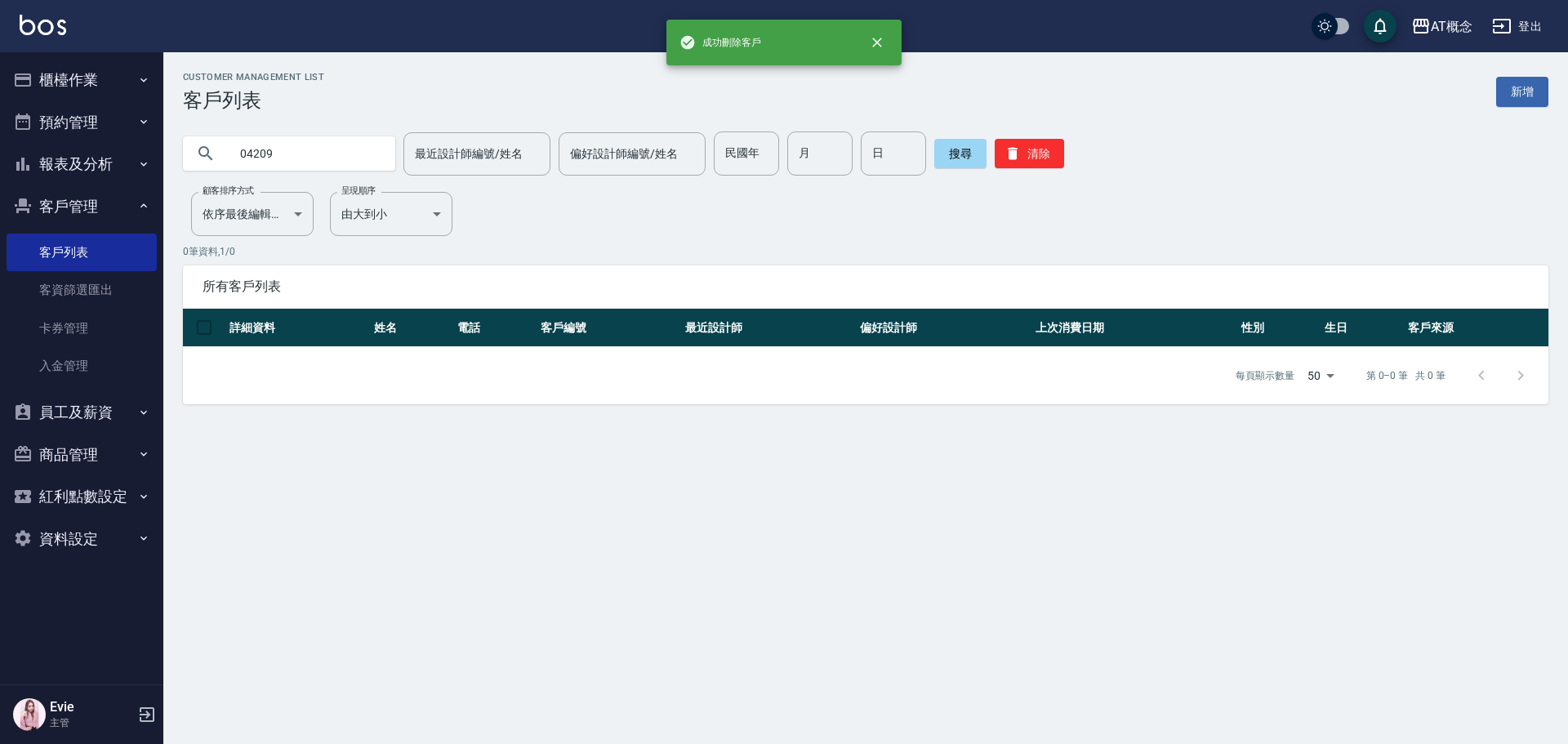
drag, startPoint x: 310, startPoint y: 152, endPoint x: 205, endPoint y: 171, distance: 106.7
click at [205, 171] on div "04209" at bounding box center [288, 153] width 213 height 44
type input "04228"
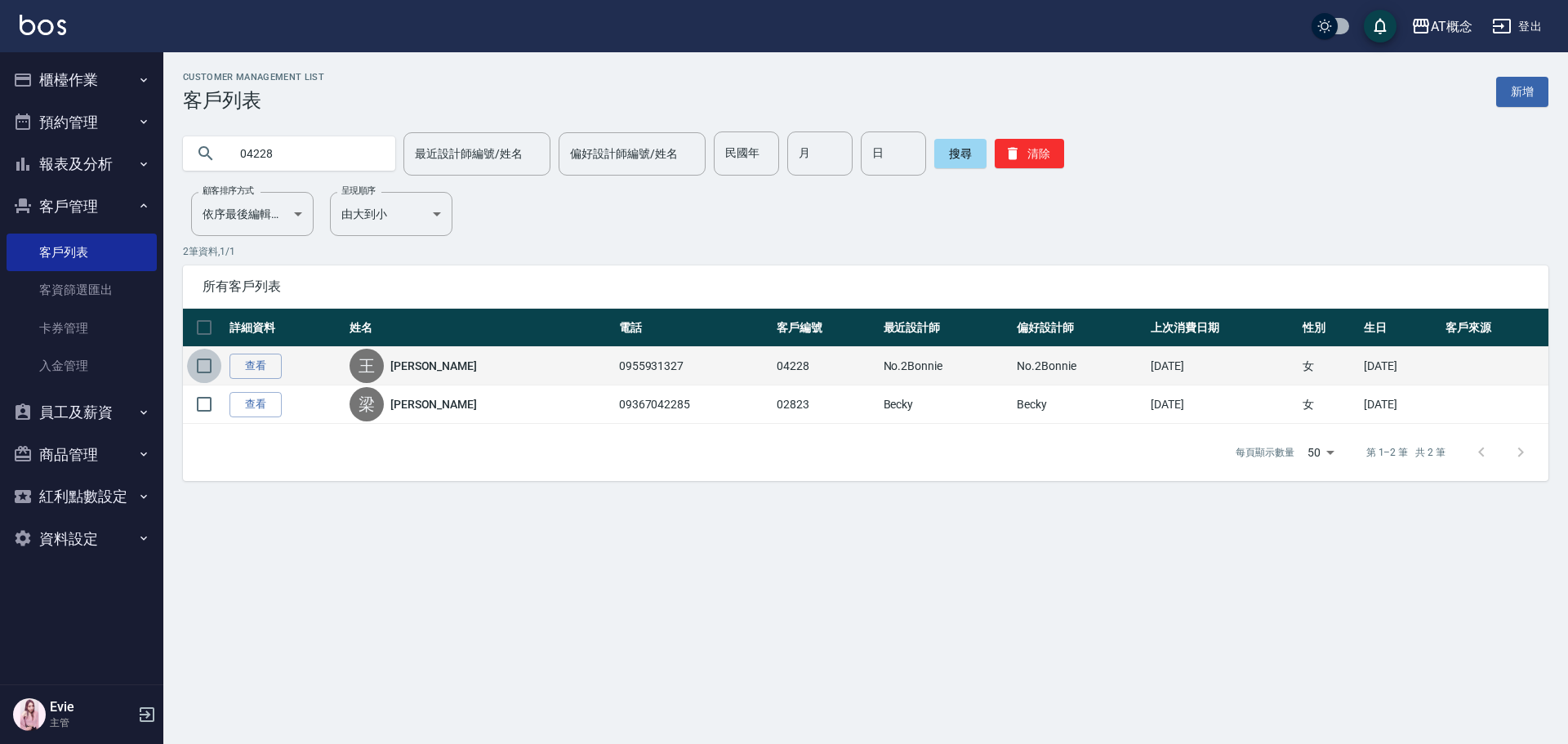
click at [207, 364] on input "checkbox" at bounding box center [204, 365] width 35 height 35
checkbox input "true"
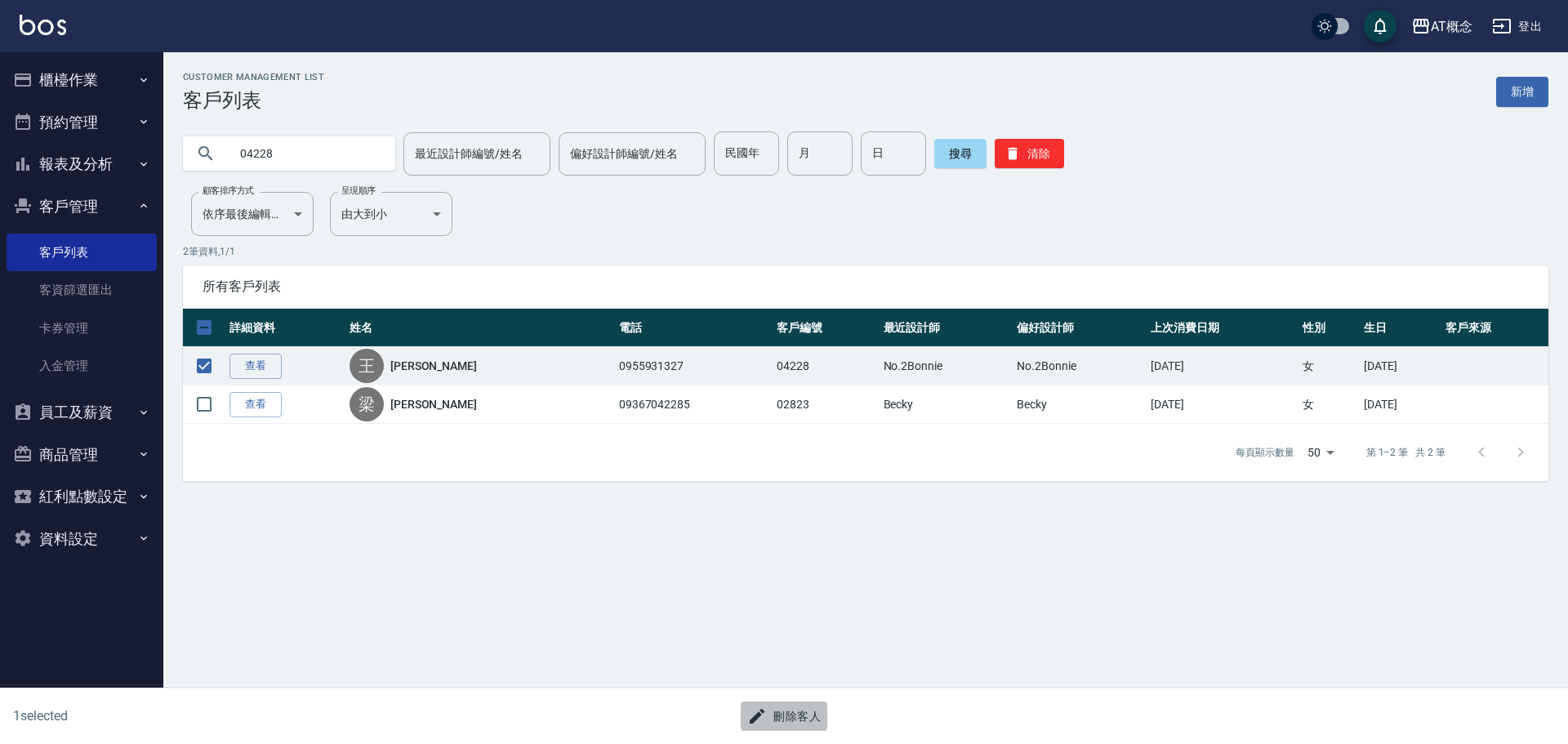
click at [806, 714] on button "刪除客人" at bounding box center [784, 717] width 86 height 30
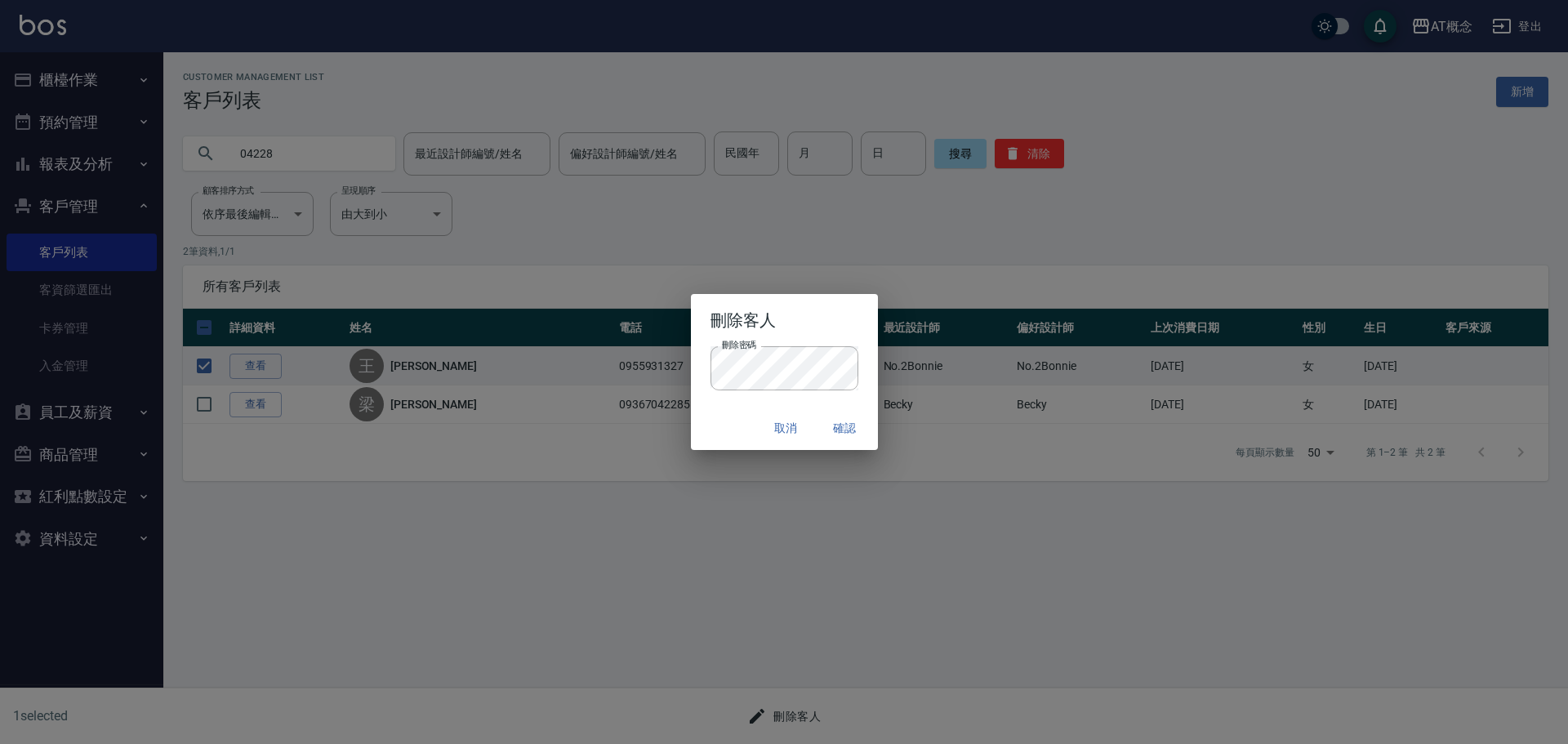
click at [711, 410] on div "取消 確認" at bounding box center [785, 428] width 187 height 43
click at [839, 428] on button "確認" at bounding box center [846, 428] width 52 height 30
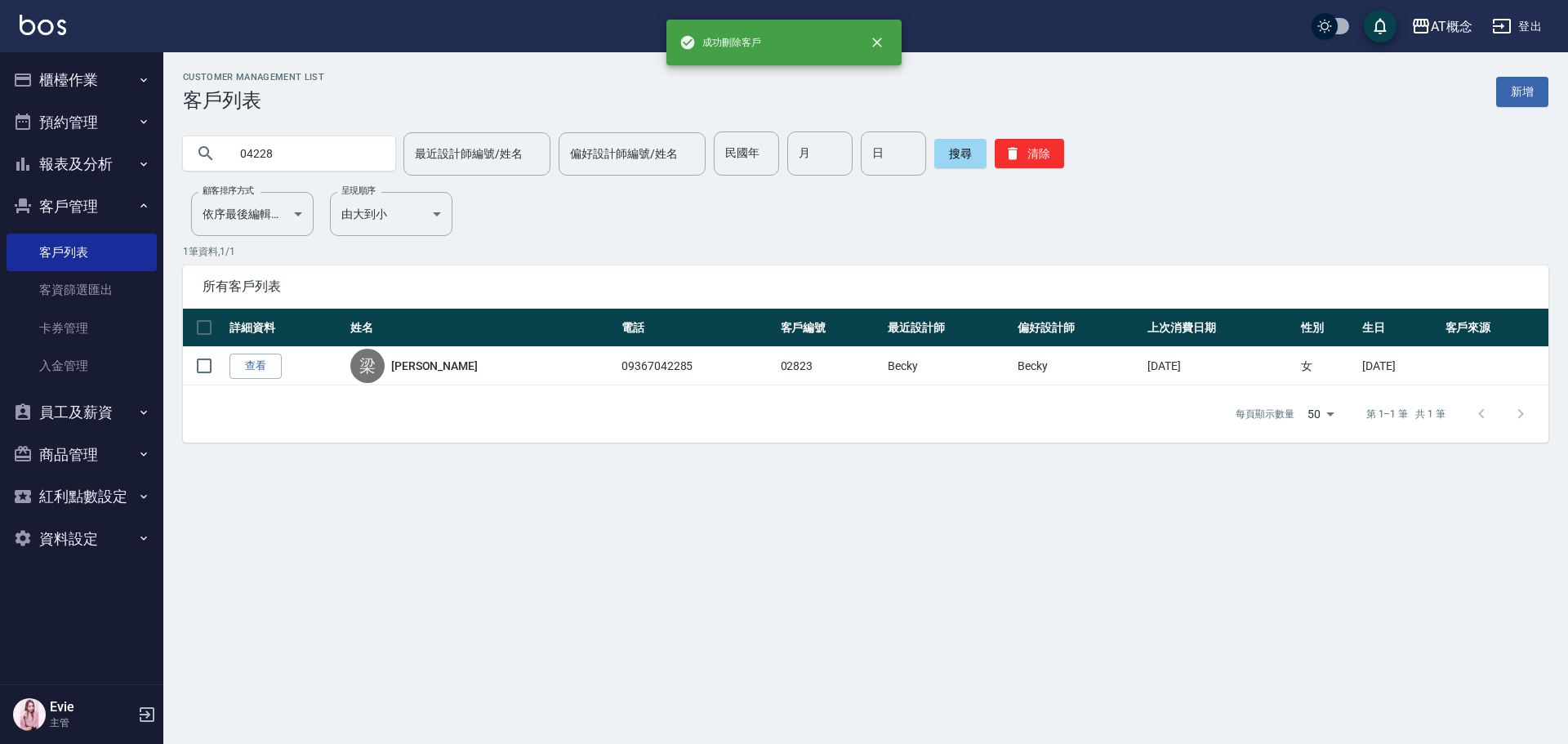
click at [1510, 74] on div "Customer Management List 客戶列表 新增" at bounding box center [865, 92] width 1366 height 40
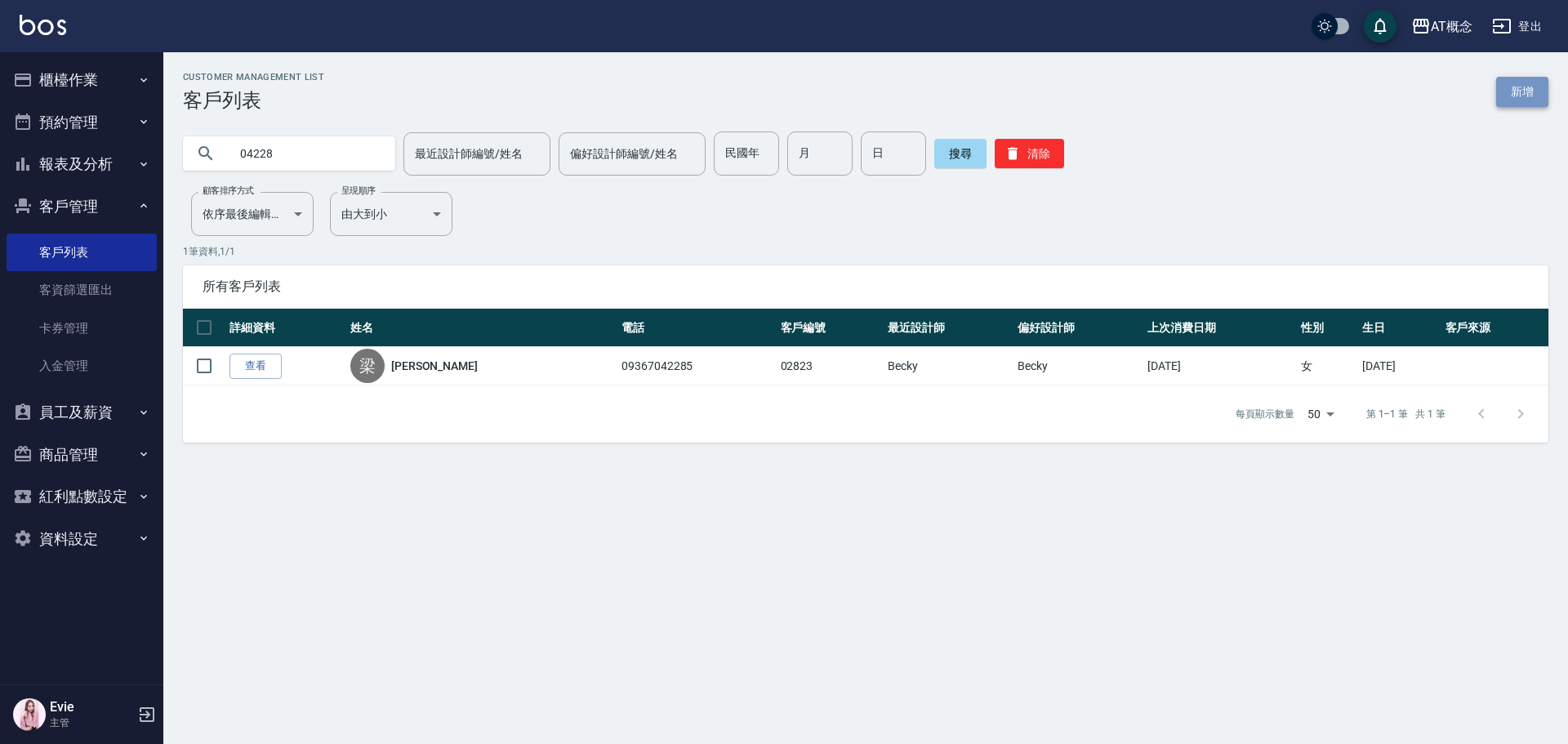
click at [1519, 86] on link "新增" at bounding box center [1523, 92] width 52 height 30
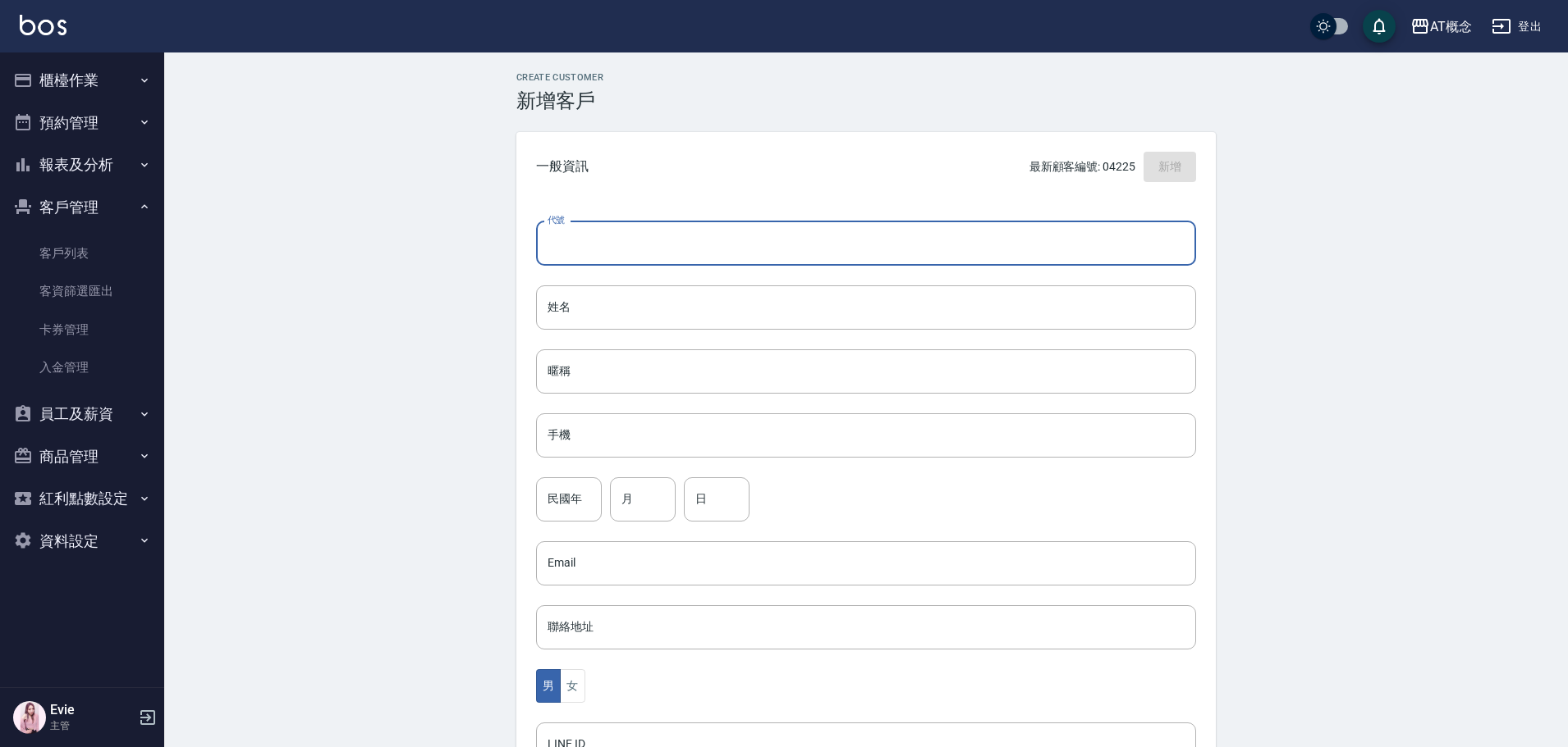
click at [626, 231] on input "代號" at bounding box center [865, 243] width 660 height 44
type input "04209"
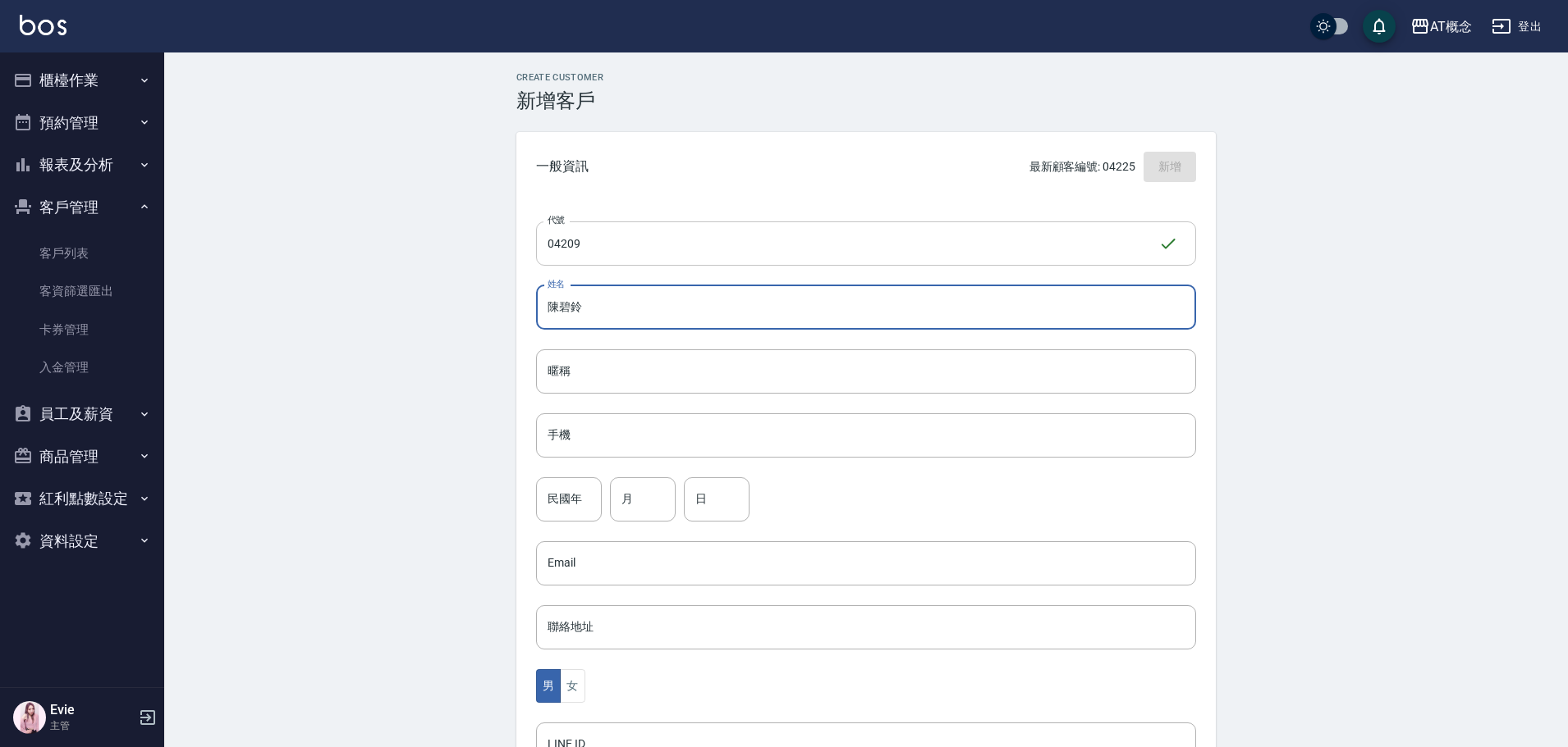
type input "陳碧鈴"
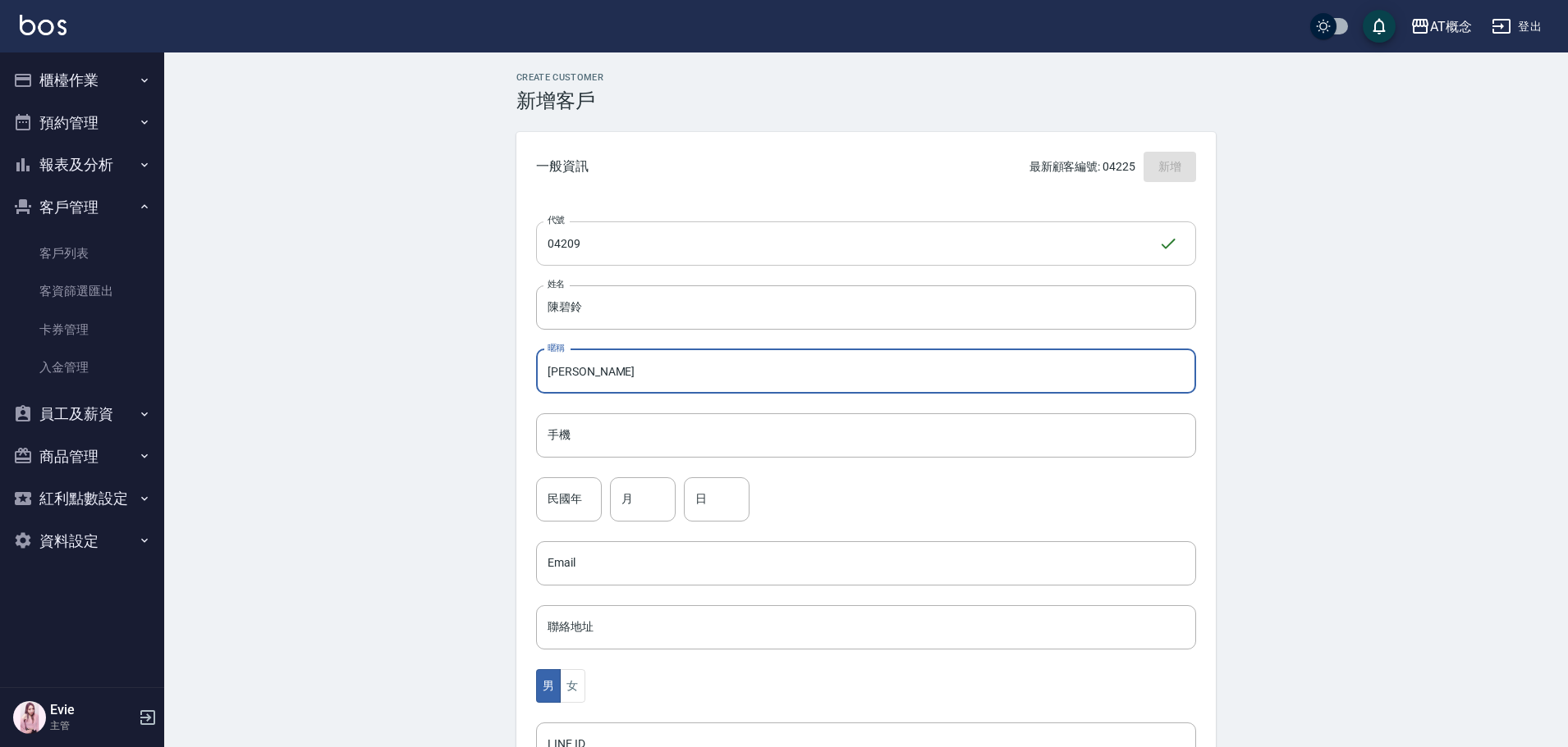
type input "碧鈴"
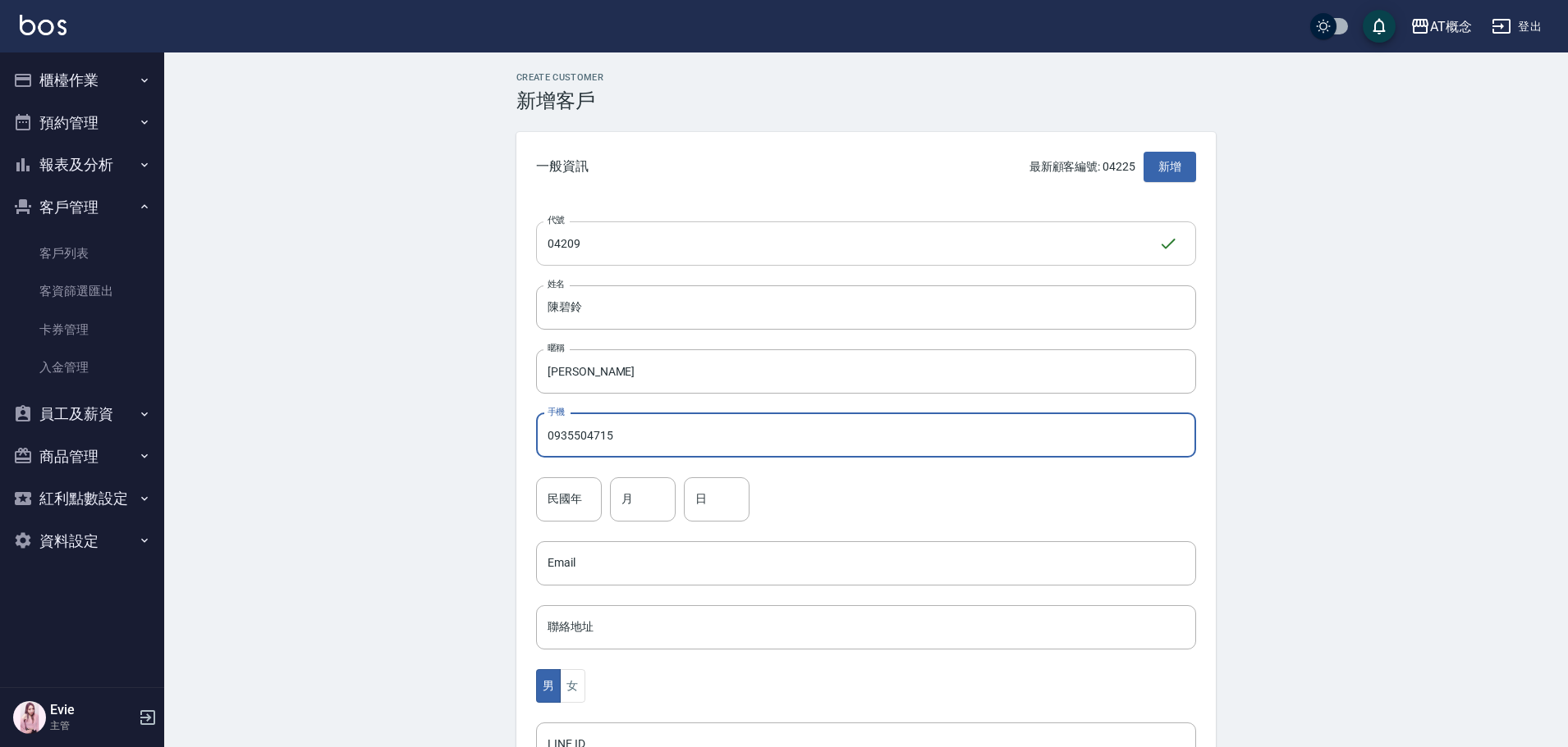
type input "0935504715"
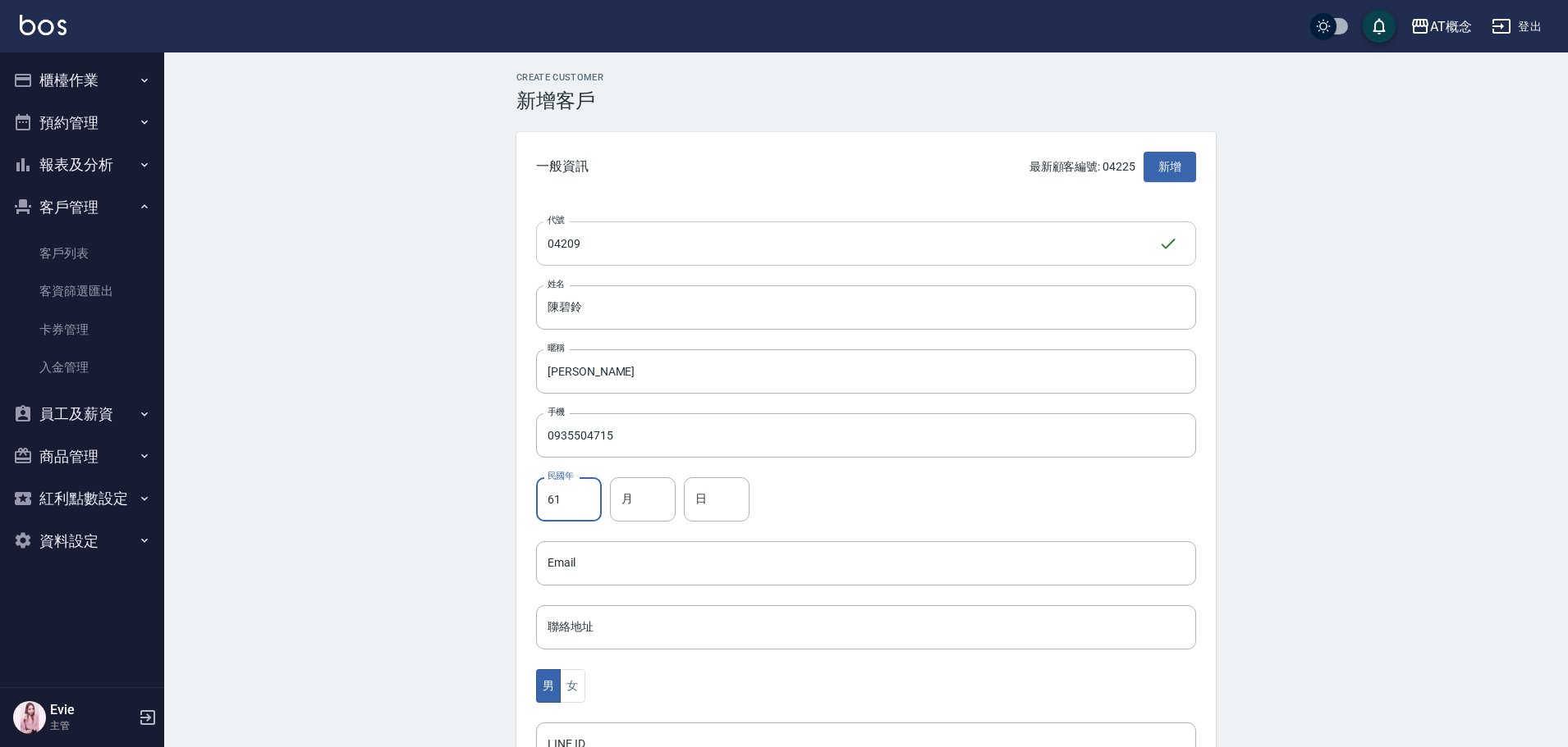
type input "61"
type input "3"
type input "27"
click at [575, 680] on button "女" at bounding box center [572, 687] width 24 height 34
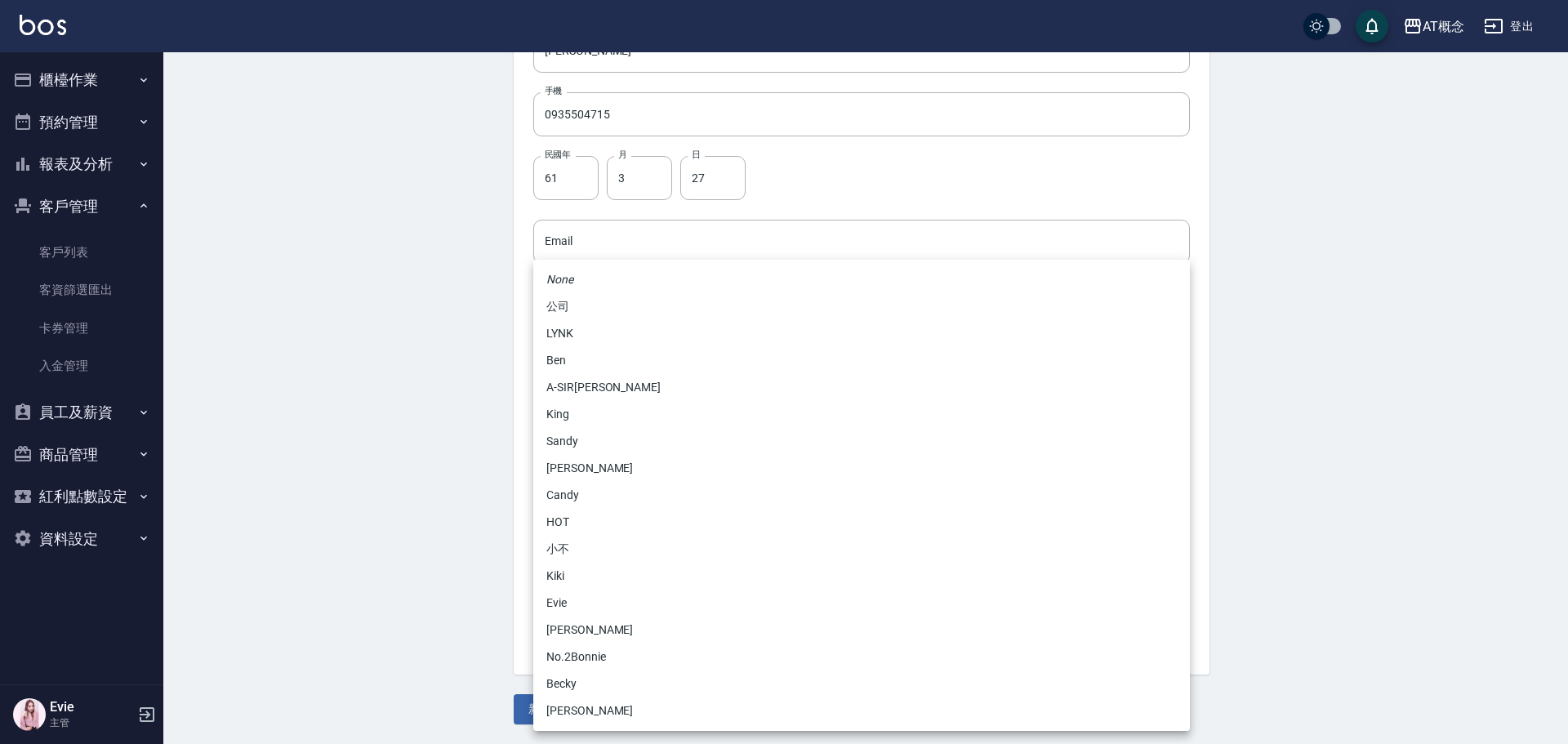
click at [594, 486] on body "AT概念 登出 櫃檯作業 打帳單 帳單列表 現金收支登錄 高階收支登錄 材料自購登錄 每日結帳 排班表 現場電腦打卡 預約管理 預約管理 單日預約紀錄 單週預…" at bounding box center [784, 212] width 1568 height 1064
click at [596, 654] on li "No.2Bonnie" at bounding box center [861, 657] width 657 height 27
type input "20abcae0-810e-448a-b26a-bcbab897de4d"
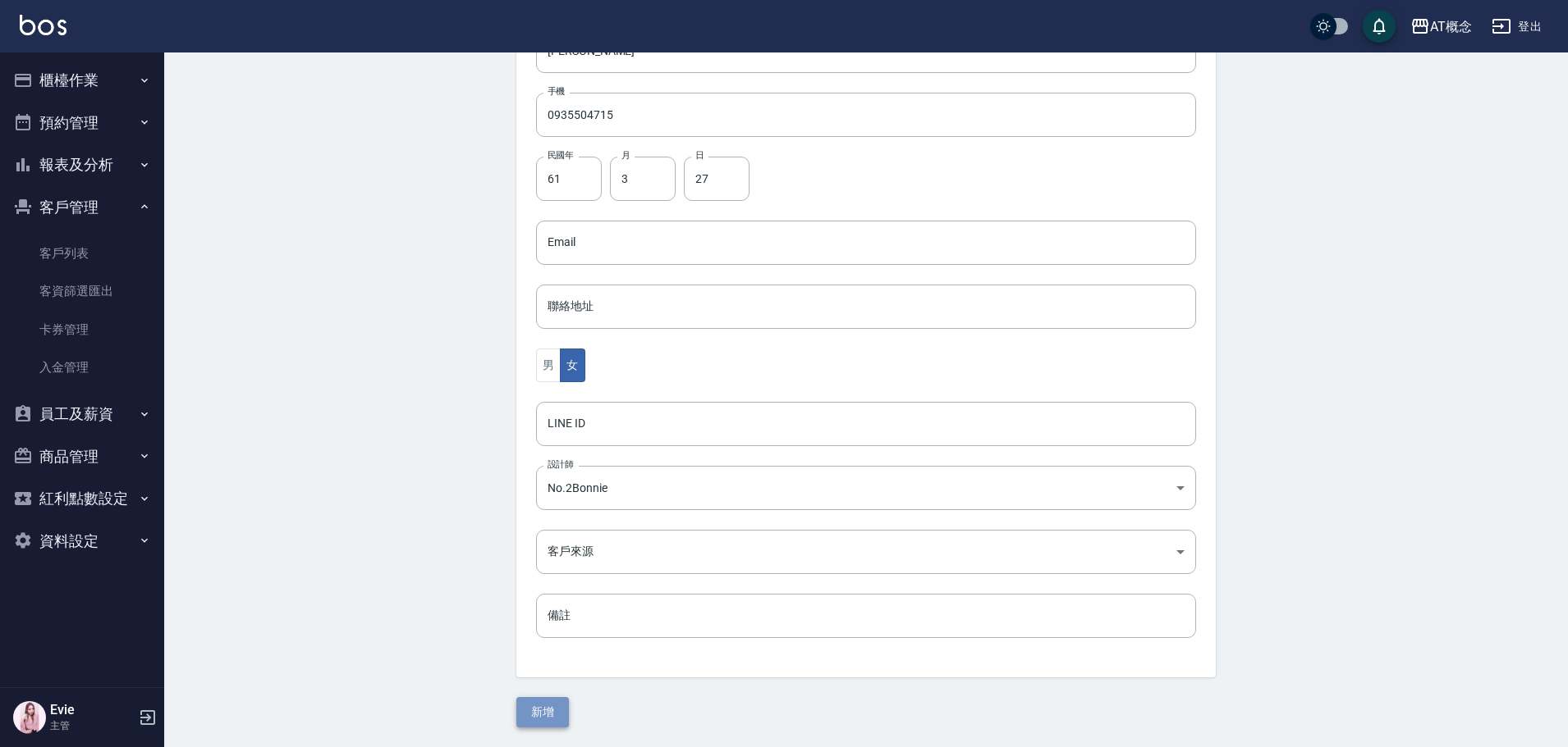
click at [552, 714] on button "新增" at bounding box center [543, 712] width 53 height 30
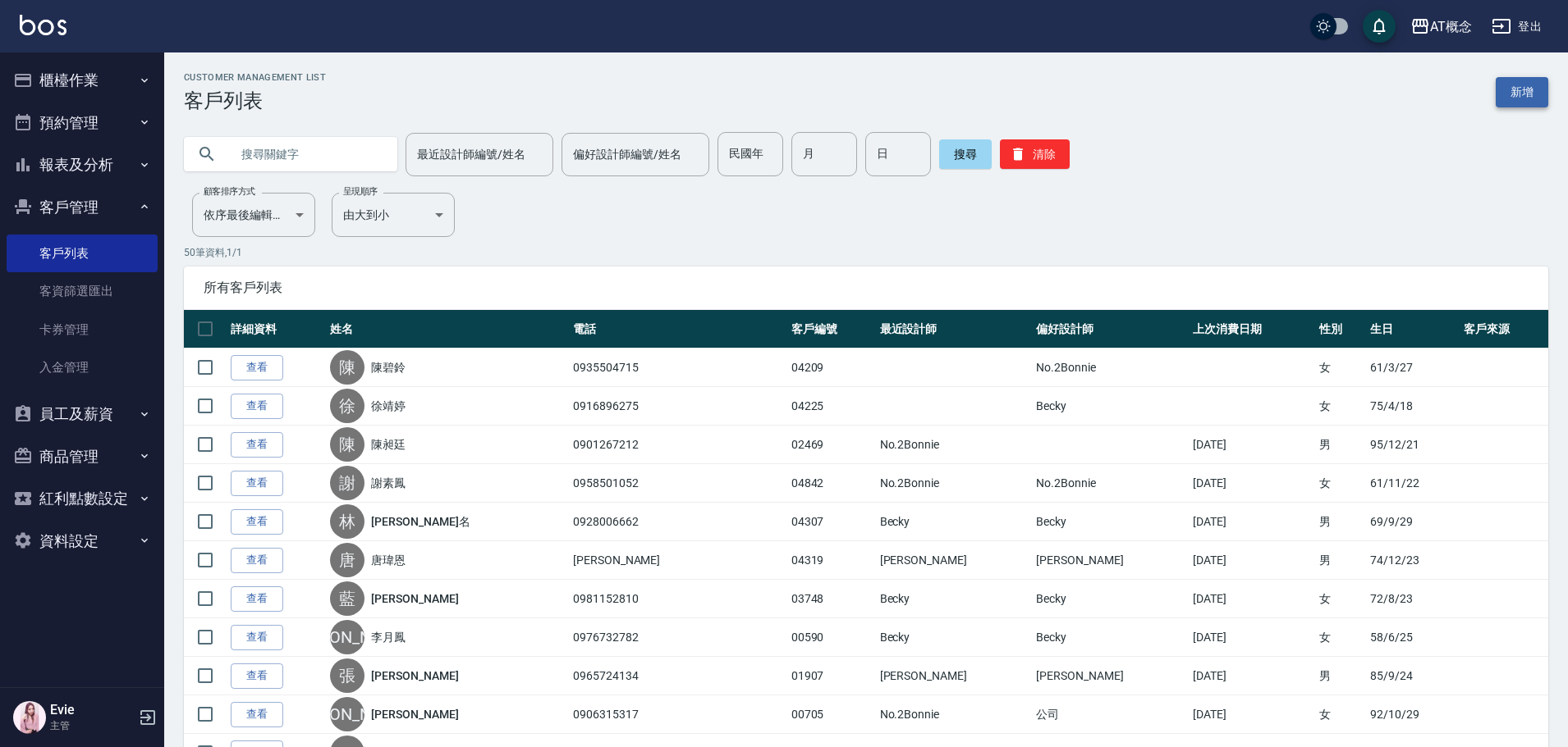
click at [1513, 103] on link "新增" at bounding box center [1522, 92] width 53 height 30
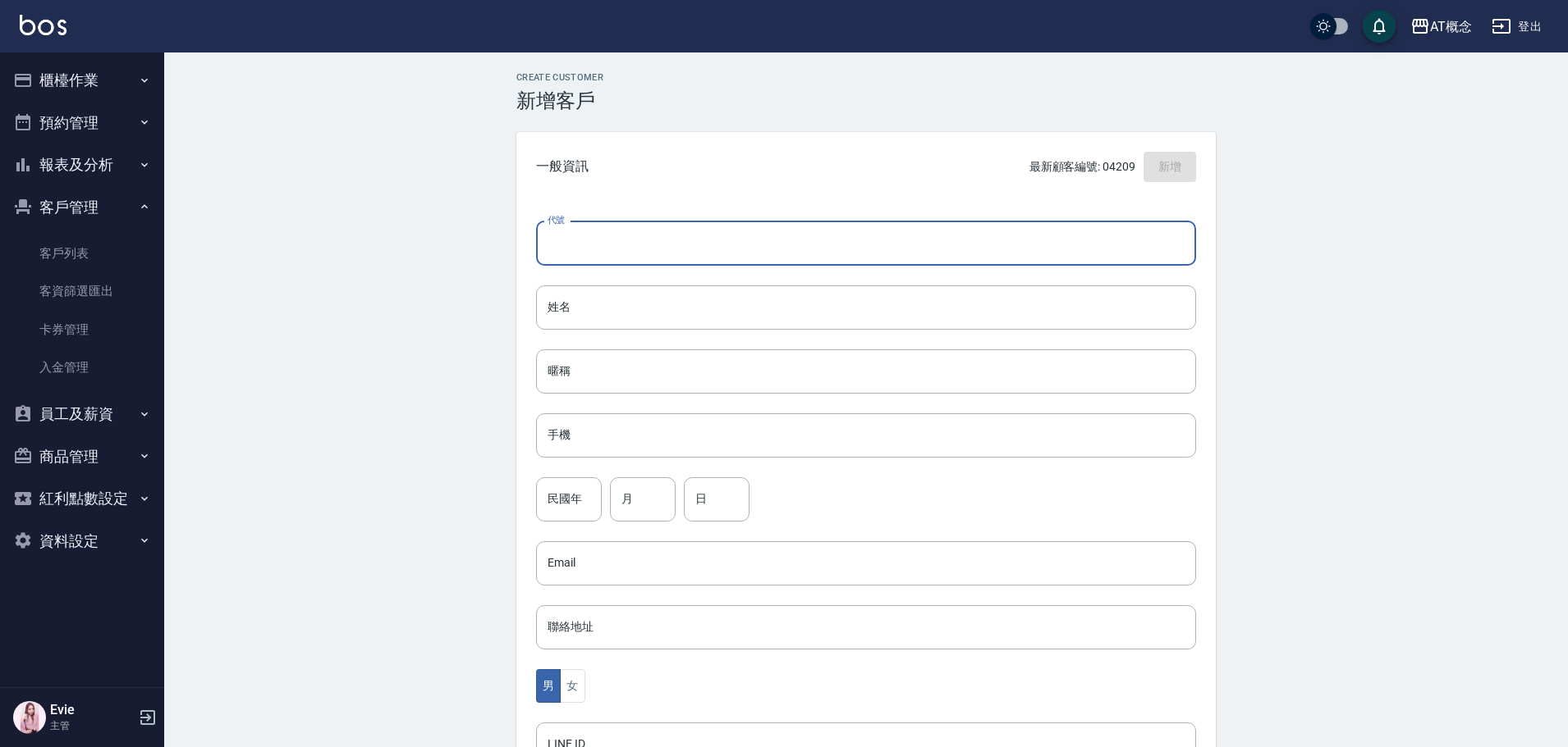
click at [838, 245] on input "代號" at bounding box center [865, 243] width 660 height 44
type input "04228"
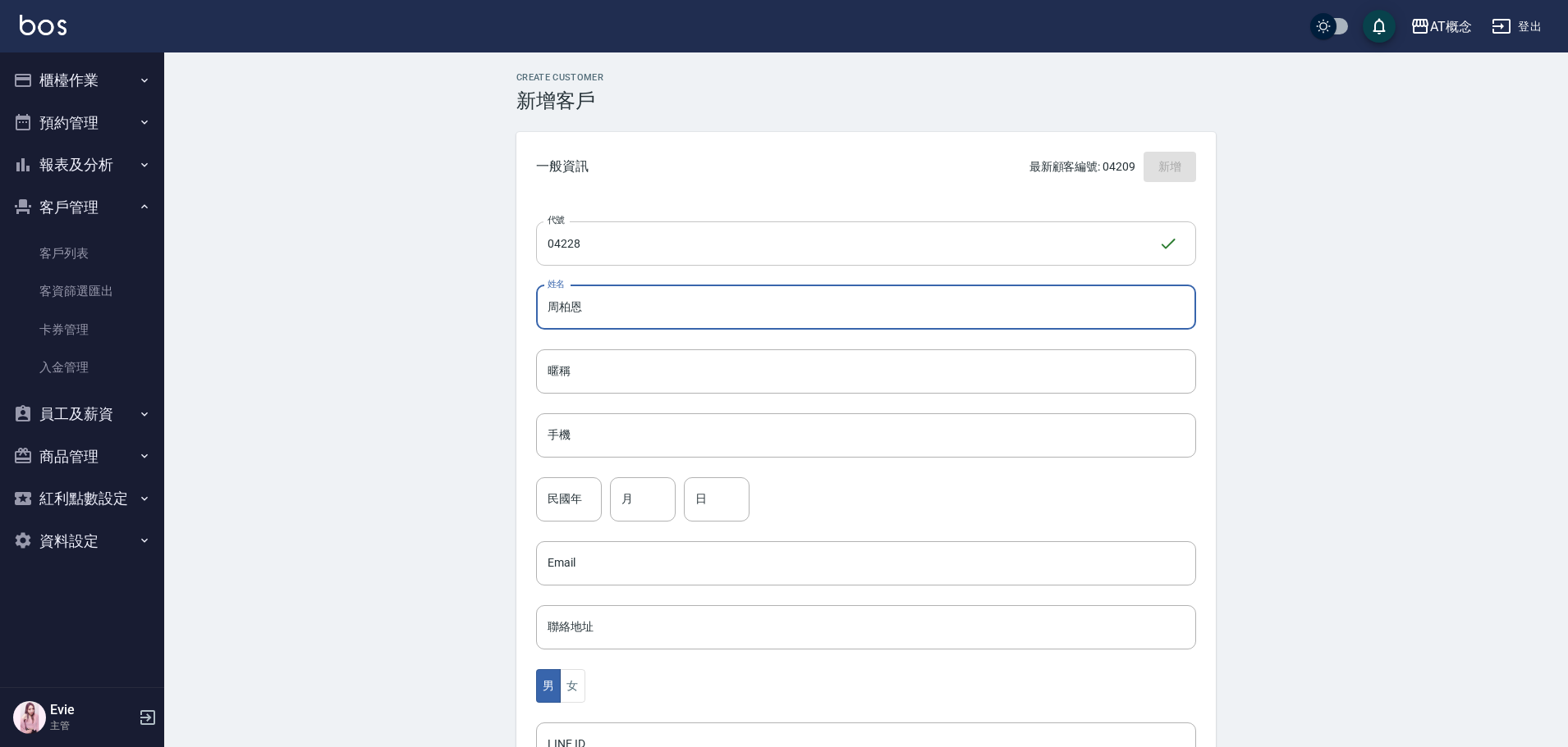
type input "周柏恩"
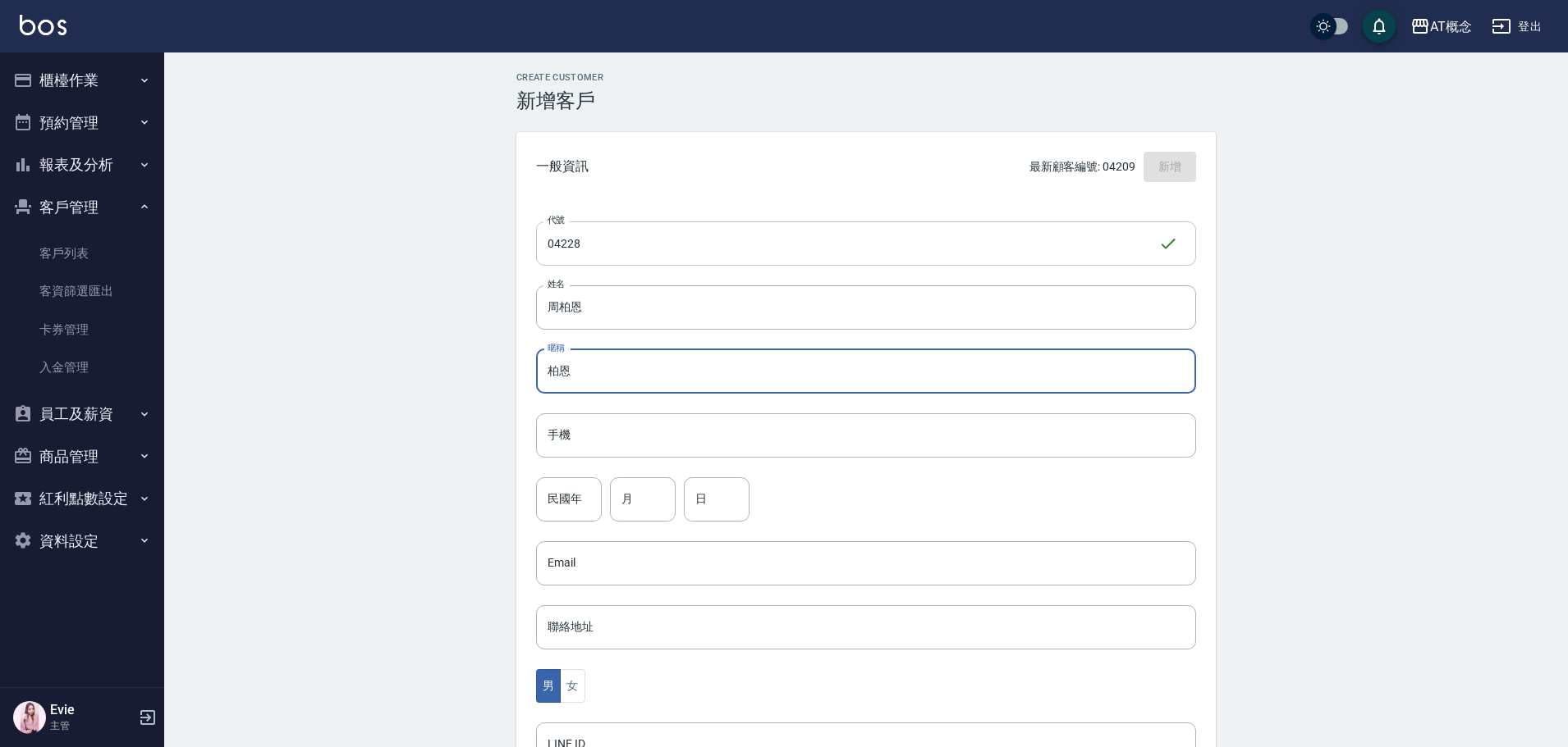
type input "柏恩"
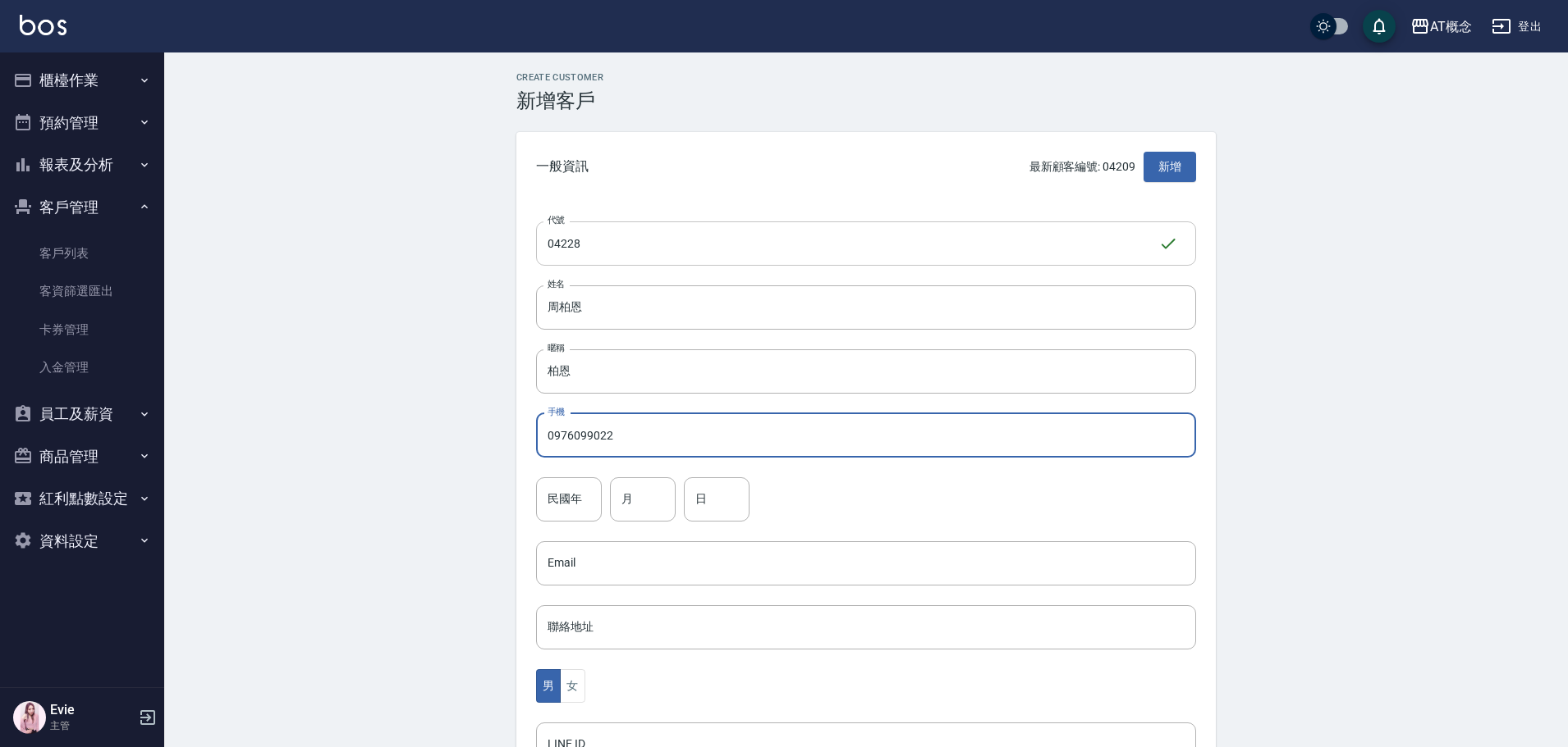
type input "0976099022"
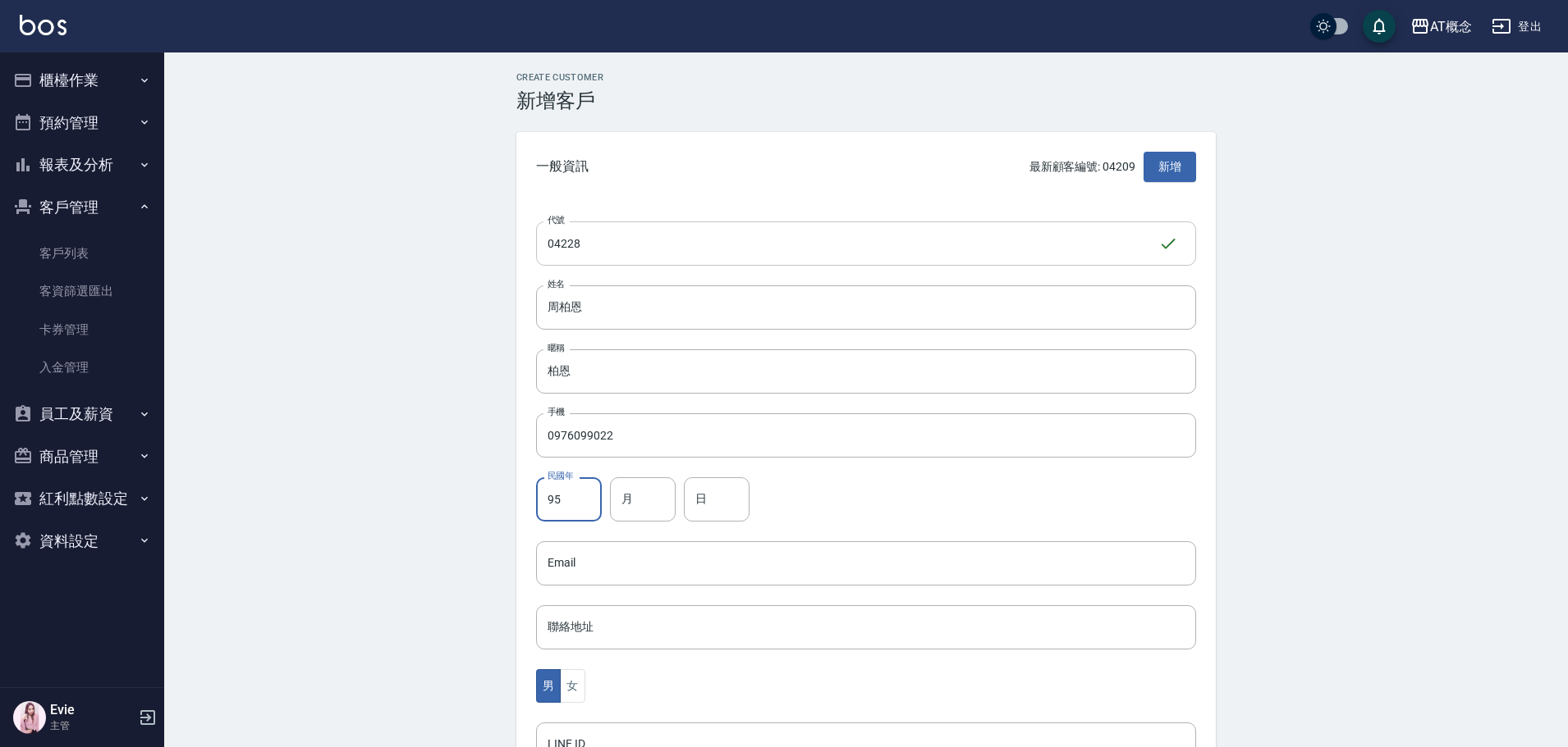
type input "95"
type input "10"
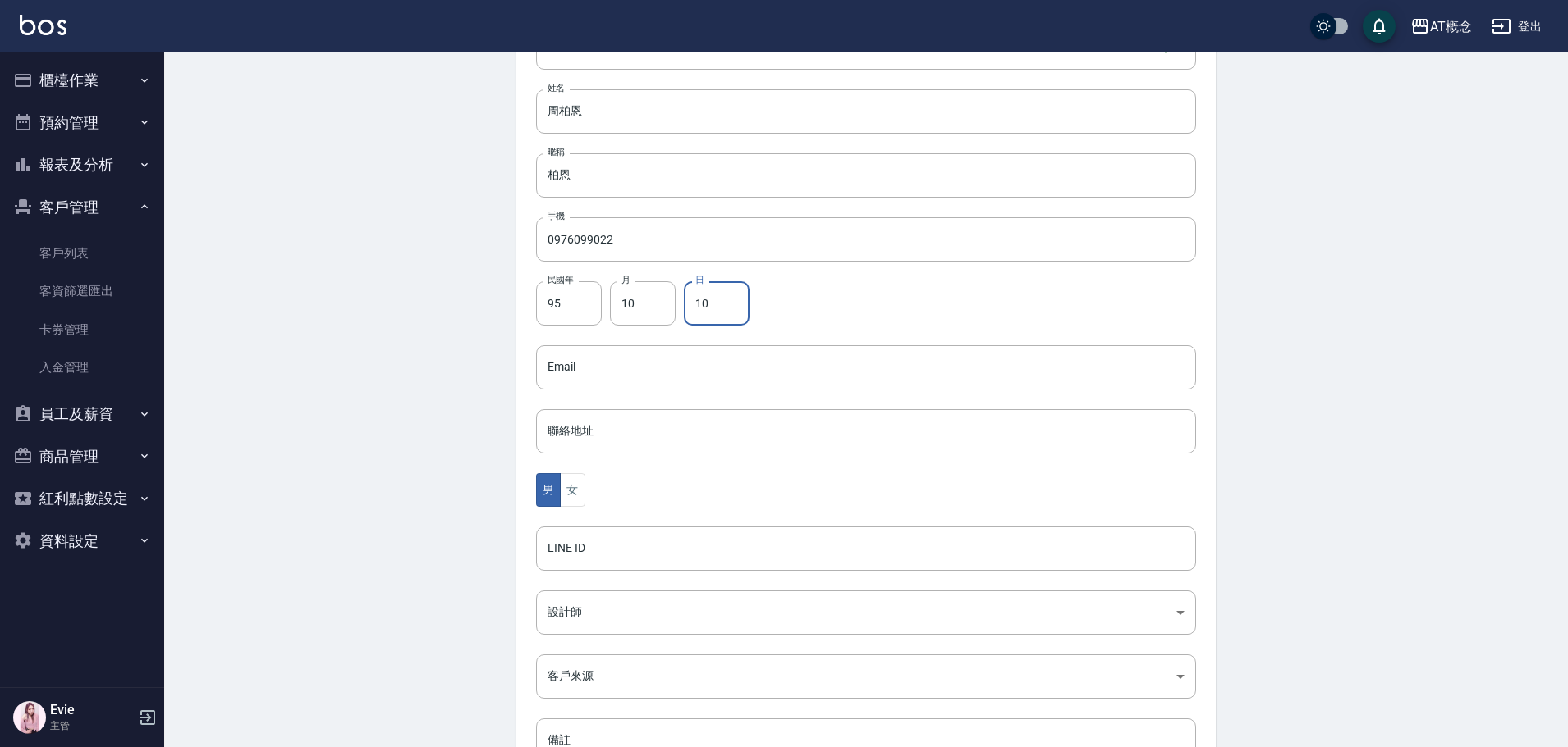
scroll to position [246, 0]
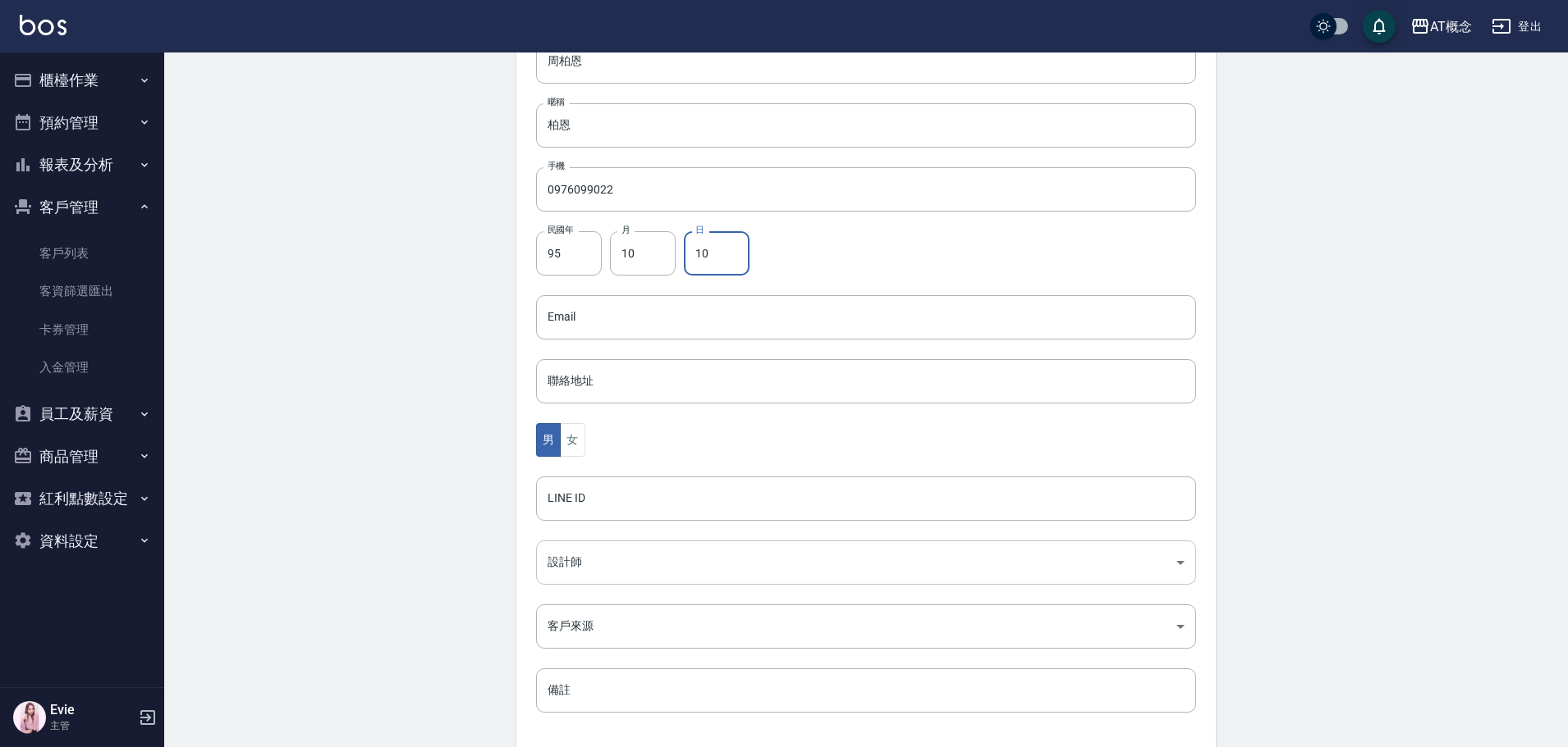
type input "10"
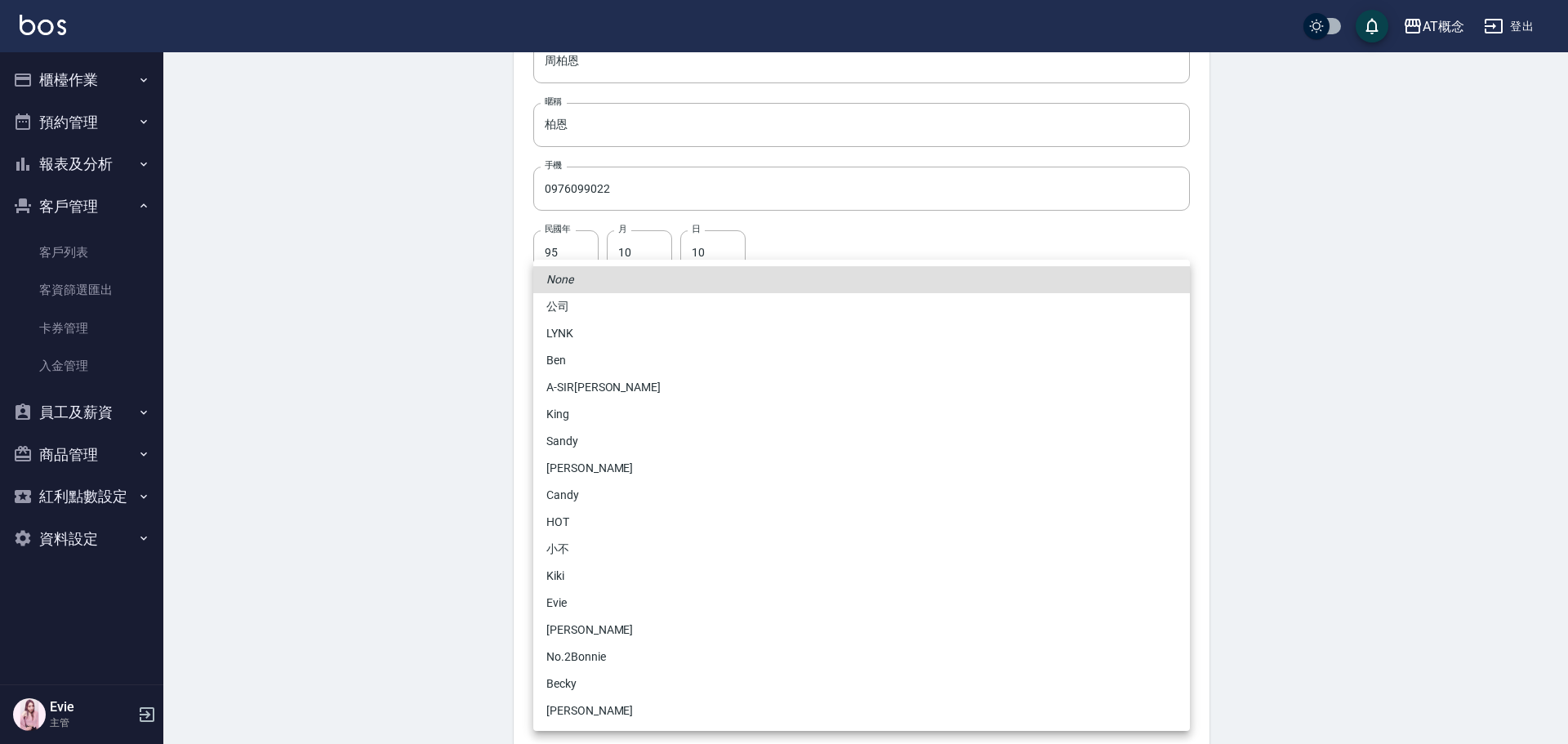
click at [642, 565] on body "AT概念 登出 櫃檯作業 打帳單 帳單列表 現金收支登錄 高階收支登錄 材料自購登錄 每日結帳 排班表 現場電腦打卡 預約管理 預約管理 單日預約紀錄 單週預…" at bounding box center [784, 286] width 1568 height 1064
click at [595, 625] on li "安森Anson" at bounding box center [861, 630] width 657 height 27
type input "6d66dedd-d7e3-492f-8c05-f4e40e3a1c36"
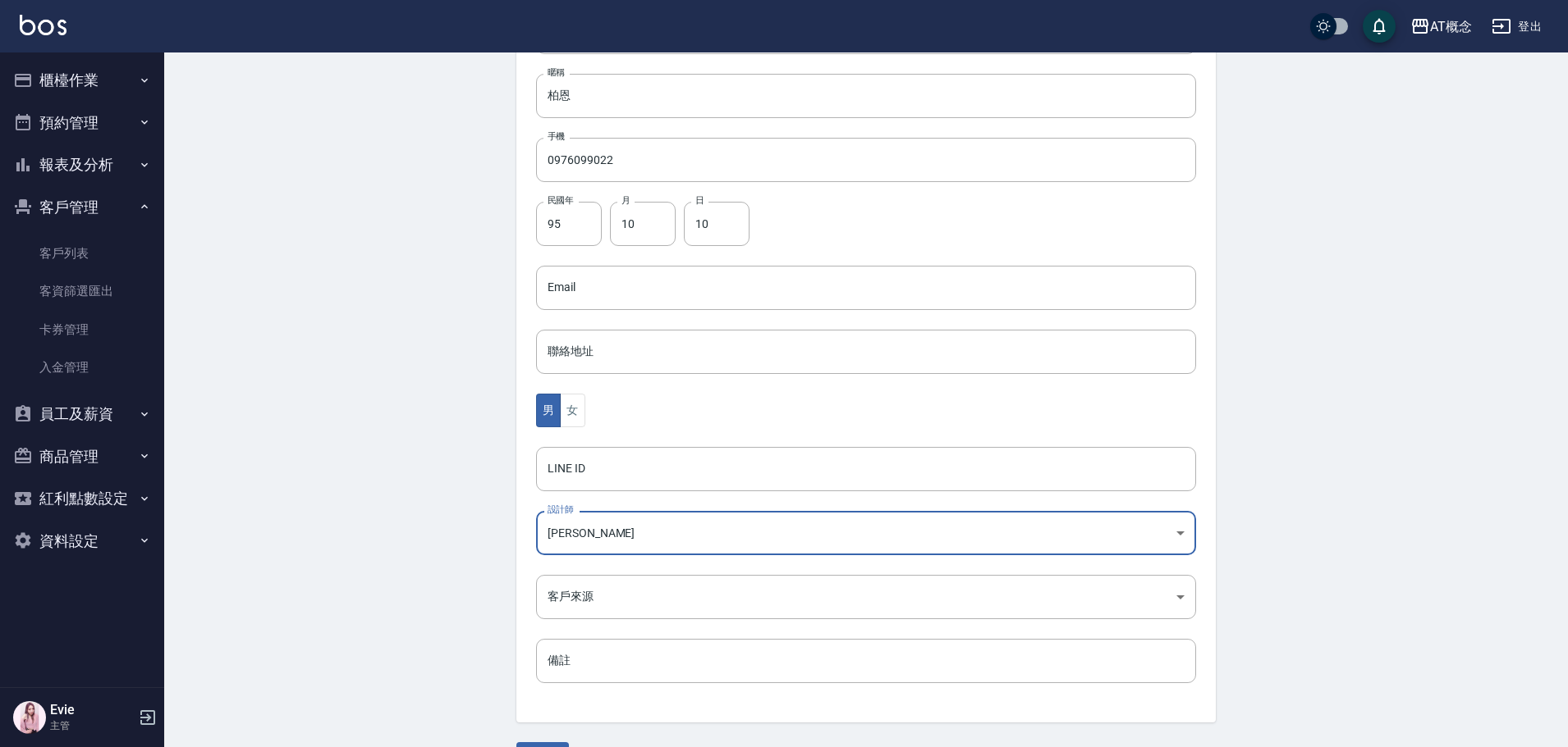
scroll to position [321, 0]
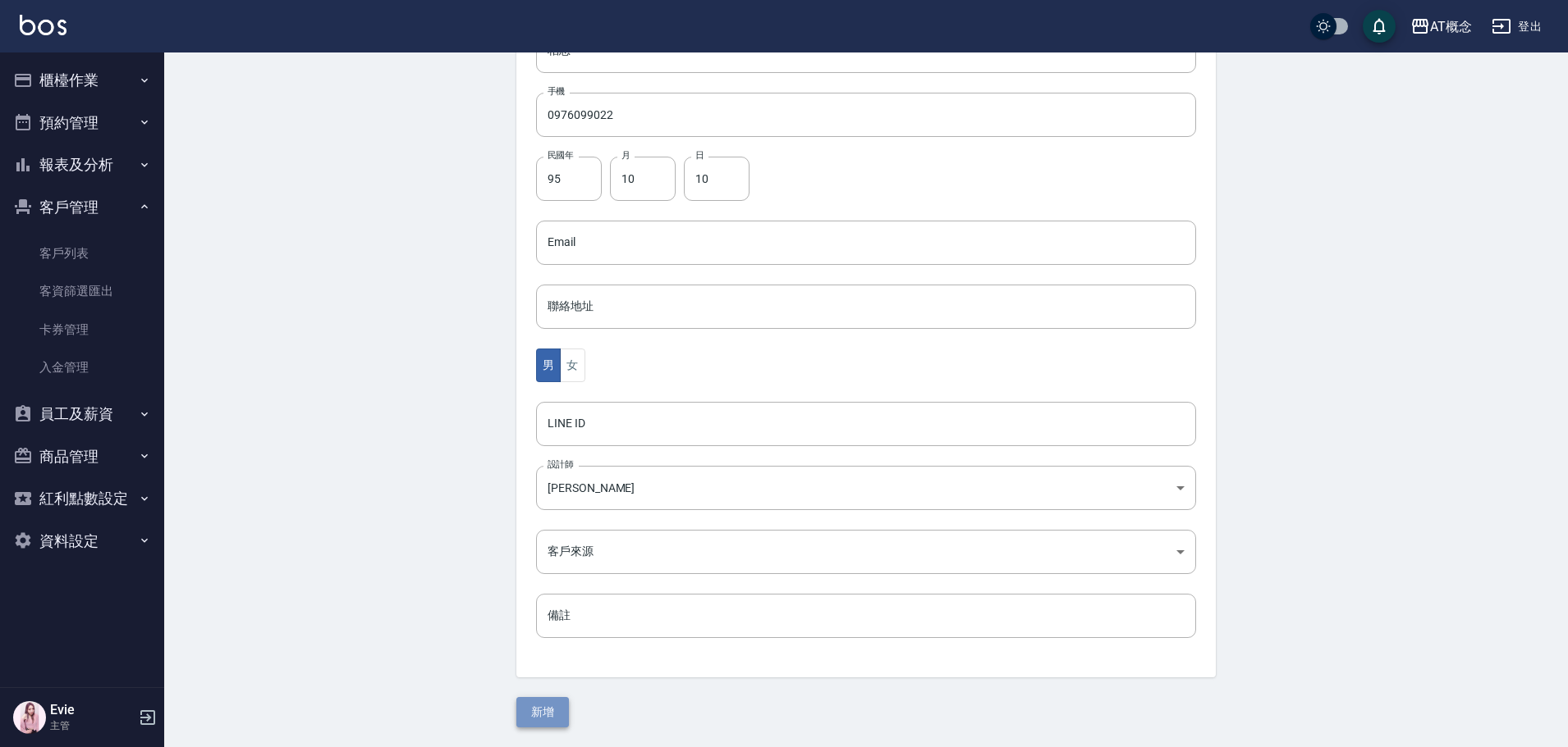
click at [554, 709] on button "新增" at bounding box center [543, 712] width 53 height 30
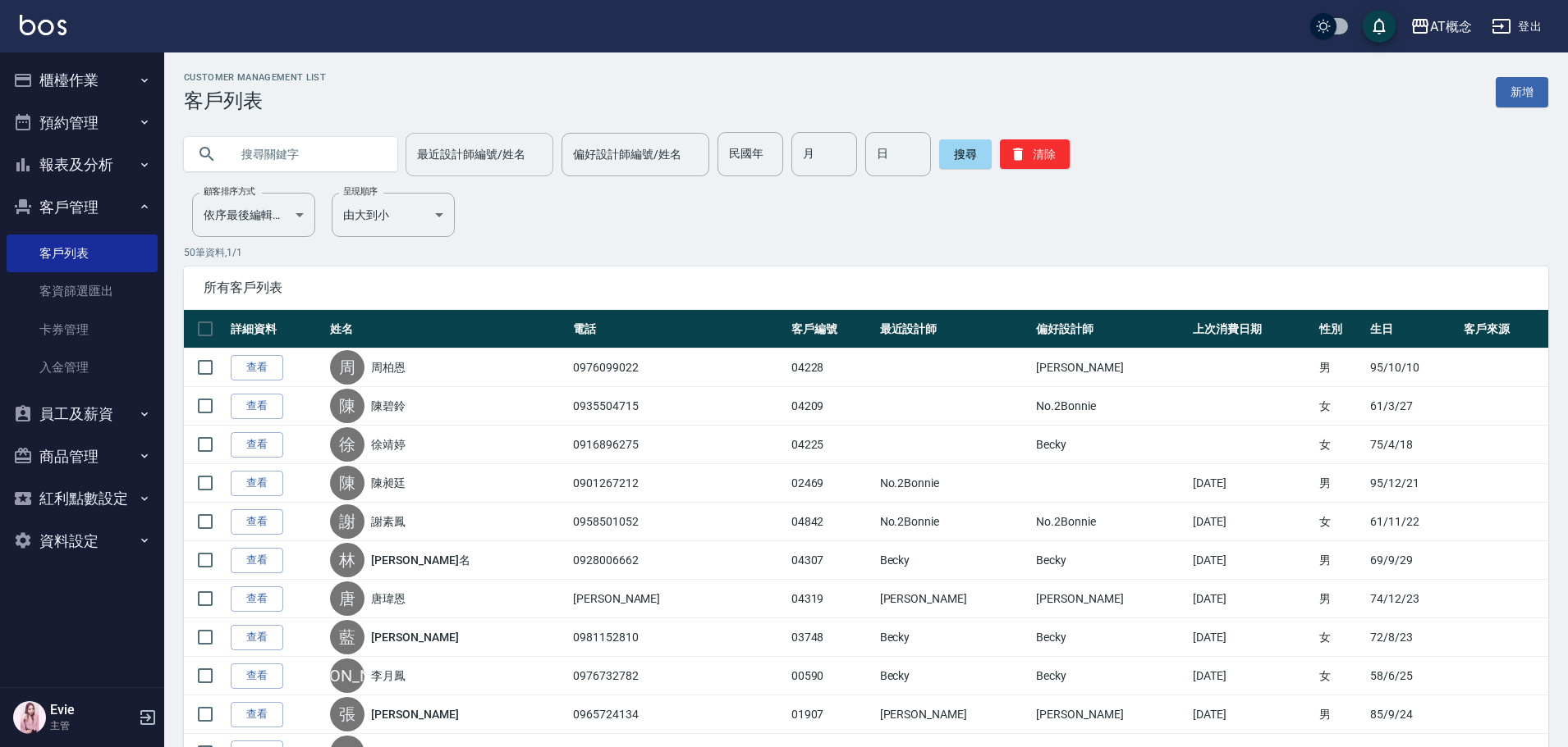
click at [492, 157] on input "最近設計師編號/姓名" at bounding box center [479, 154] width 133 height 29
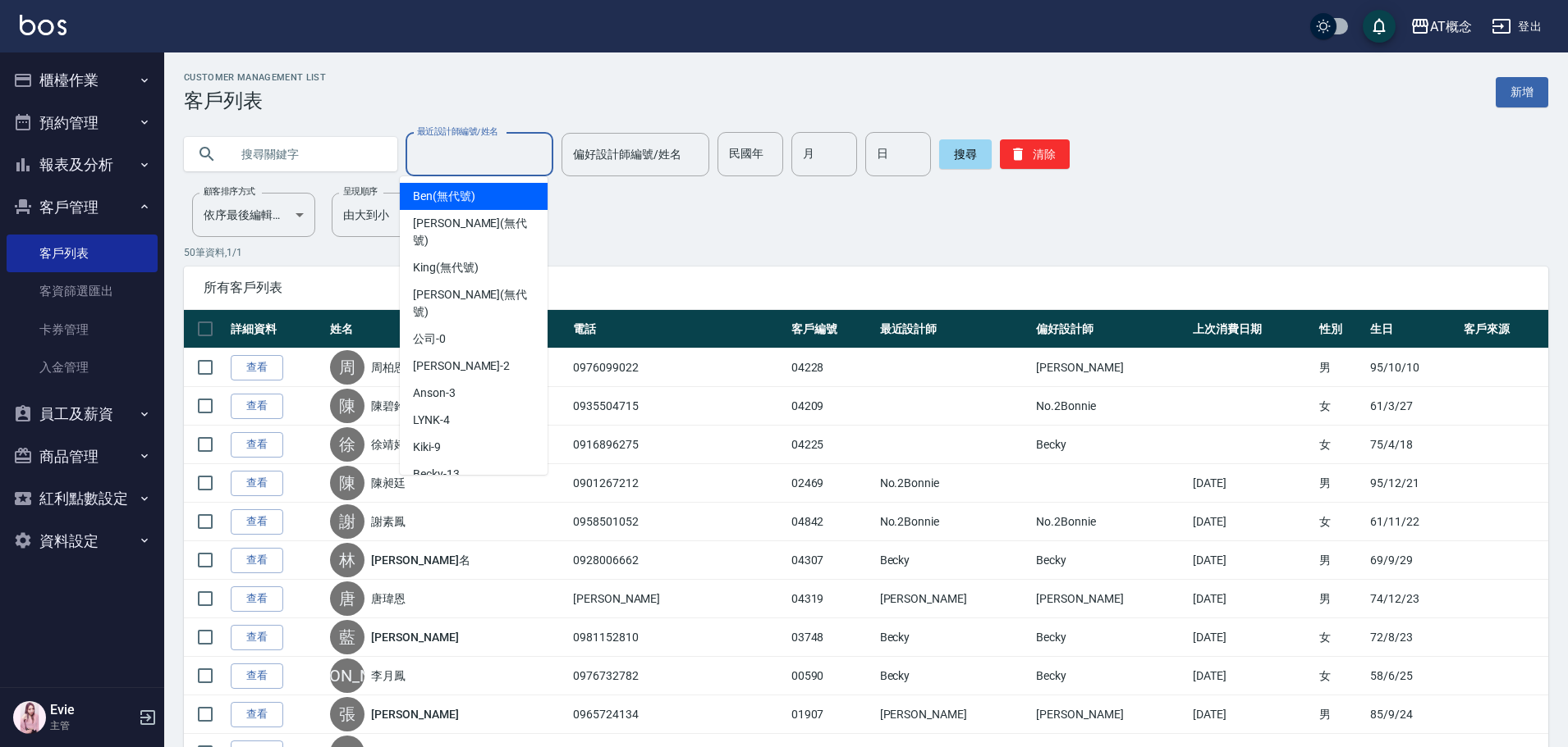
click at [753, 151] on input "民國年" at bounding box center [750, 153] width 66 height 44
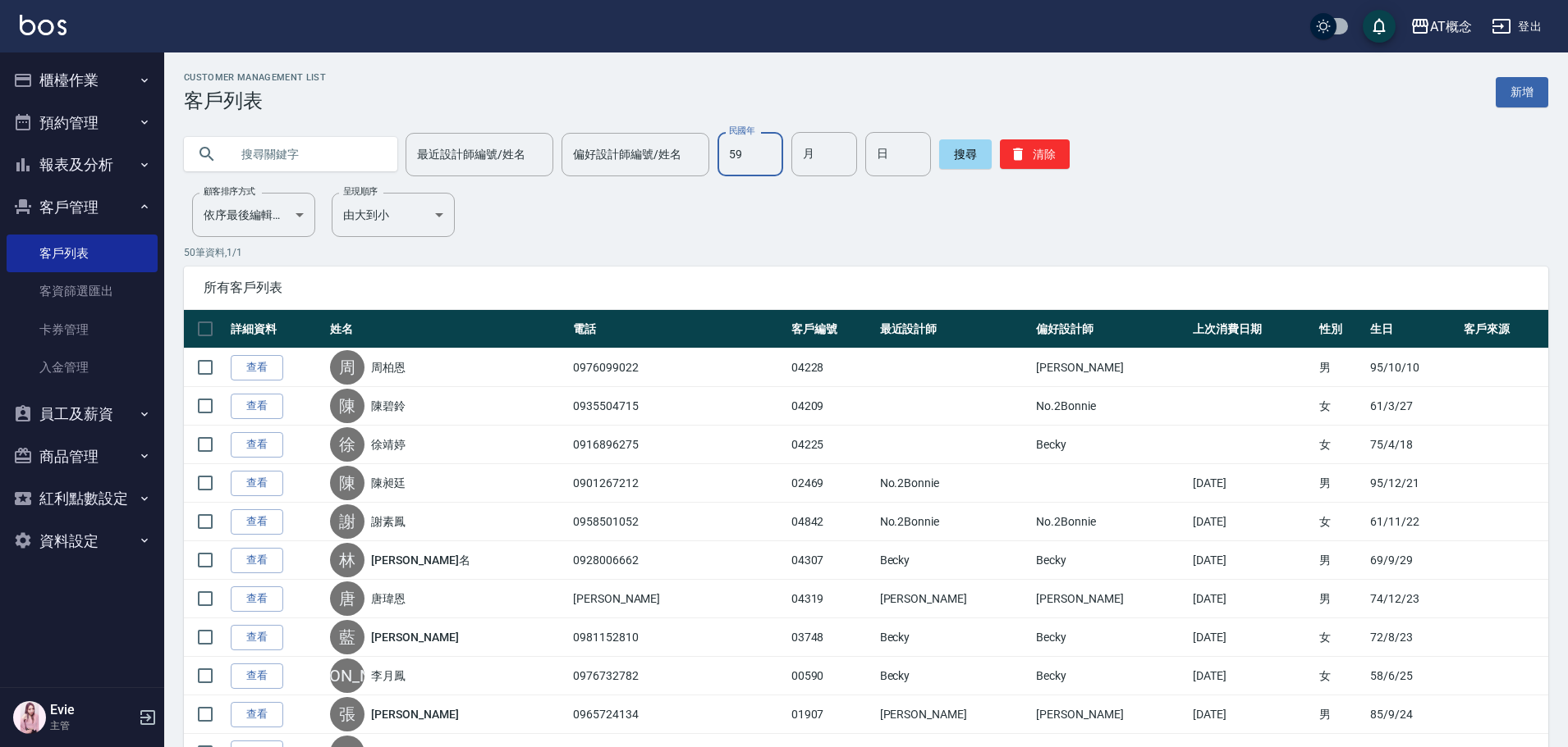
type input "59"
type input "03"
click at [964, 159] on button "搜尋" at bounding box center [966, 153] width 53 height 29
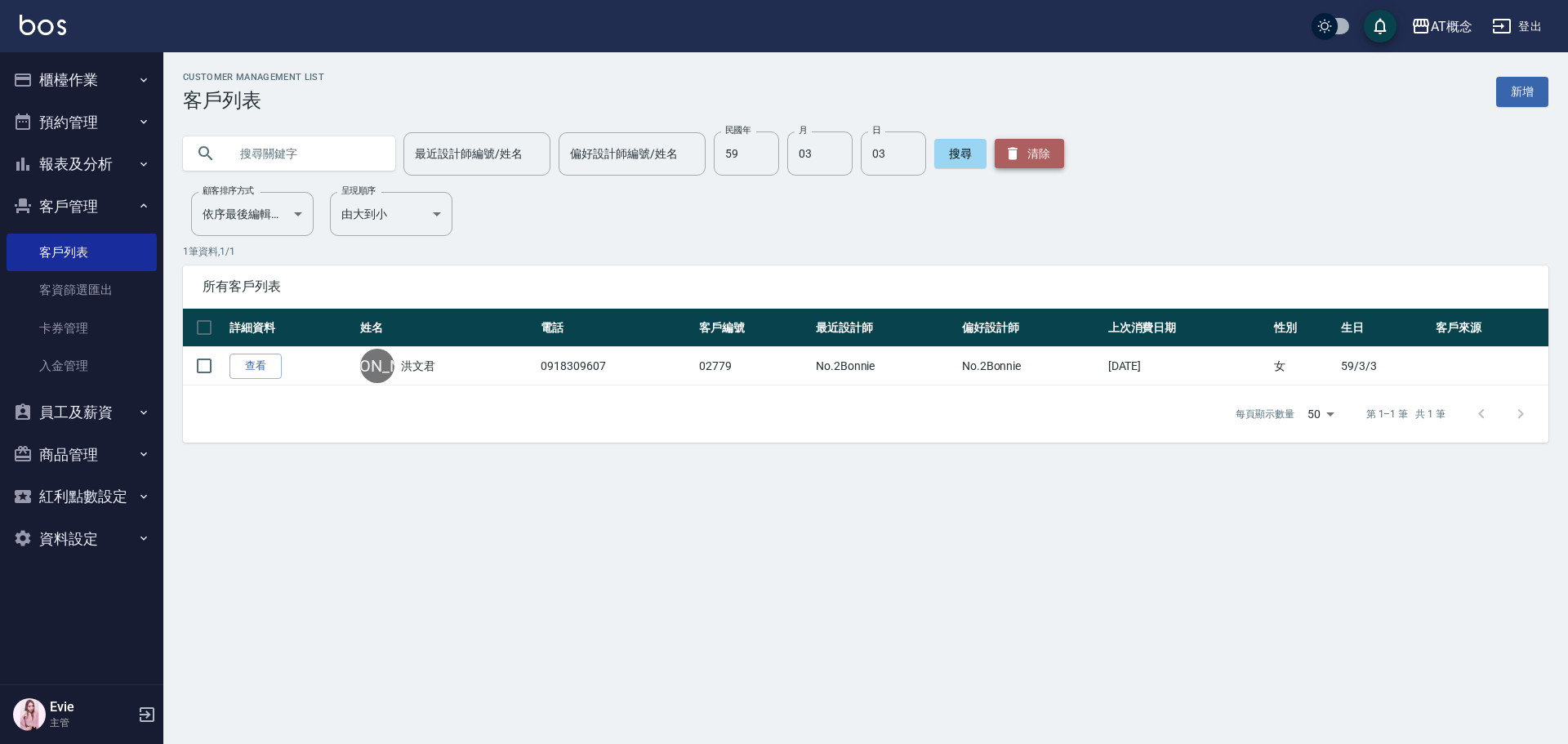
click at [1043, 156] on button "清除" at bounding box center [1029, 153] width 69 height 29
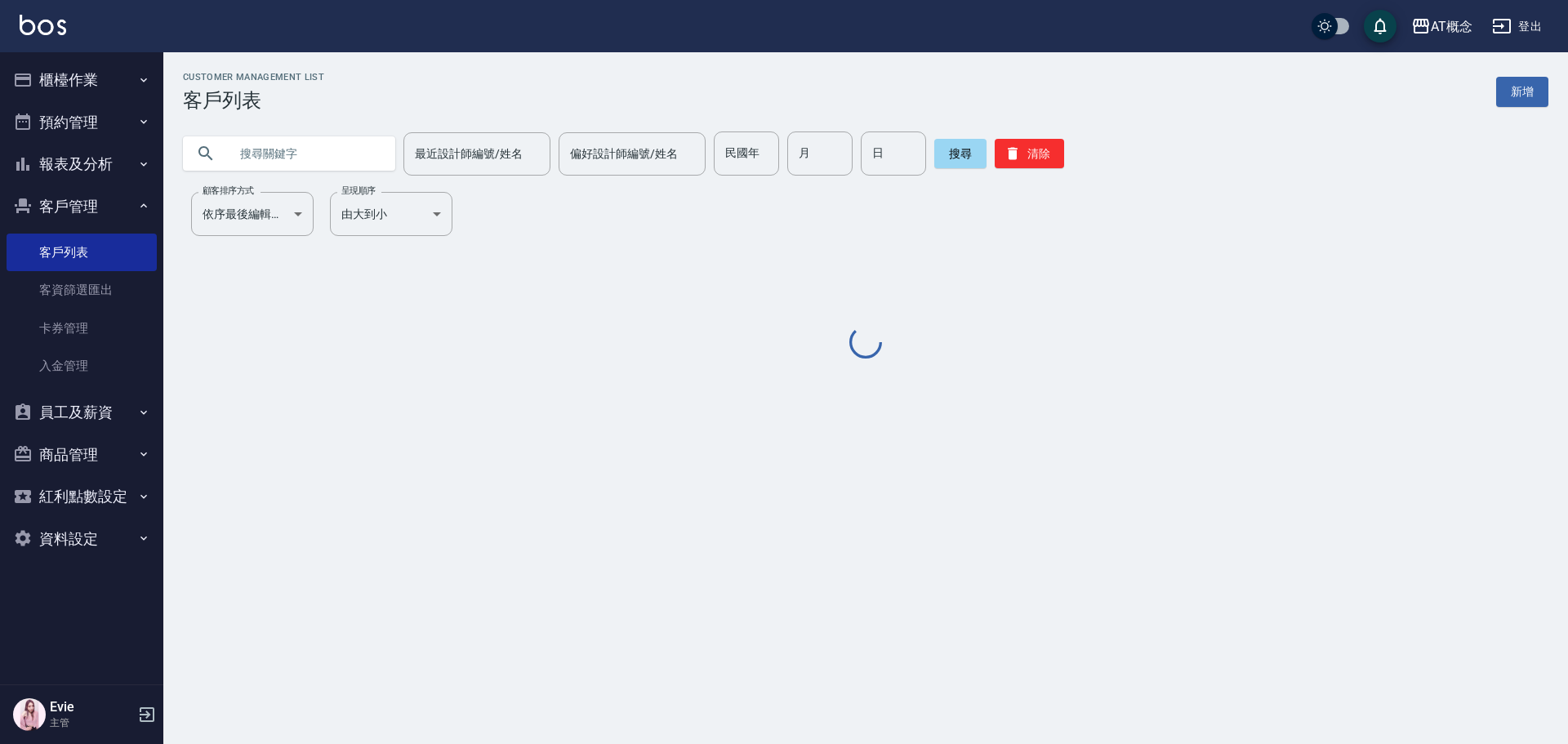
click at [344, 156] on input "text" at bounding box center [305, 153] width 154 height 44
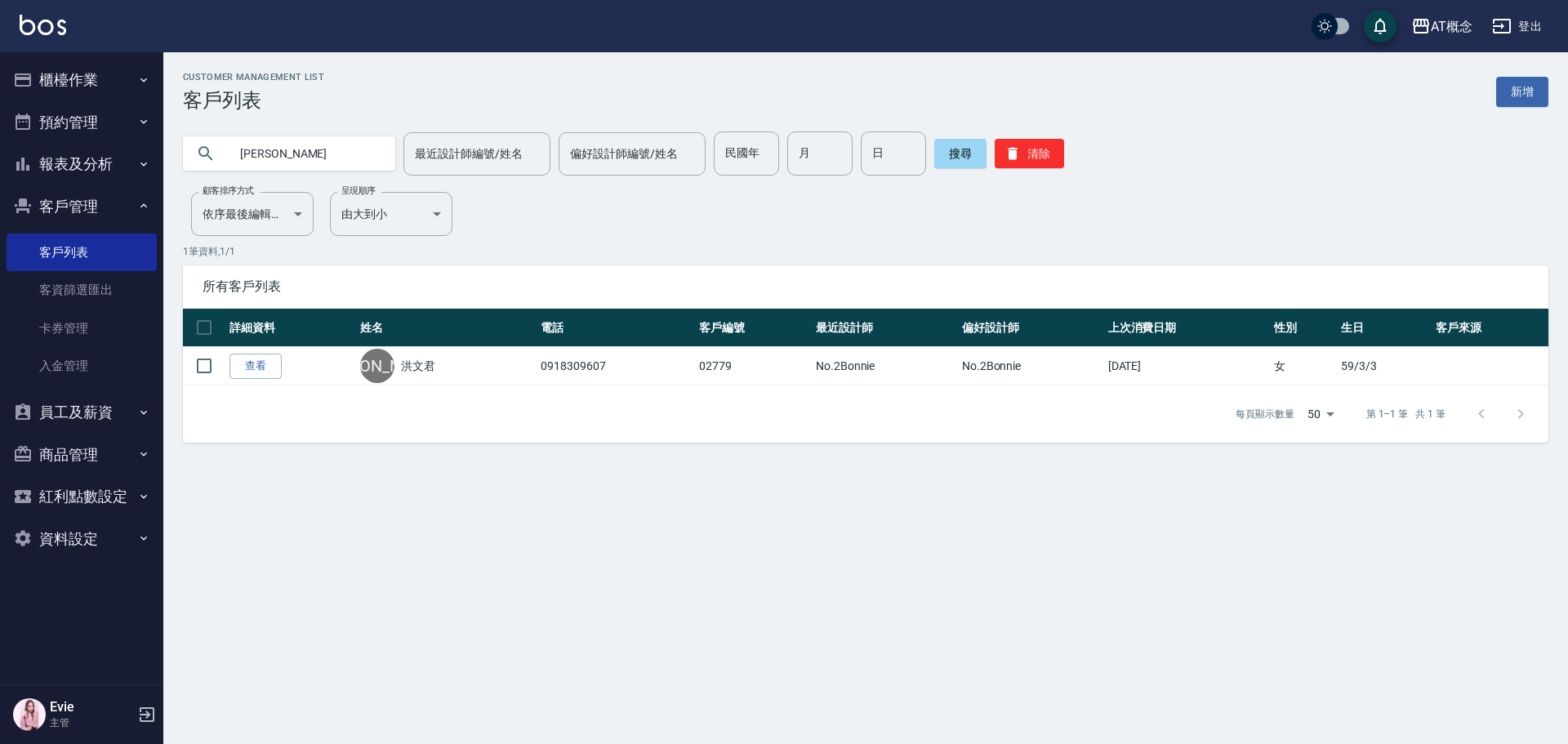
type input "洪"
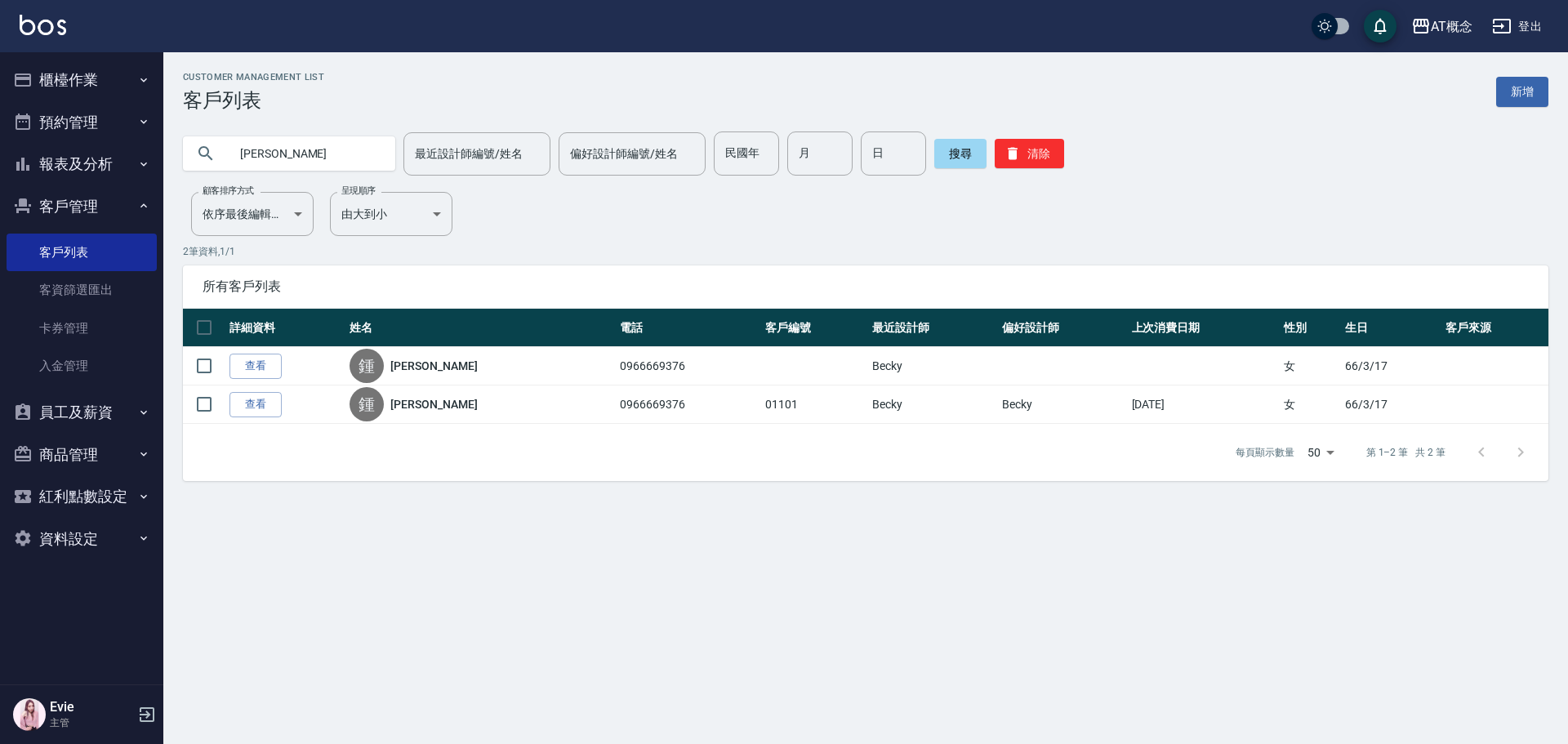
drag, startPoint x: 331, startPoint y: 153, endPoint x: 262, endPoint y: 168, distance: 70.6
click at [265, 170] on input "鍾佳惠" at bounding box center [305, 153] width 154 height 44
drag, startPoint x: 227, startPoint y: 172, endPoint x: 203, endPoint y: 173, distance: 24.0
click at [203, 173] on div "鍾佳惠" at bounding box center [288, 153] width 213 height 44
drag, startPoint x: 310, startPoint y: 155, endPoint x: 237, endPoint y: 165, distance: 73.7
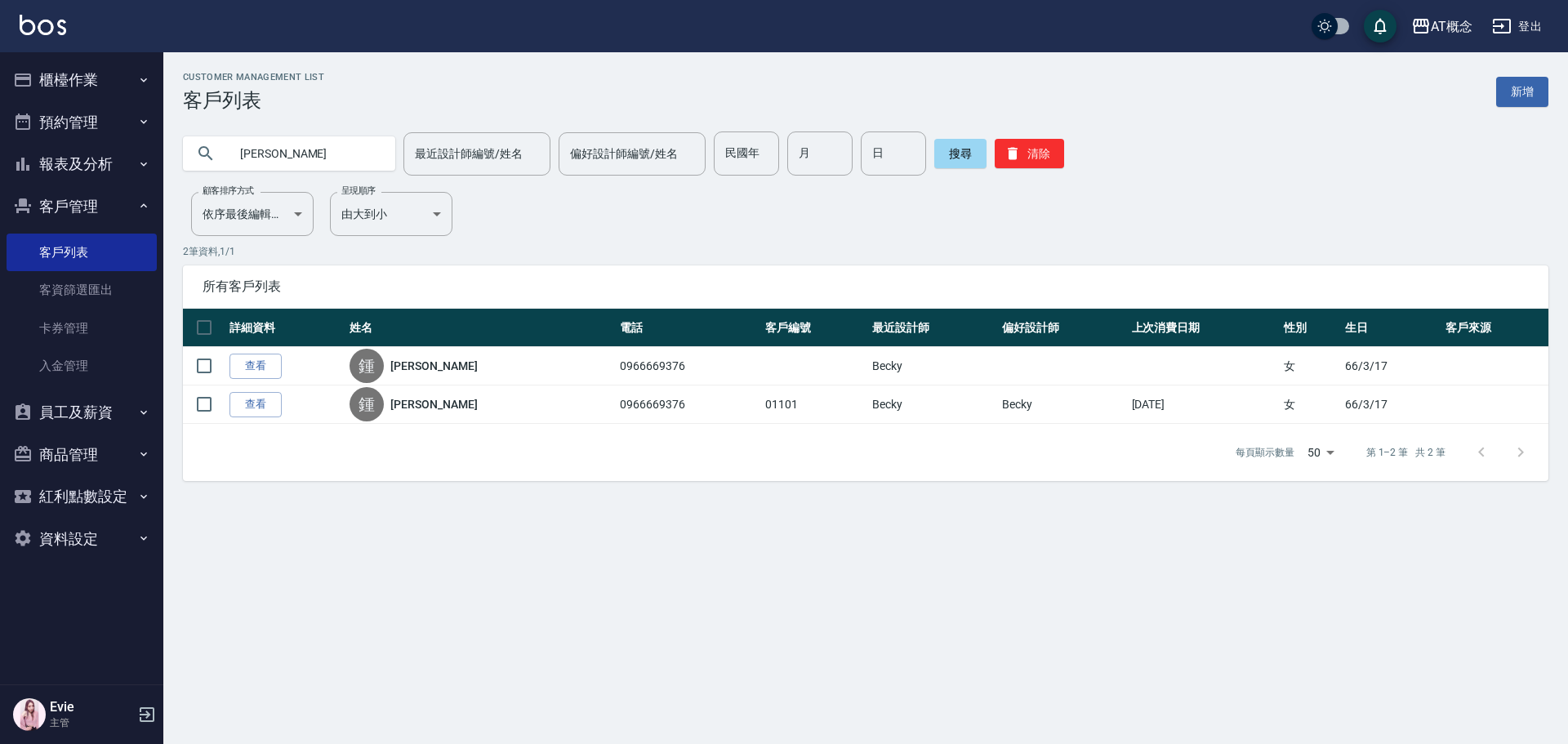
click at [207, 173] on div "鍾佳惠" at bounding box center [288, 153] width 213 height 44
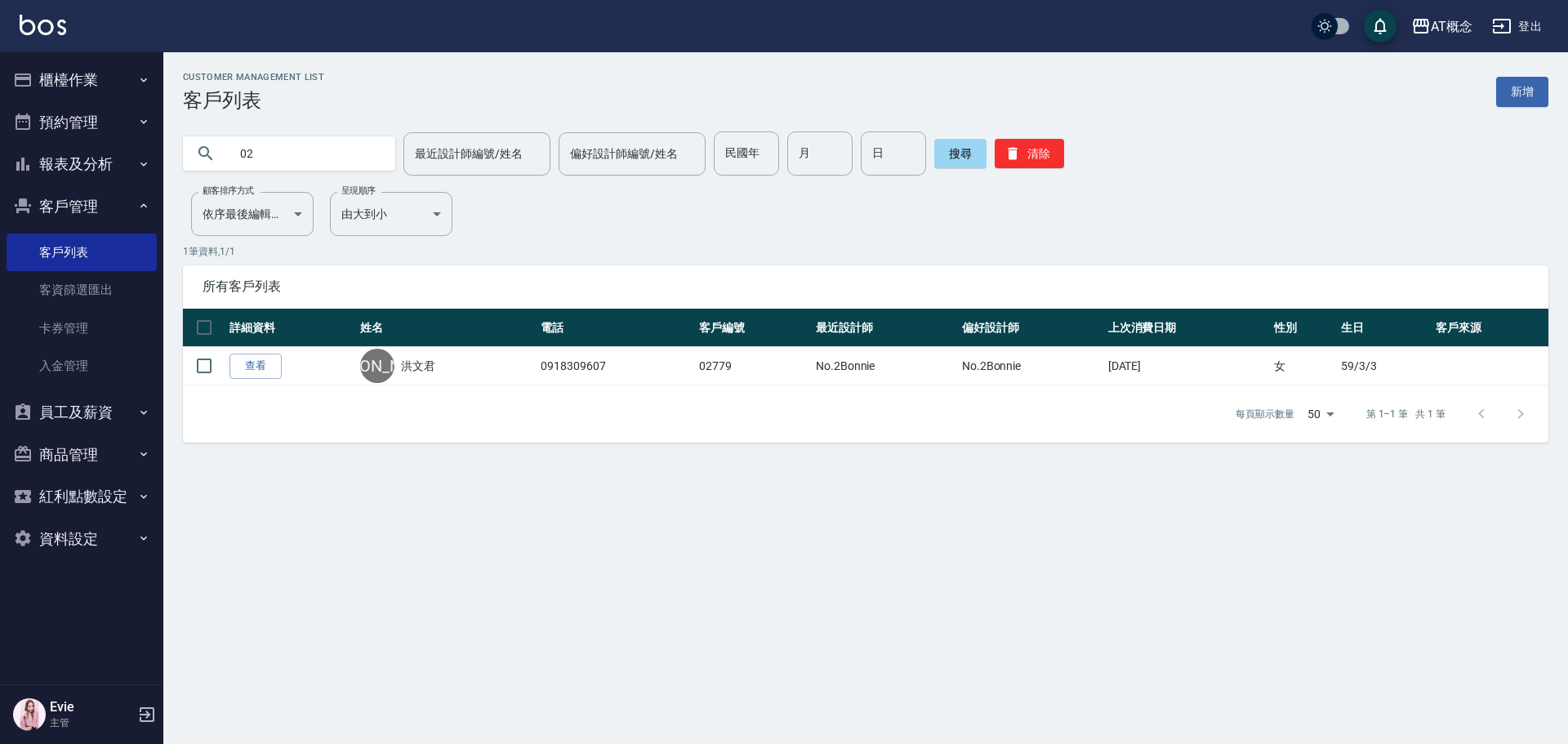
type input "0"
click at [746, 161] on input "民國年" at bounding box center [747, 153] width 66 height 44
type input "94"
type input "1"
type input "6"
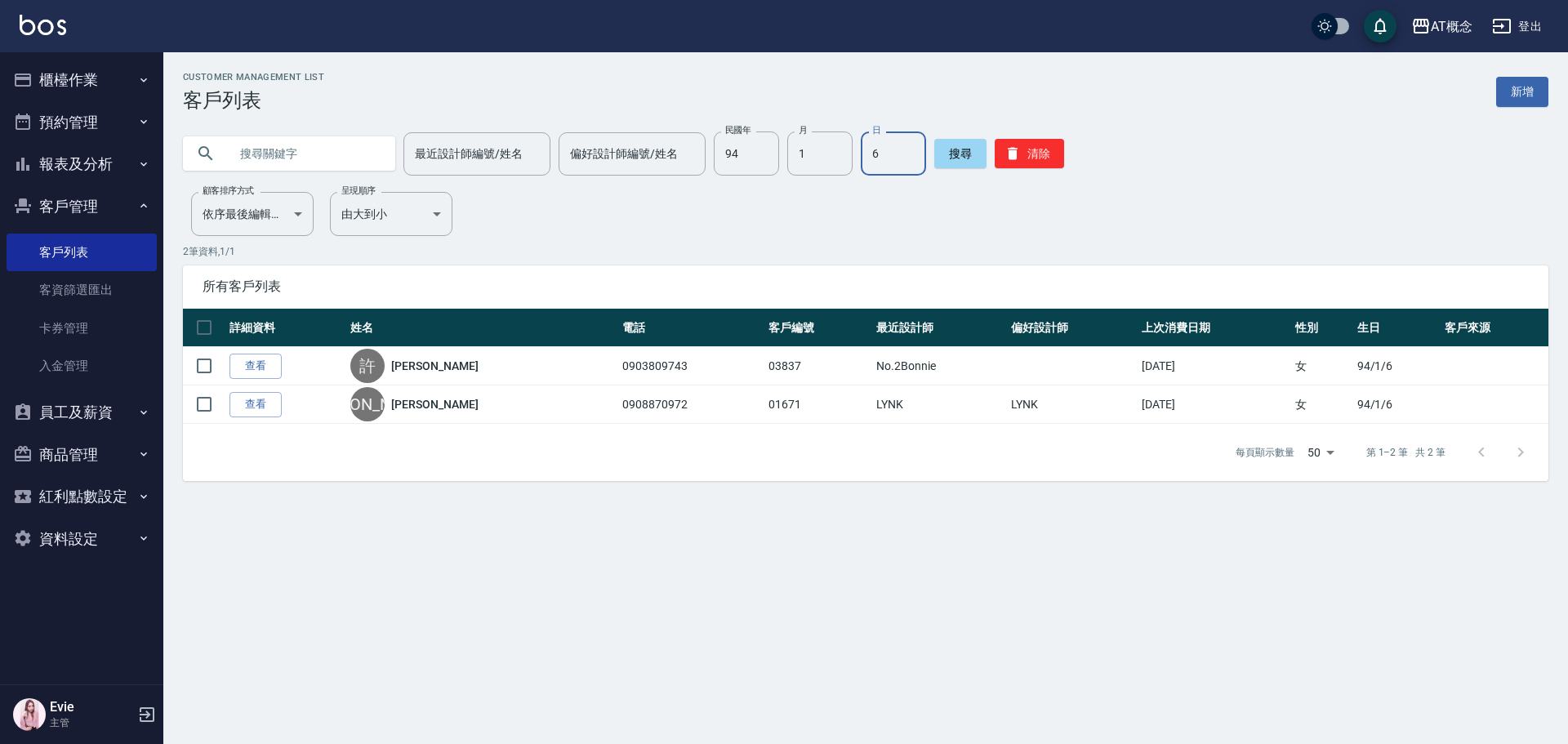
click at [1017, 171] on div "搜尋 清除" at bounding box center [999, 153] width 130 height 44
click at [1019, 155] on button "清除" at bounding box center [1029, 153] width 69 height 29
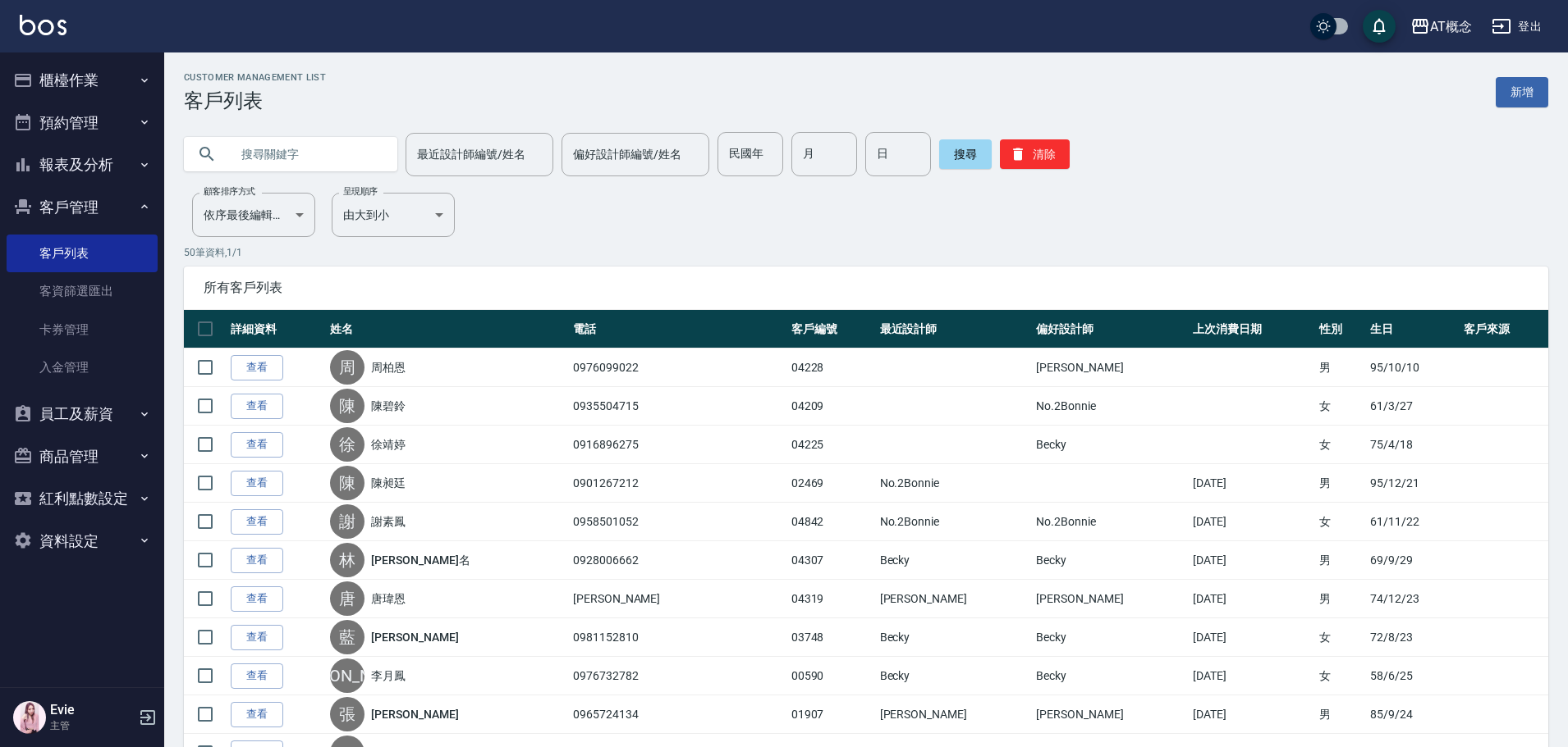
click at [292, 148] on input "text" at bounding box center [307, 153] width 154 height 44
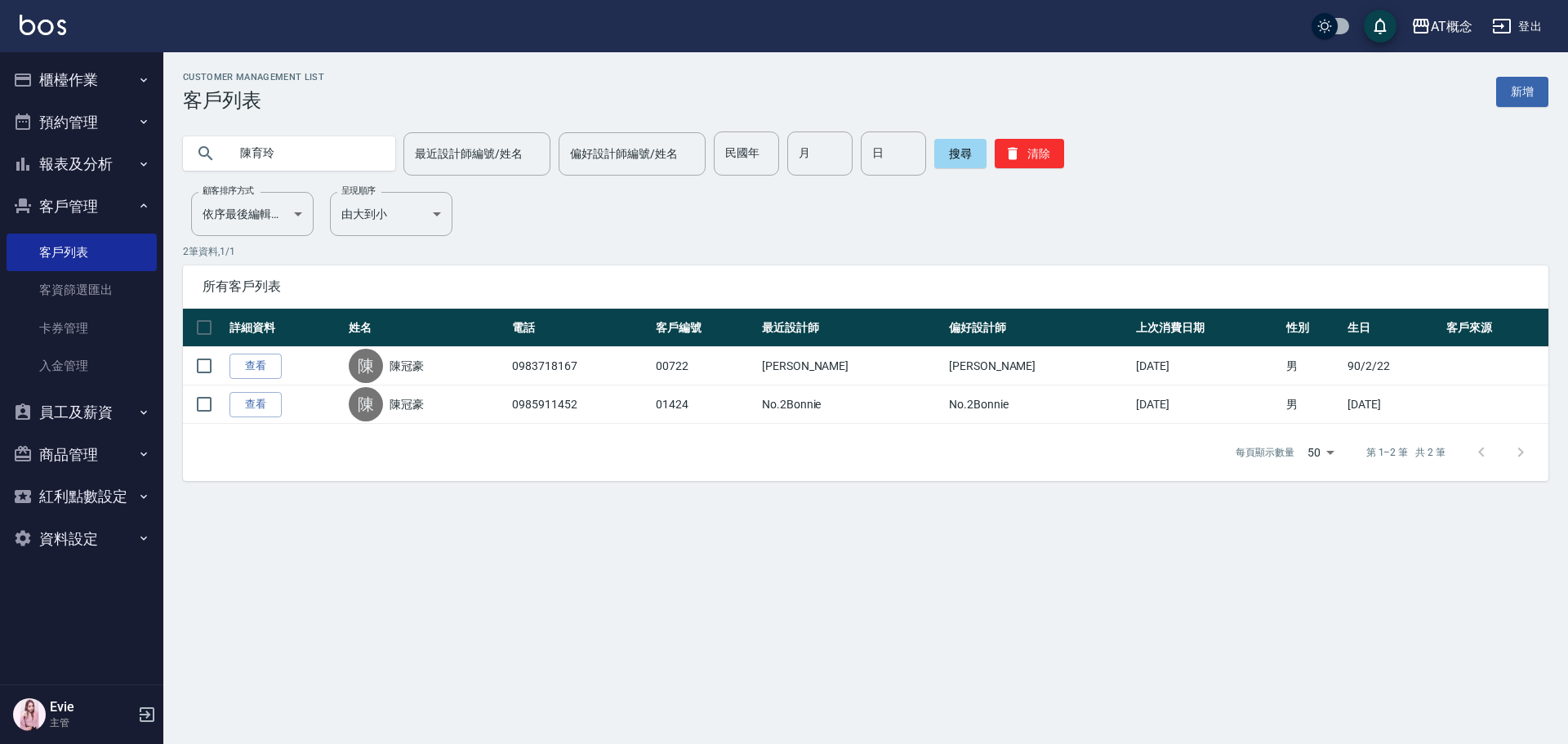
type input "陳育玲"
